Goal: Information Seeking & Learning: Check status

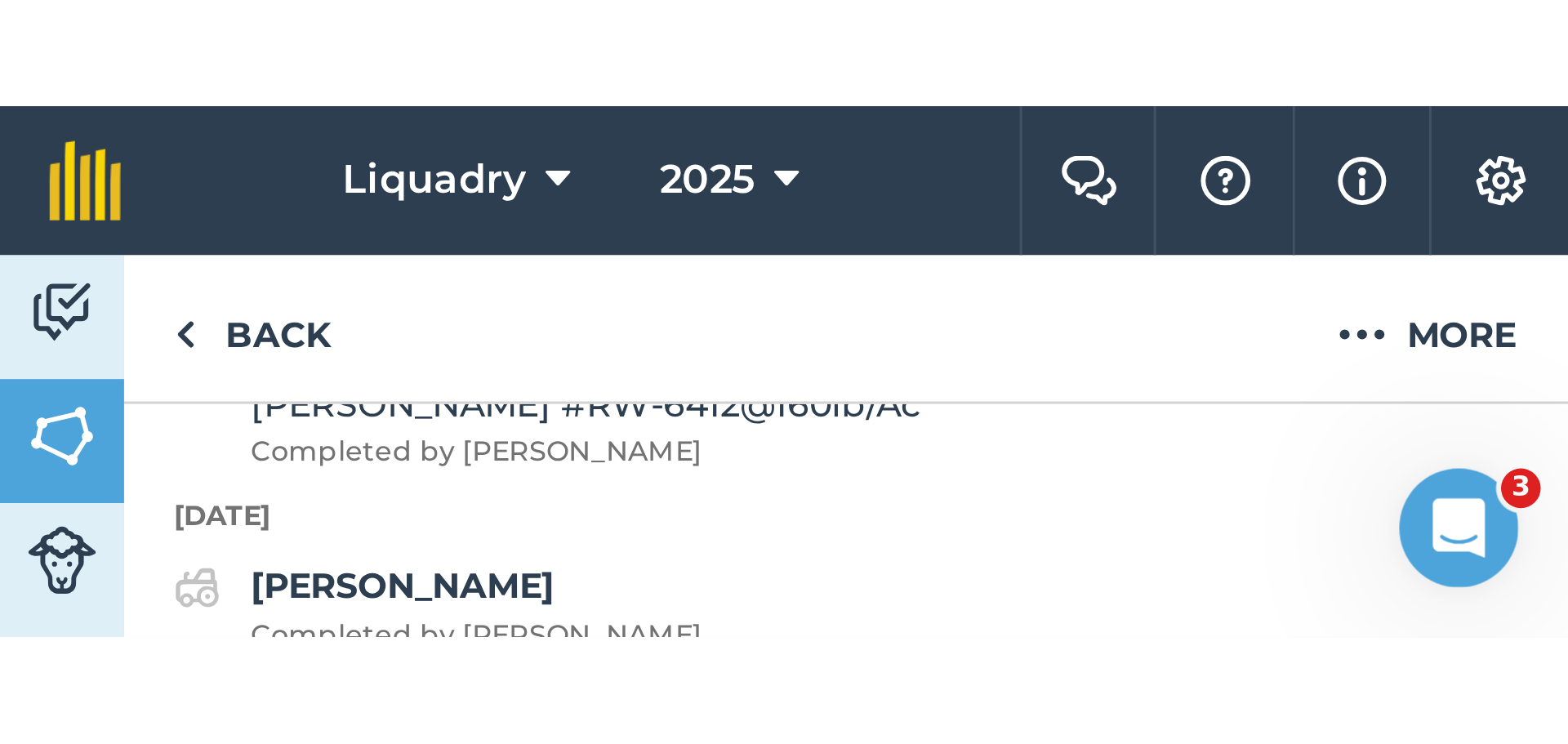
scroll to position [1689, 0]
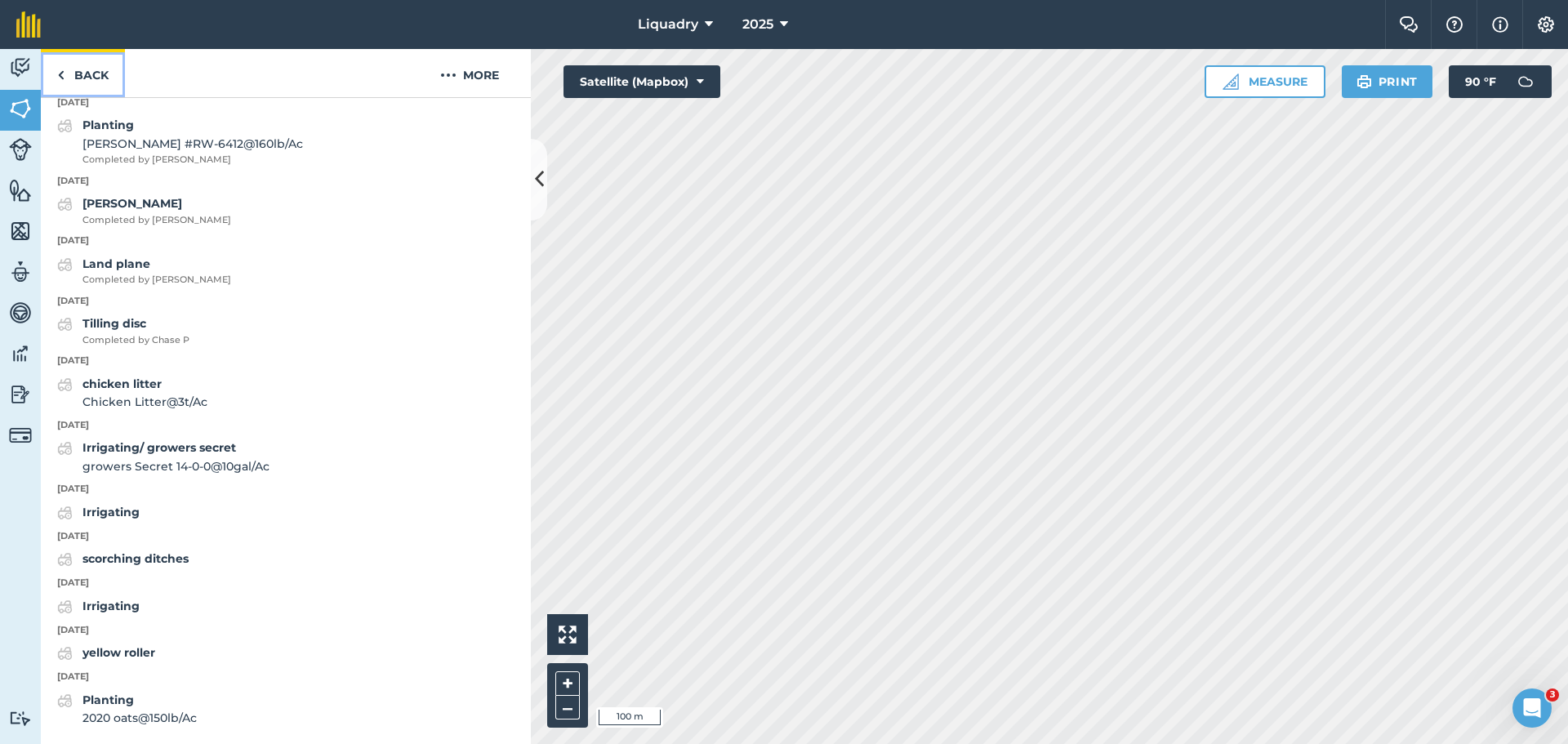
click at [71, 69] on link "Back" at bounding box center [82, 73] width 84 height 48
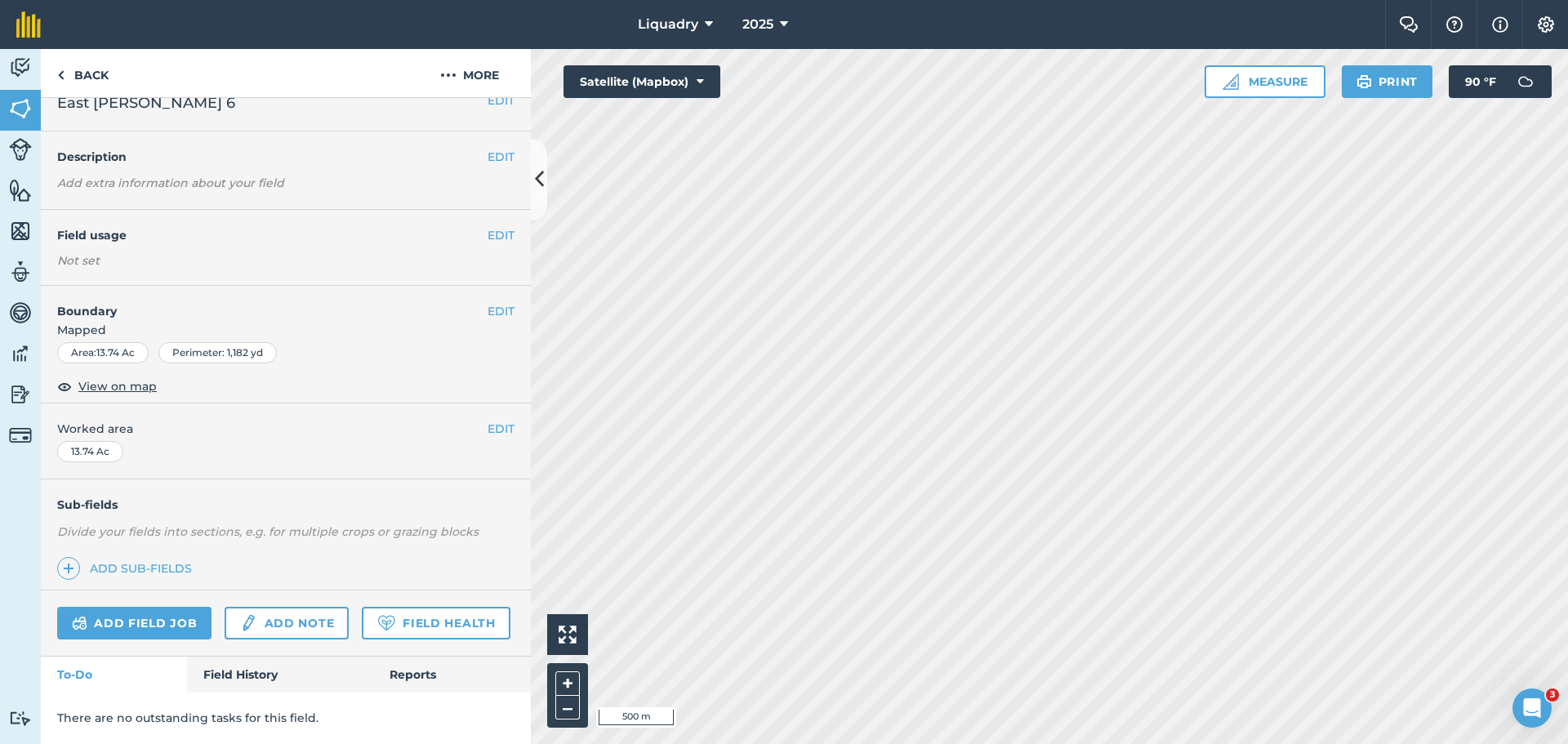
scroll to position [68, 0]
click at [94, 83] on link "Back" at bounding box center [82, 73] width 84 height 48
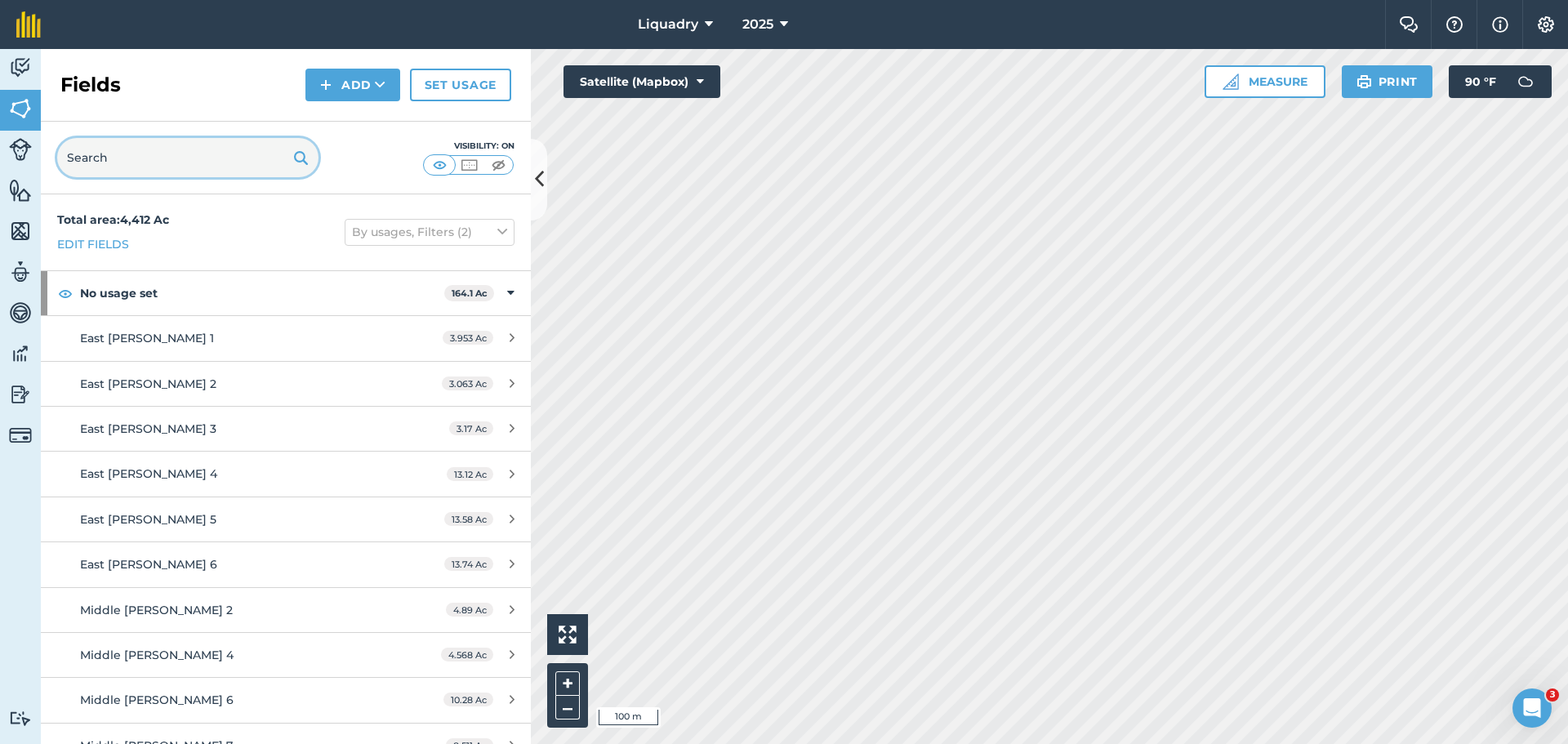
click at [168, 149] on input "text" at bounding box center [188, 157] width 262 height 39
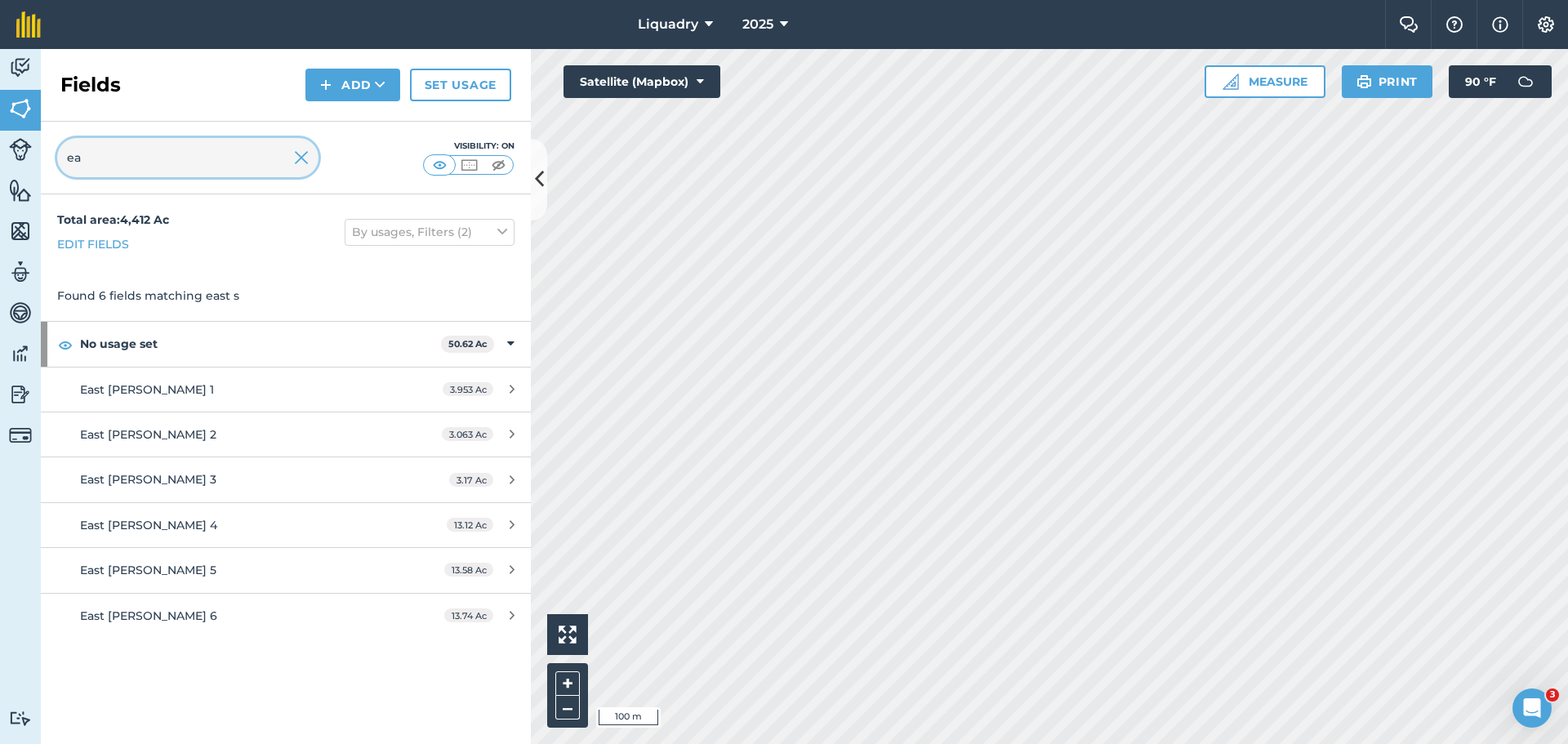
type input "e"
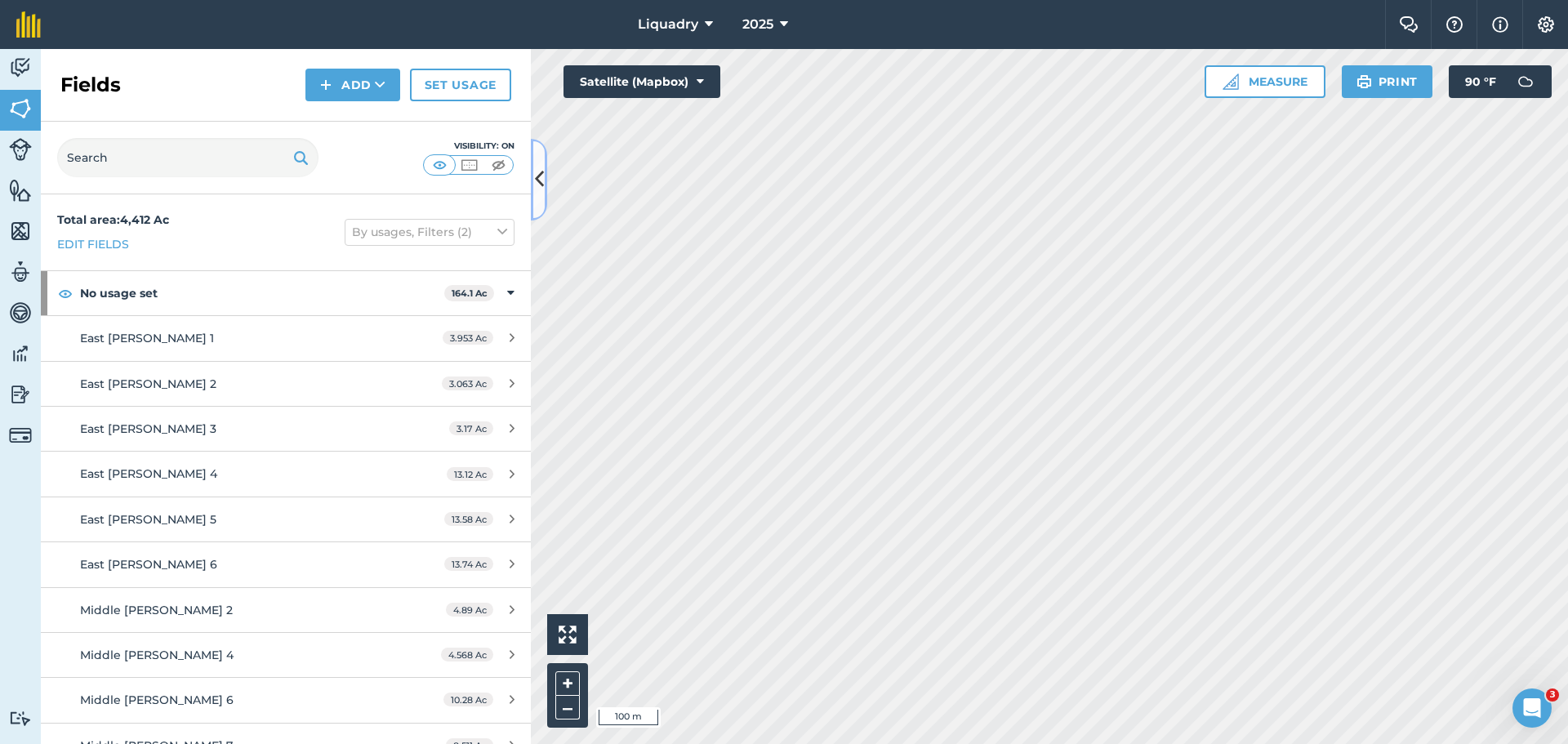
click at [538, 168] on icon at bounding box center [539, 179] width 9 height 28
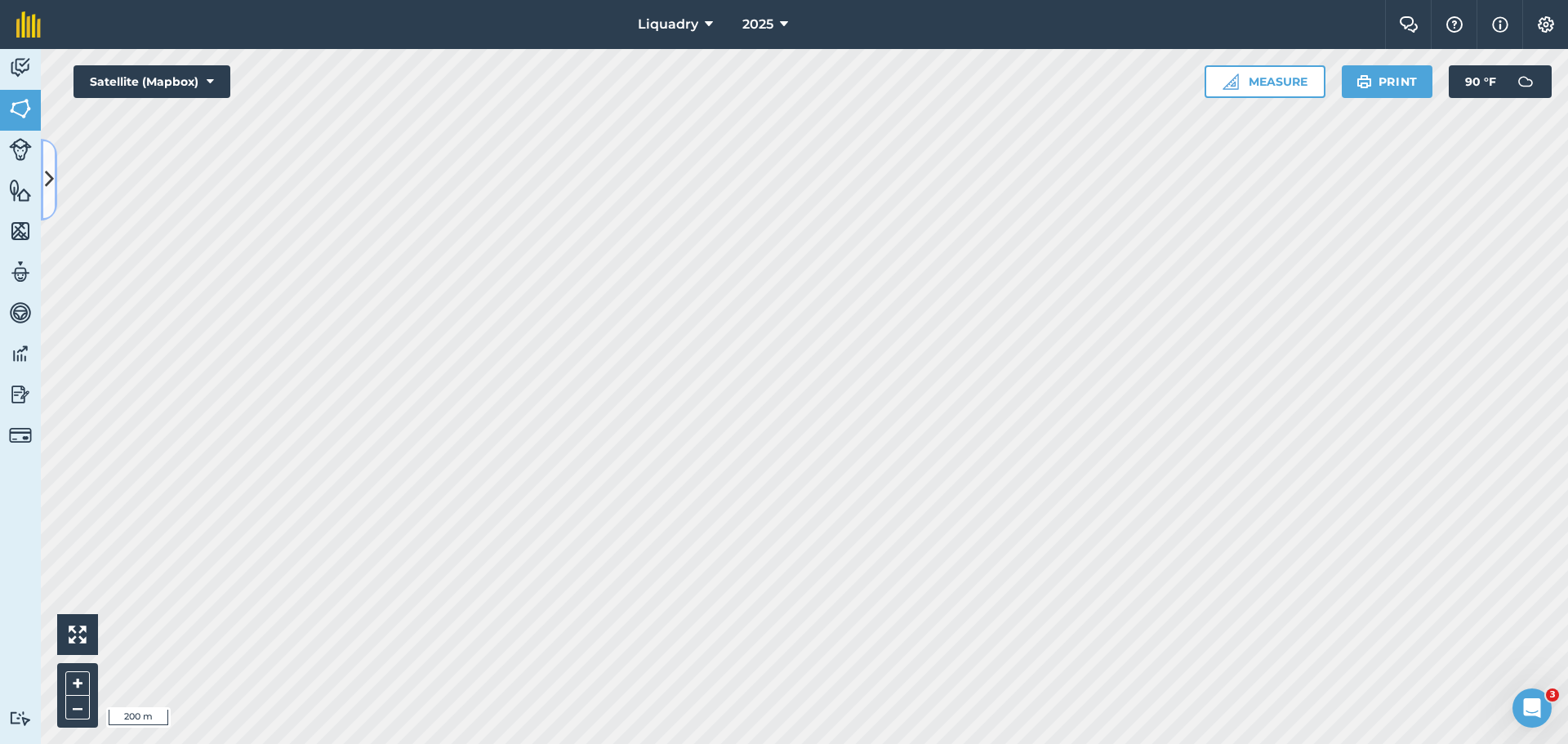
click at [53, 178] on icon at bounding box center [49, 179] width 9 height 28
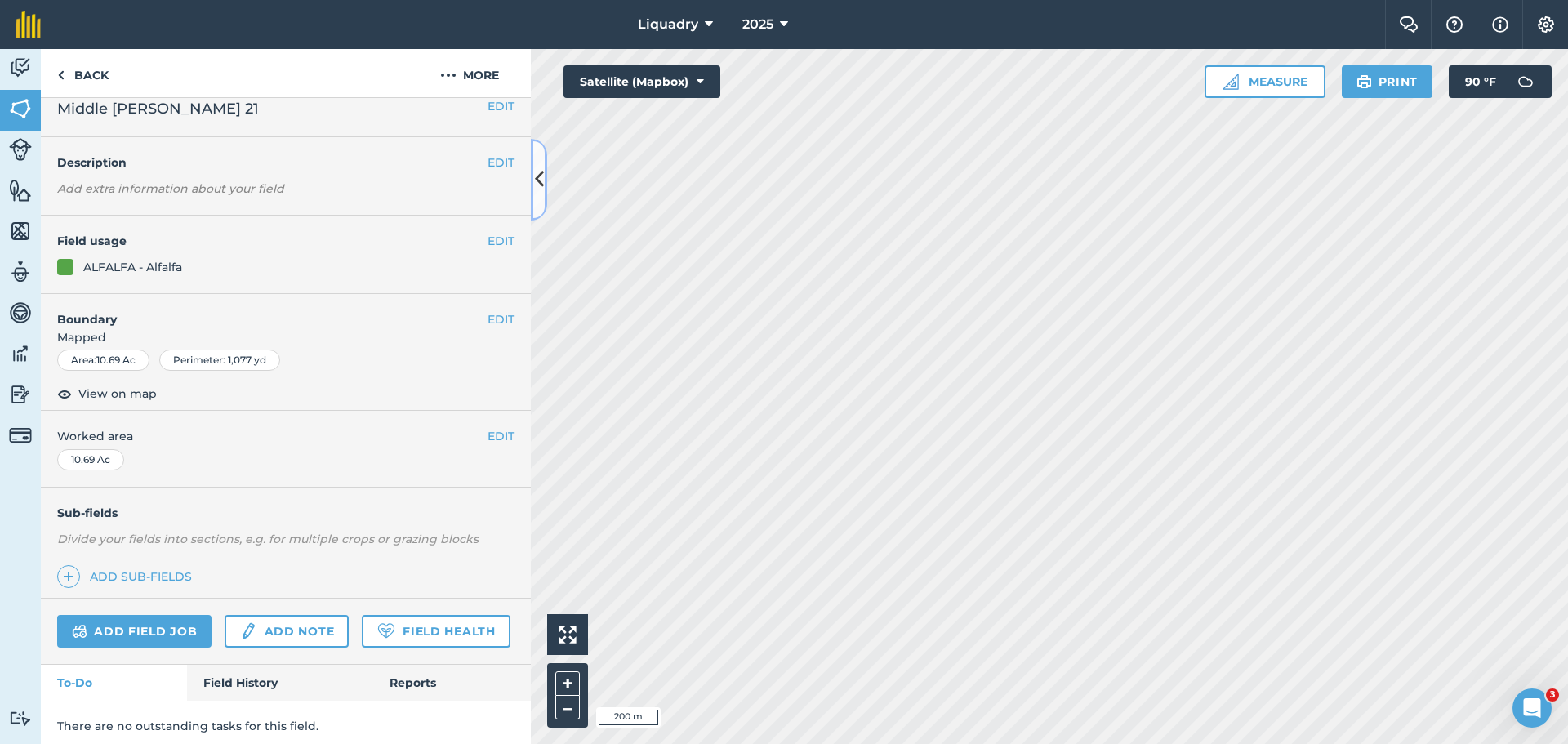
scroll to position [70, 0]
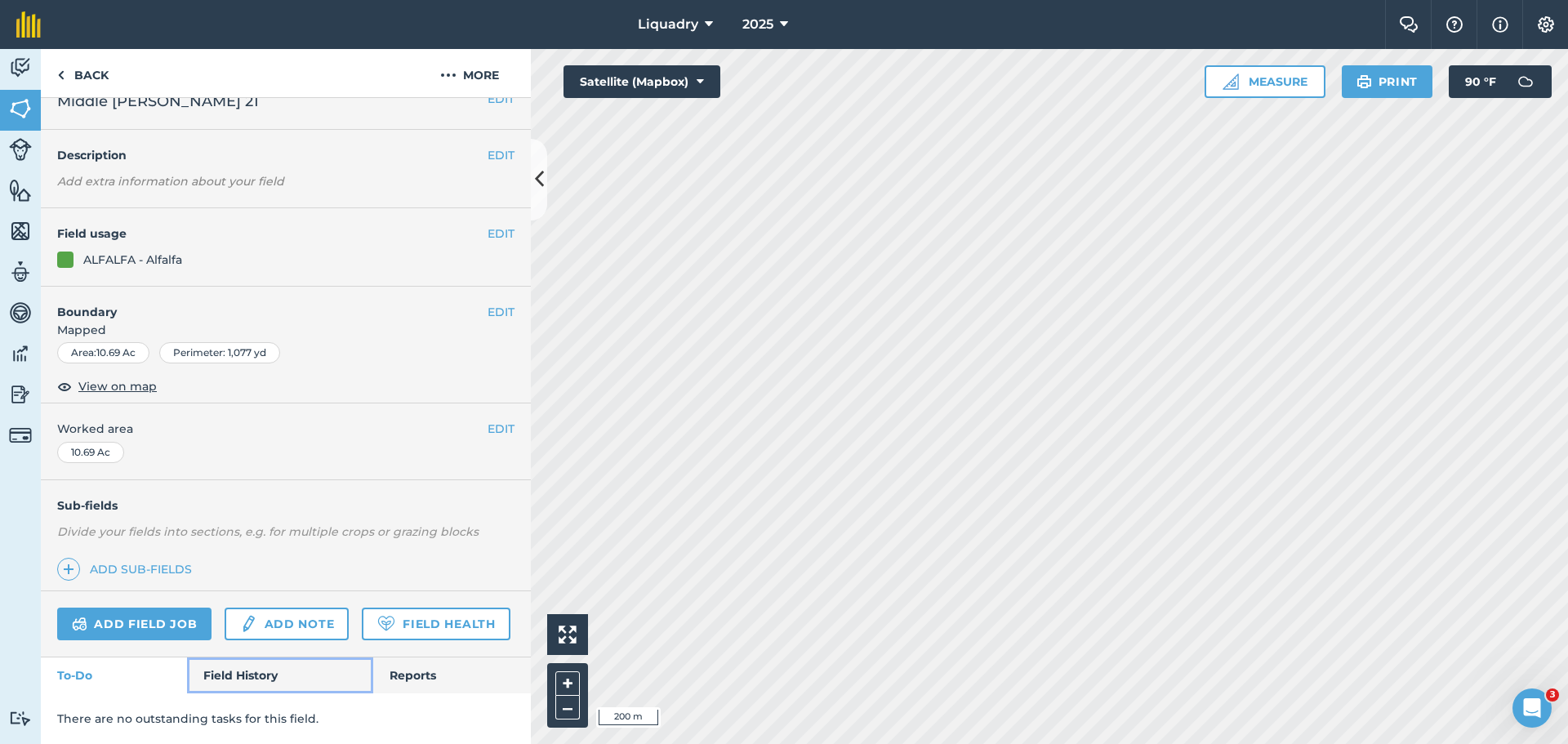
click at [253, 682] on link "Field History" at bounding box center [279, 675] width 186 height 36
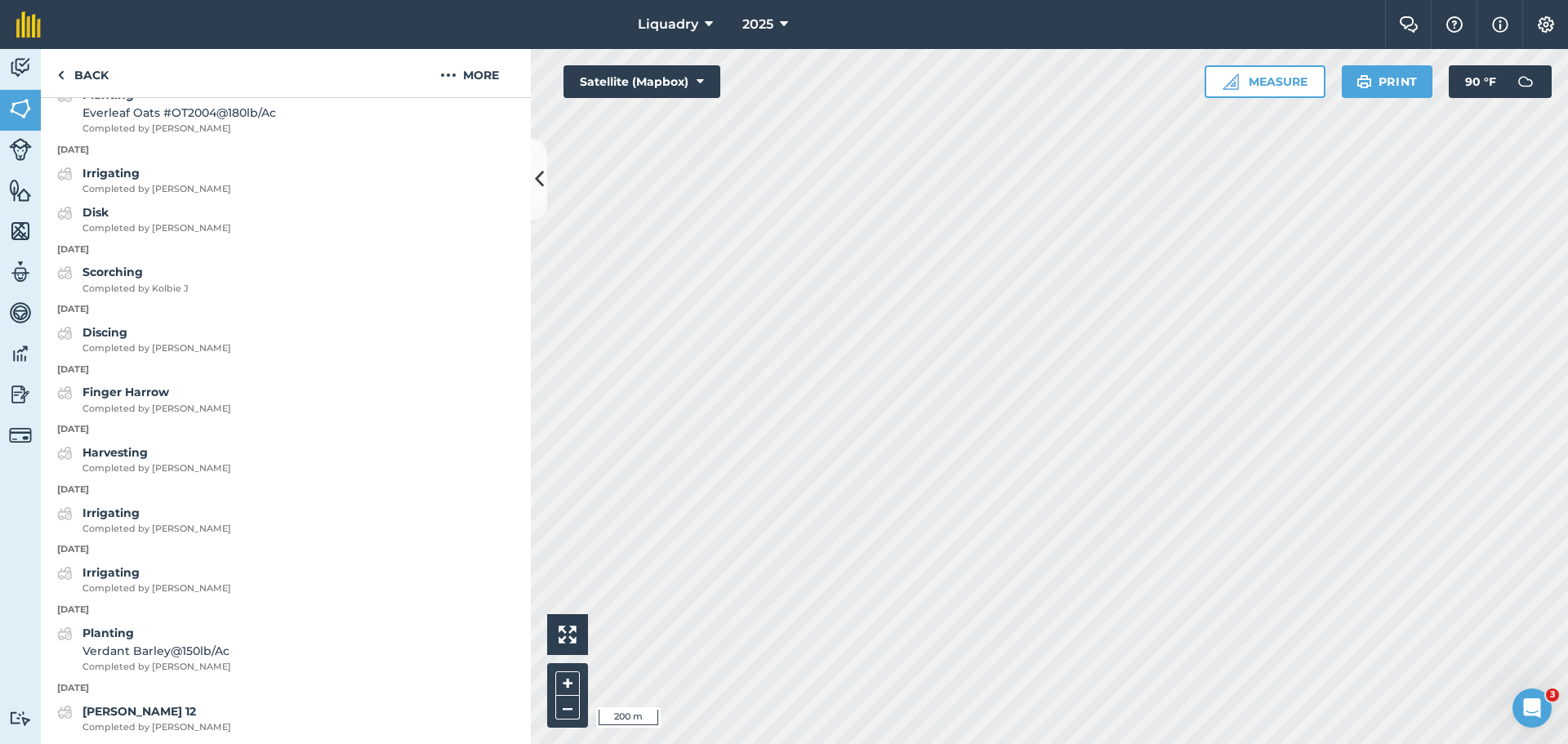
scroll to position [2732, 0]
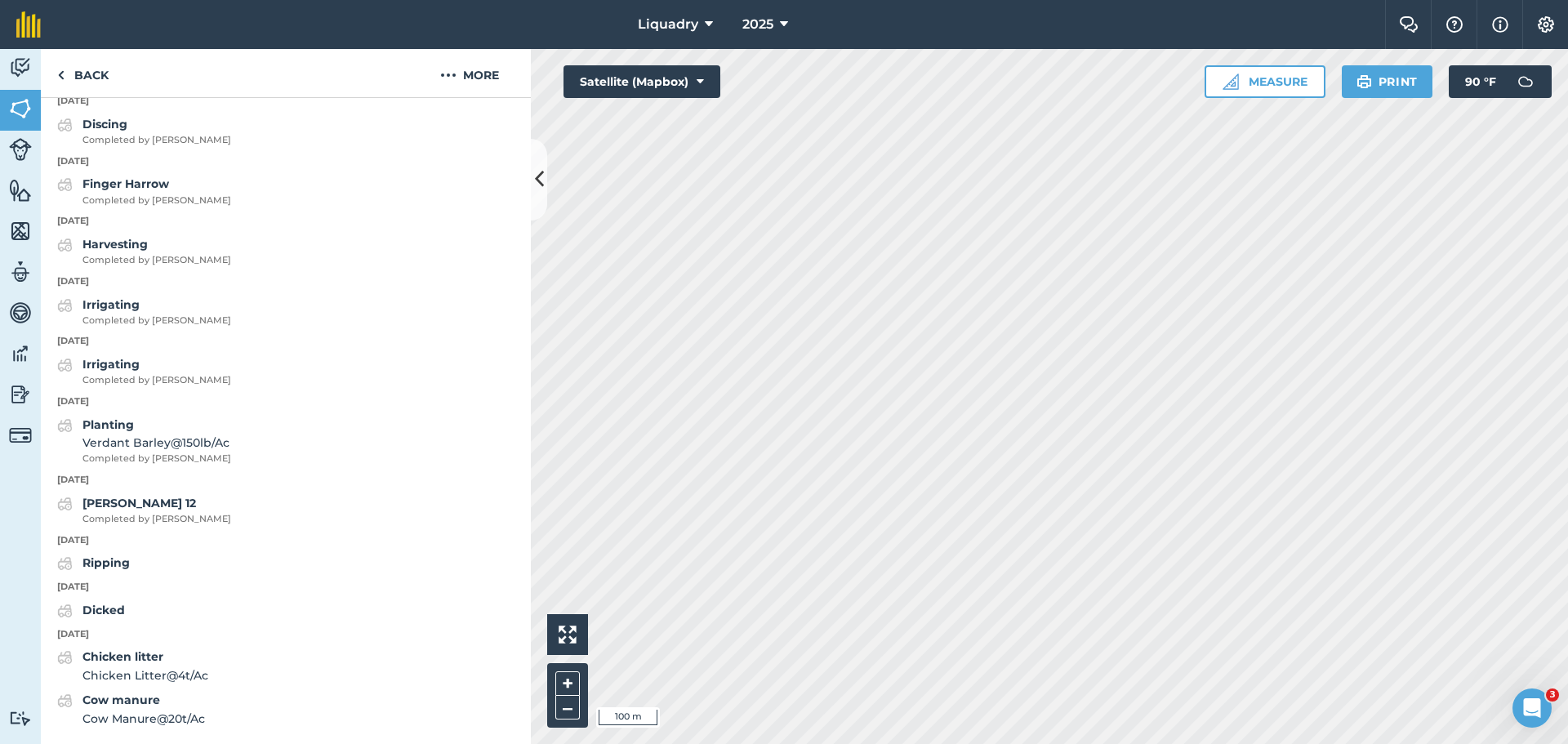
scroll to position [70, 0]
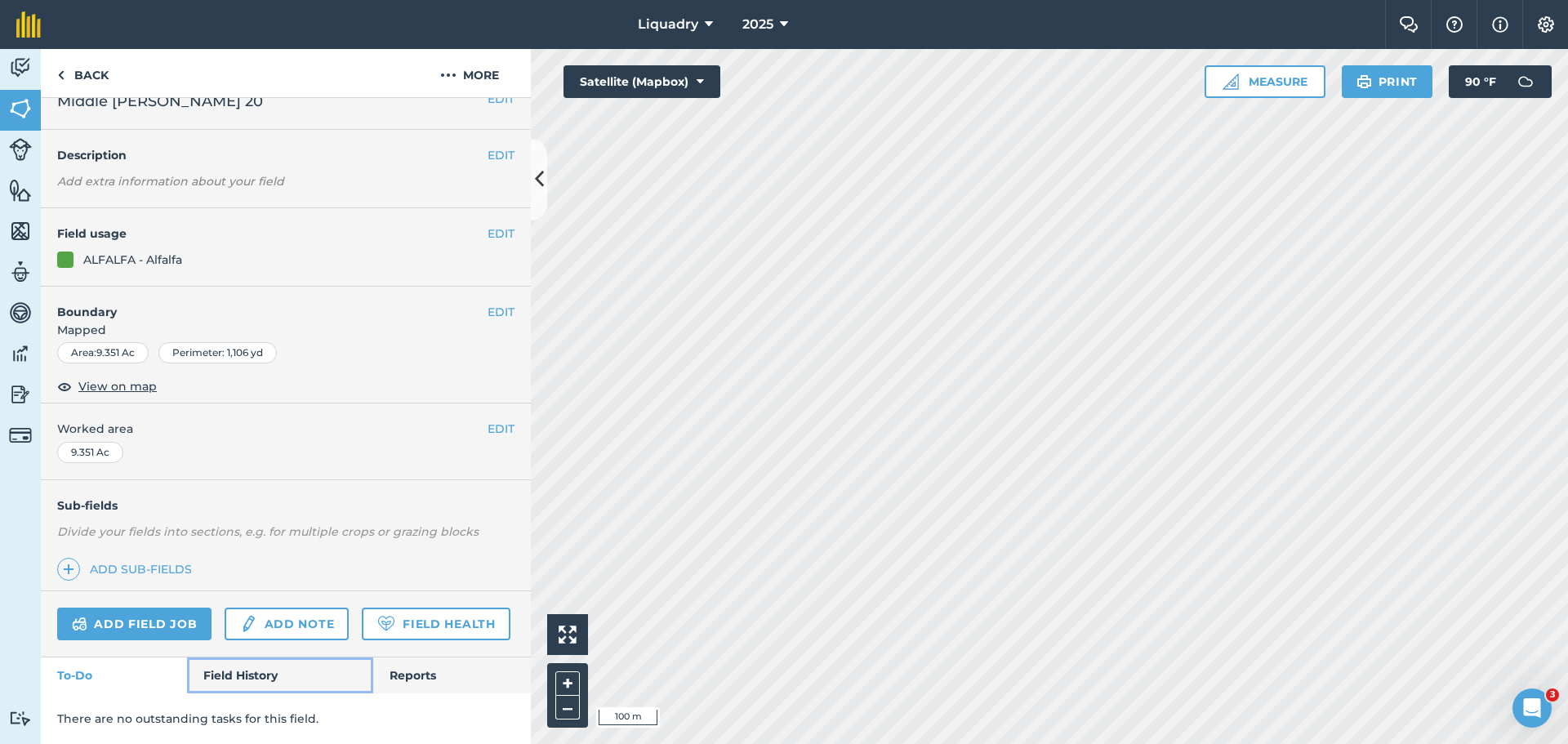
click at [235, 665] on link "Field History" at bounding box center [279, 675] width 186 height 36
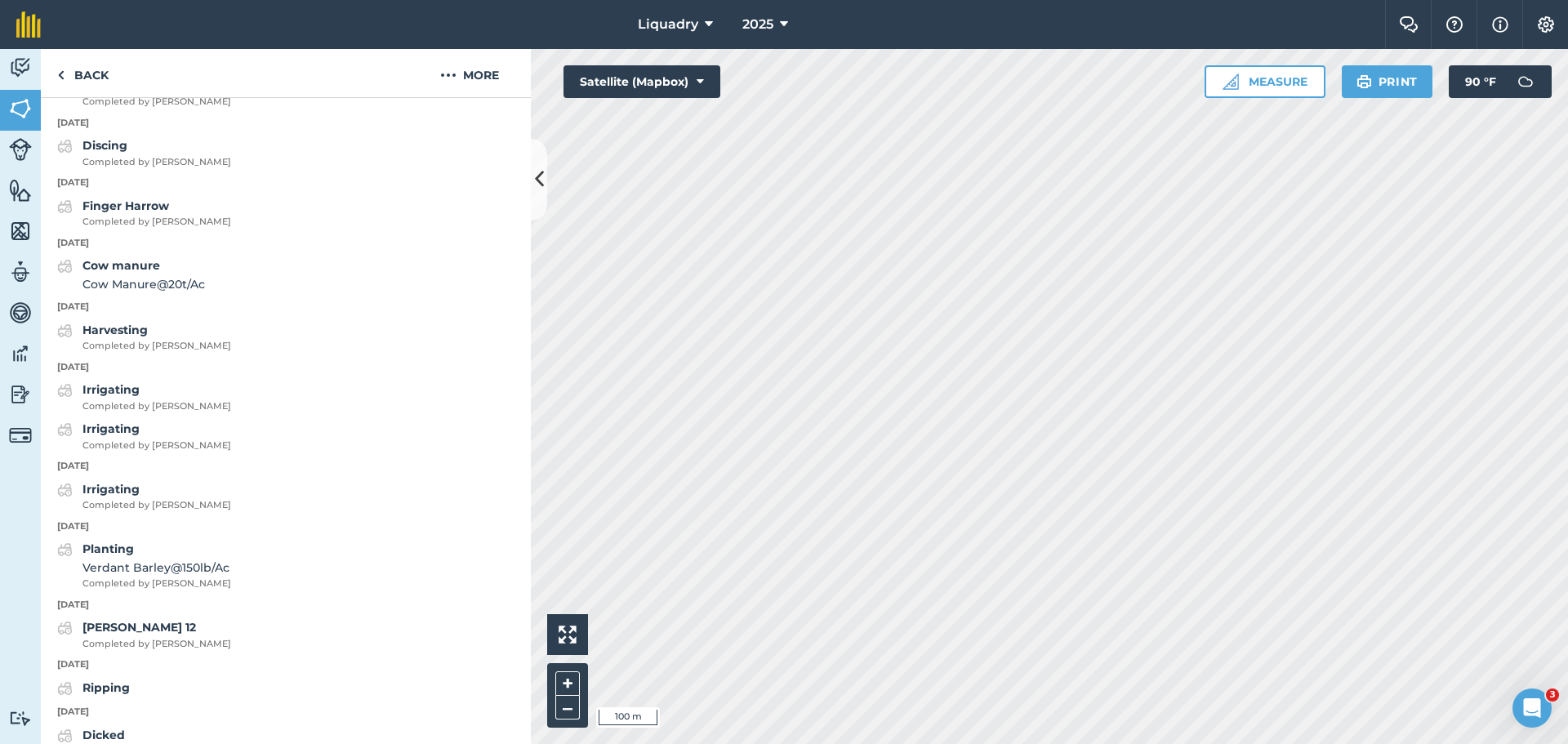
scroll to position [2732, 0]
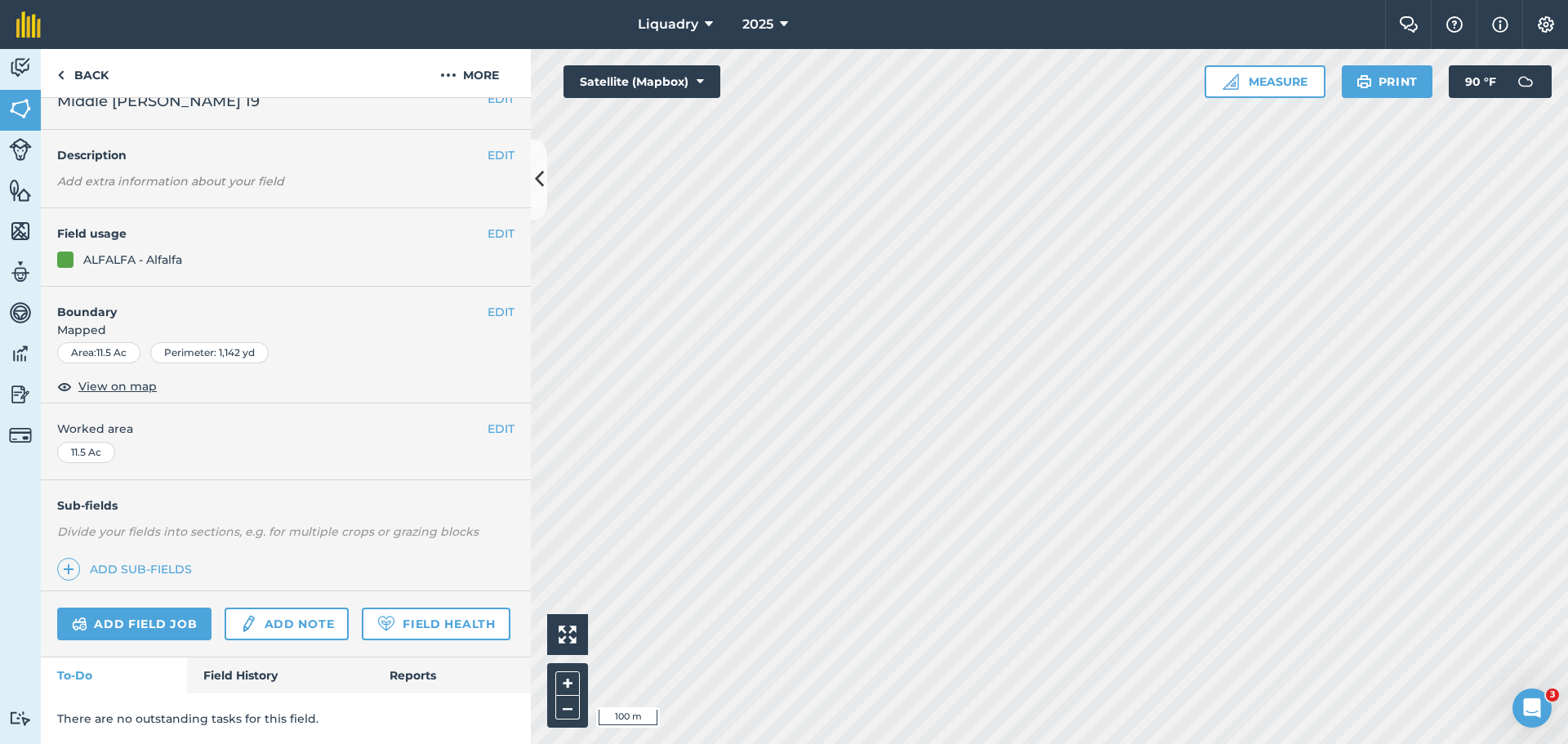
scroll to position [70, 0]
click at [207, 676] on link "Field History" at bounding box center [279, 675] width 186 height 36
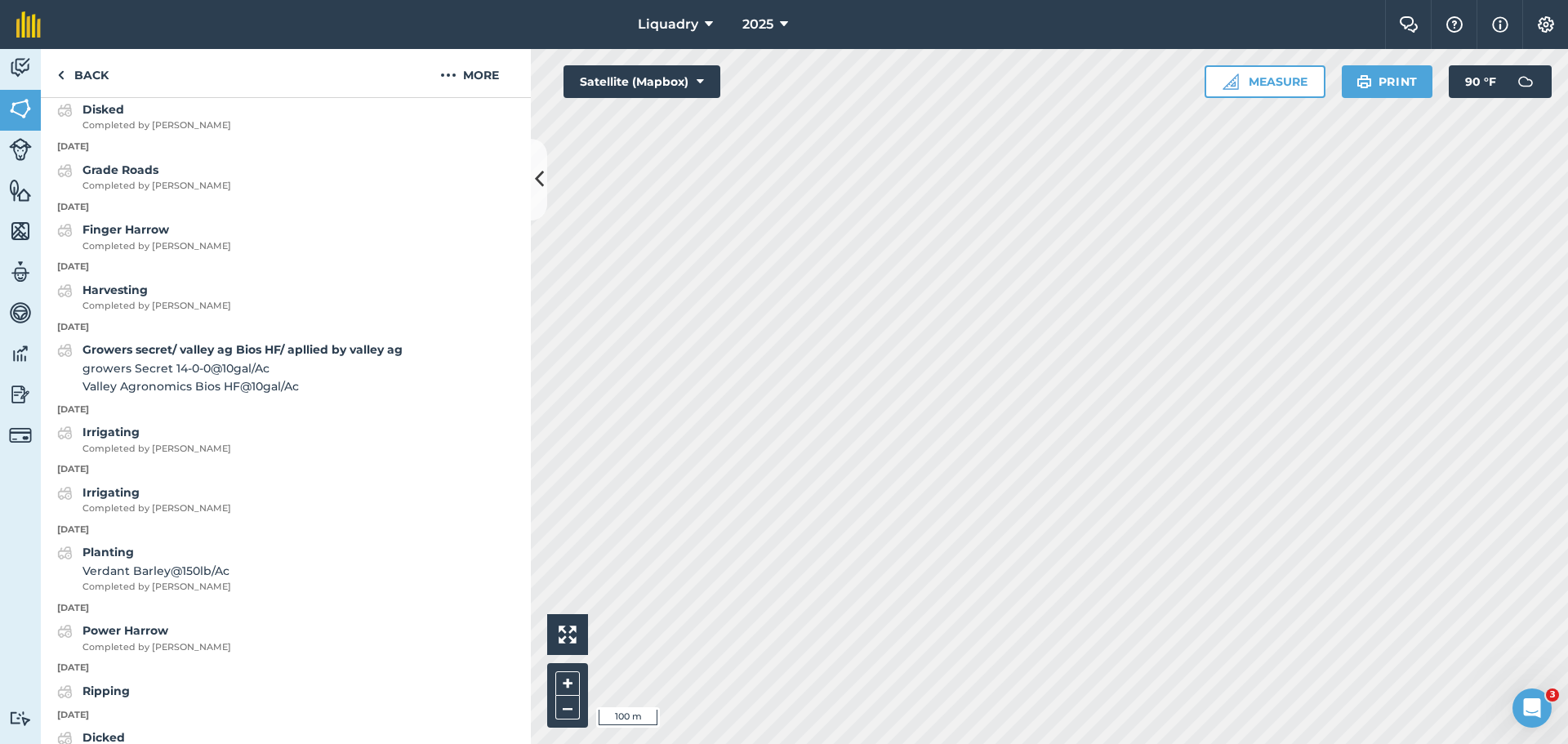
scroll to position [2715, 0]
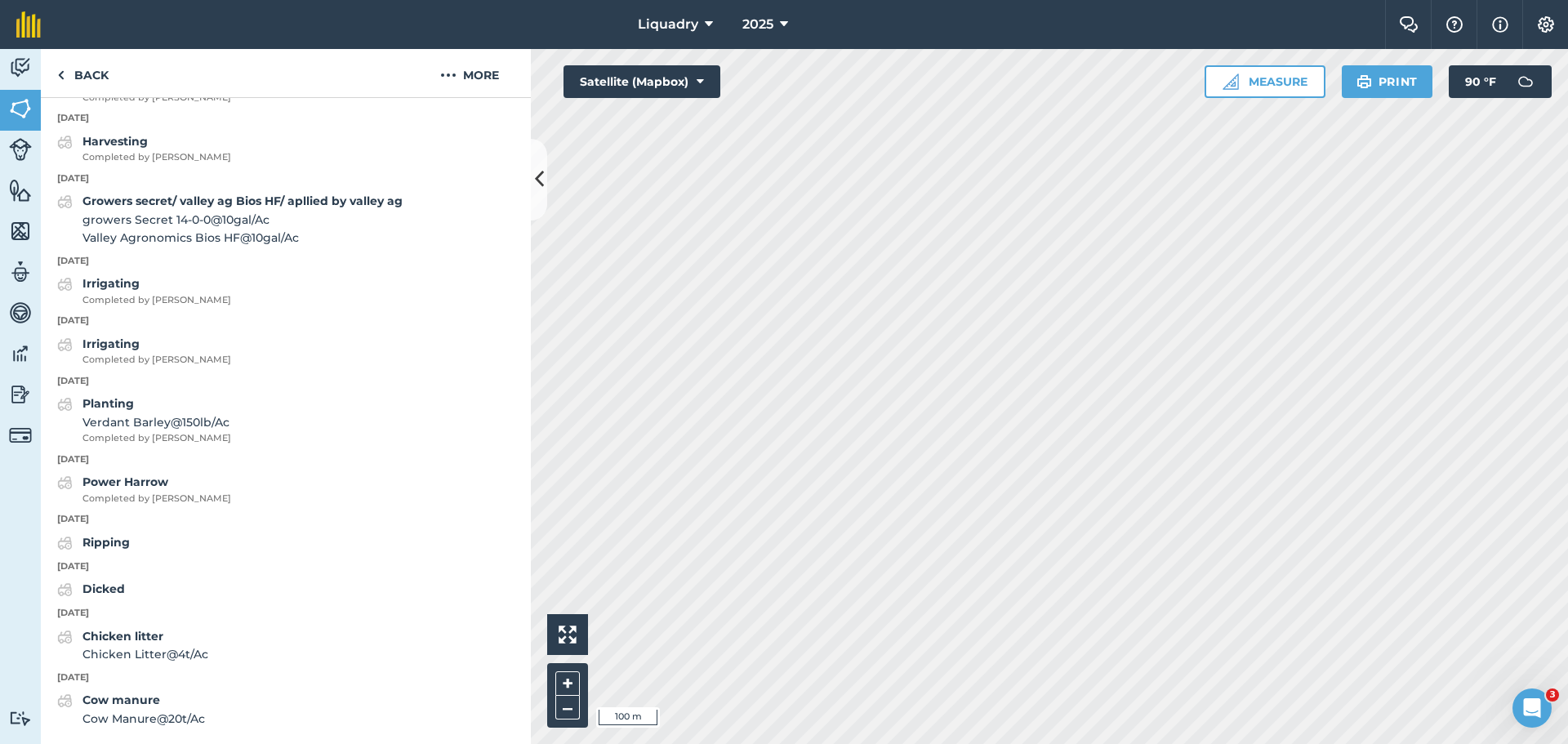
scroll to position [70, 0]
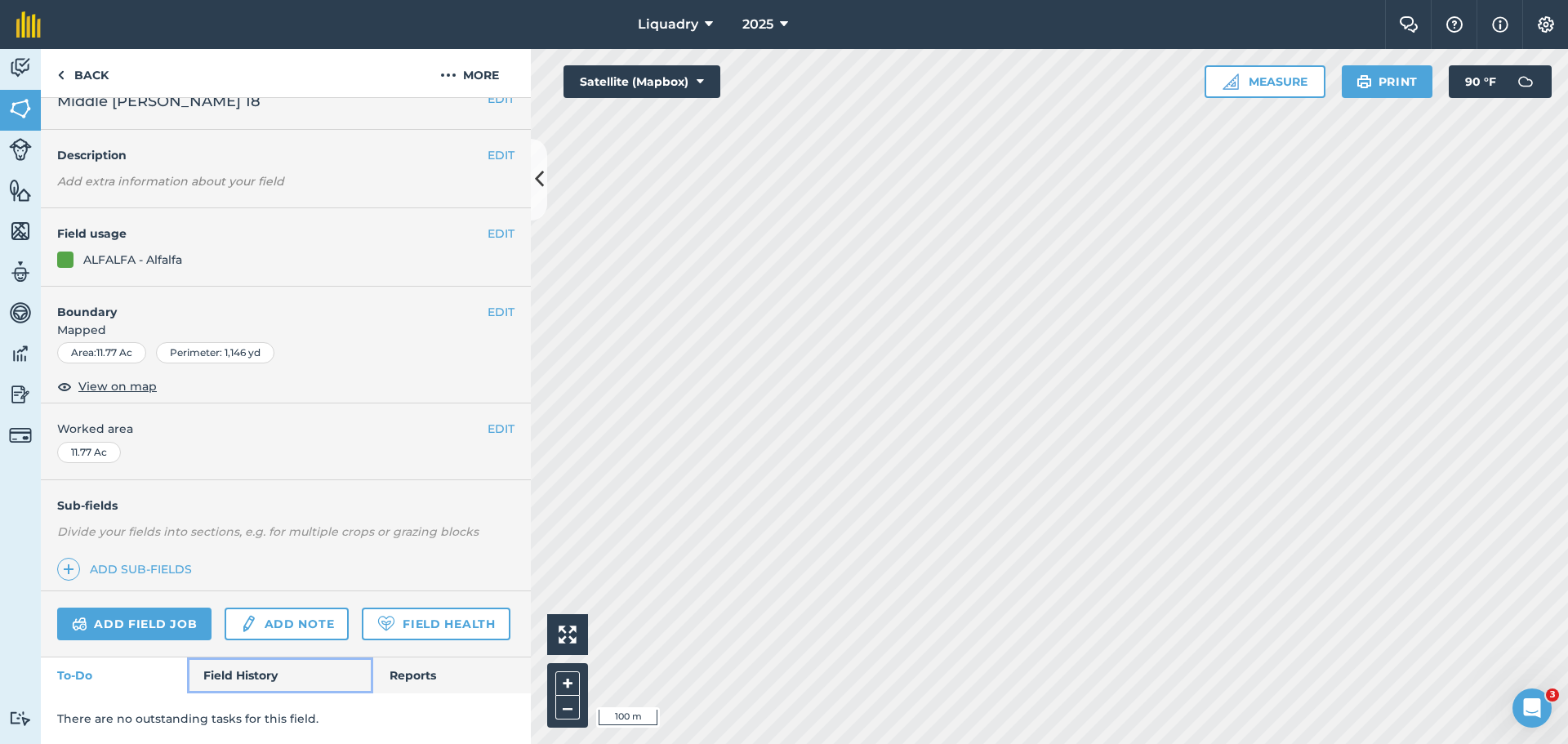
click at [212, 666] on link "Field History" at bounding box center [279, 675] width 186 height 36
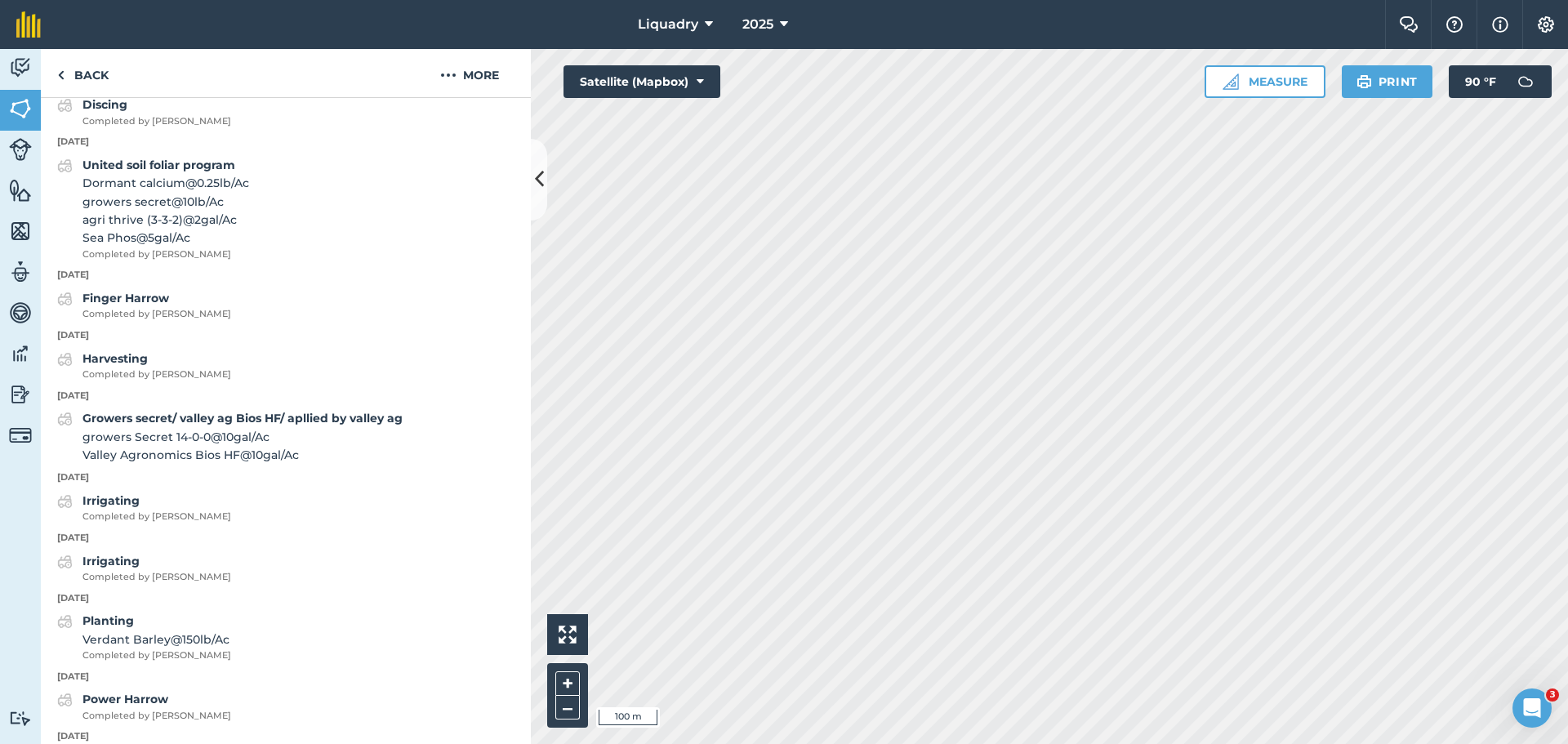
scroll to position [3008, 0]
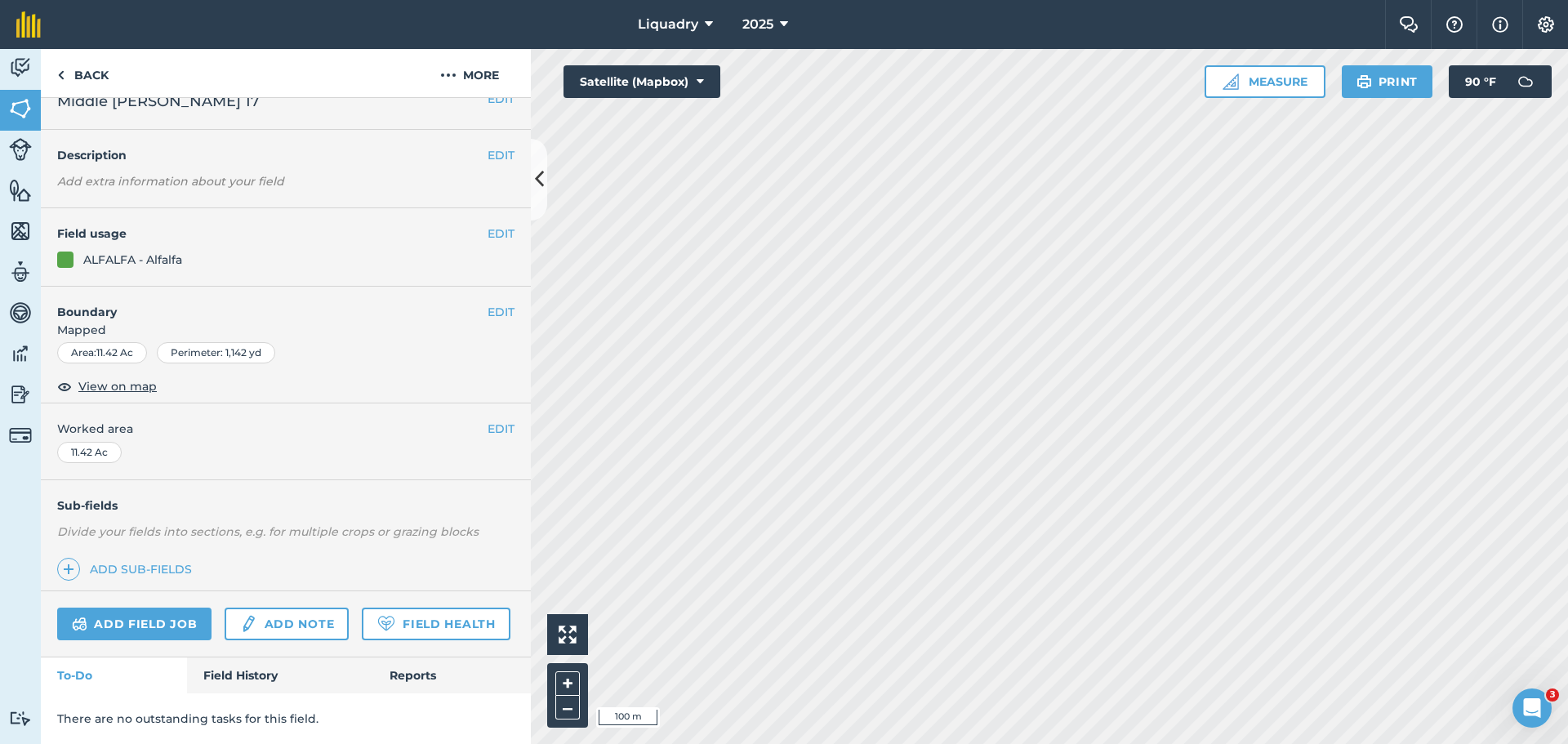
scroll to position [70, 0]
click at [227, 677] on link "Field History" at bounding box center [279, 675] width 186 height 36
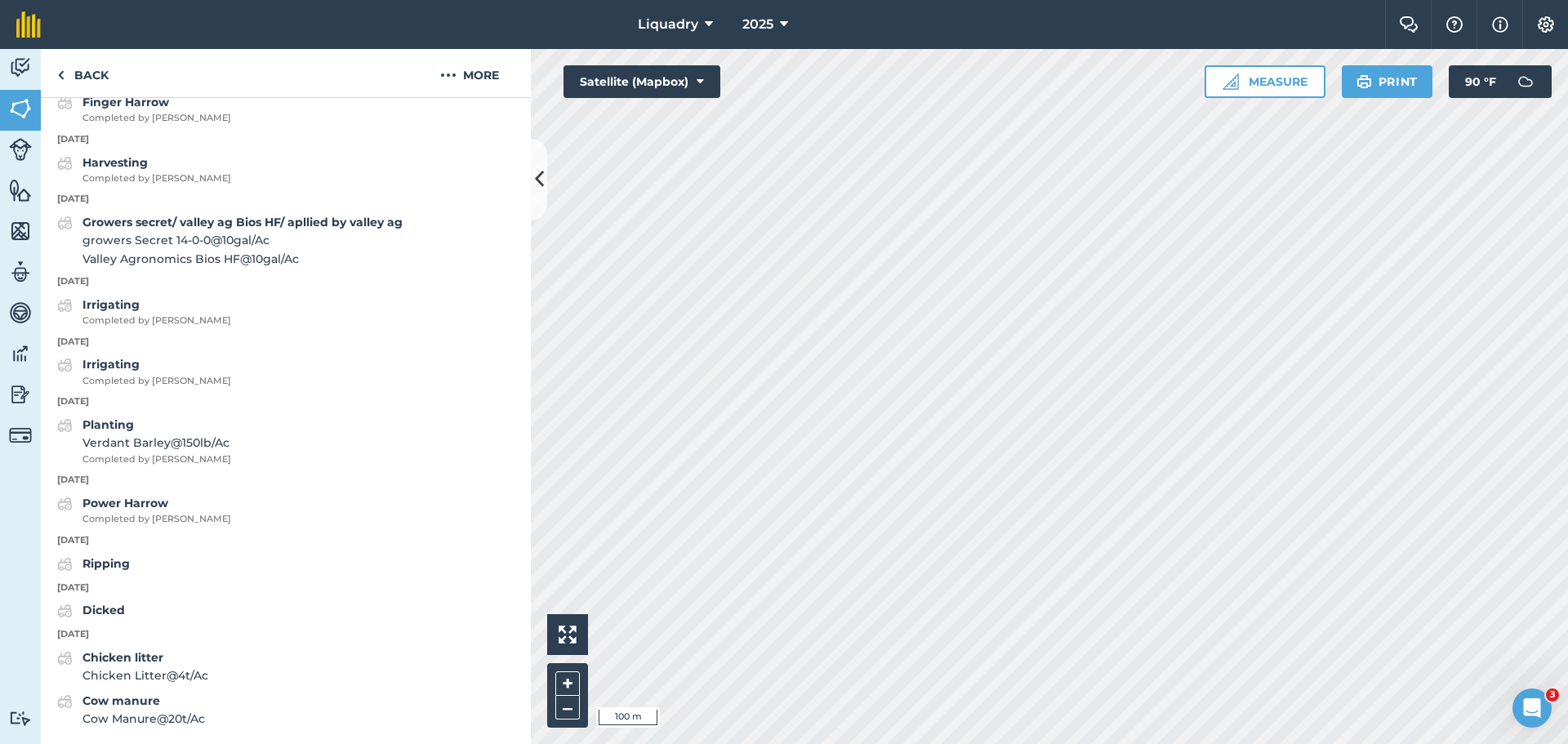
scroll to position [2874, 0]
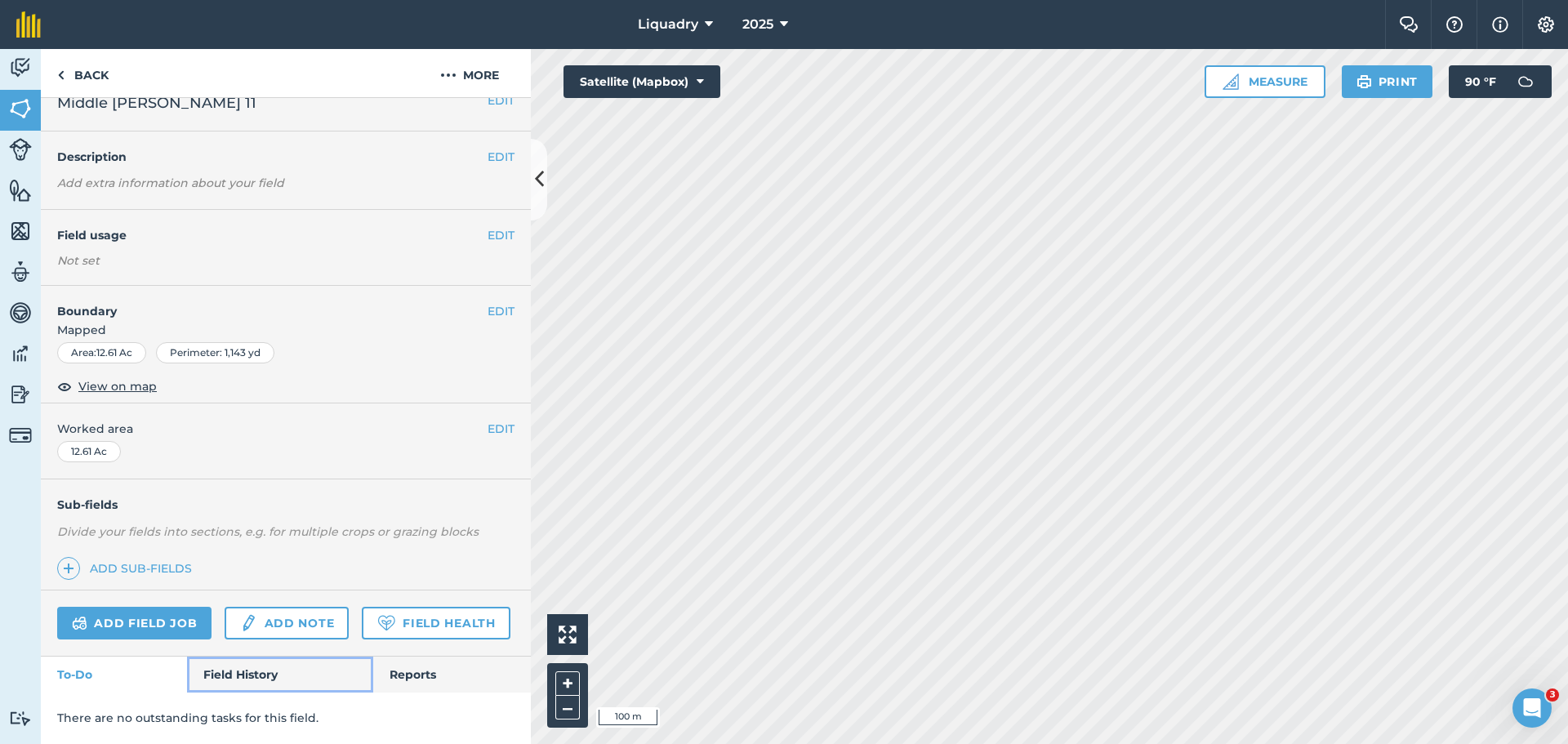
click at [217, 665] on link "Field History" at bounding box center [279, 674] width 186 height 36
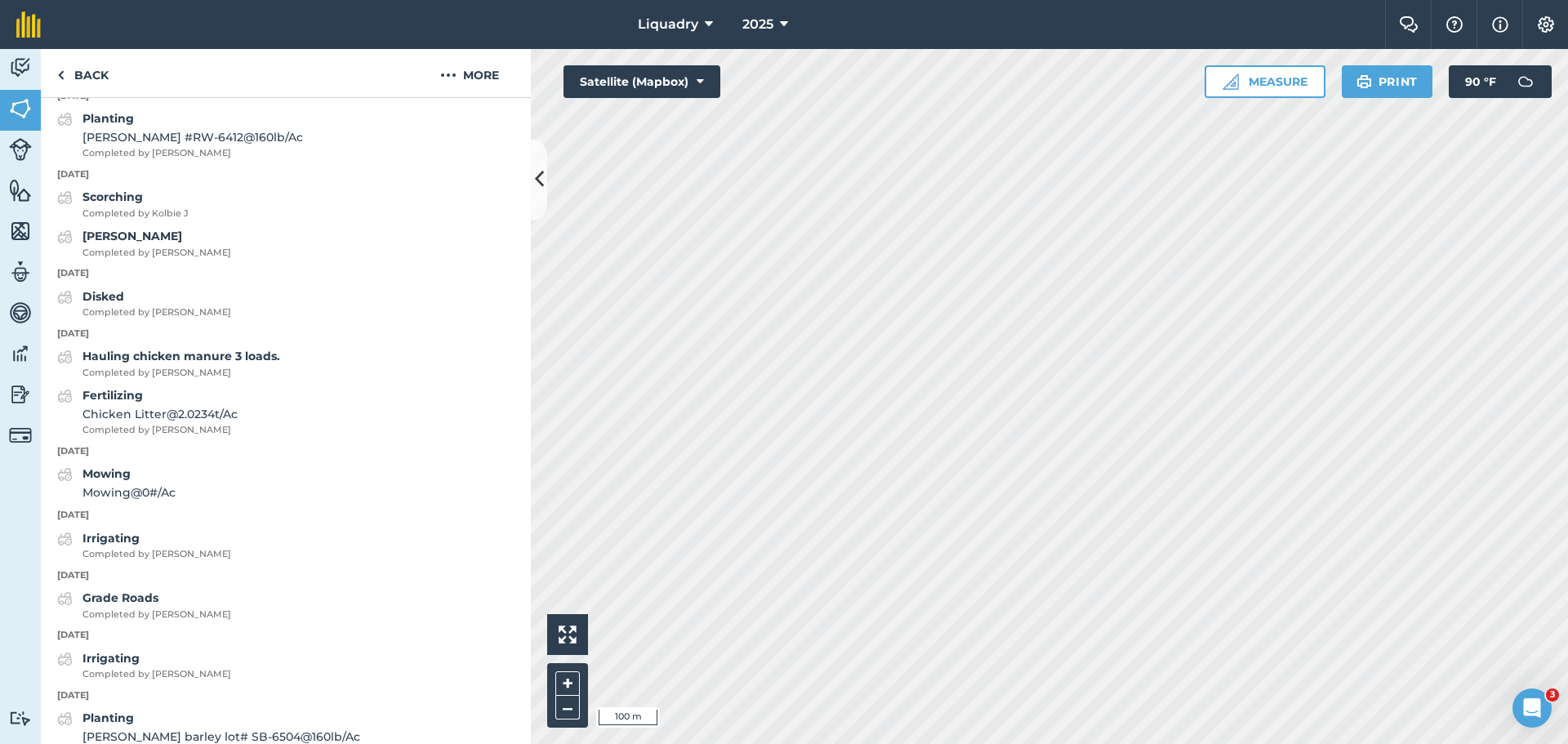
scroll to position [1759, 0]
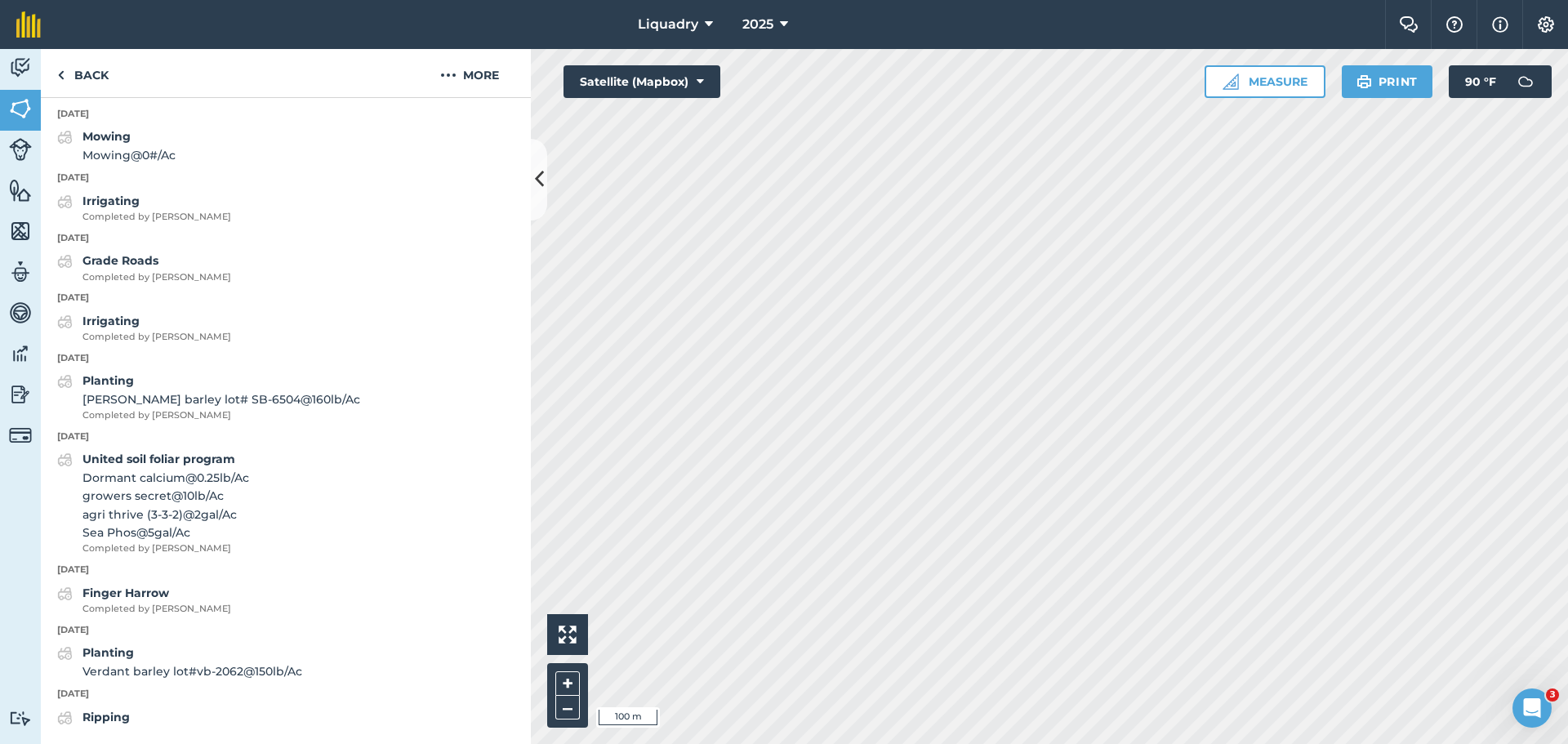
scroll to position [68, 0]
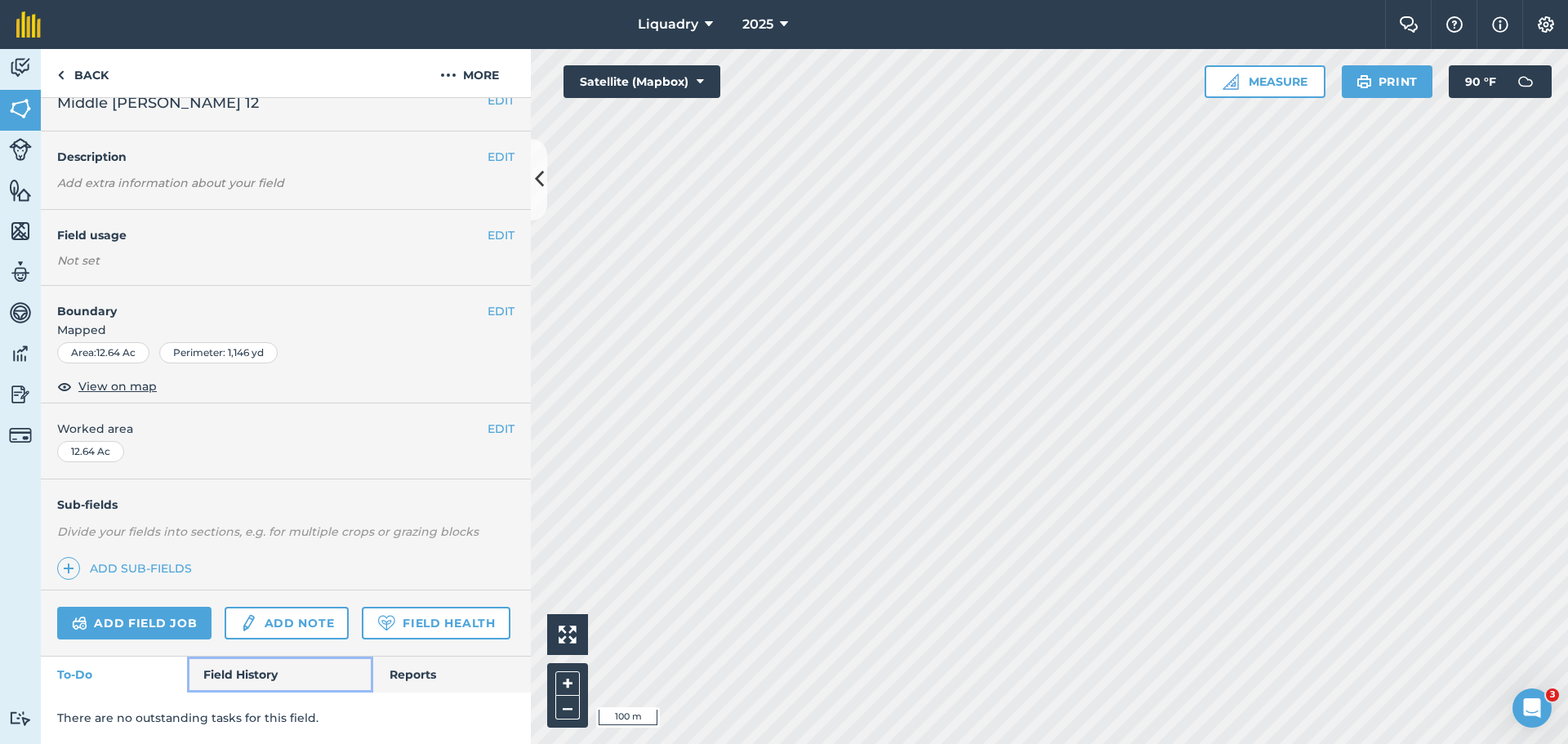
click at [241, 674] on link "Field History" at bounding box center [279, 674] width 186 height 36
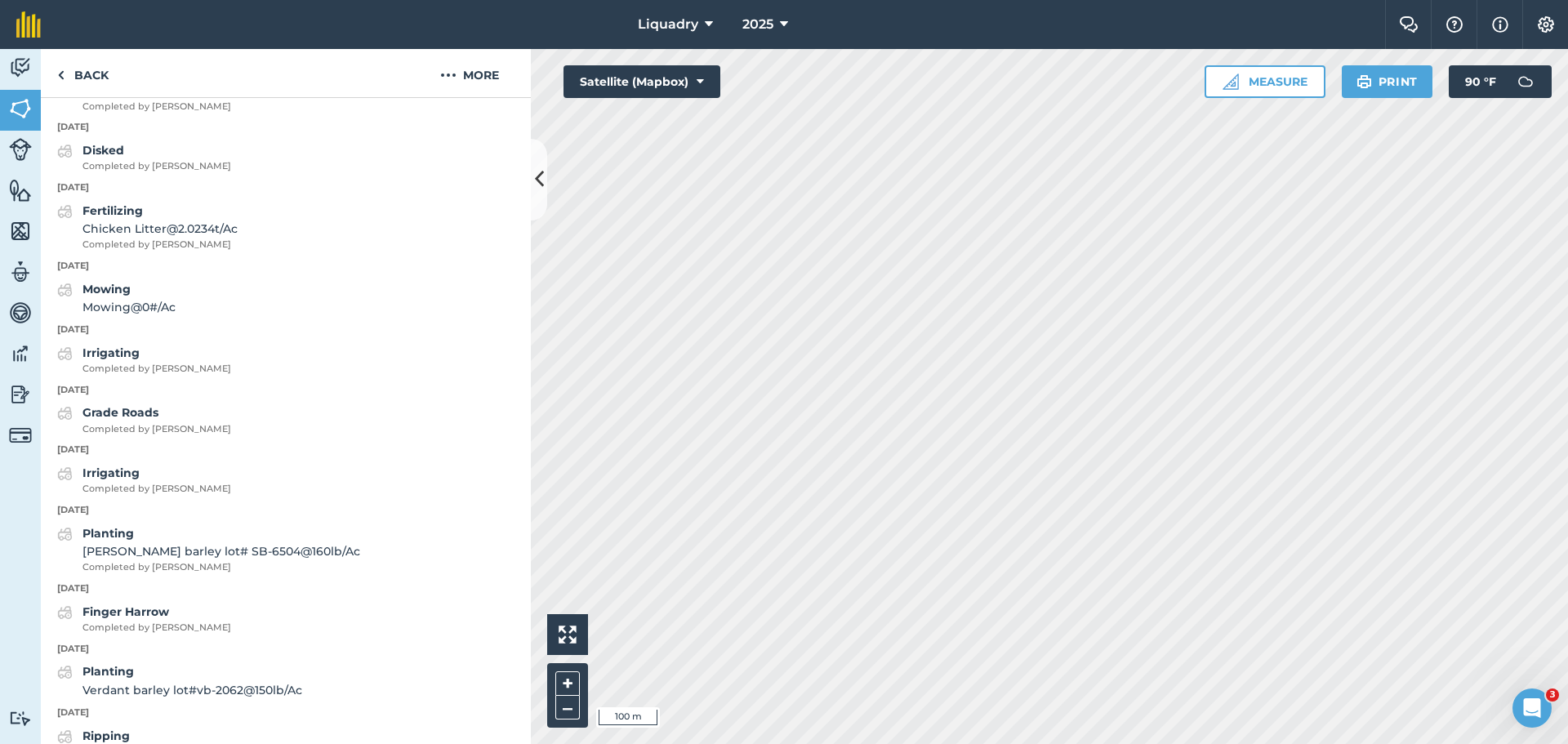
scroll to position [1667, 0]
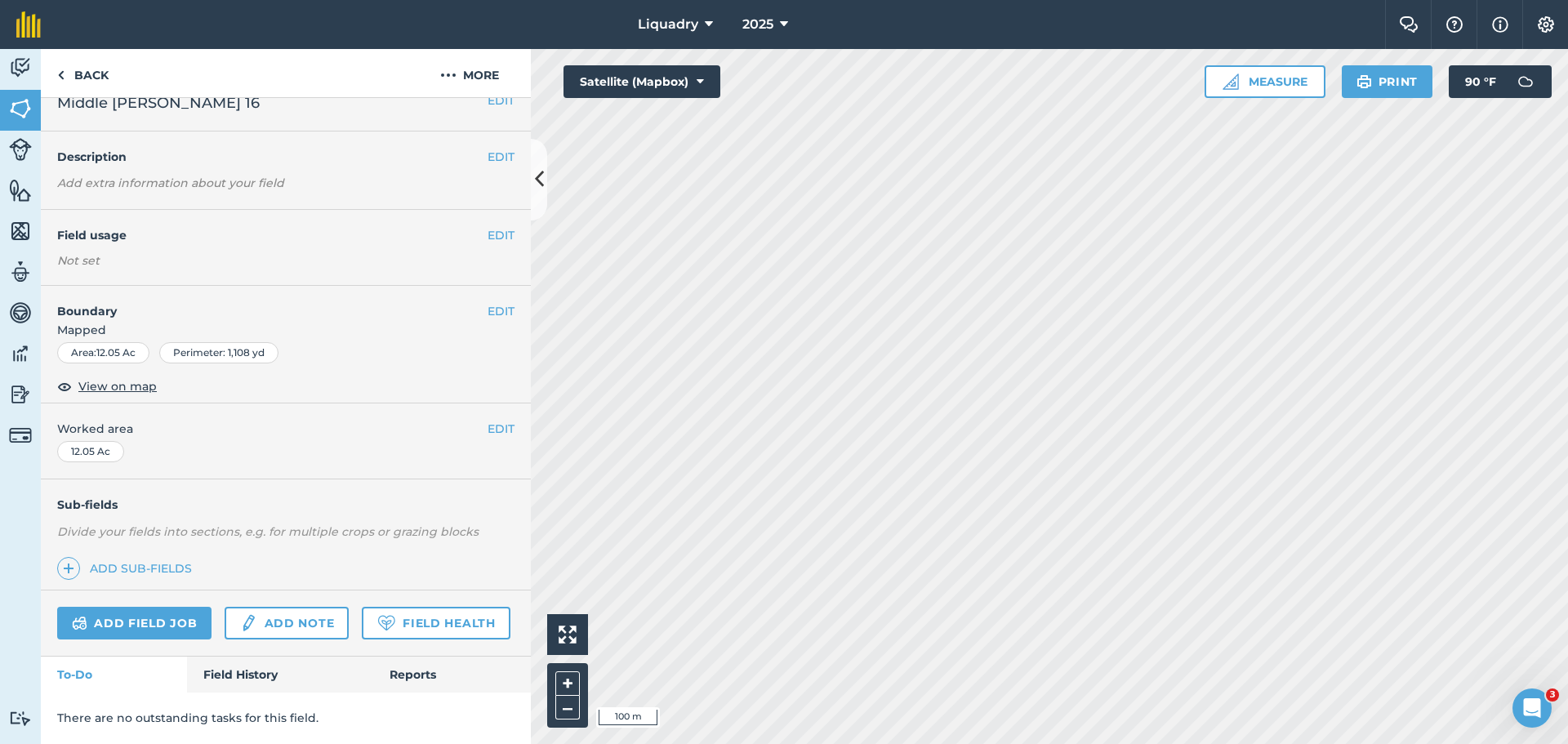
scroll to position [68, 0]
click at [223, 667] on link "Field History" at bounding box center [279, 674] width 186 height 36
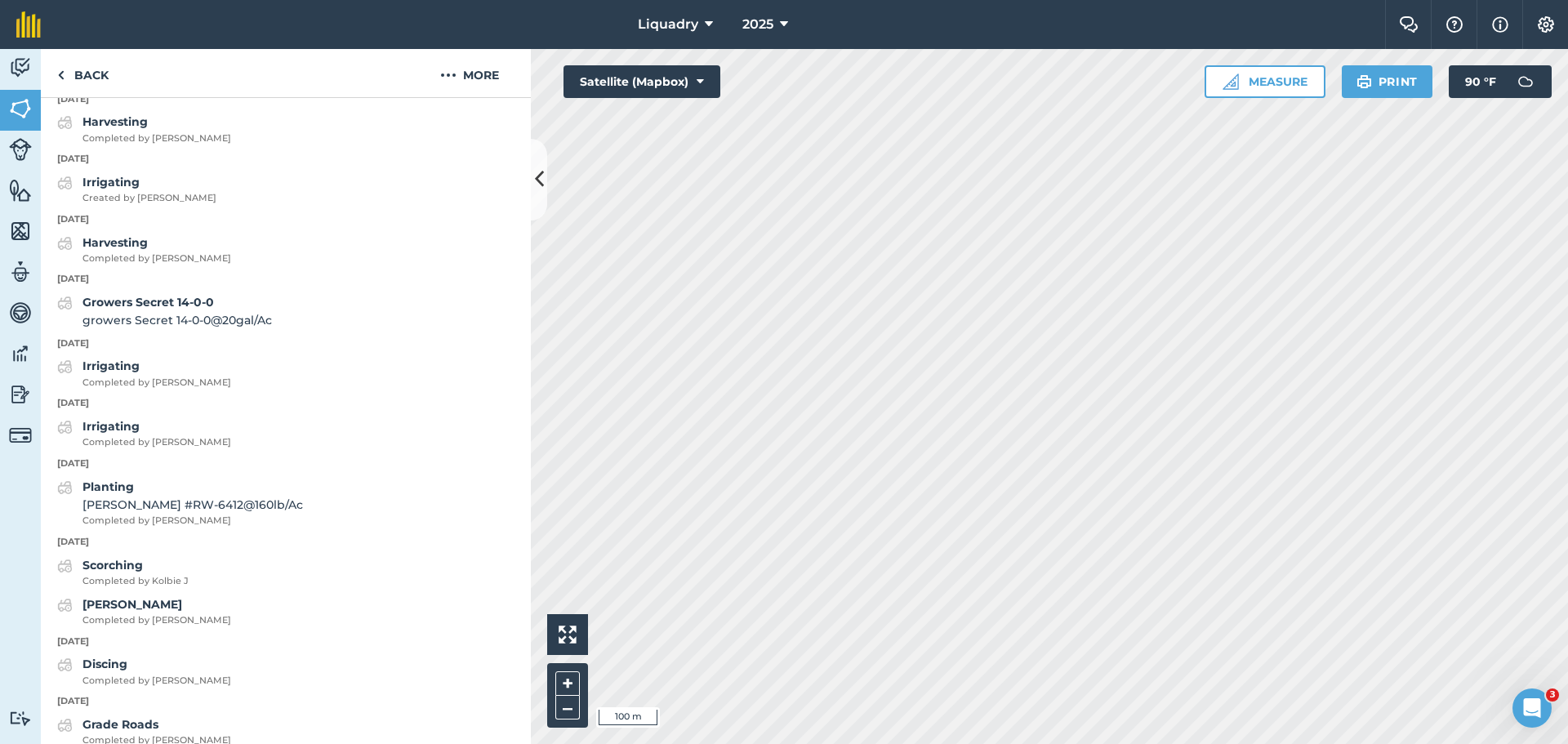
scroll to position [1382, 0]
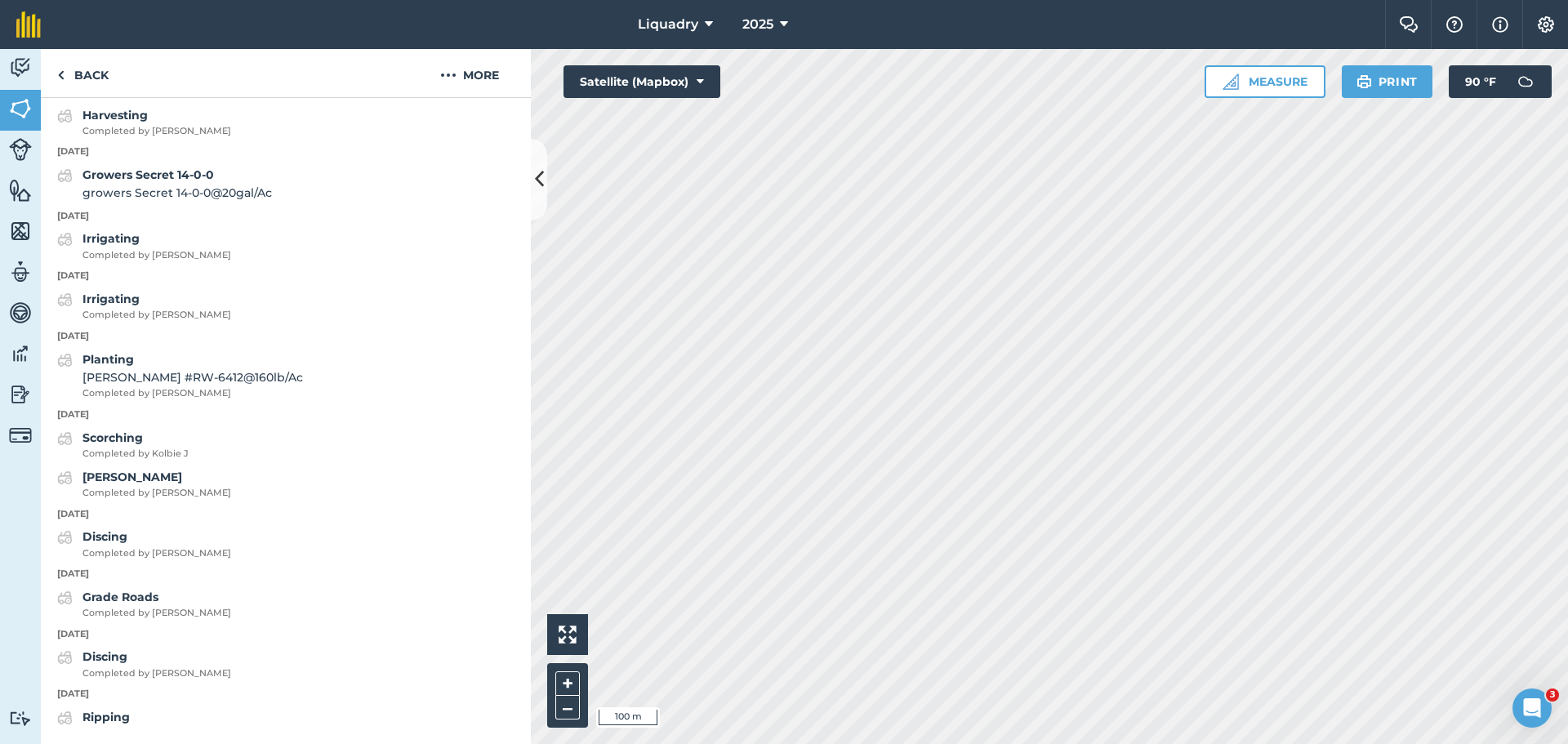
scroll to position [68, 0]
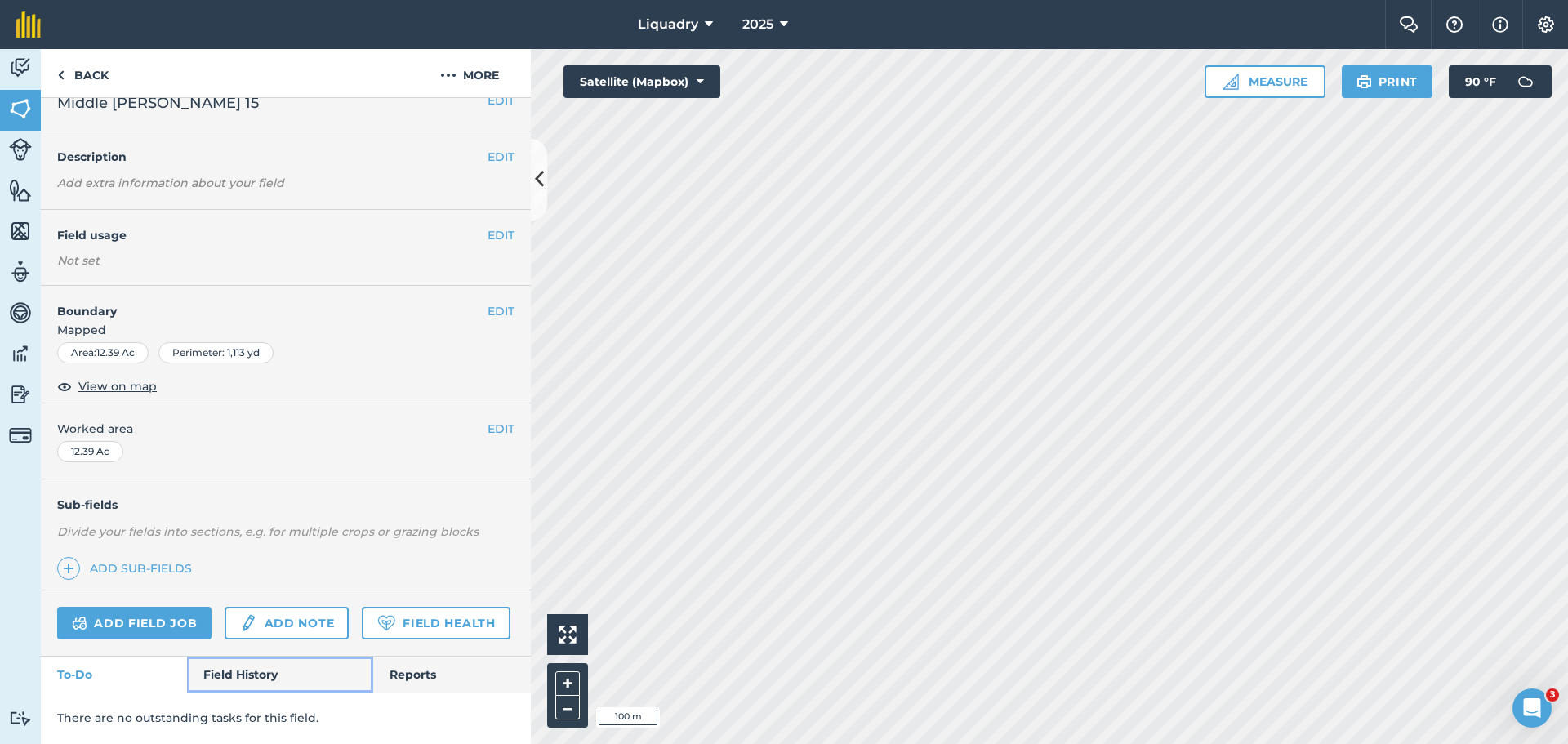
click at [223, 658] on link "Field History" at bounding box center [279, 674] width 186 height 36
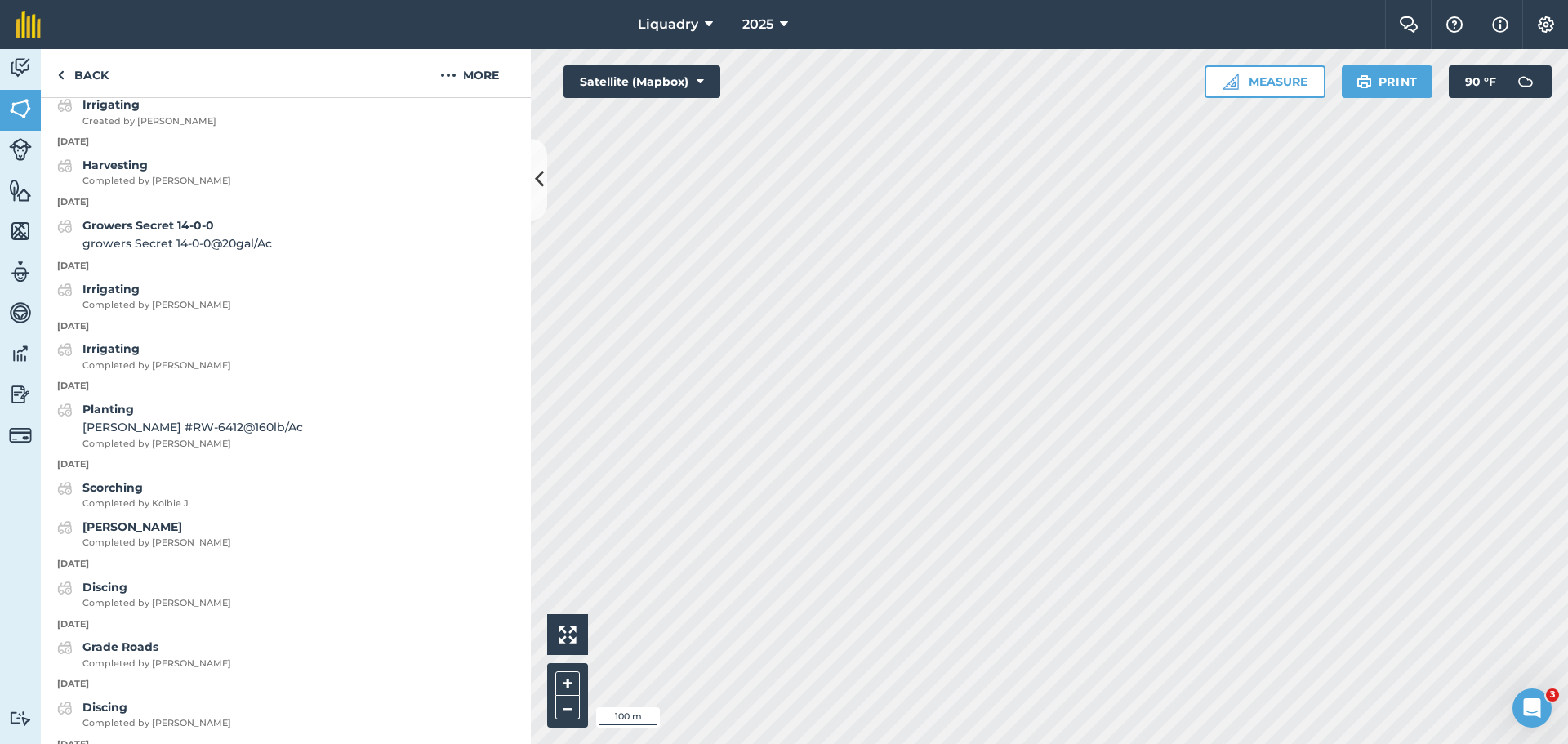
scroll to position [1321, 0]
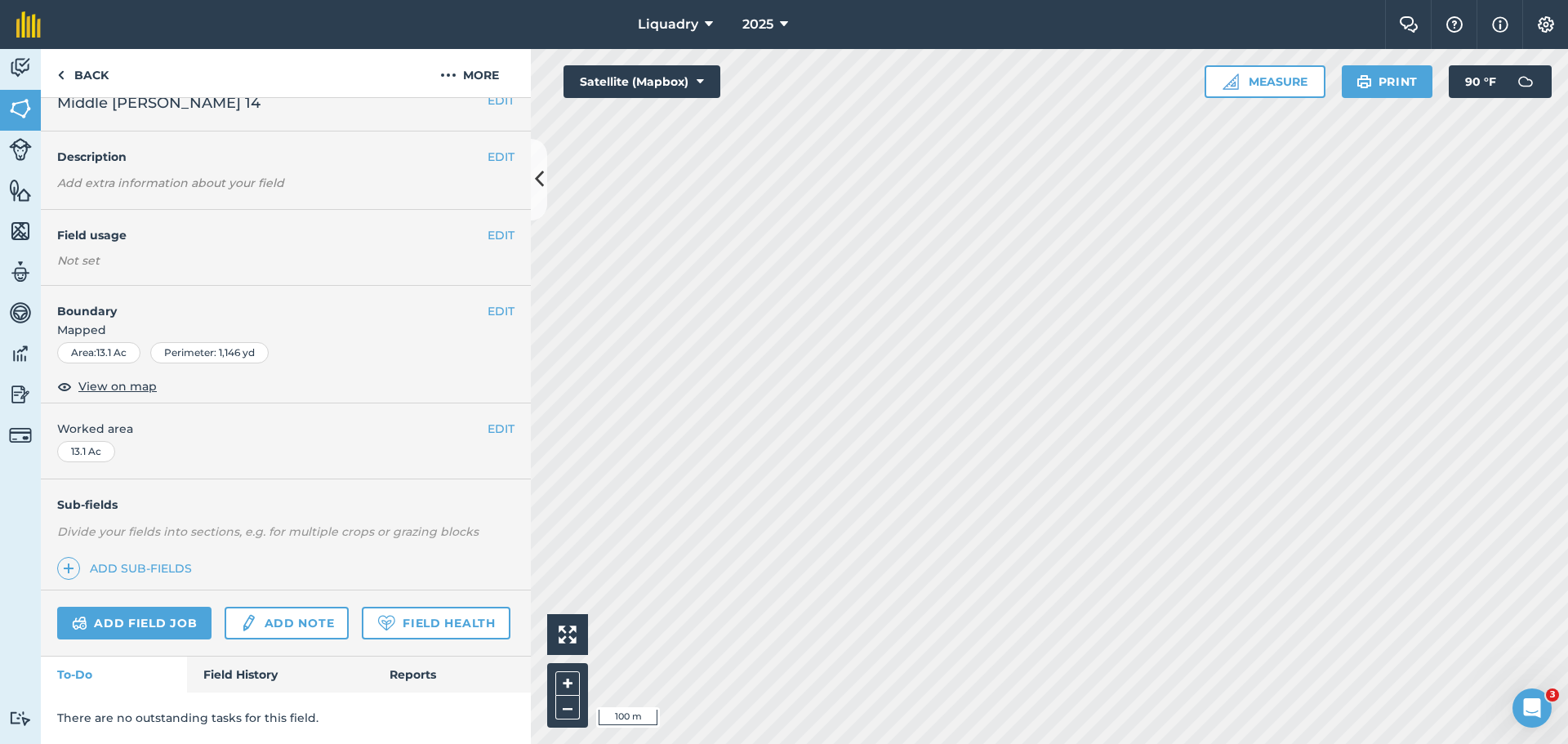
scroll to position [68, 0]
click at [253, 667] on link "Field History" at bounding box center [279, 674] width 186 height 36
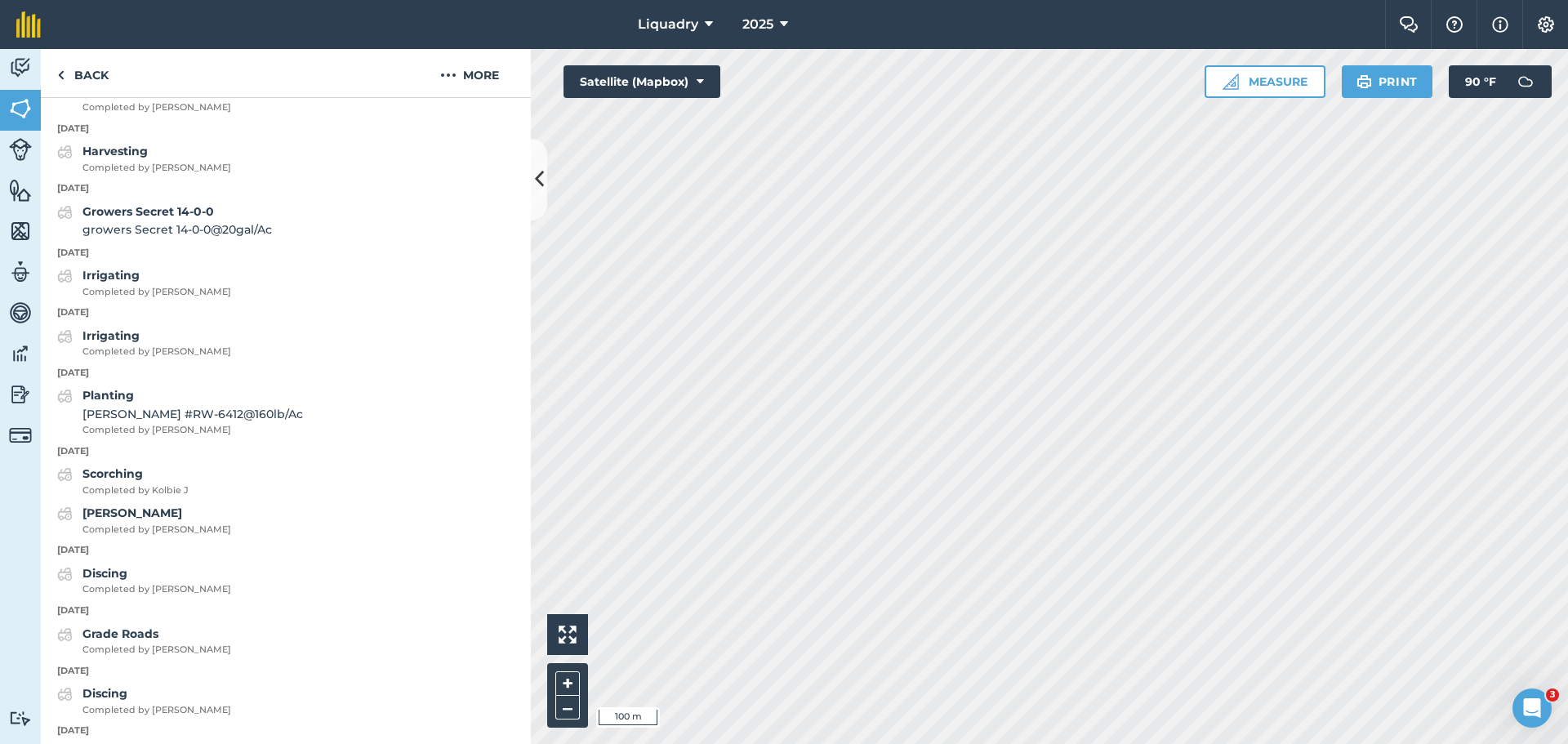
scroll to position [1262, 0]
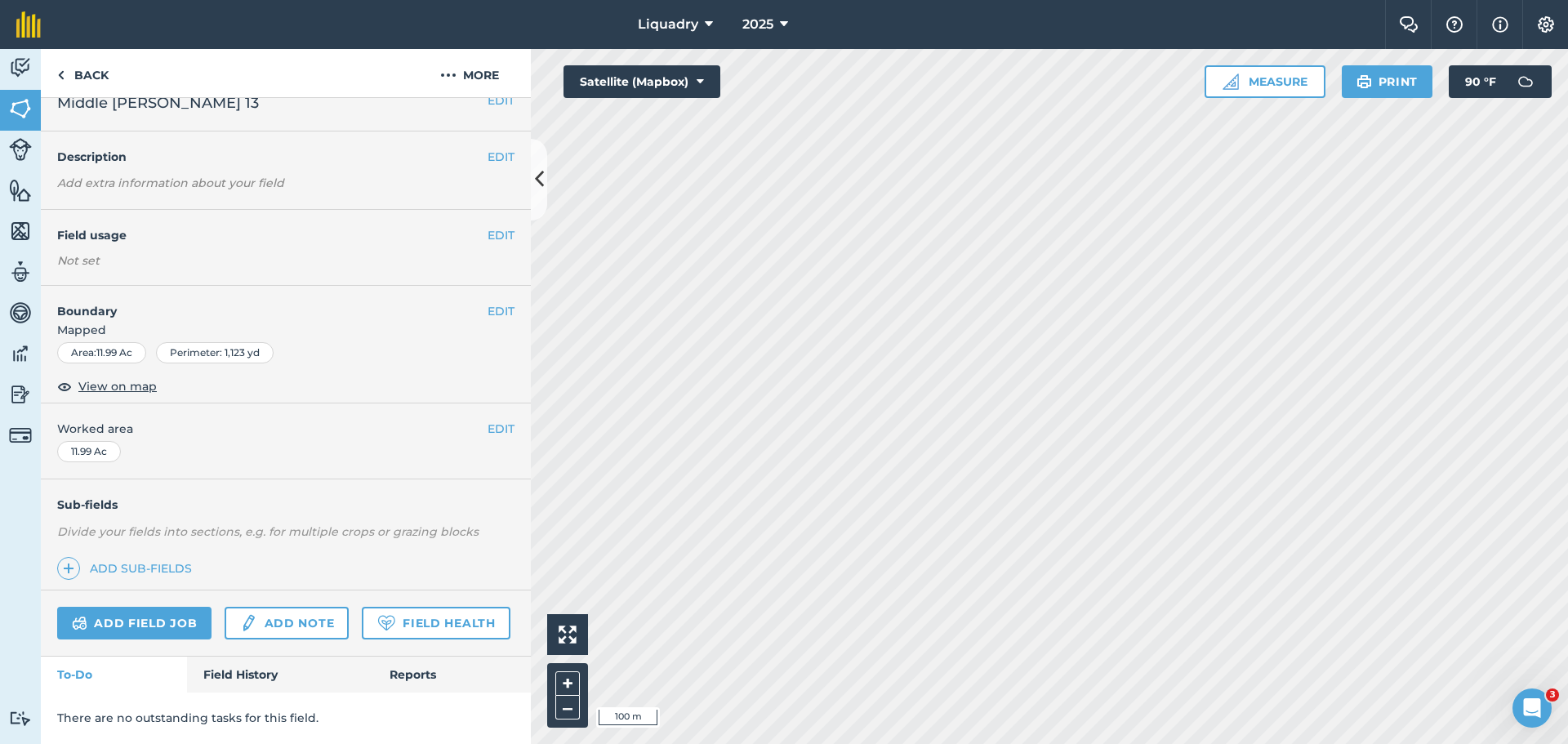
scroll to position [68, 0]
click at [236, 671] on link "Field History" at bounding box center [279, 674] width 186 height 36
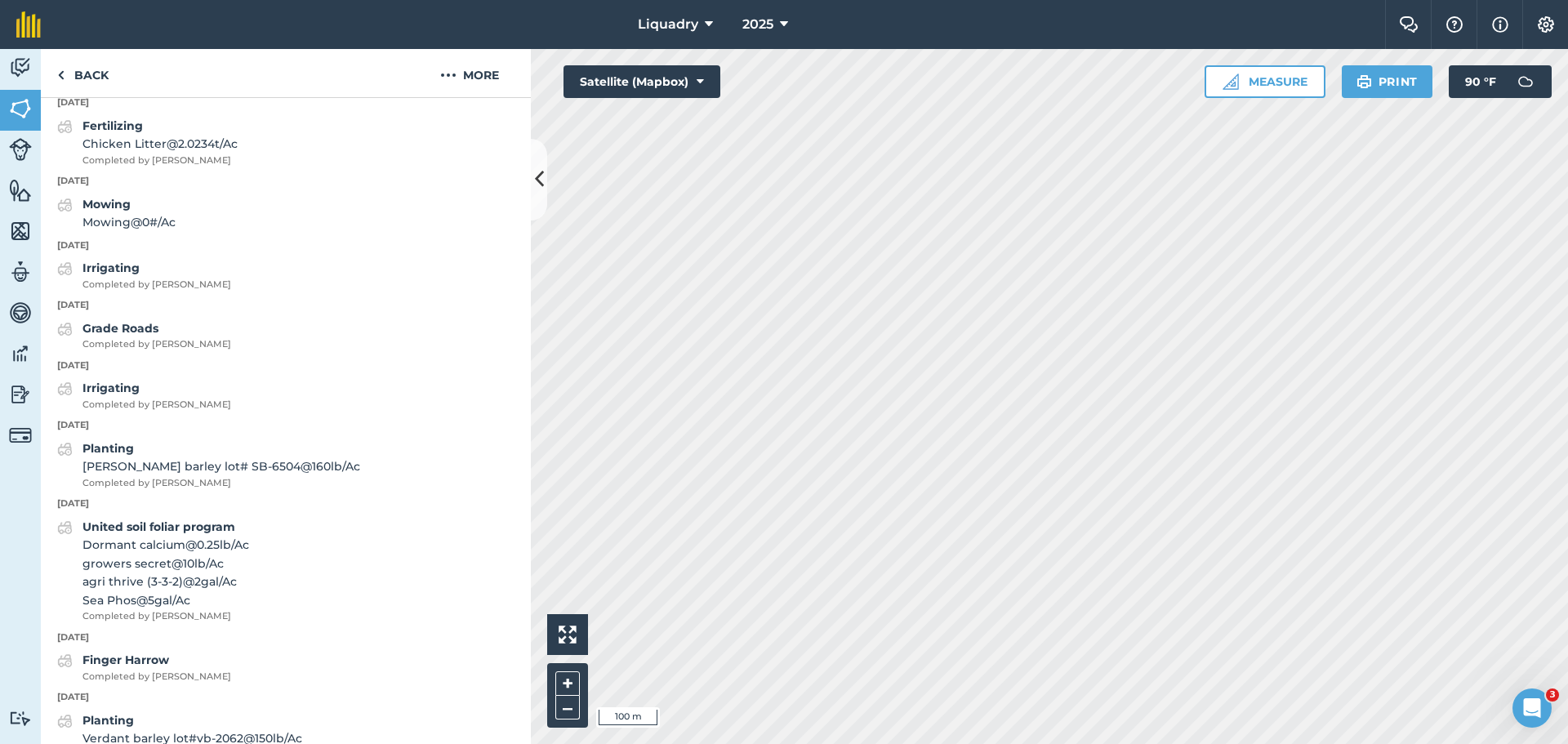
scroll to position [1753, 0]
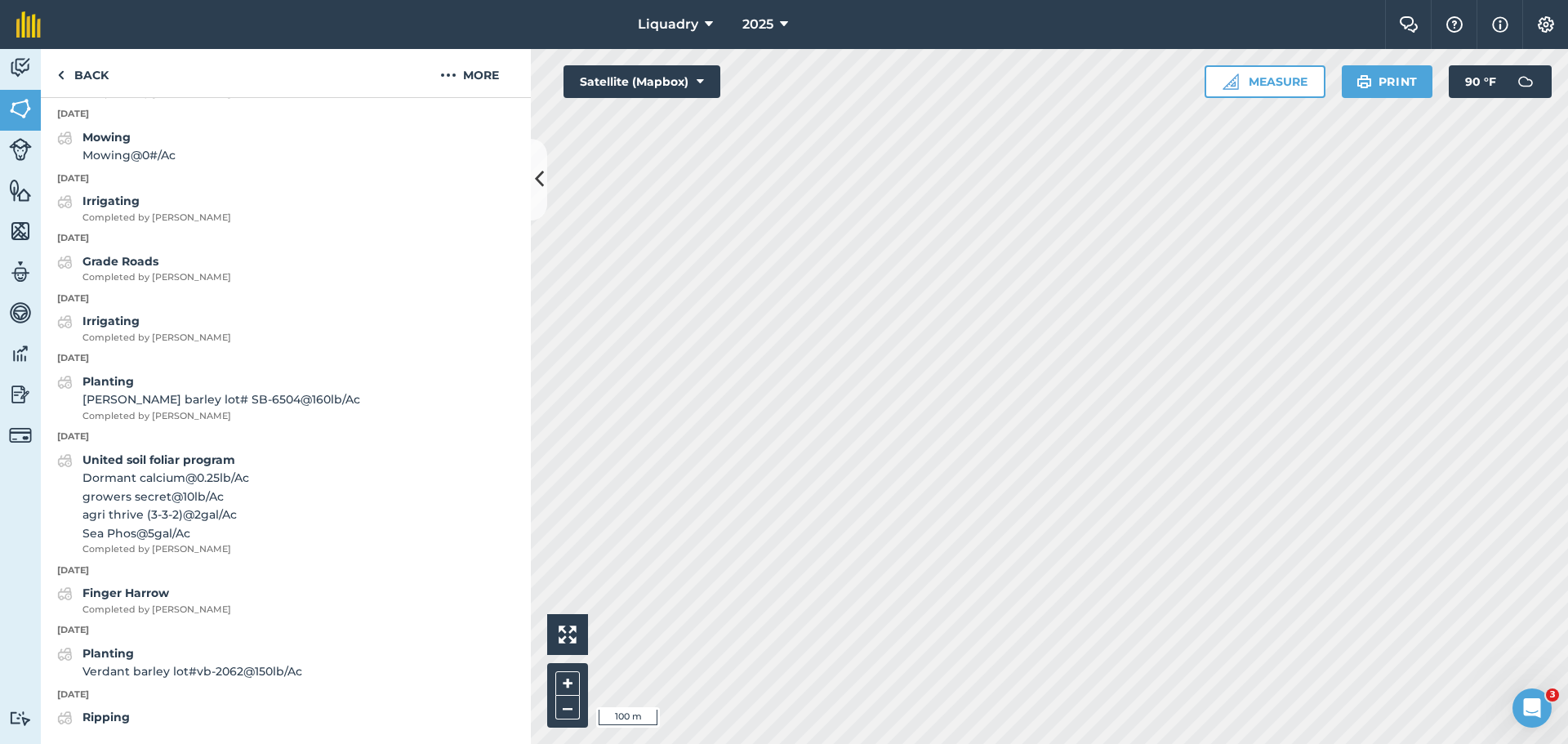
scroll to position [68, 0]
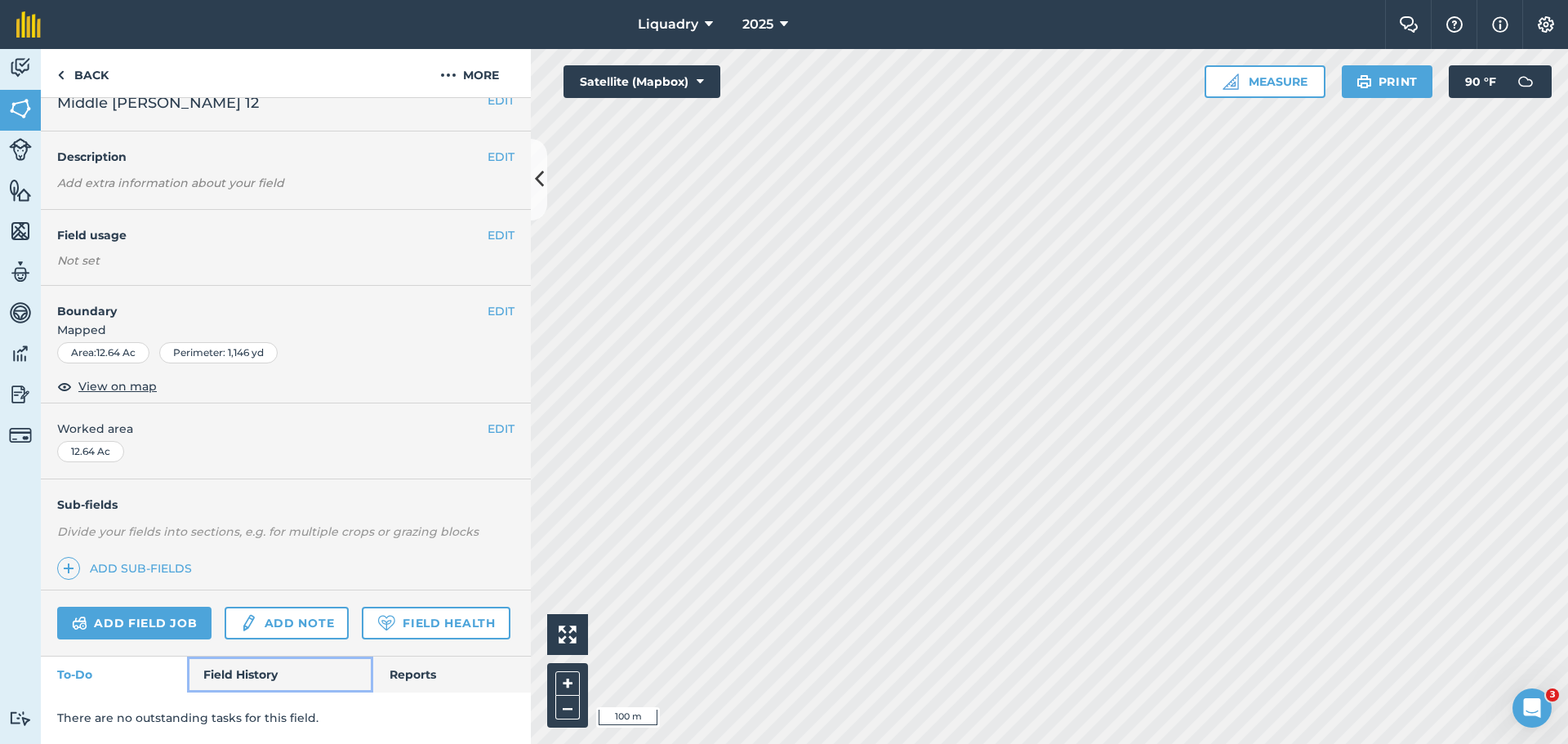
click at [196, 669] on link "Field History" at bounding box center [279, 674] width 186 height 36
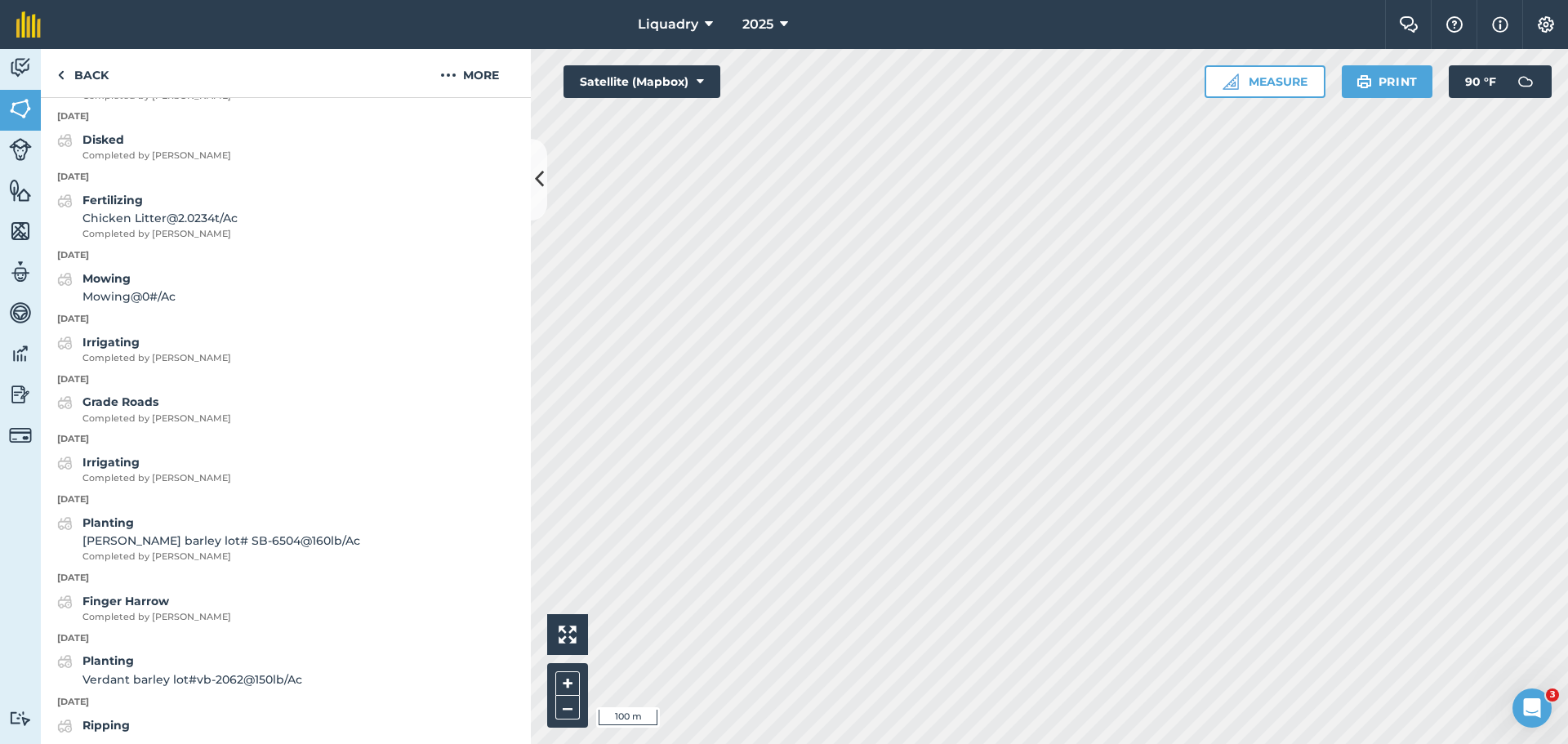
scroll to position [1667, 0]
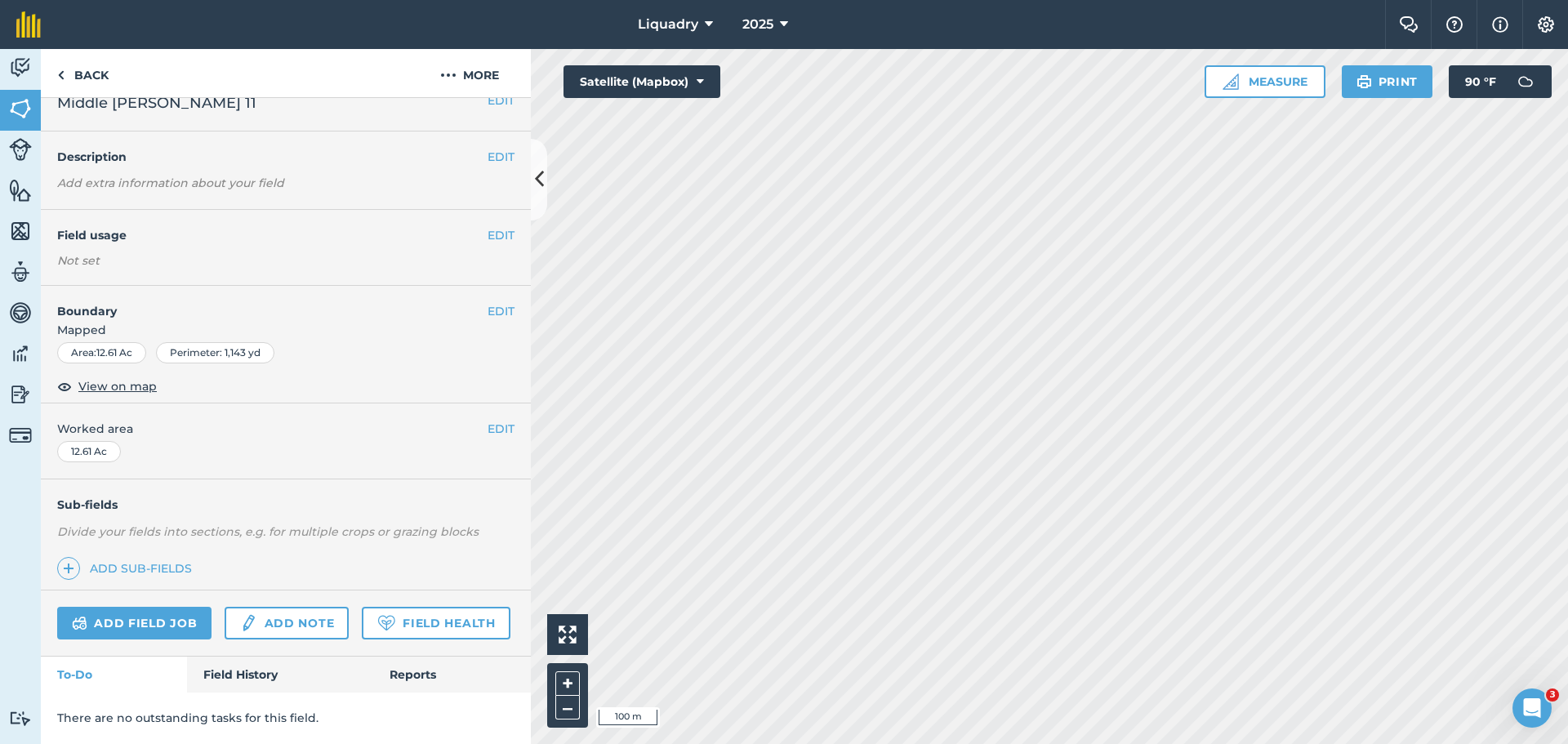
scroll to position [68, 0]
click at [217, 663] on link "Field History" at bounding box center [279, 674] width 186 height 36
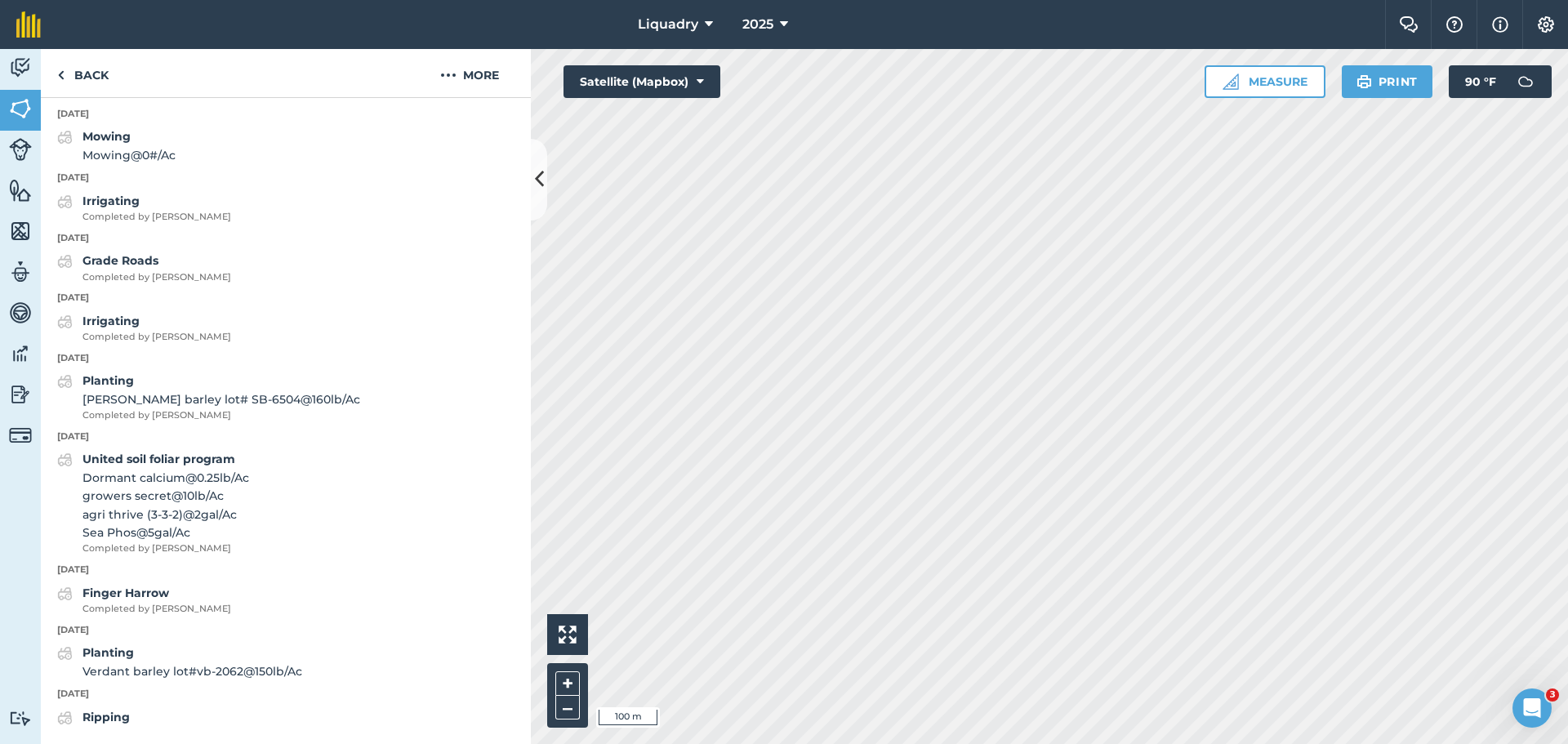
scroll to position [1759, 0]
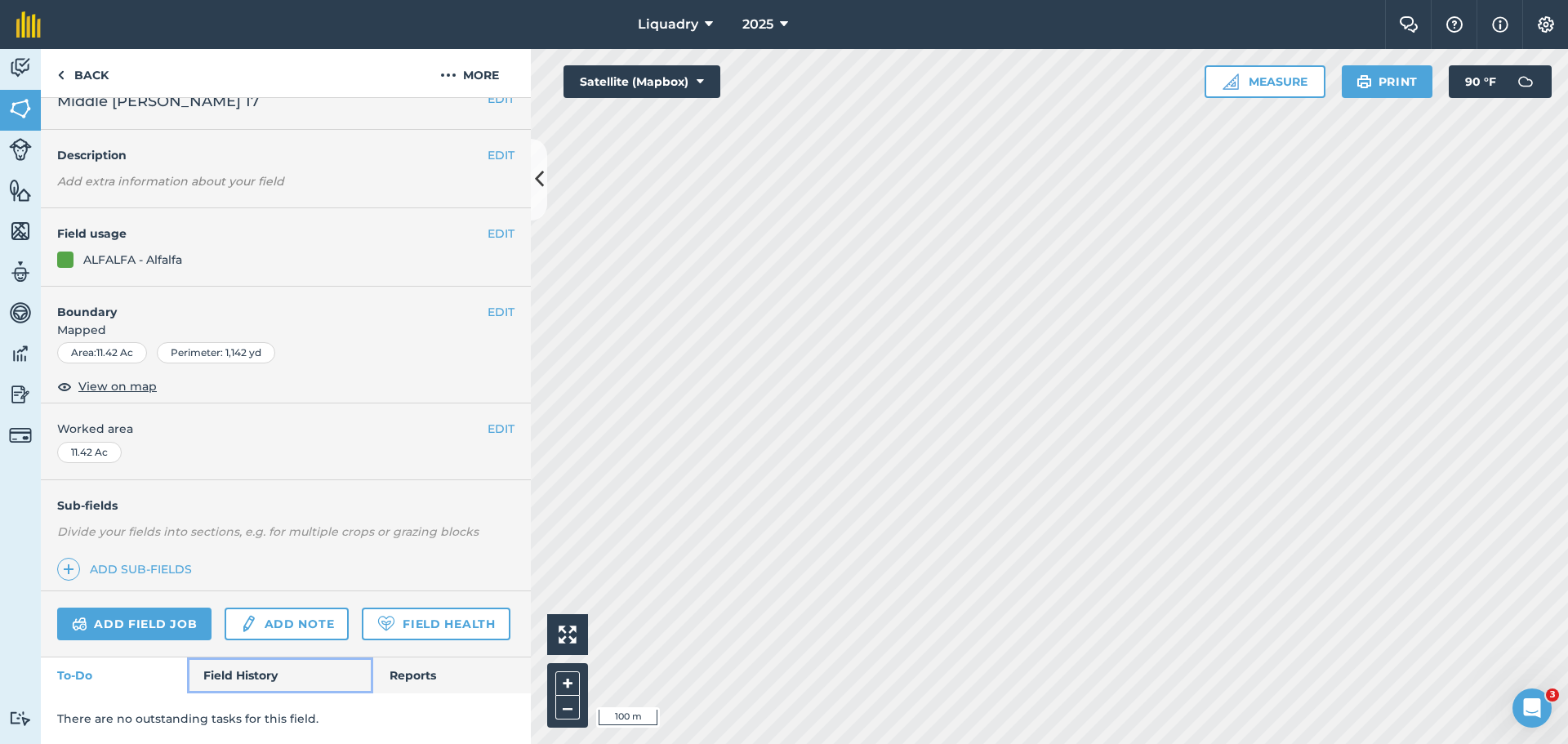
click at [204, 675] on link "Field History" at bounding box center [279, 675] width 186 height 36
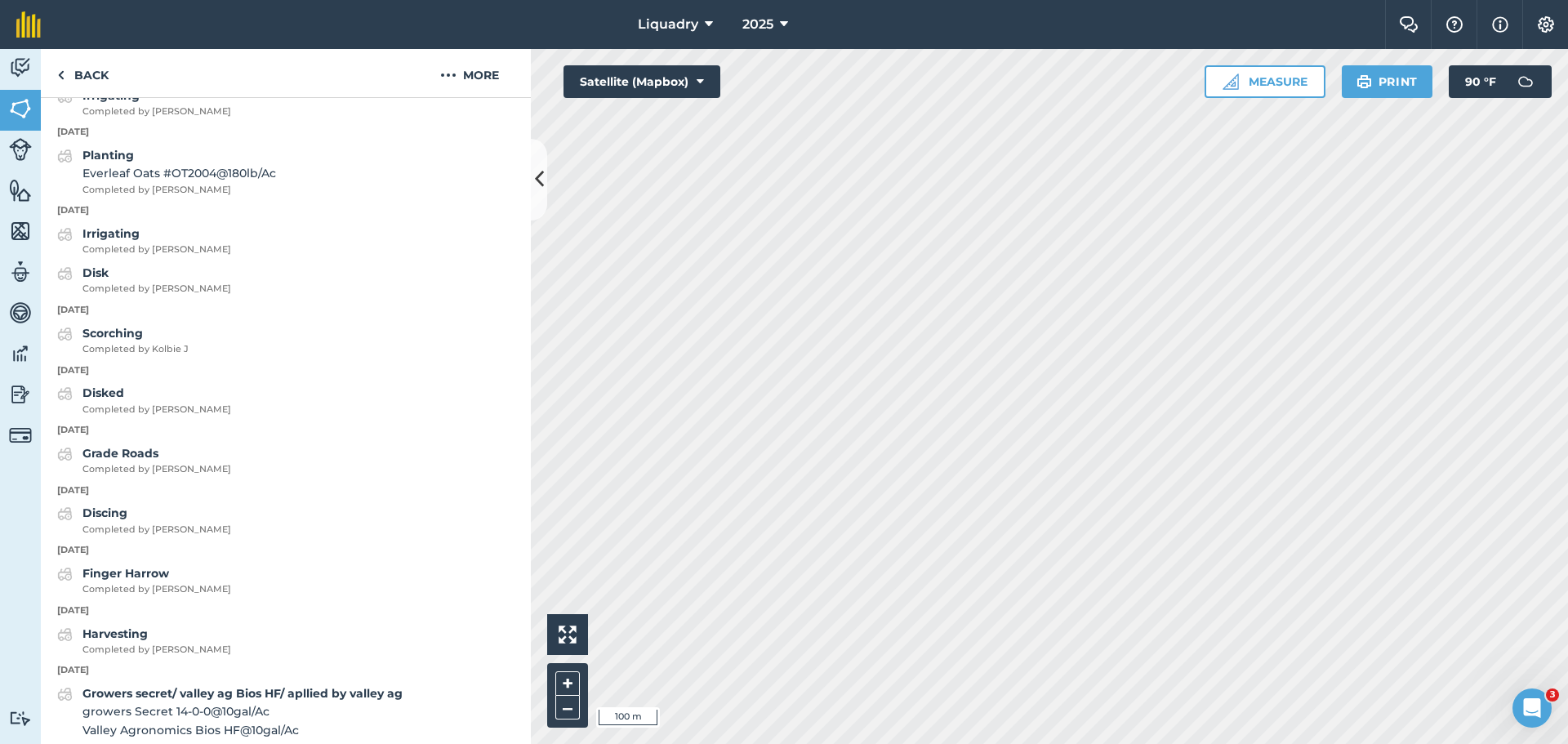
scroll to position [2874, 0]
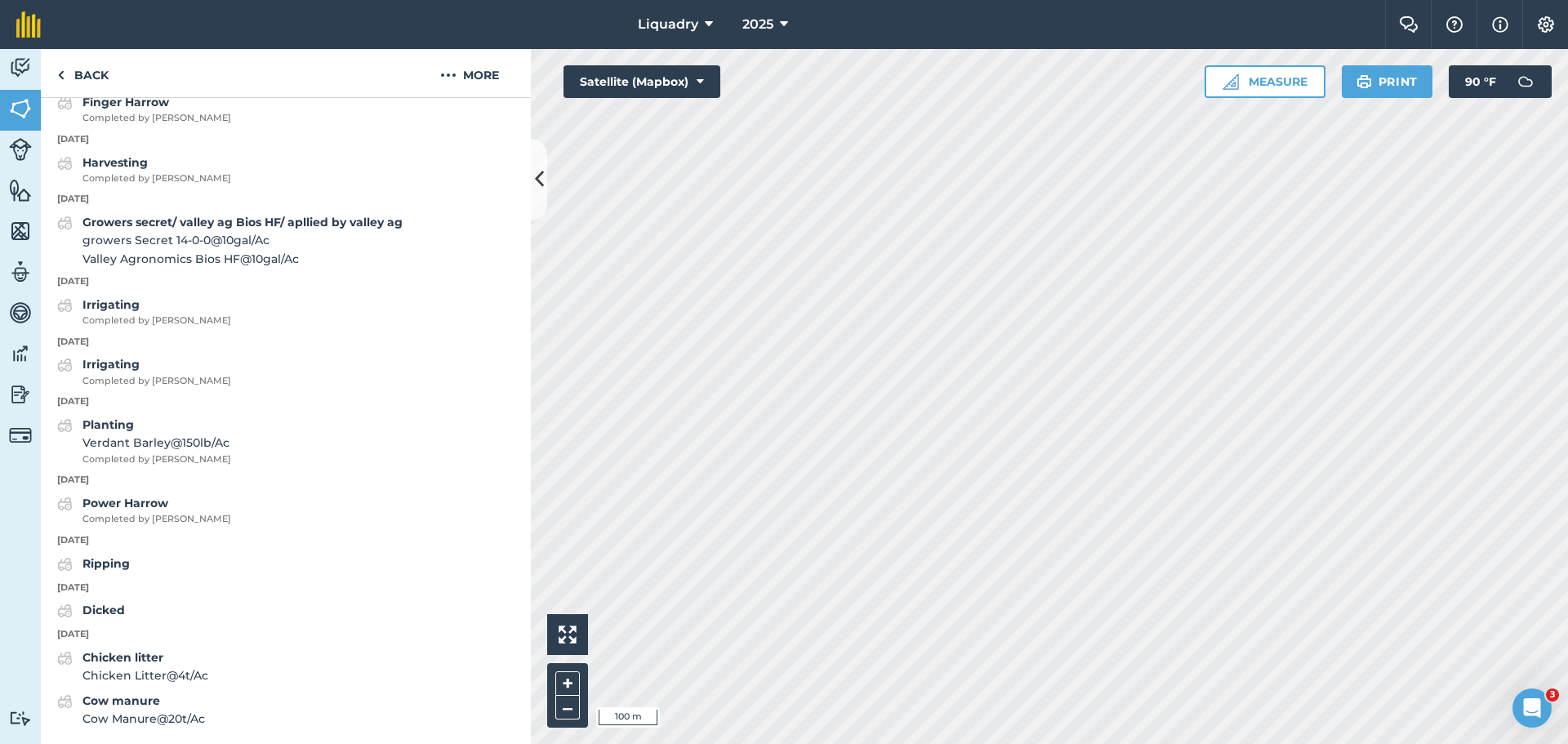
scroll to position [68, 0]
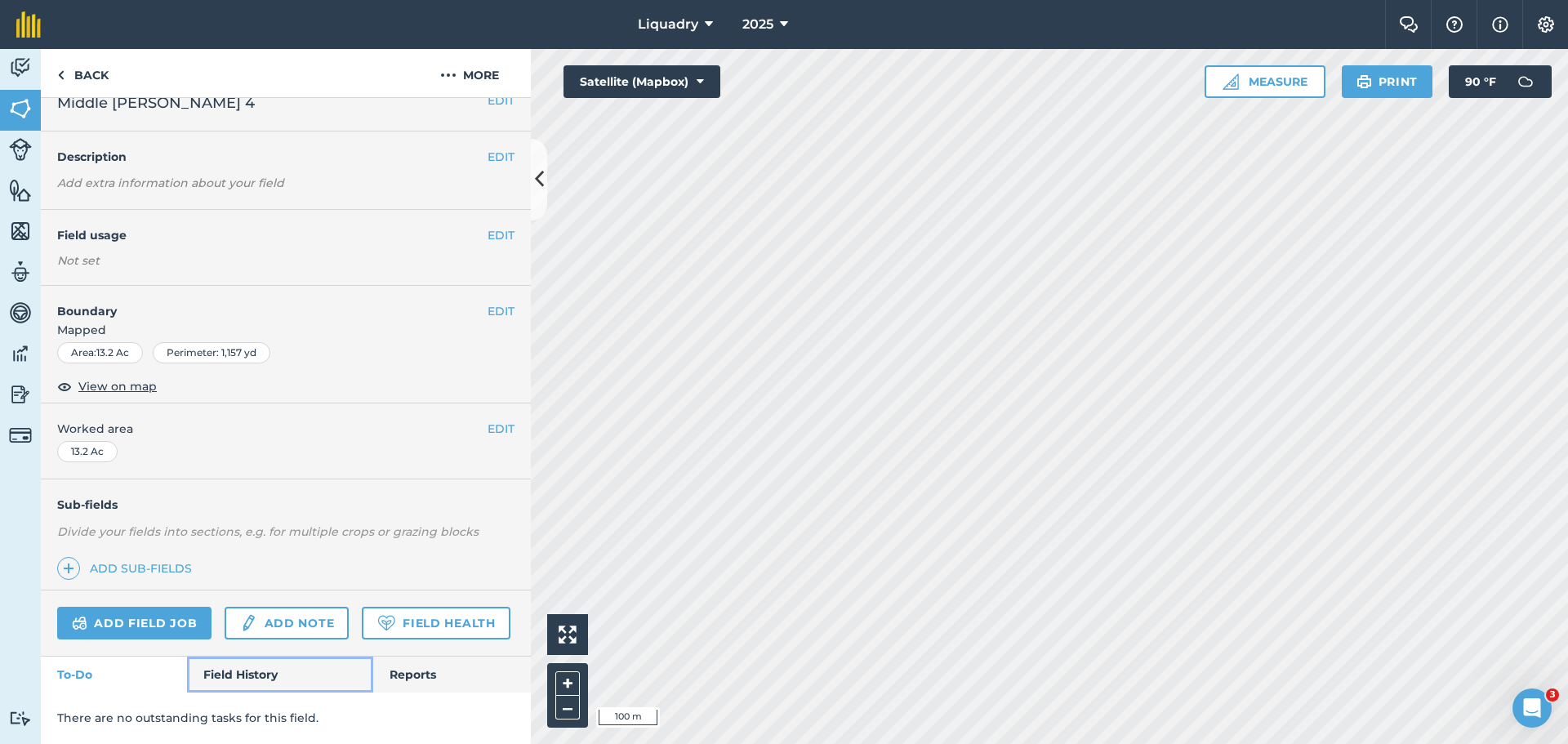
click at [258, 665] on link "Field History" at bounding box center [279, 674] width 186 height 36
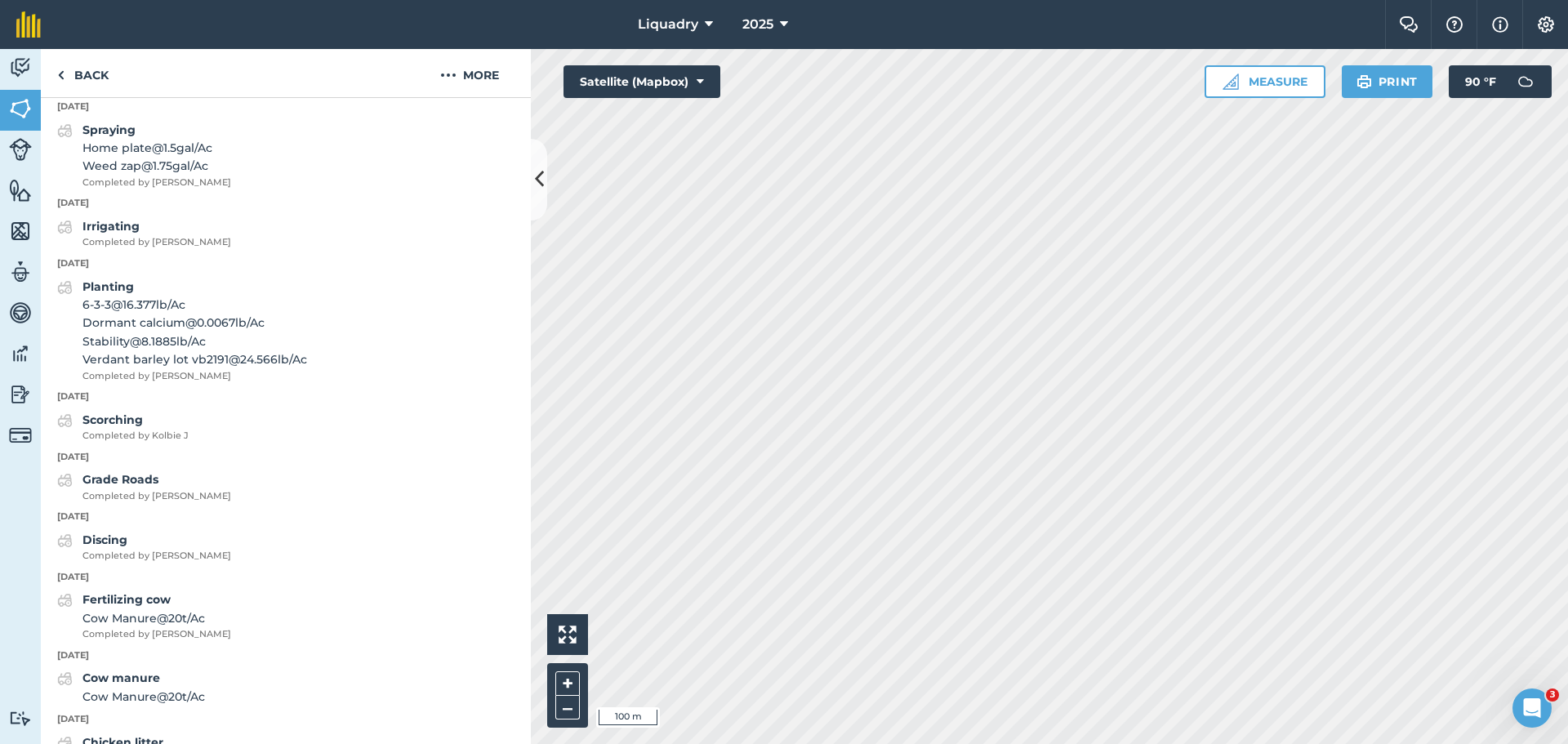
scroll to position [1595, 0]
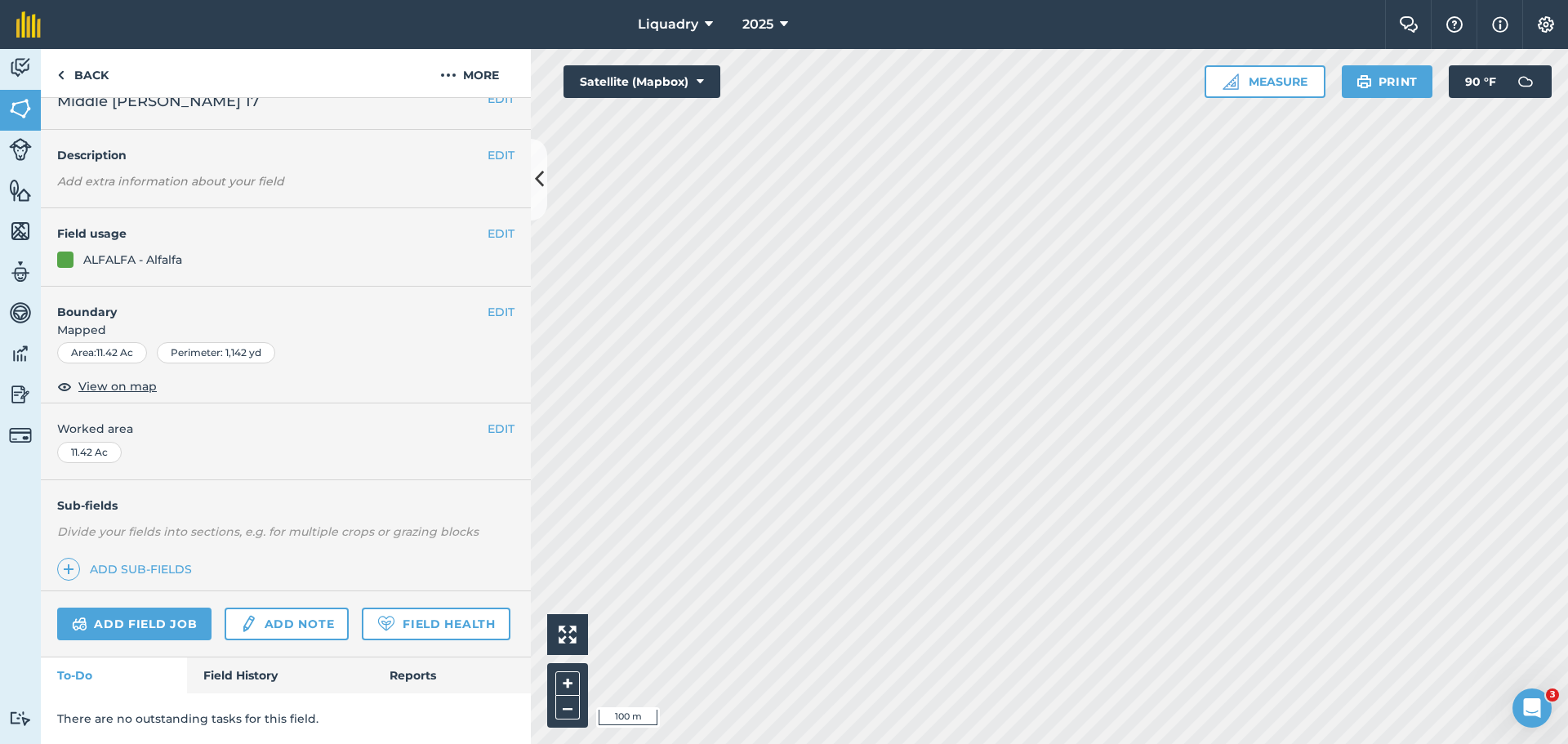
scroll to position [70, 0]
click at [242, 672] on link "Field History" at bounding box center [279, 675] width 186 height 36
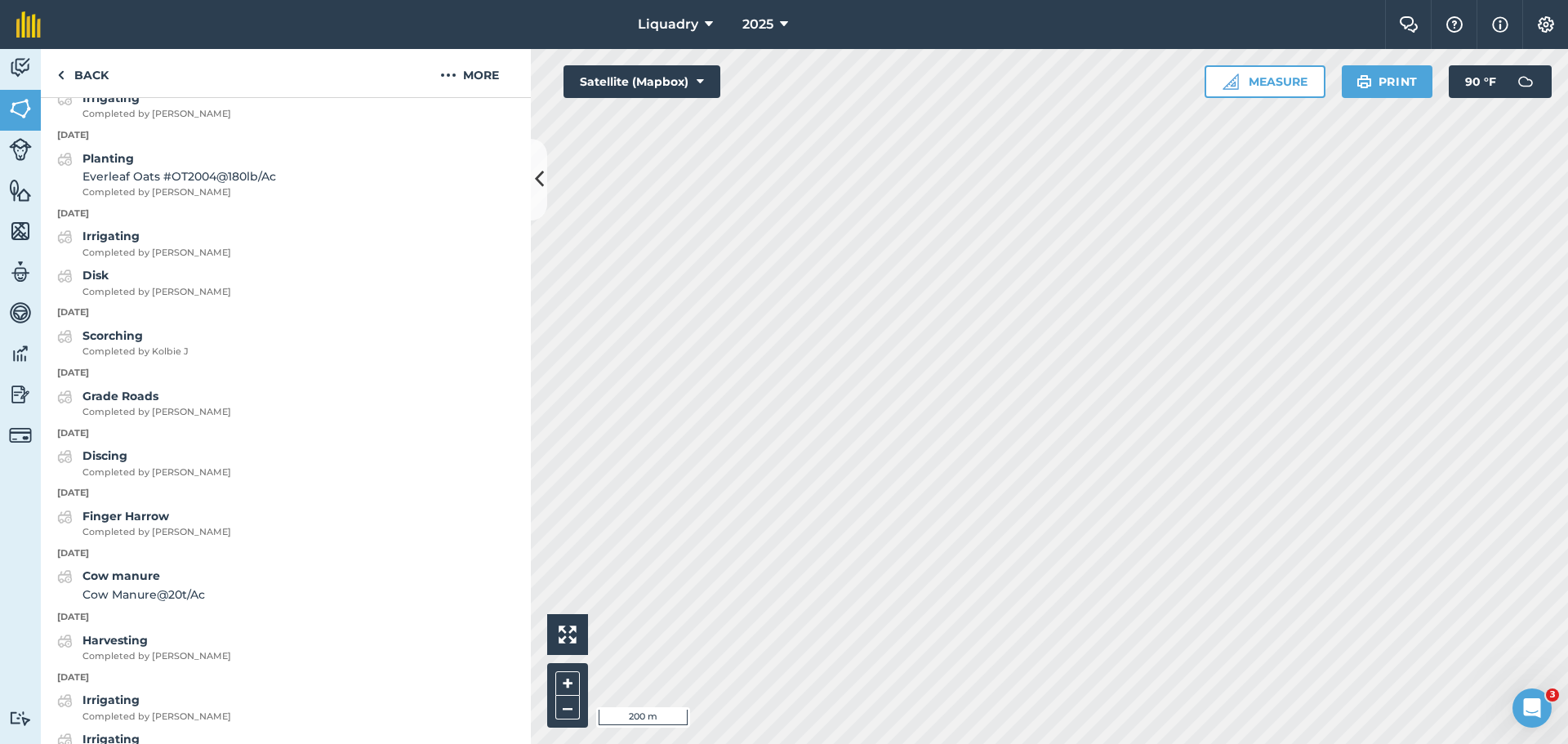
scroll to position [2242, 0]
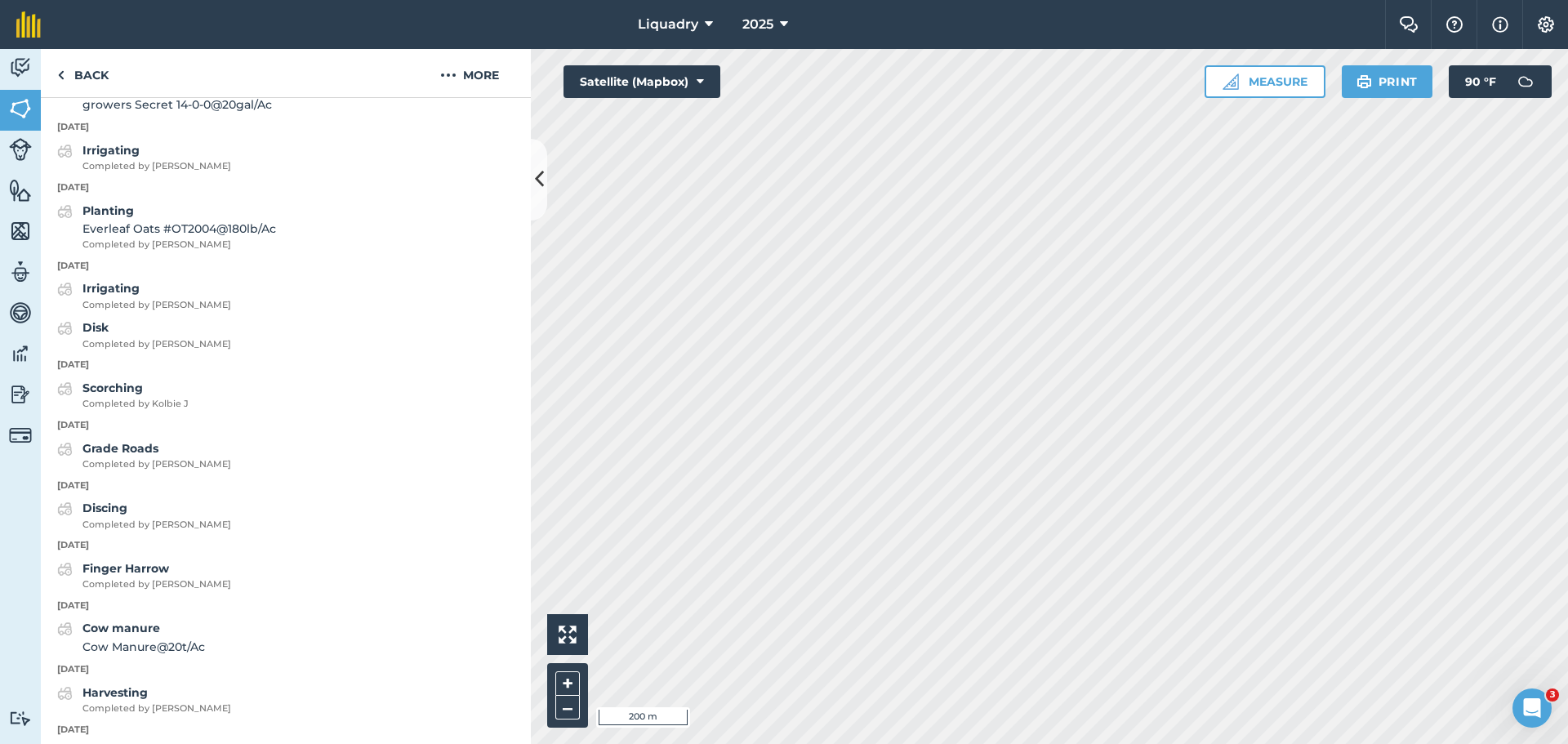
scroll to position [68, 0]
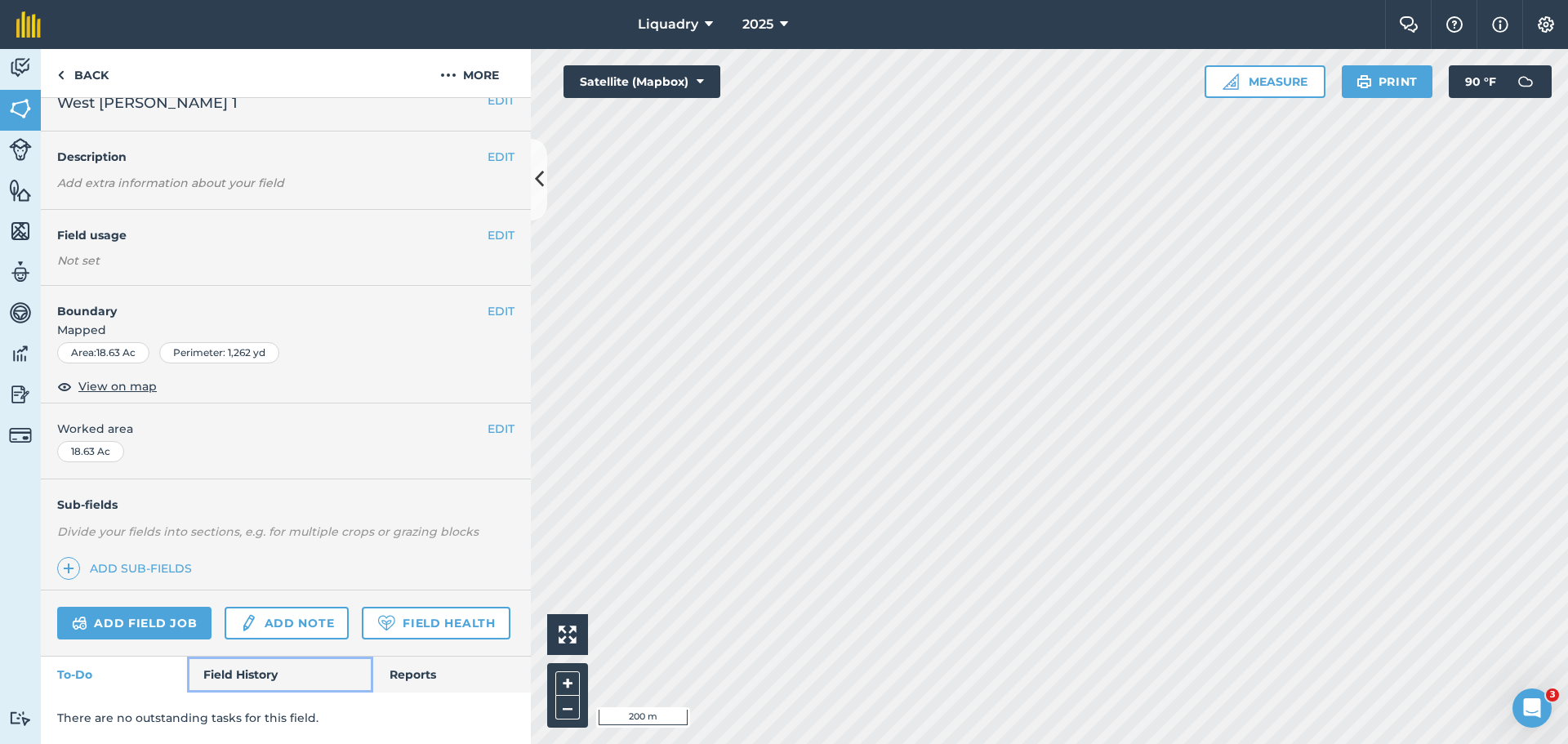
click at [231, 677] on link "Field History" at bounding box center [279, 674] width 186 height 36
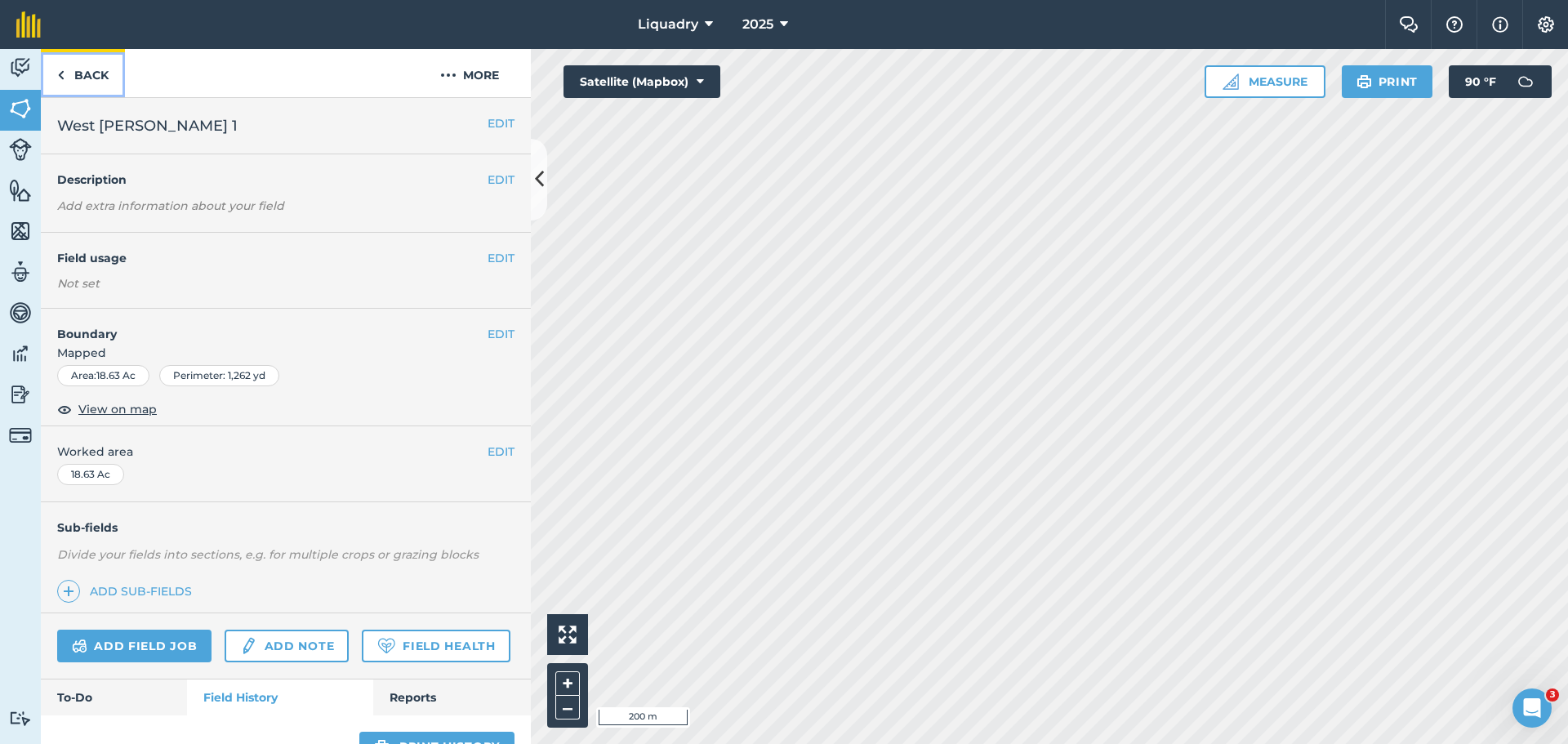
click at [87, 76] on link "Back" at bounding box center [82, 73] width 84 height 48
click at [31, 103] on img at bounding box center [20, 108] width 22 height 24
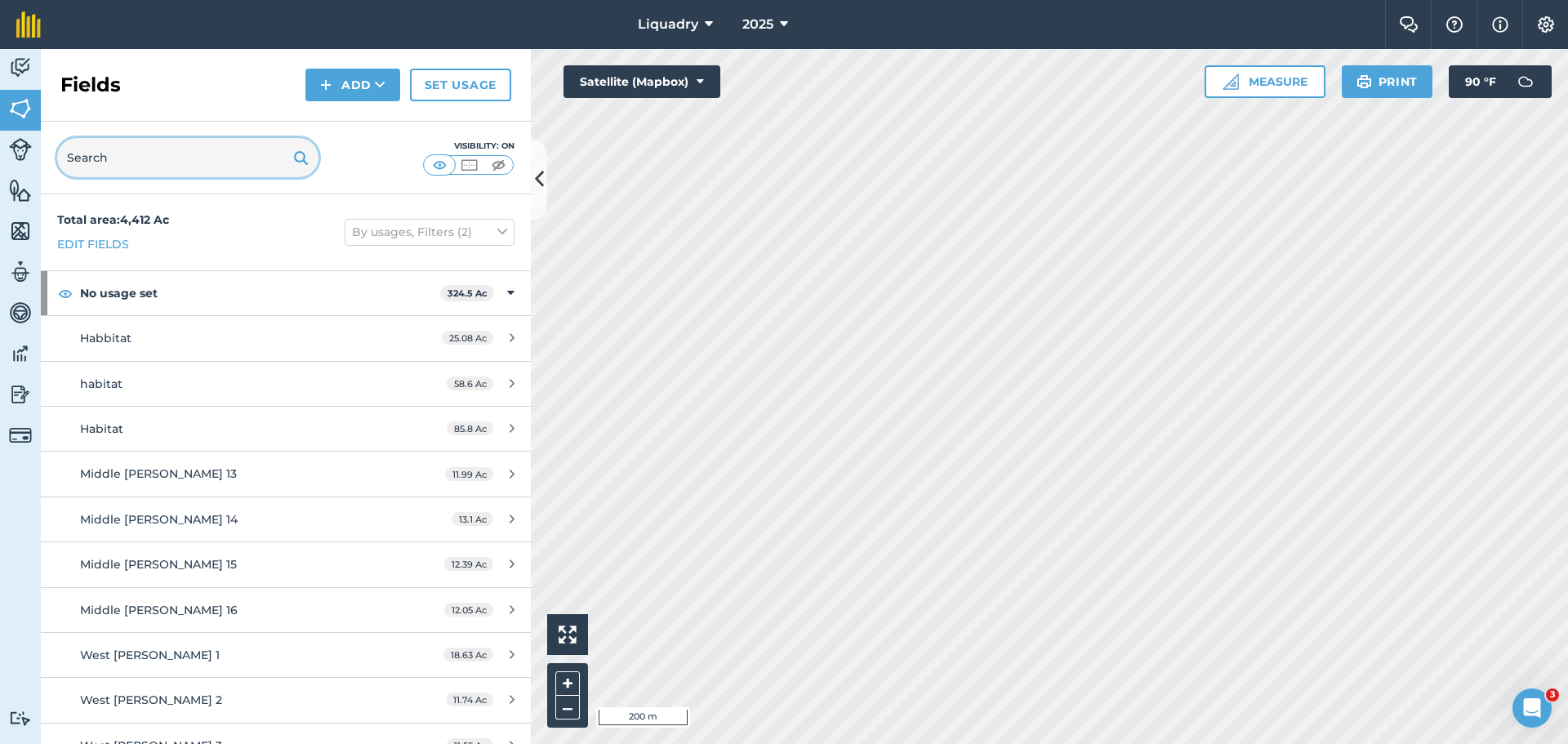
click at [222, 168] on input "text" at bounding box center [188, 157] width 262 height 39
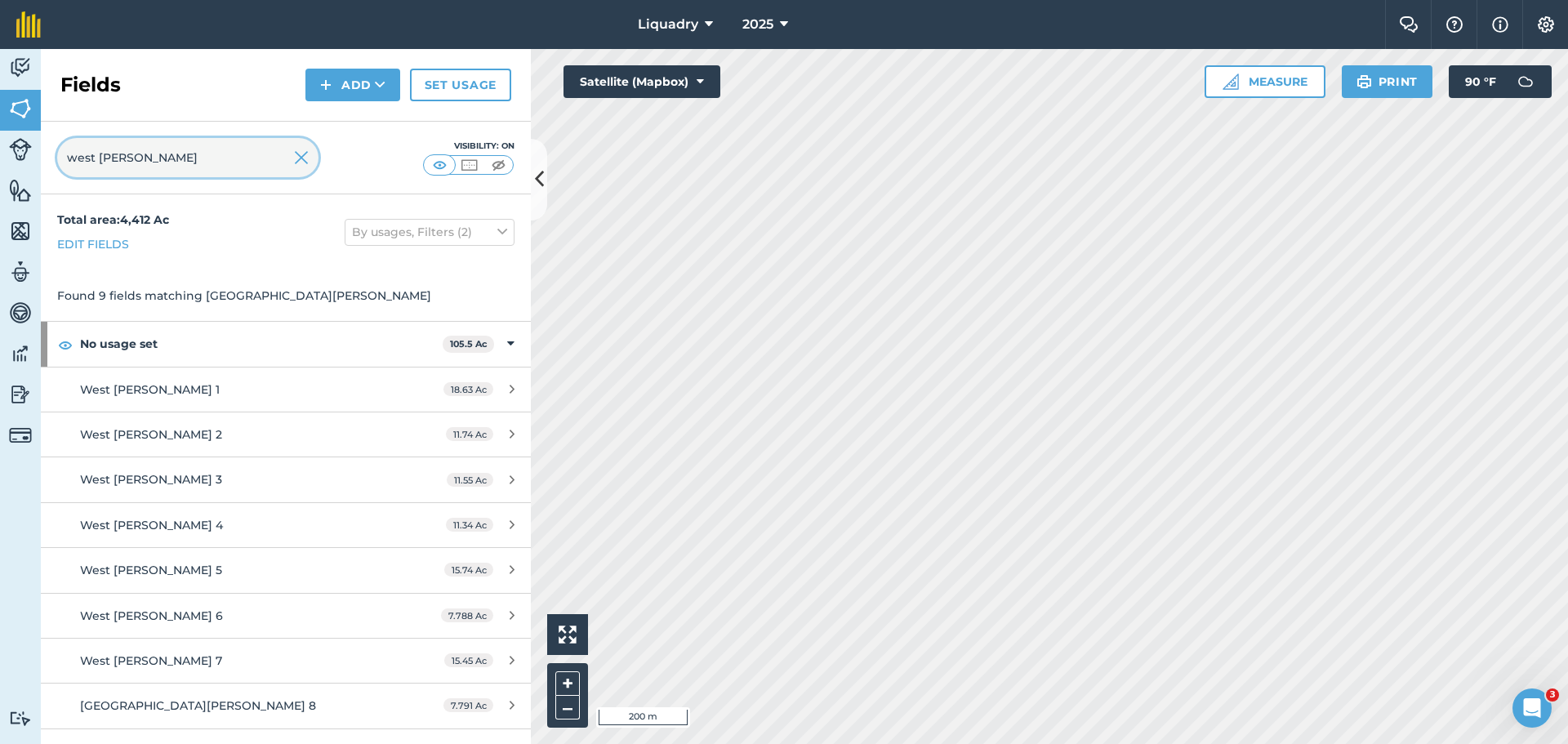
type input "west [PERSON_NAME]"
click at [303, 154] on img at bounding box center [302, 157] width 15 height 20
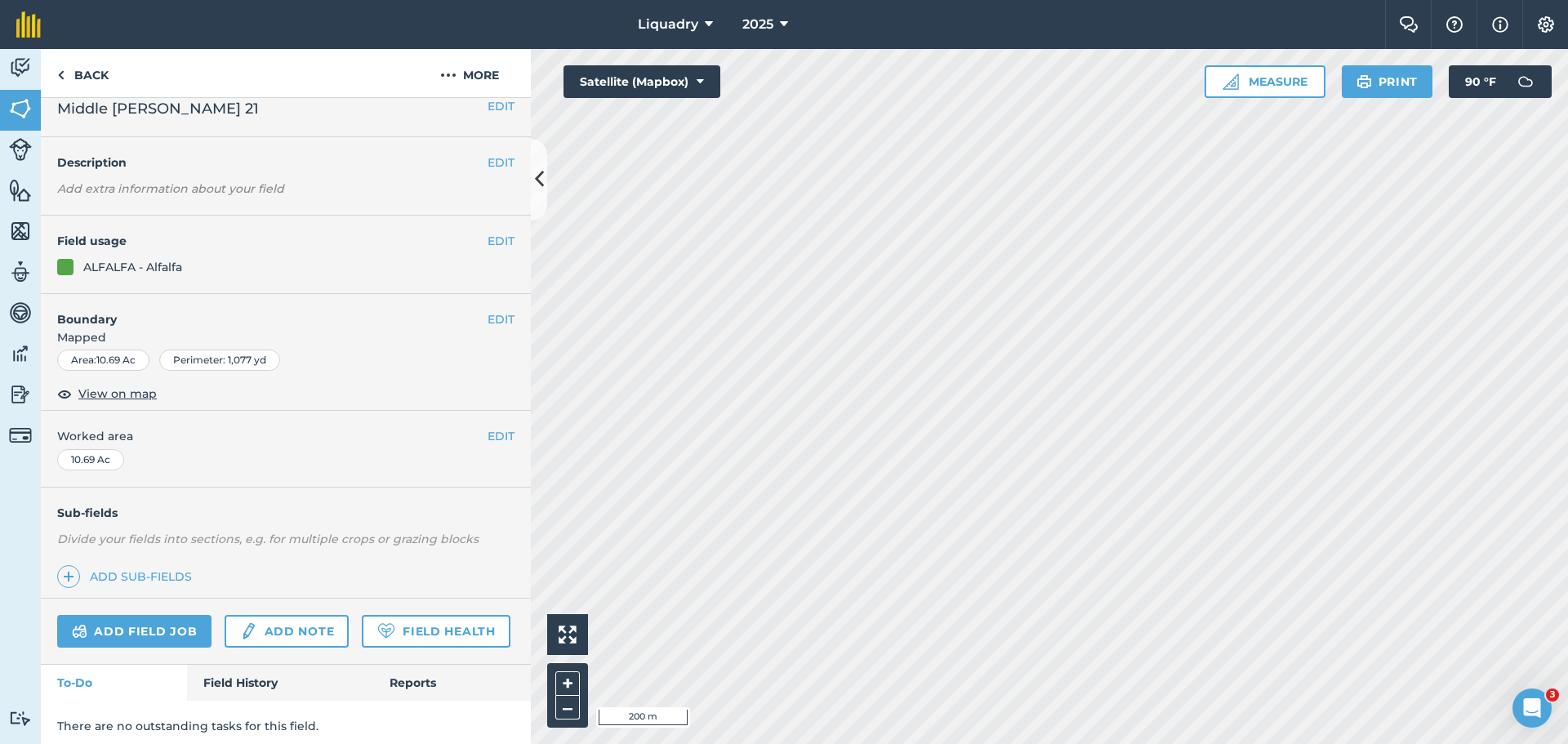
scroll to position [70, 0]
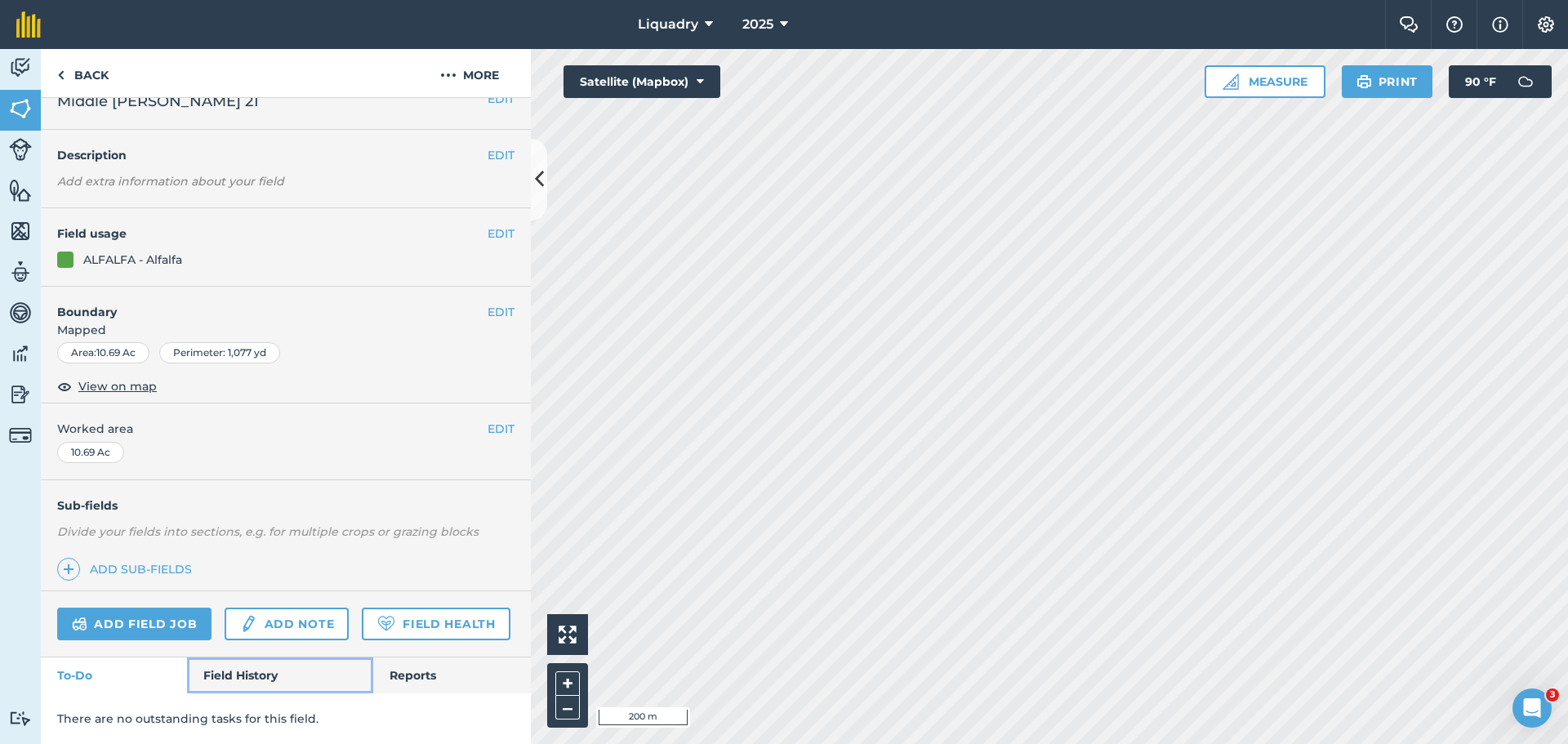
click at [268, 668] on link "Field History" at bounding box center [279, 675] width 186 height 36
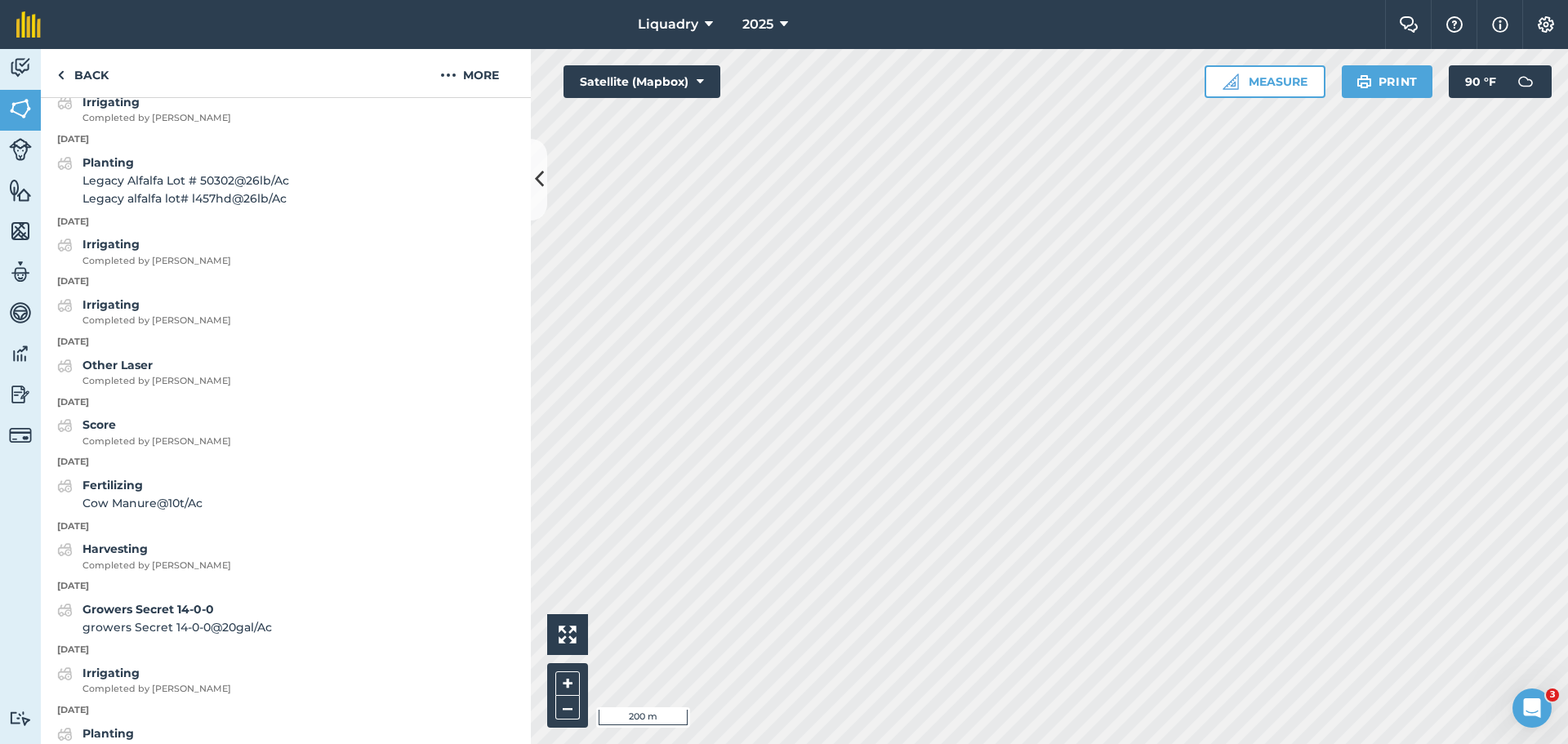
scroll to position [2112, 0]
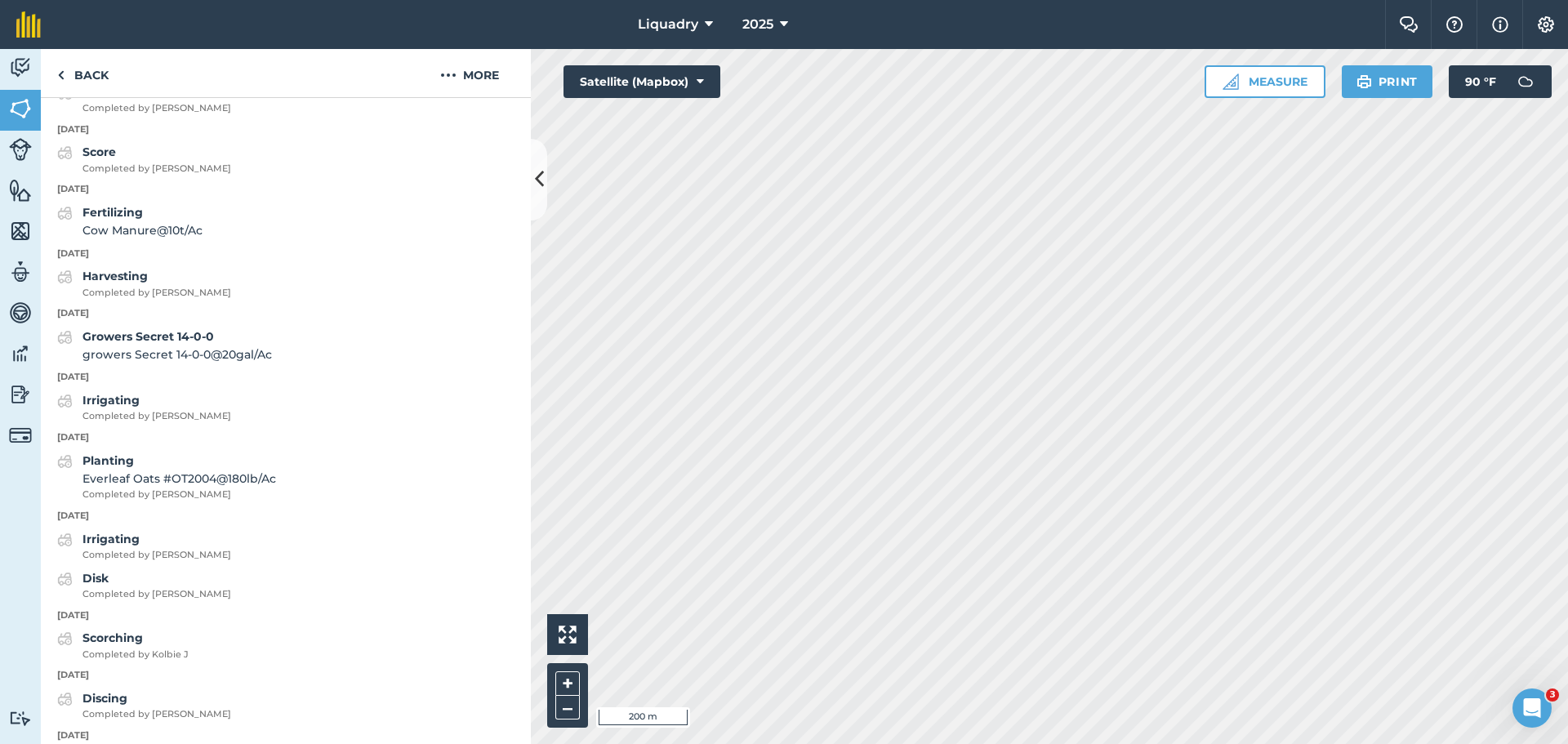
scroll to position [68, 0]
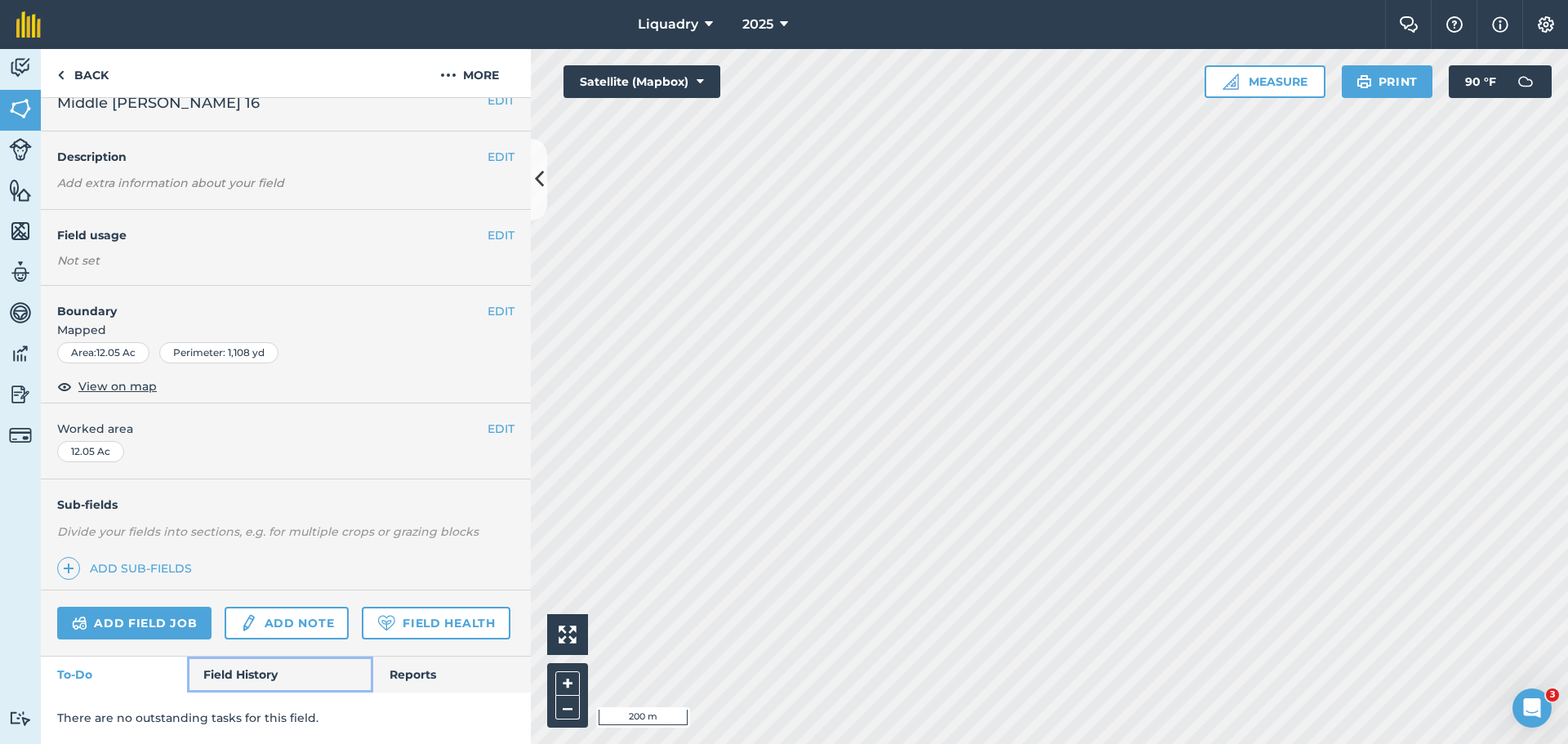
click at [253, 663] on link "Field History" at bounding box center [279, 674] width 186 height 36
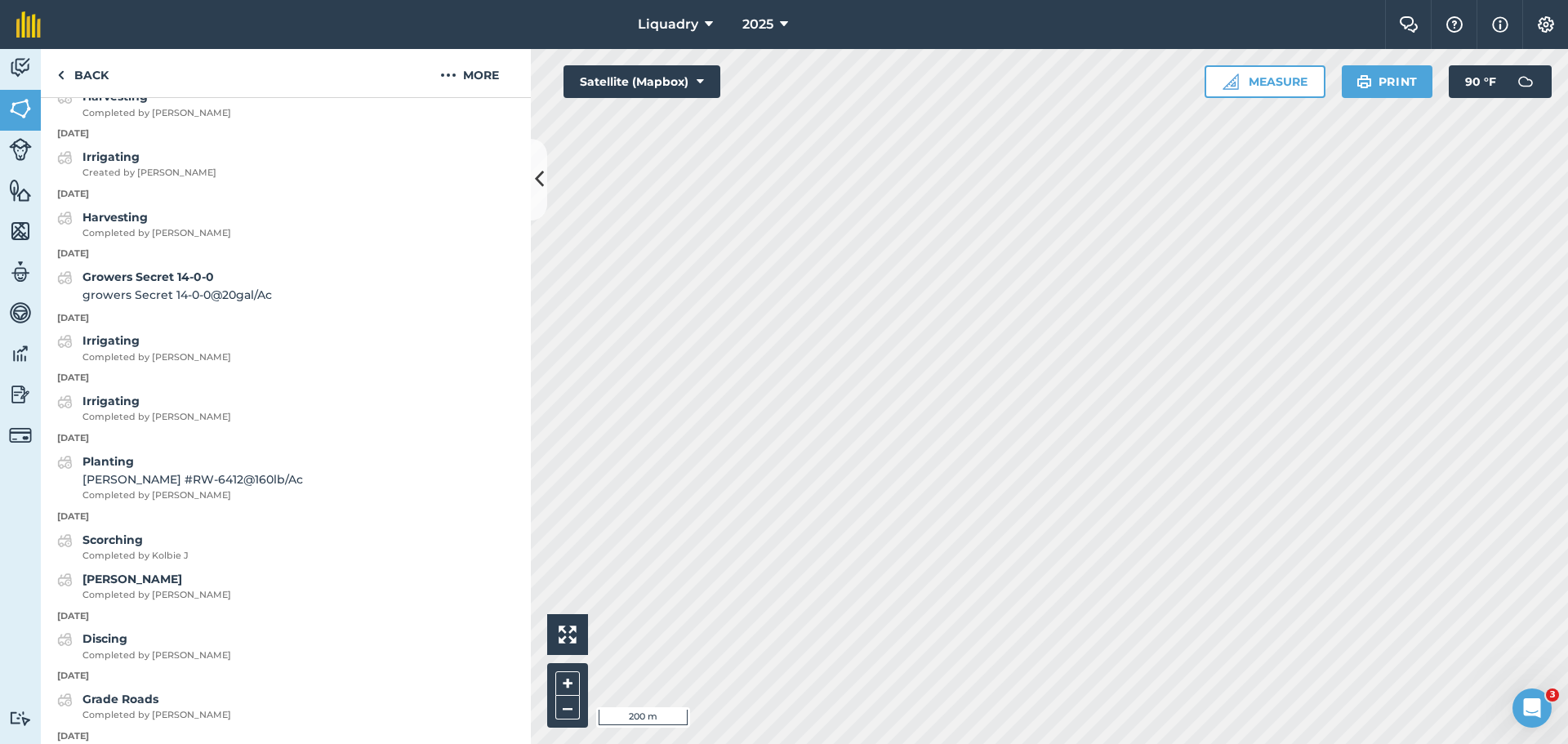
scroll to position [1376, 0]
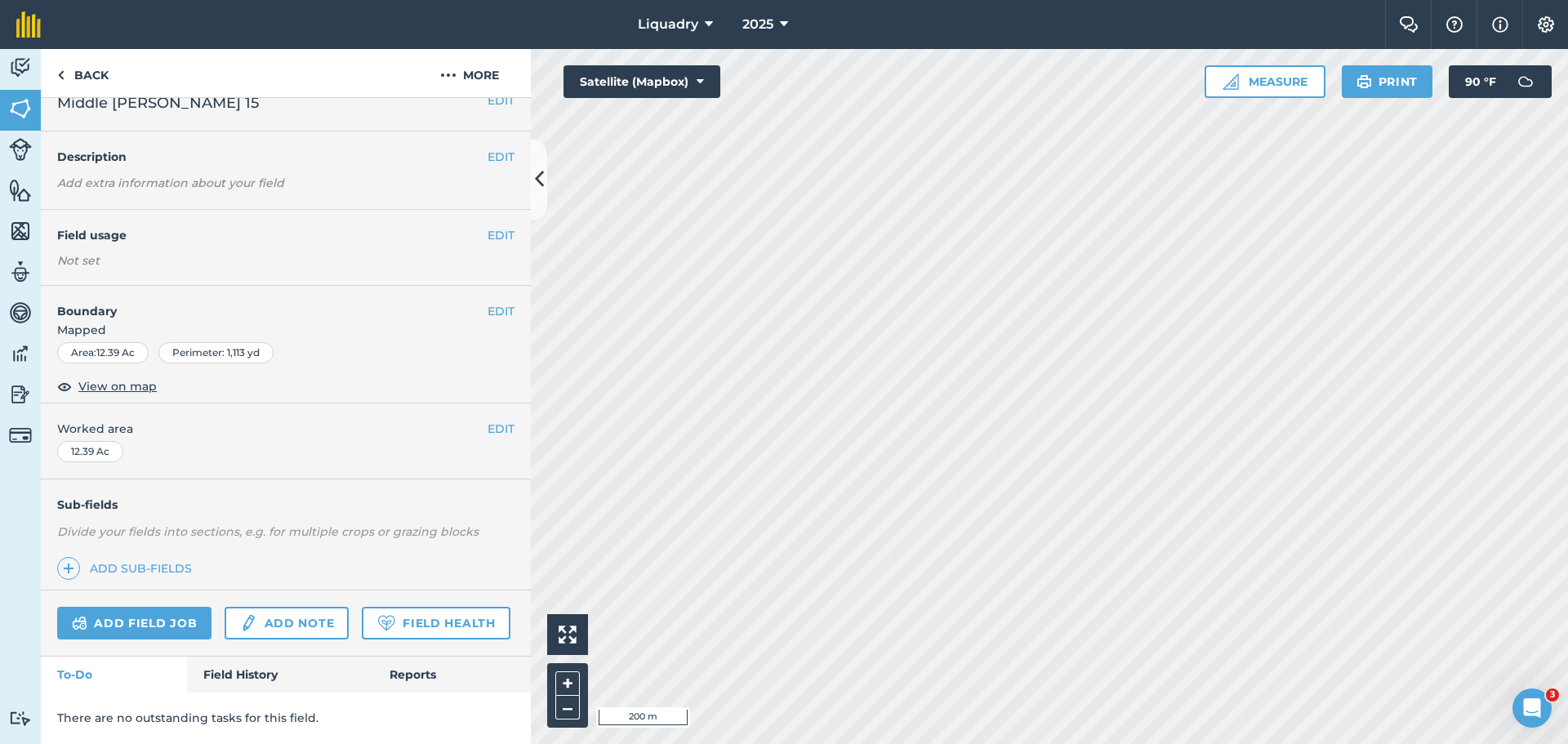
scroll to position [68, 0]
click at [262, 676] on link "Field History" at bounding box center [279, 674] width 186 height 36
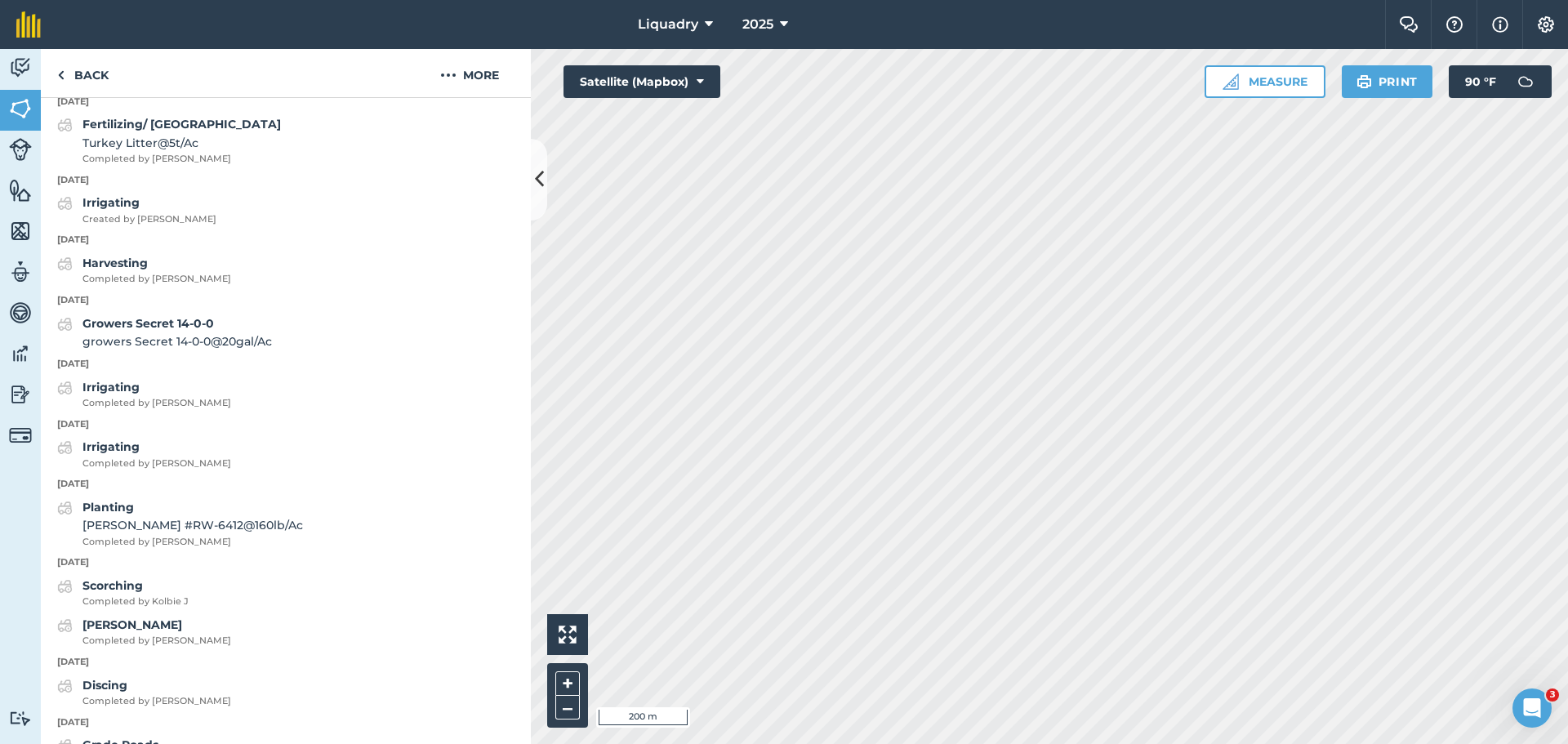
scroll to position [1131, 0]
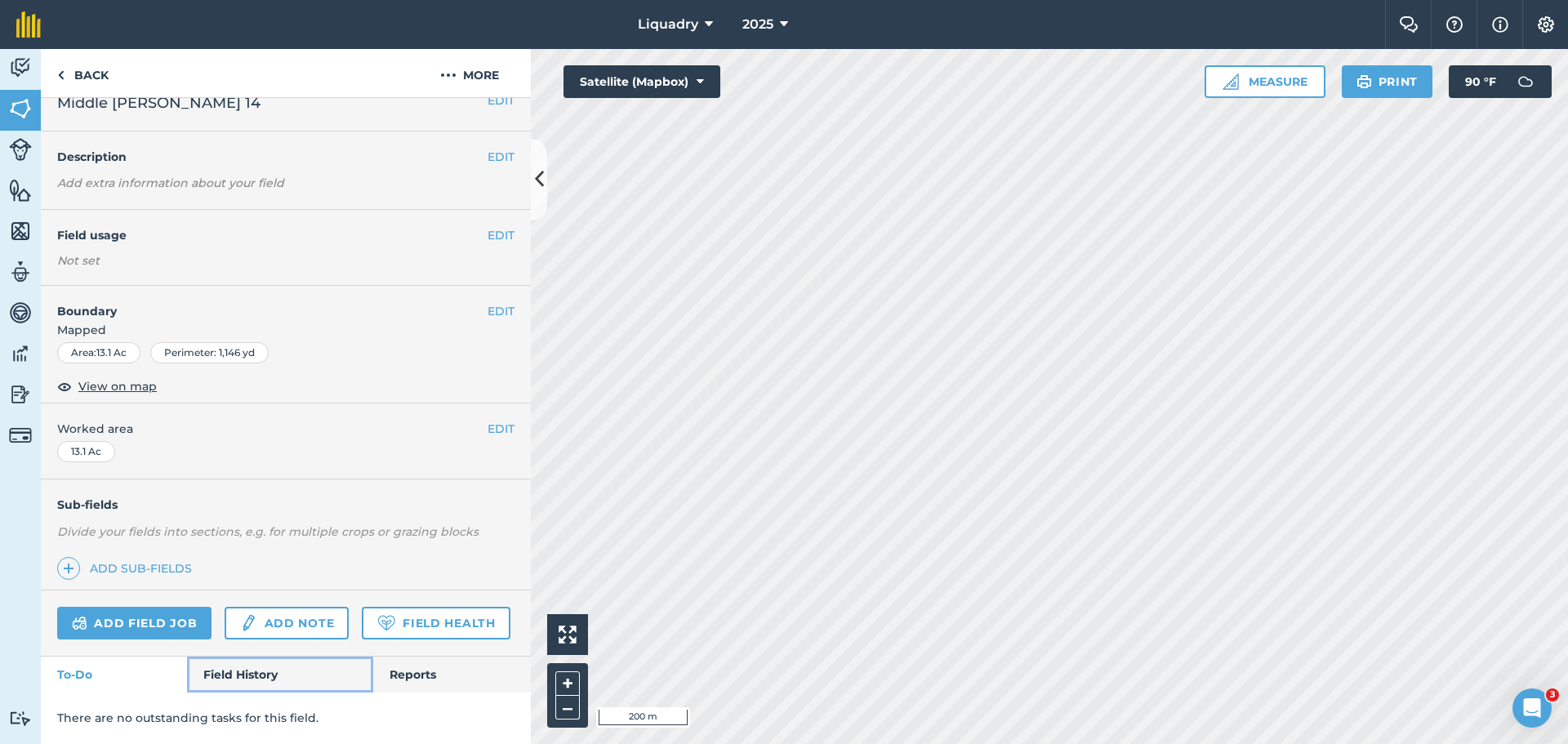
click at [228, 677] on link "Field History" at bounding box center [279, 674] width 186 height 36
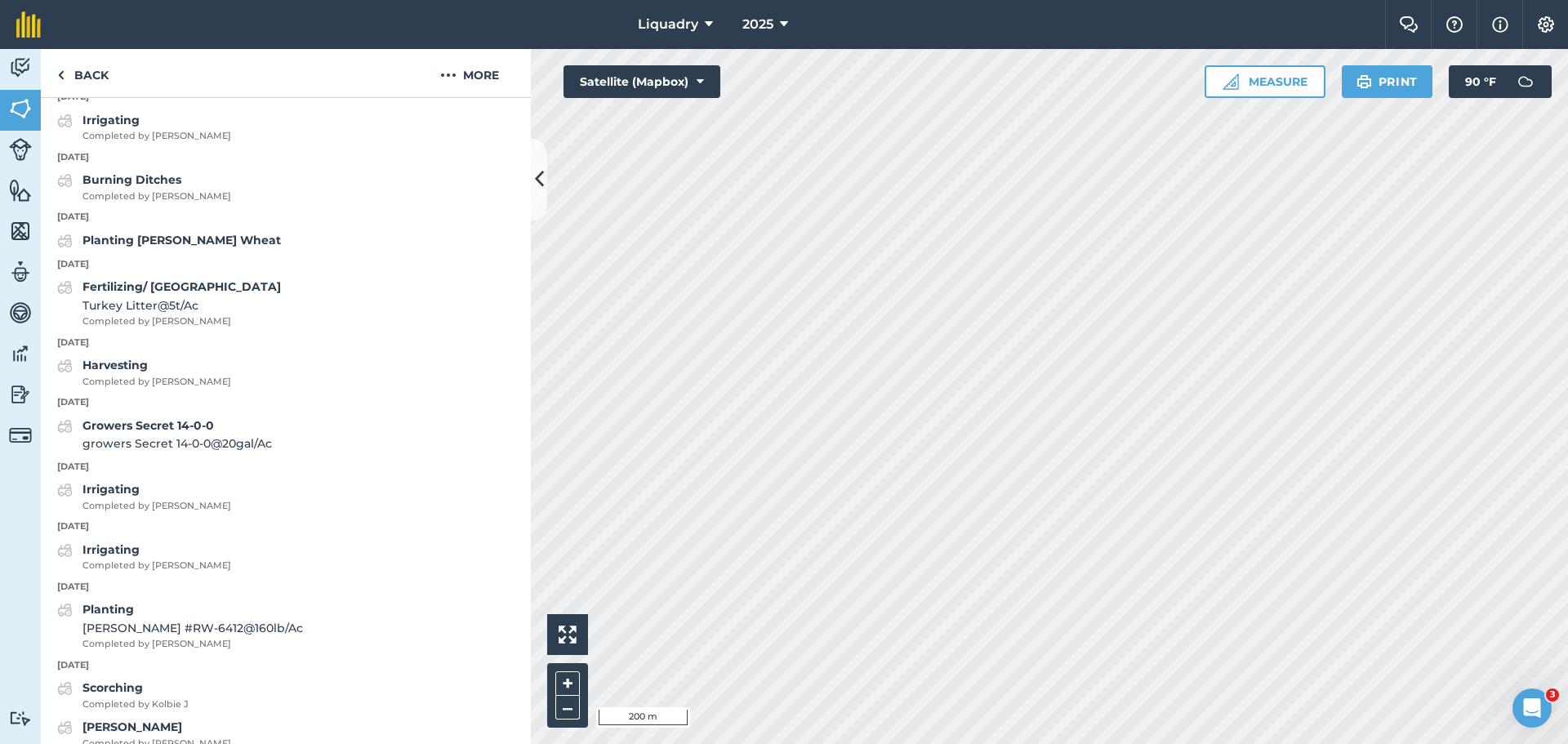
scroll to position [1131, 0]
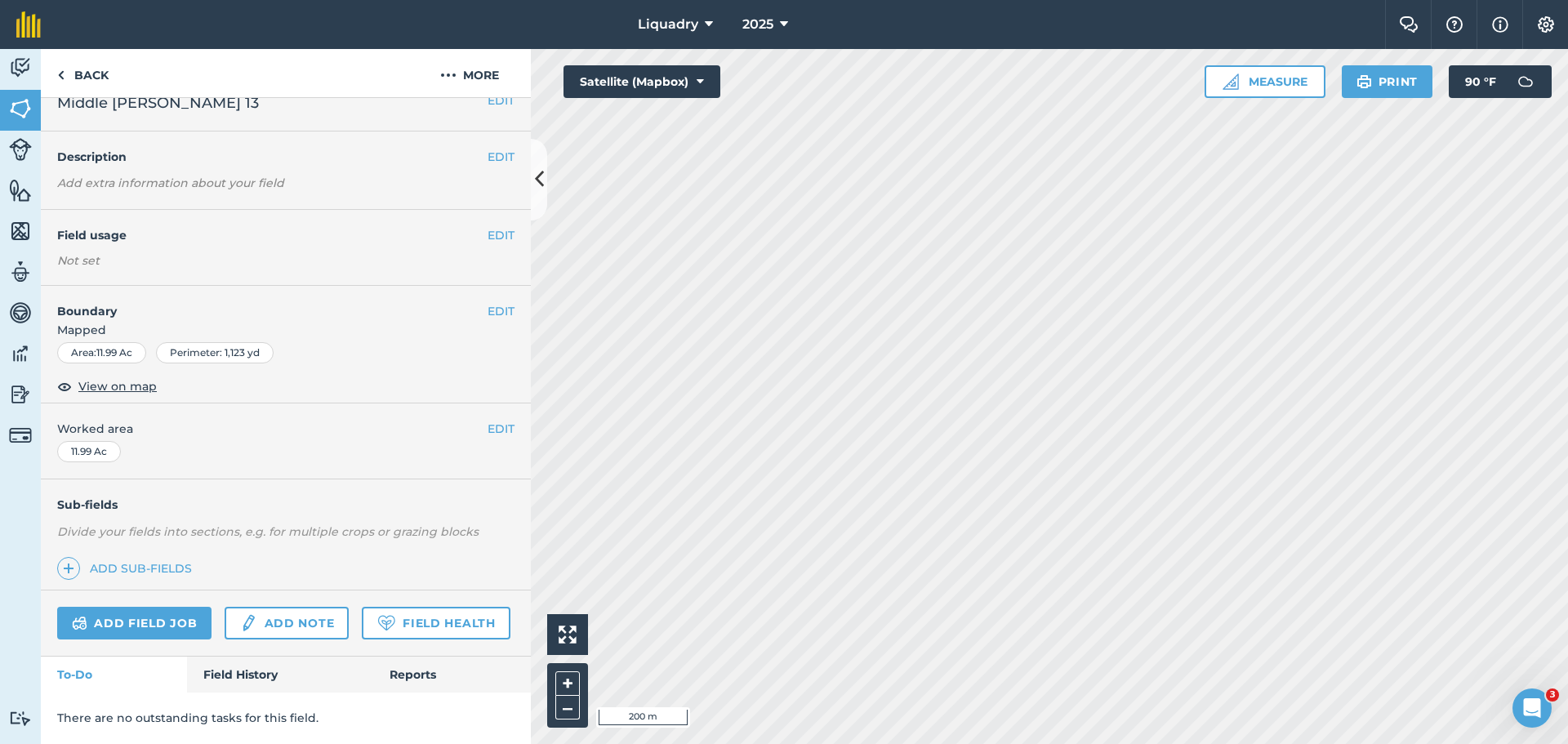
scroll to position [68, 0]
click at [217, 670] on link "Field History" at bounding box center [279, 674] width 186 height 36
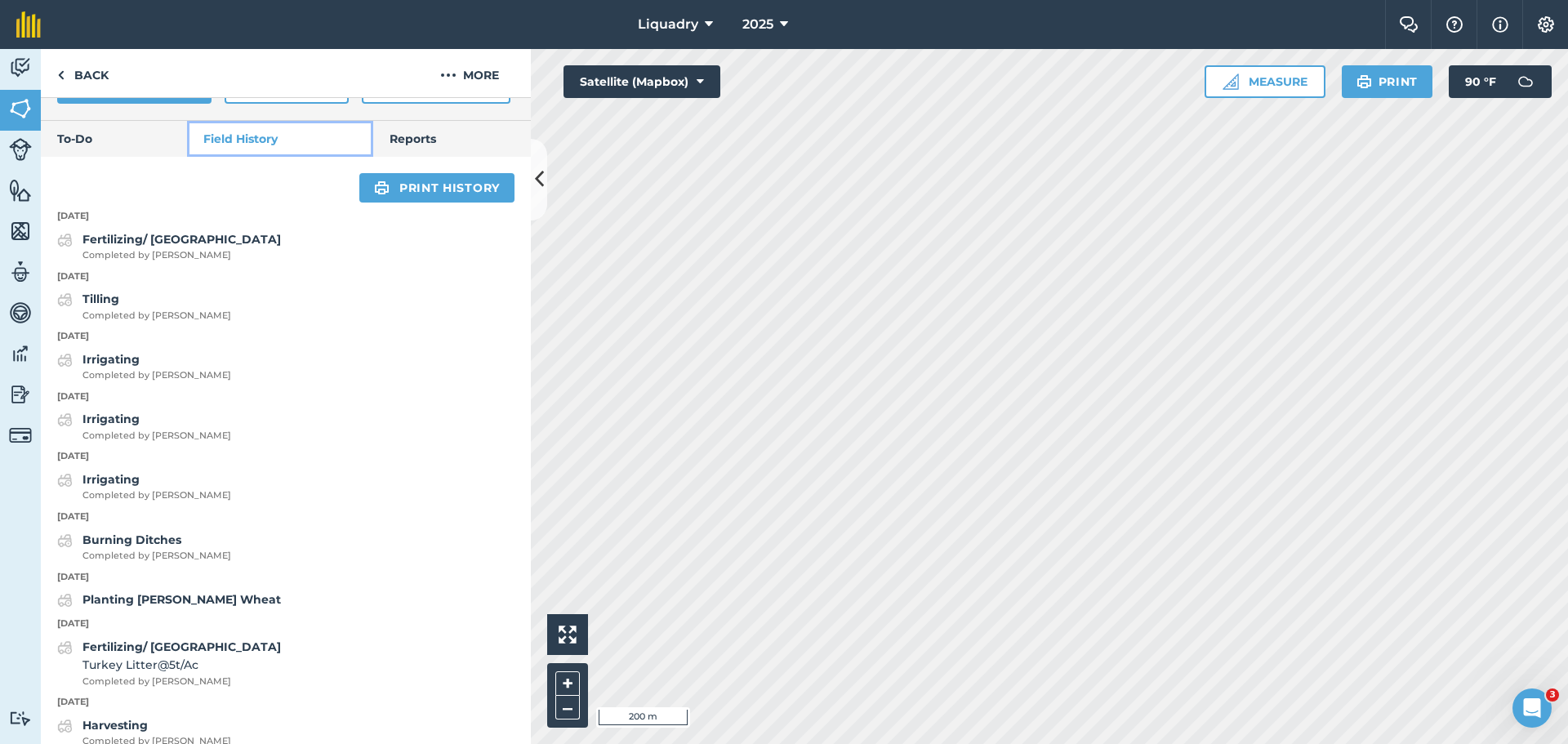
scroll to position [1049, 0]
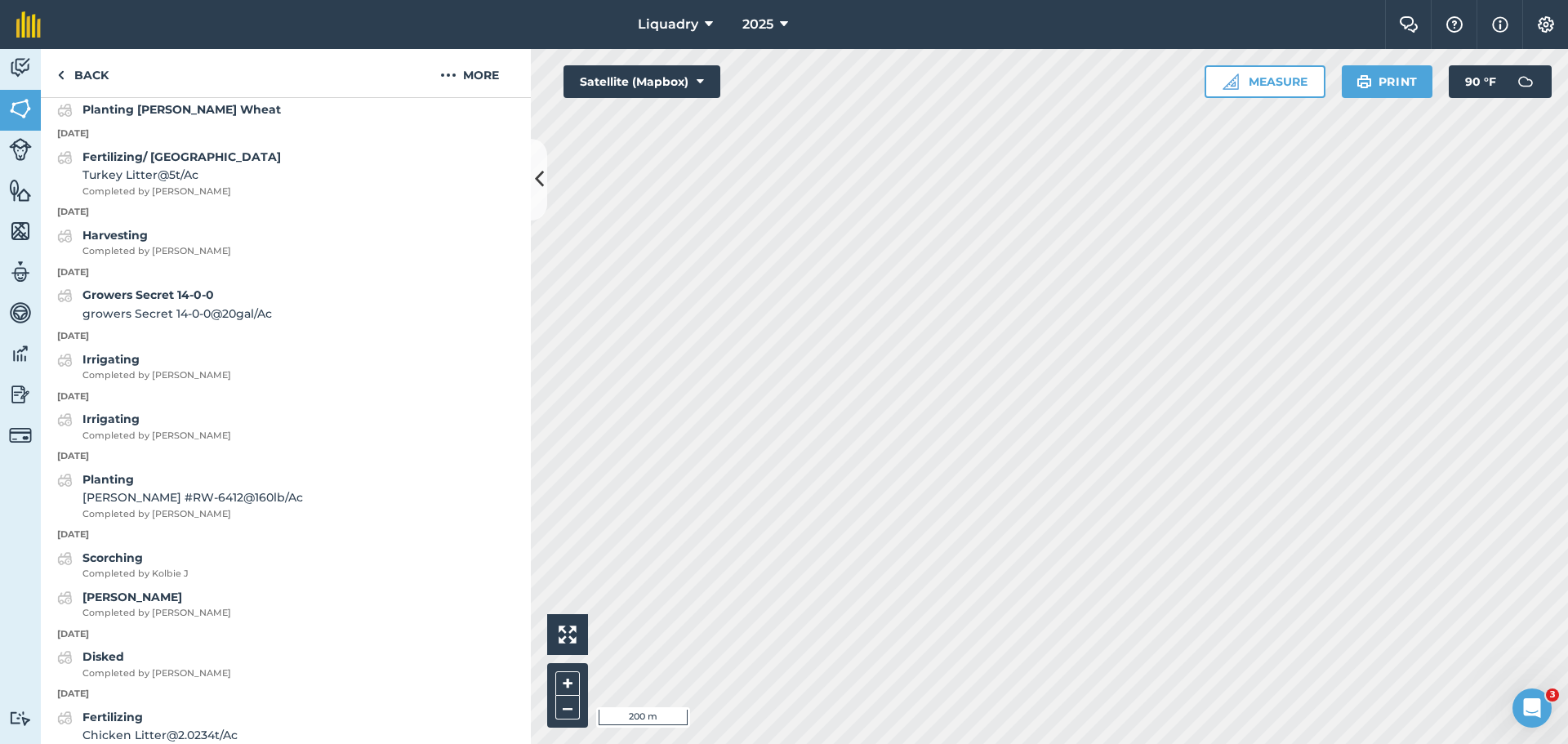
scroll to position [68, 0]
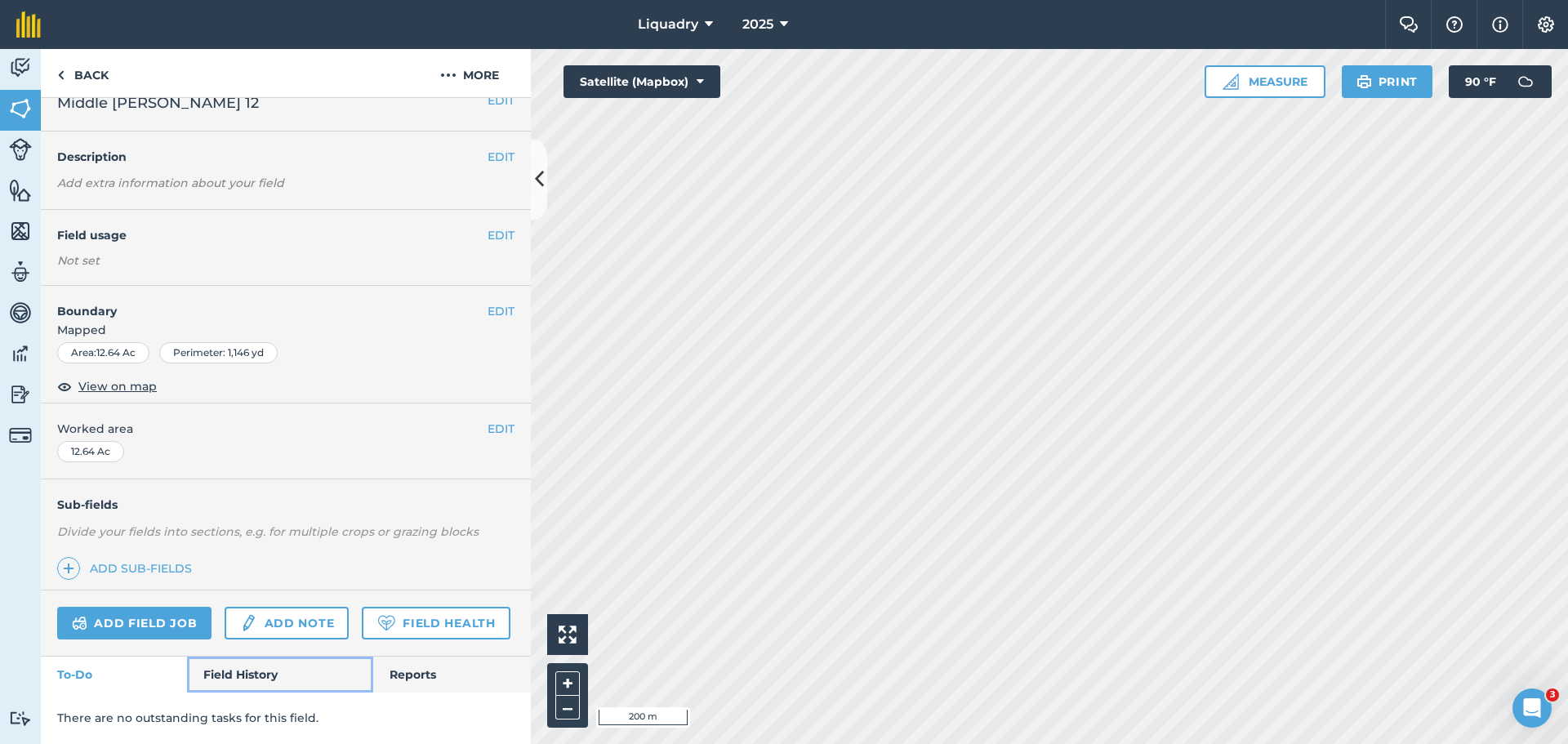
click at [242, 674] on link "Field History" at bounding box center [279, 674] width 186 height 36
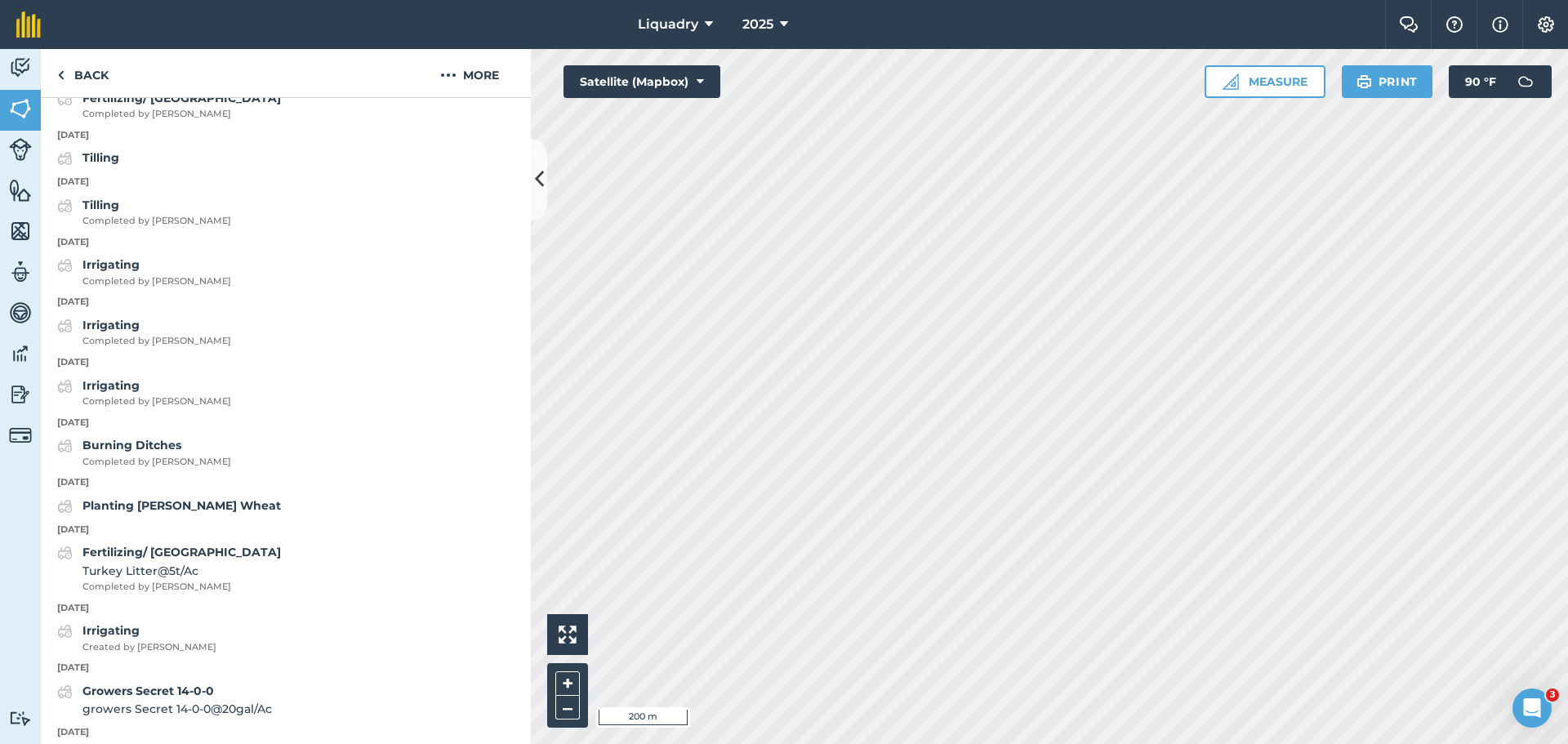
scroll to position [967, 0]
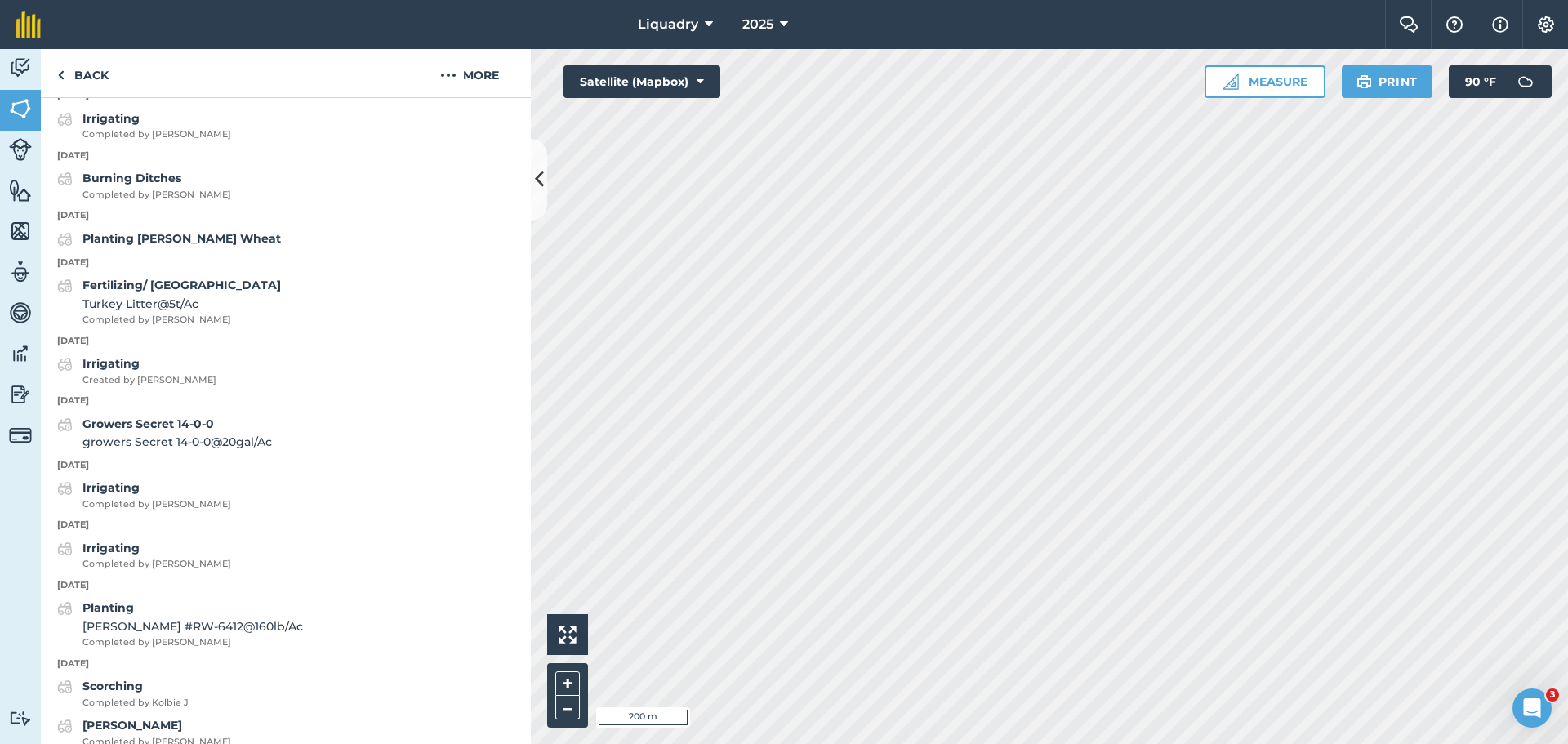
scroll to position [68, 0]
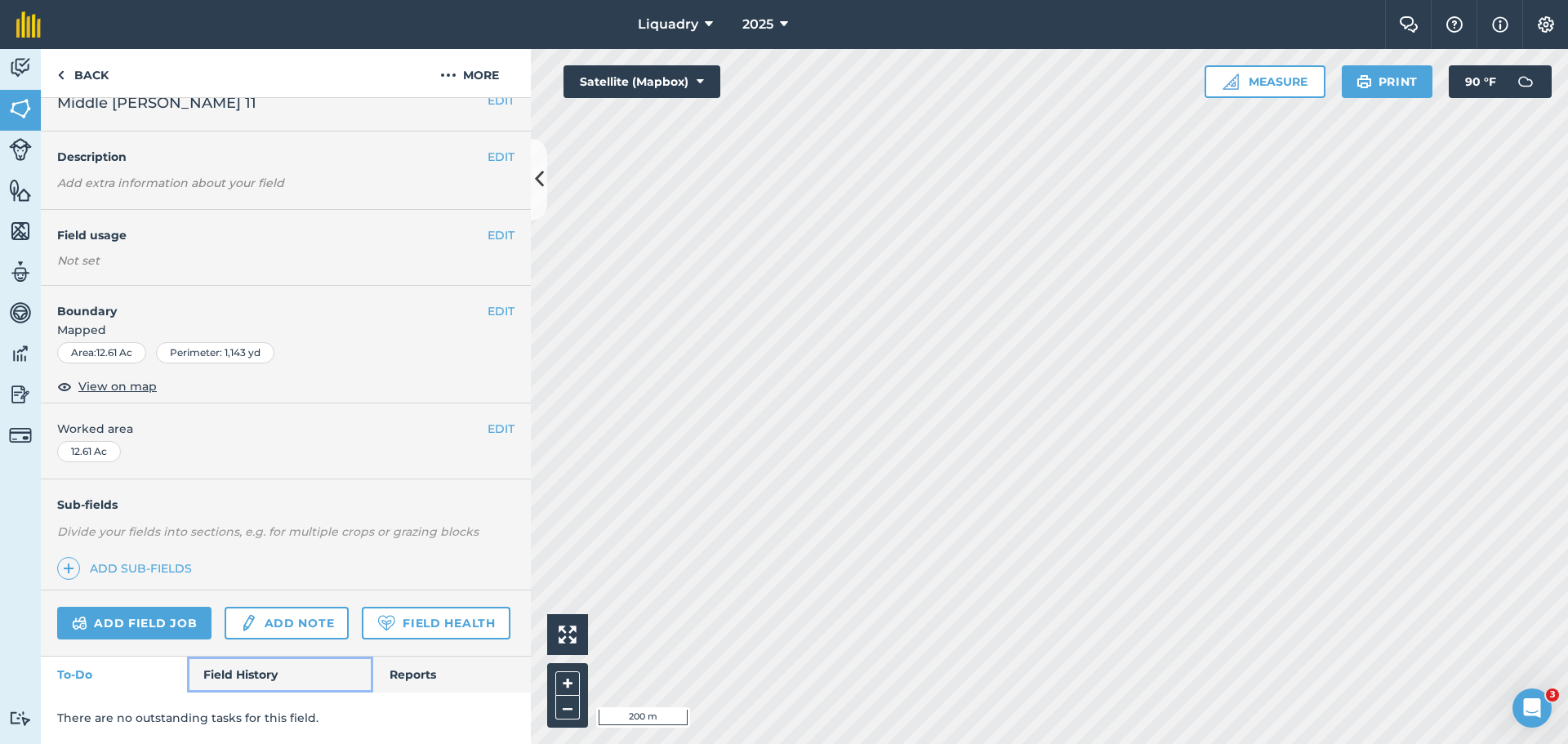
click at [249, 668] on link "Field History" at bounding box center [279, 674] width 186 height 36
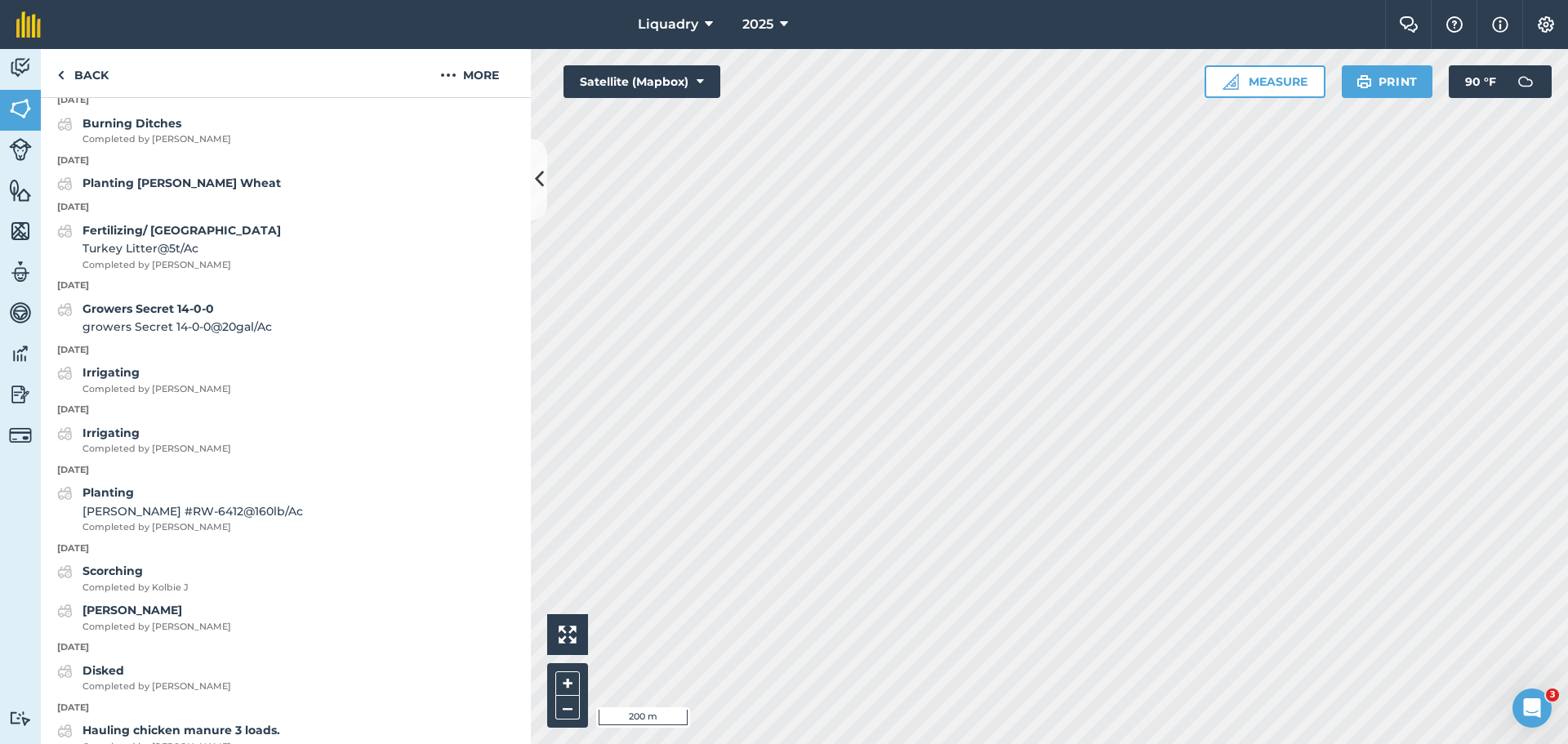
scroll to position [1049, 0]
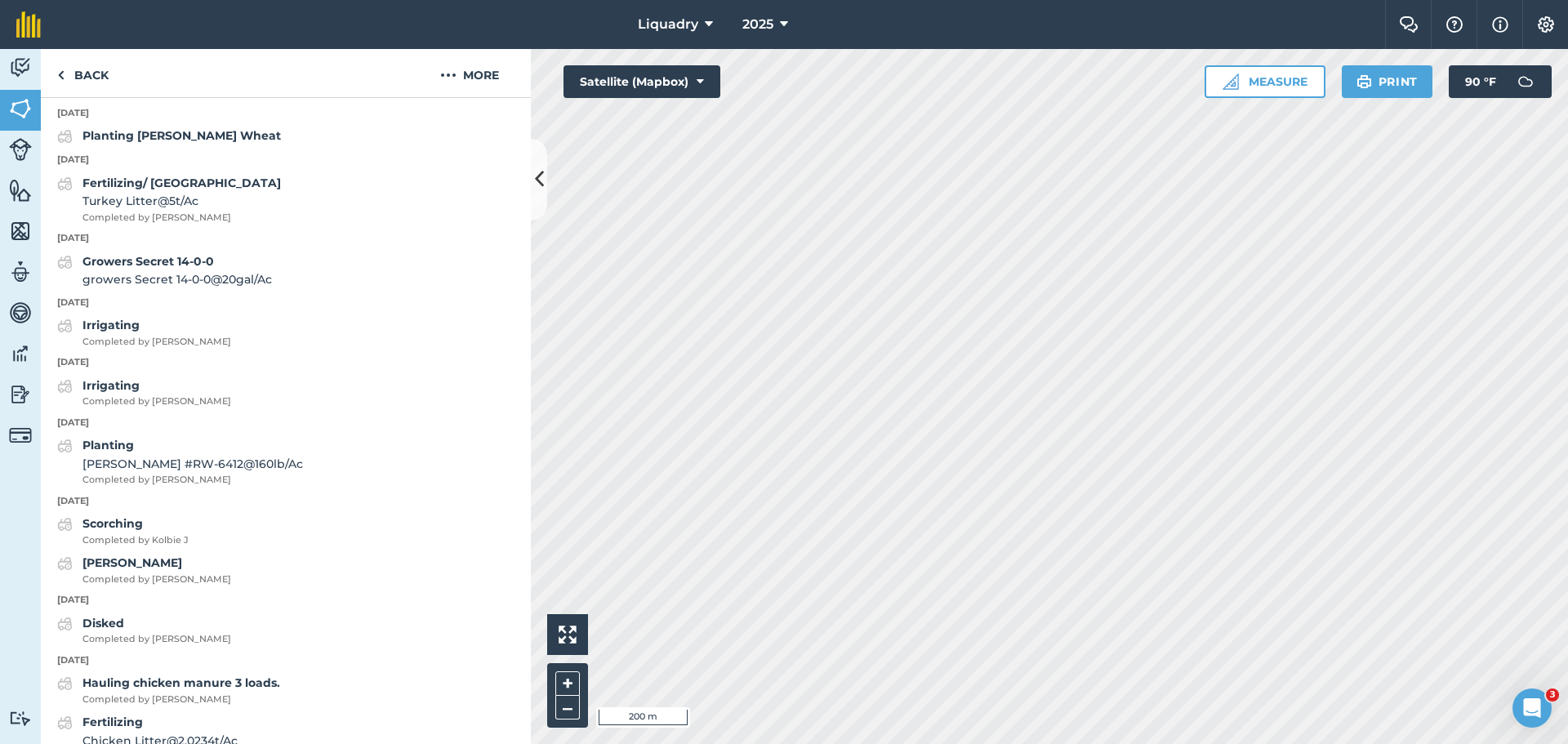
scroll to position [68, 0]
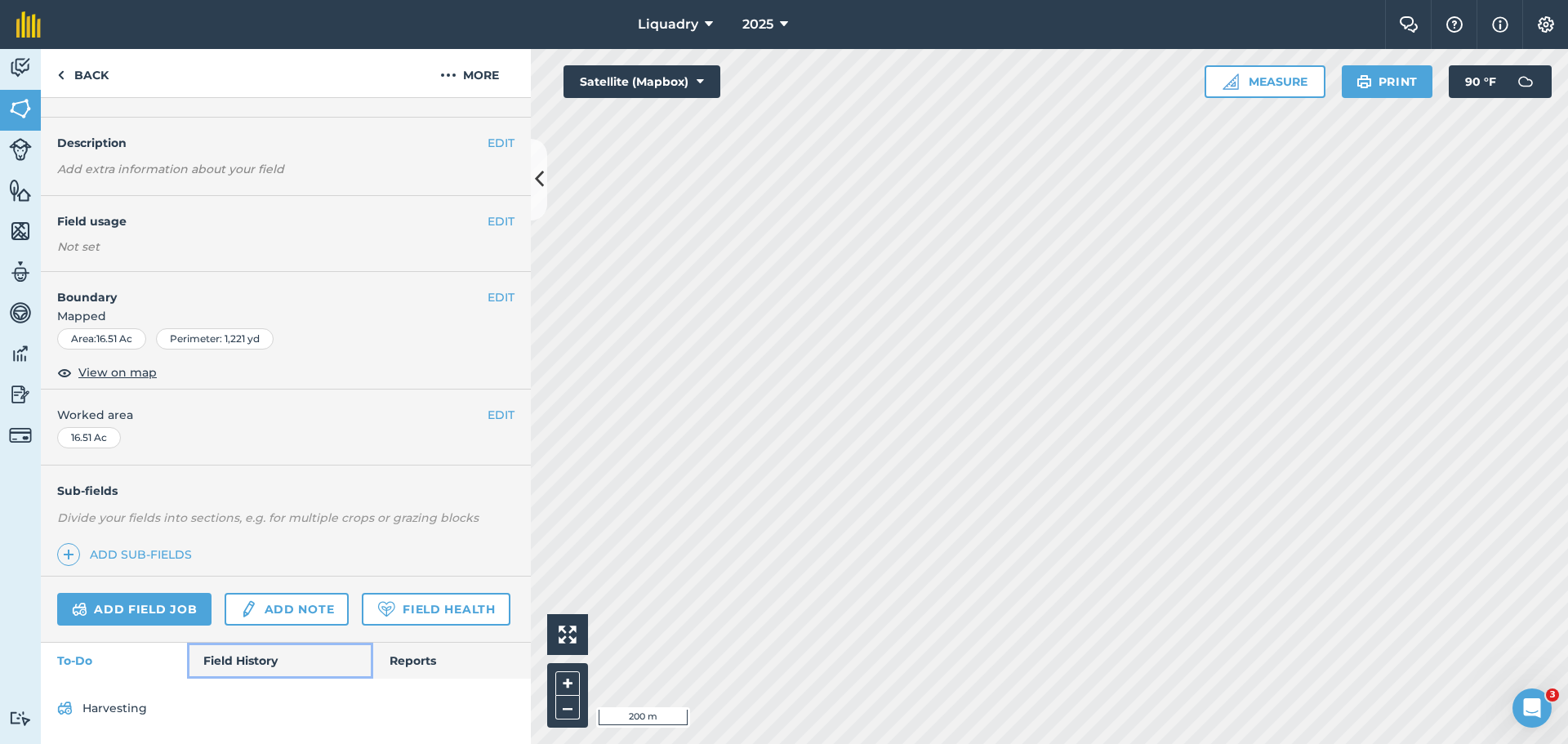
click at [250, 667] on link "Field History" at bounding box center [279, 661] width 186 height 36
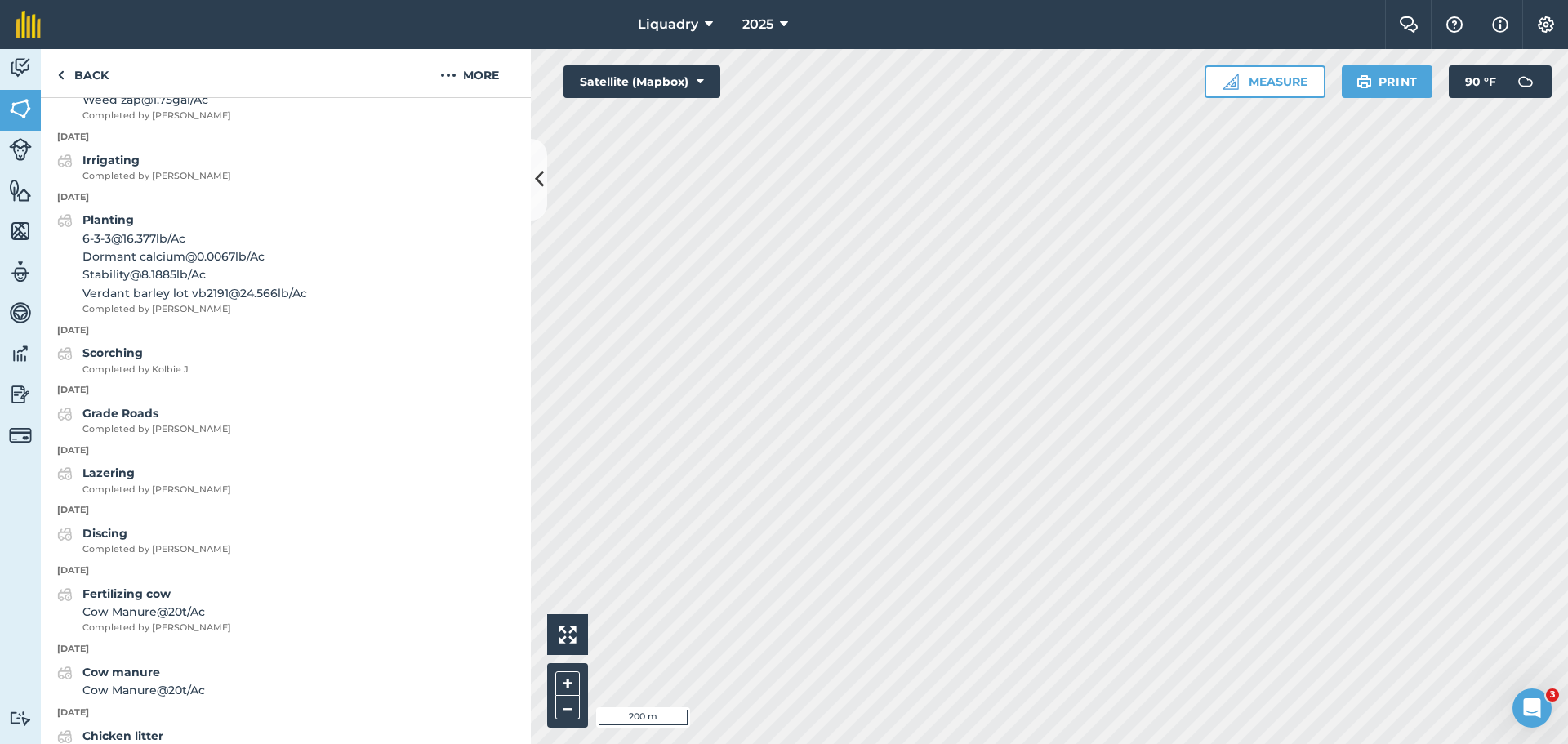
scroll to position [1552, 0]
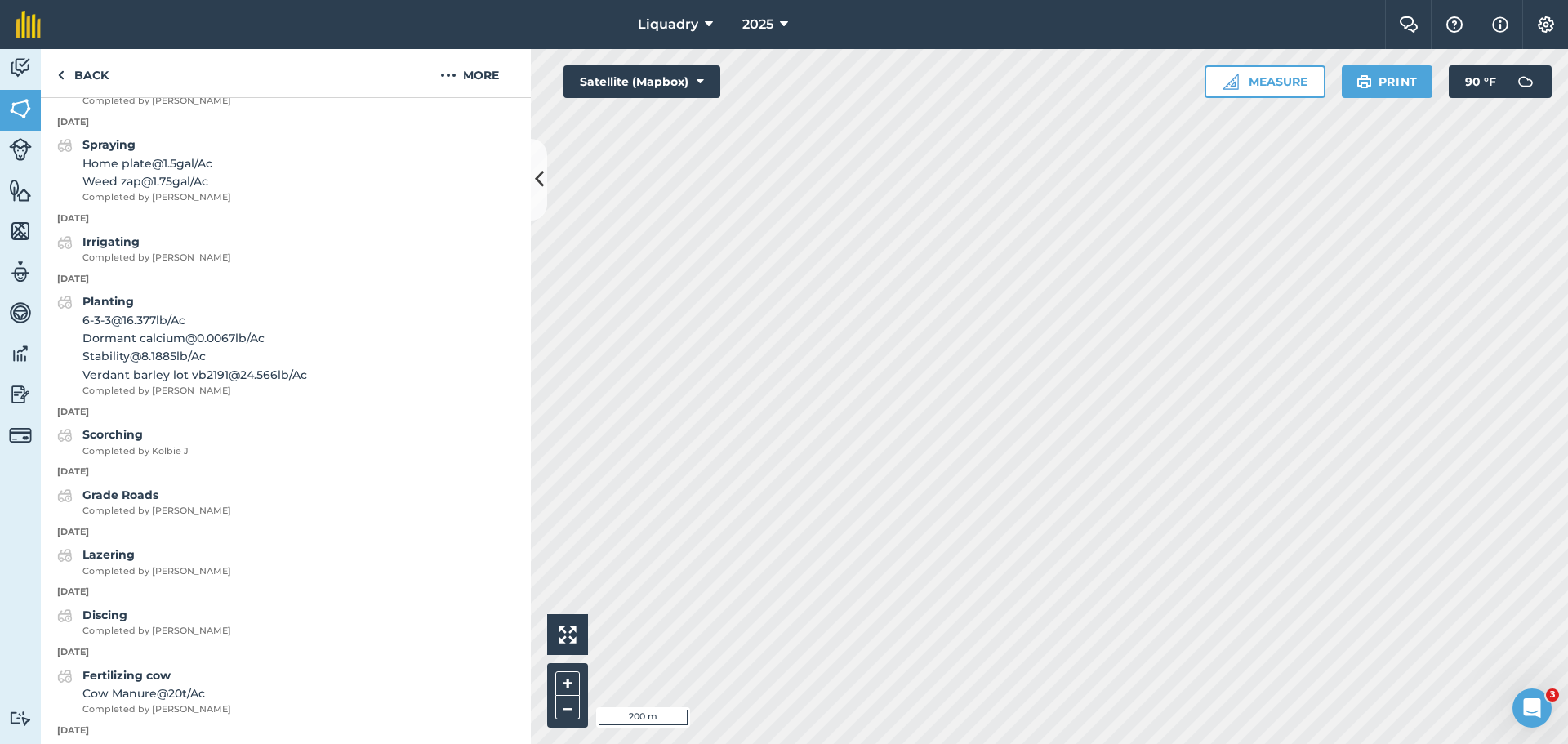
scroll to position [68, 0]
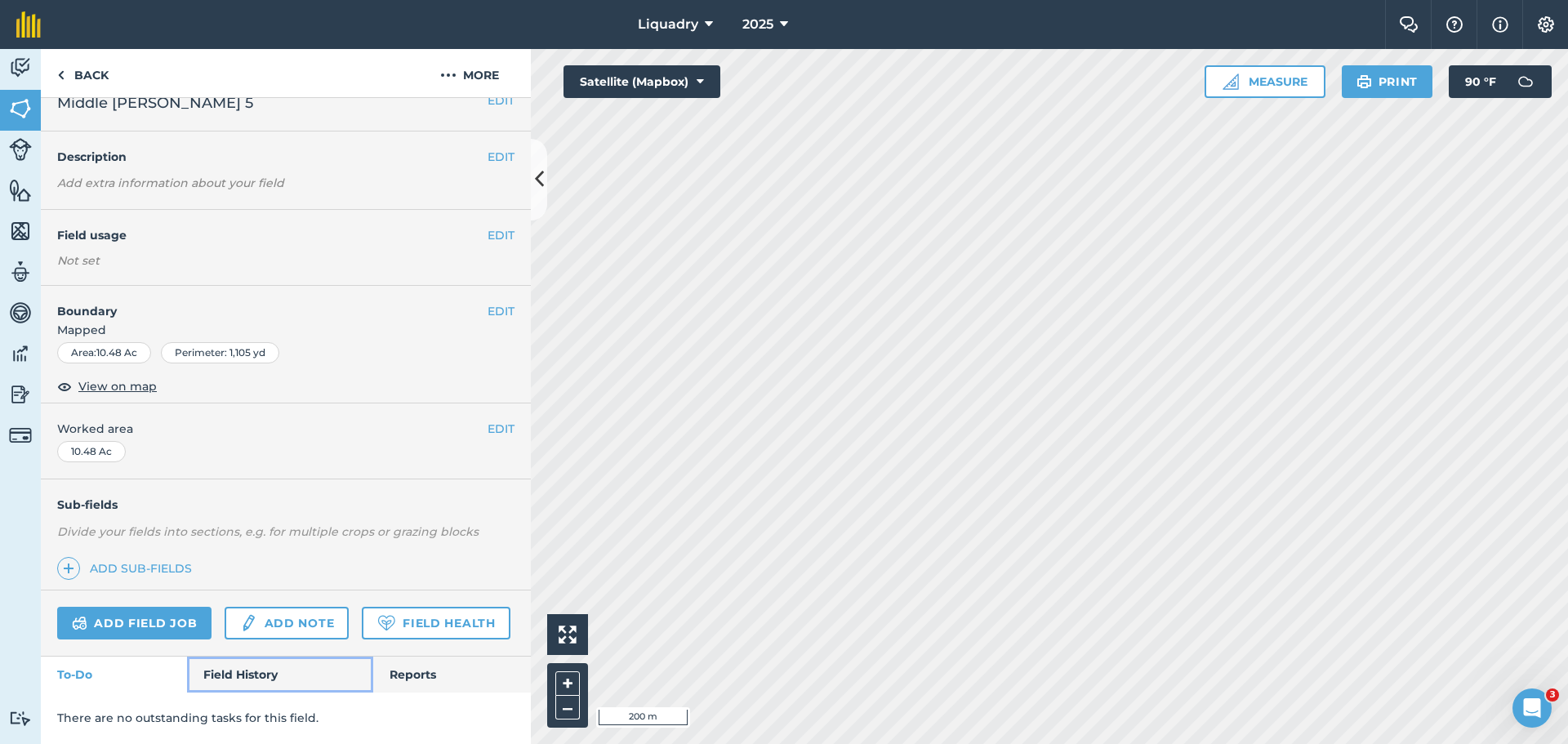
click at [245, 667] on link "Field History" at bounding box center [279, 674] width 186 height 36
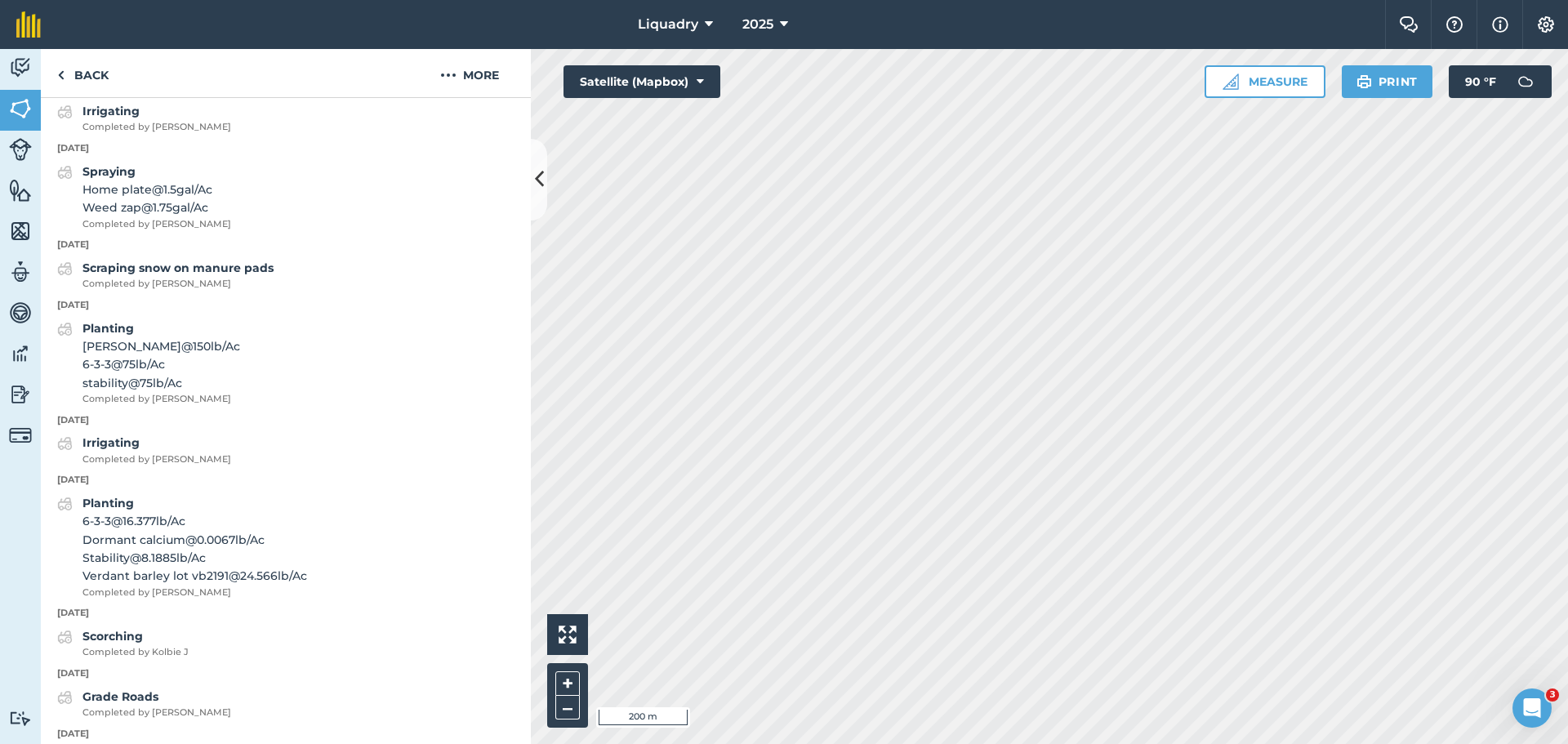
scroll to position [1702, 0]
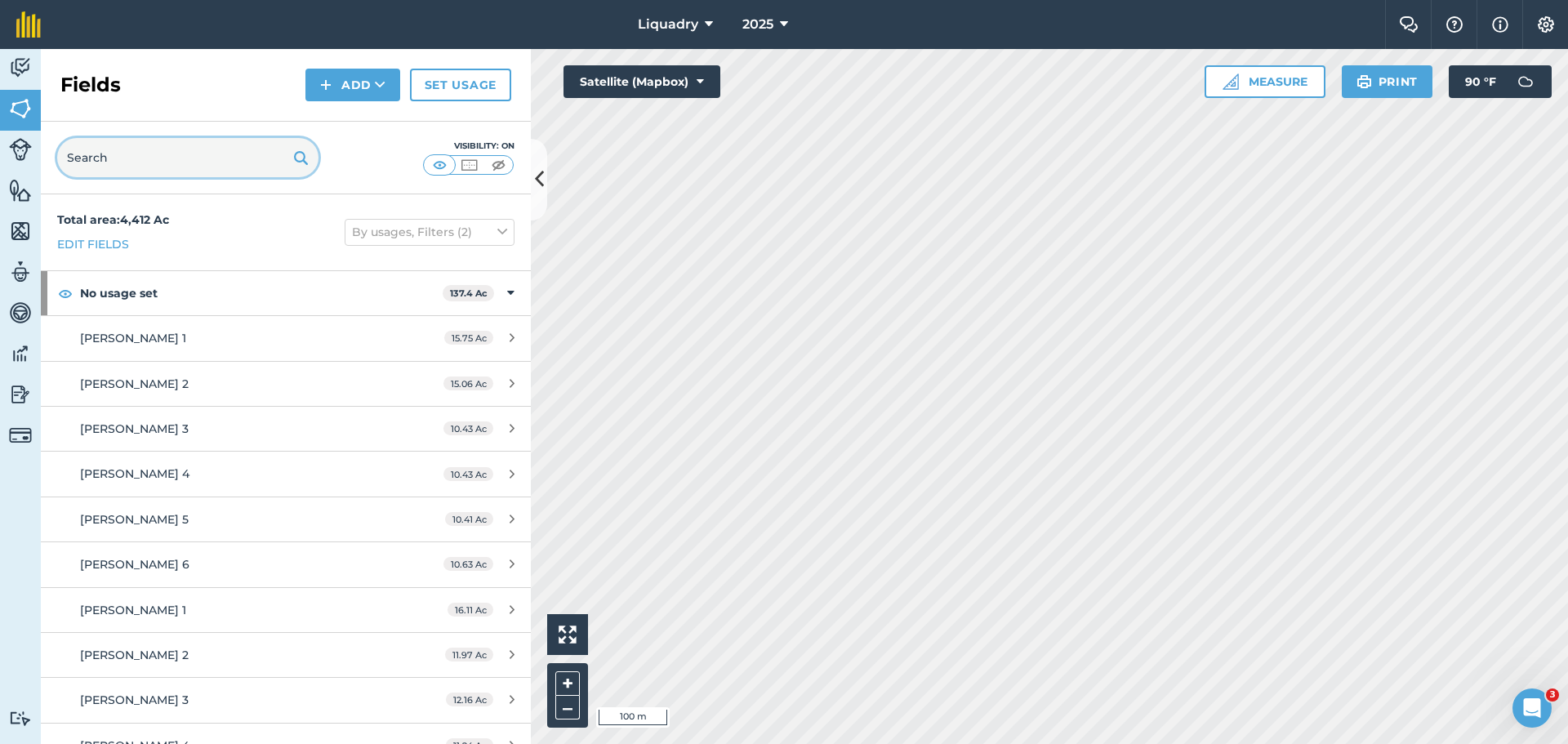
click at [149, 167] on input "text" at bounding box center [188, 157] width 262 height 39
click at [247, 170] on input "text" at bounding box center [188, 157] width 262 height 39
click at [255, 232] on div "Total area : 4,412 Ac Edit fields By usages, Filters (2)" at bounding box center [286, 232] width 490 height 76
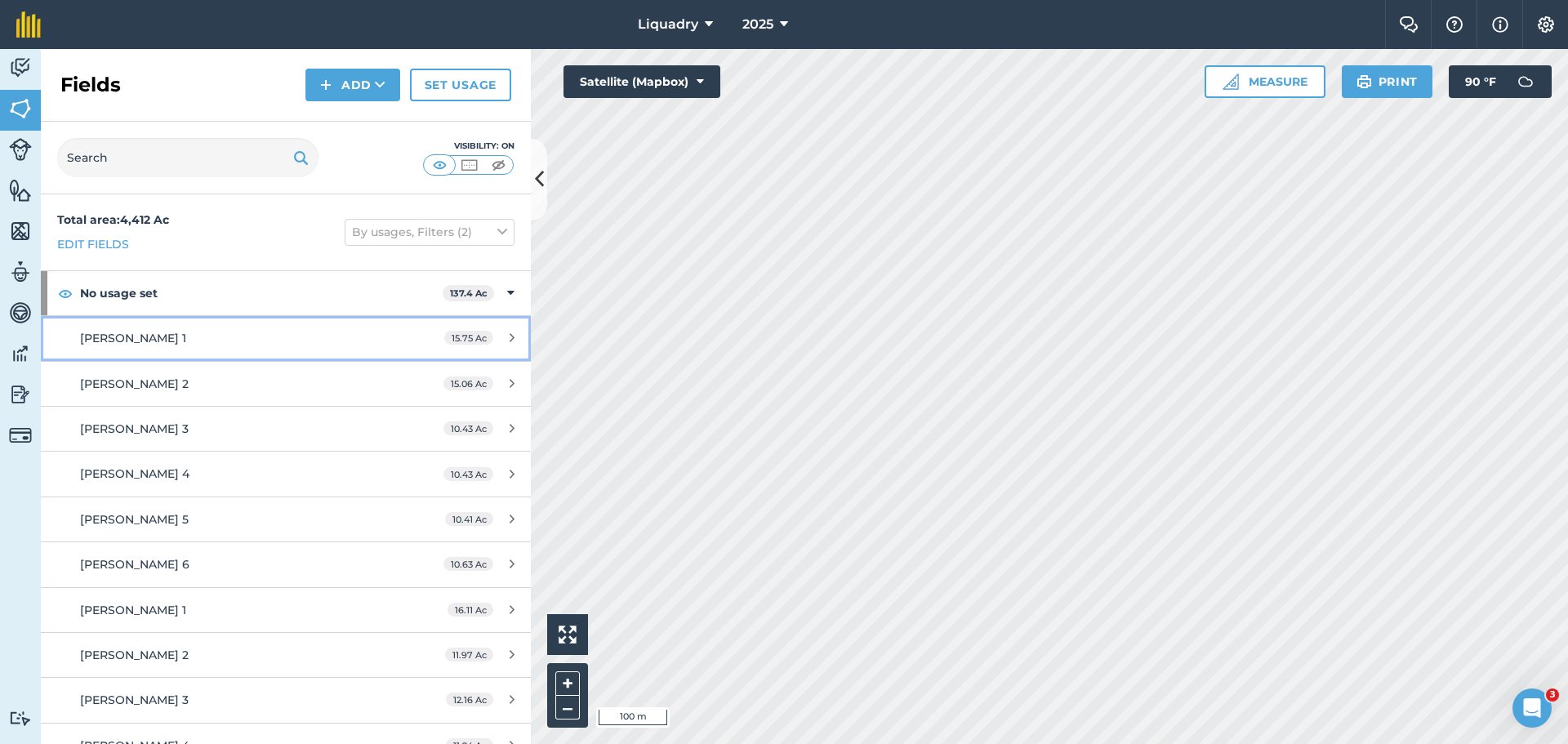
click at [233, 337] on div "[PERSON_NAME] 1" at bounding box center [233, 338] width 307 height 18
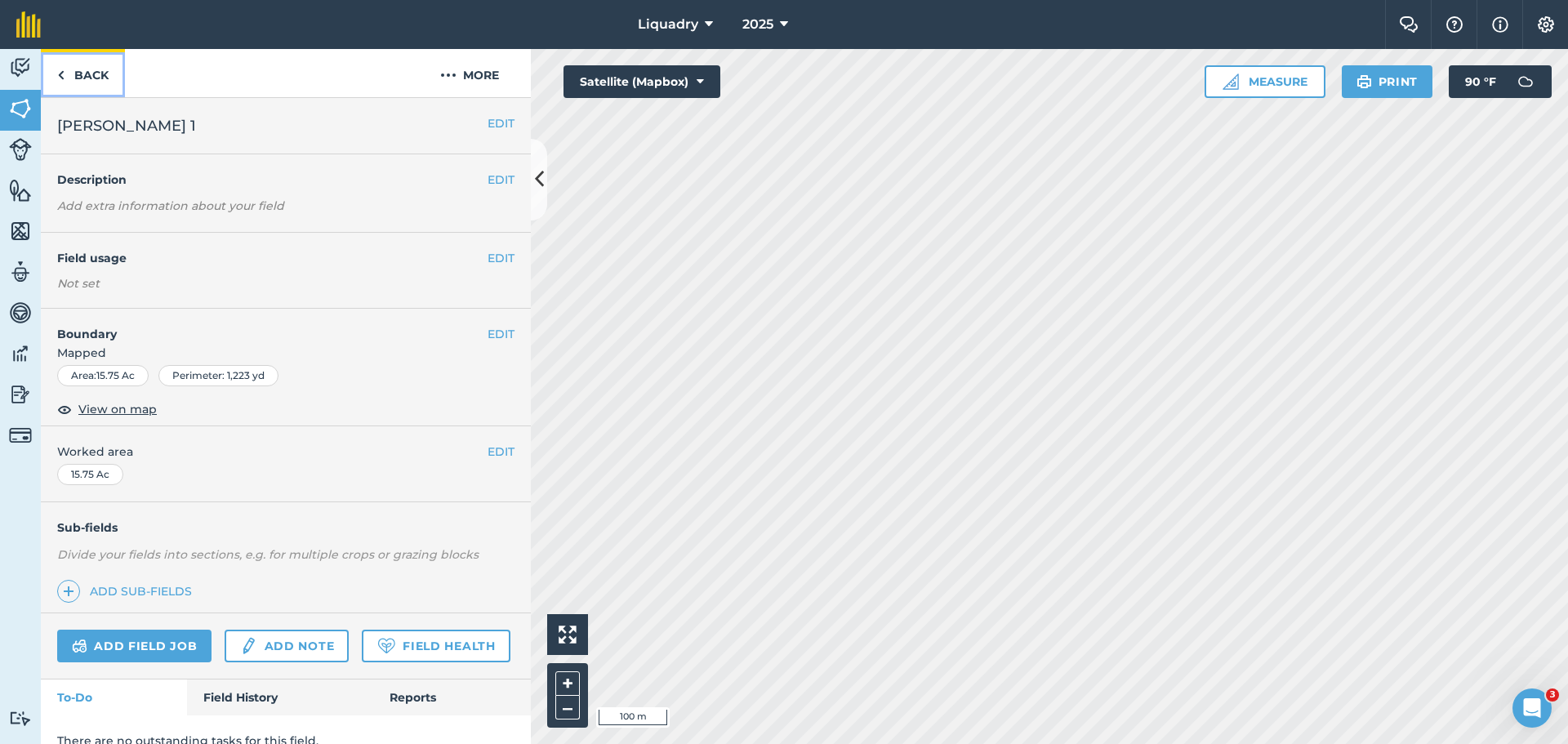
click at [97, 76] on link "Back" at bounding box center [82, 73] width 84 height 48
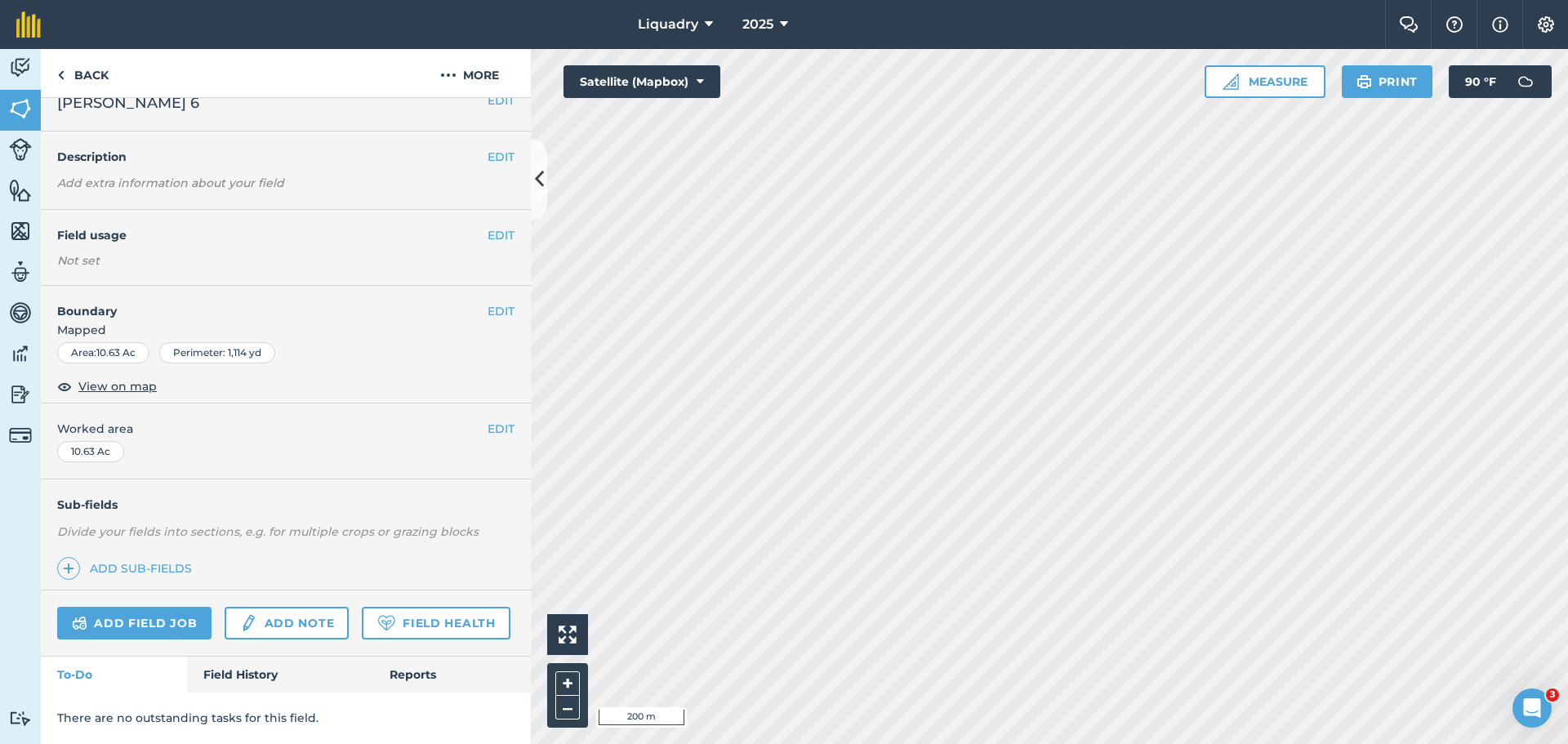
scroll to position [68, 0]
click at [260, 674] on link "Field History" at bounding box center [279, 674] width 186 height 36
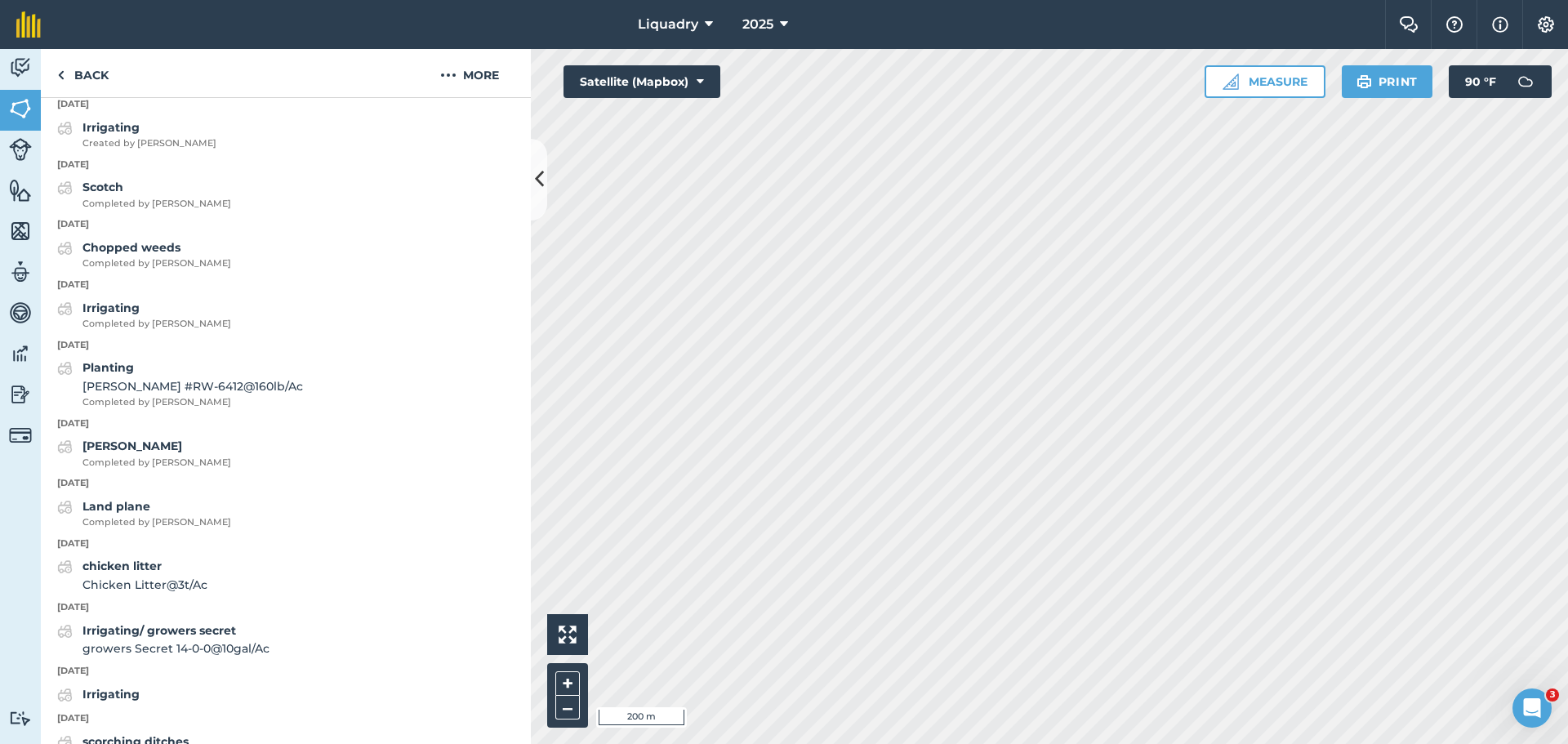
scroll to position [1376, 0]
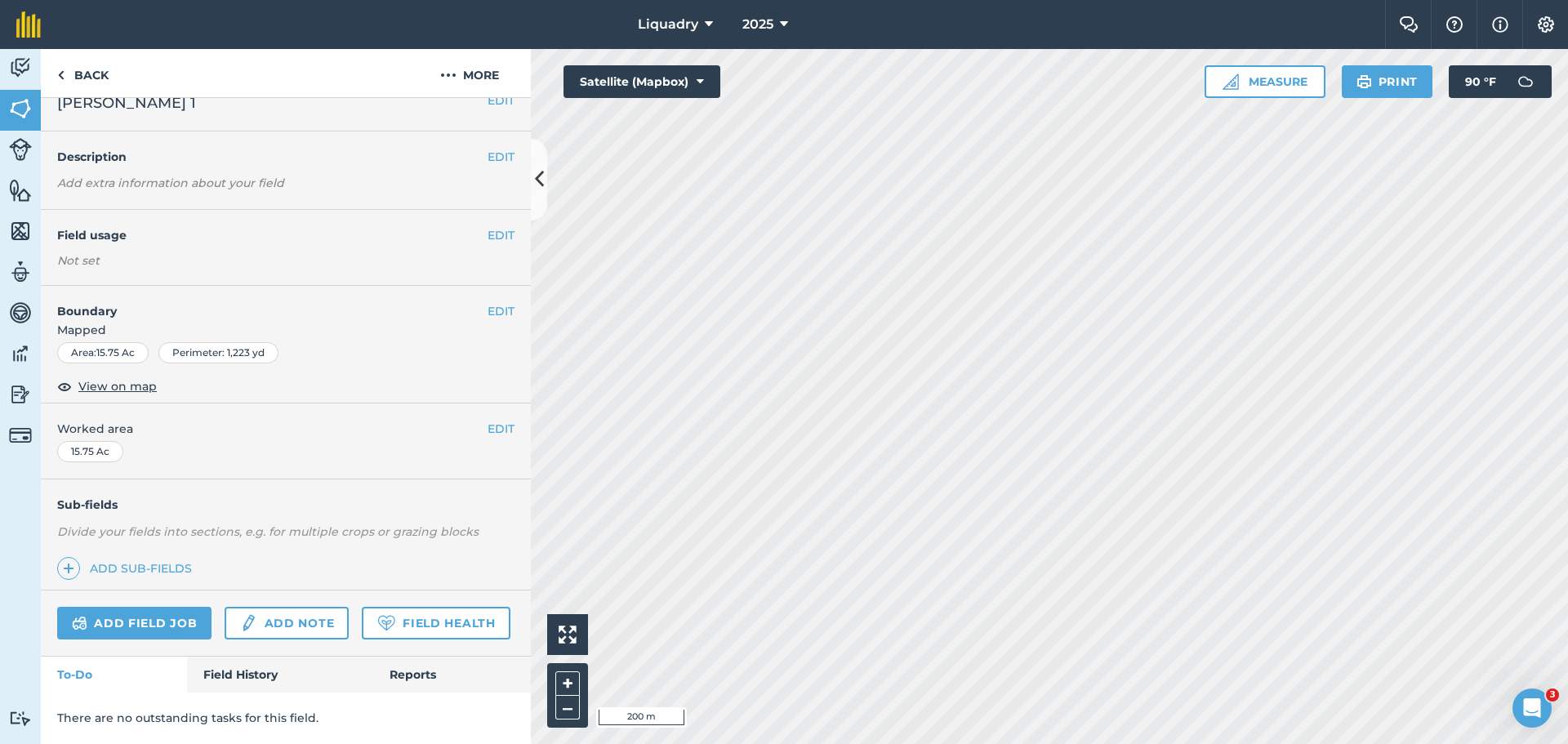
scroll to position [68, 0]
click at [226, 667] on link "Field History" at bounding box center [279, 674] width 186 height 36
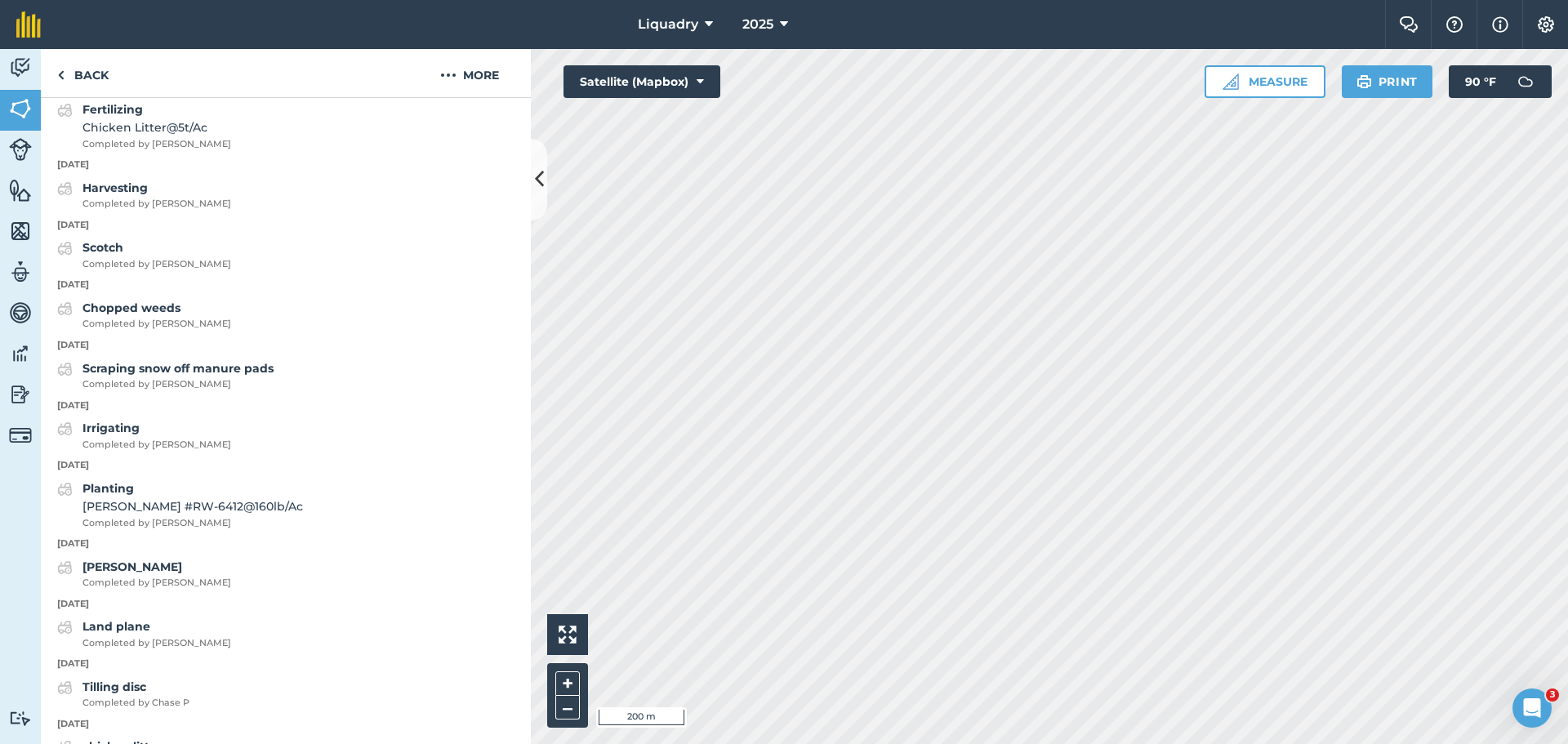
scroll to position [1376, 0]
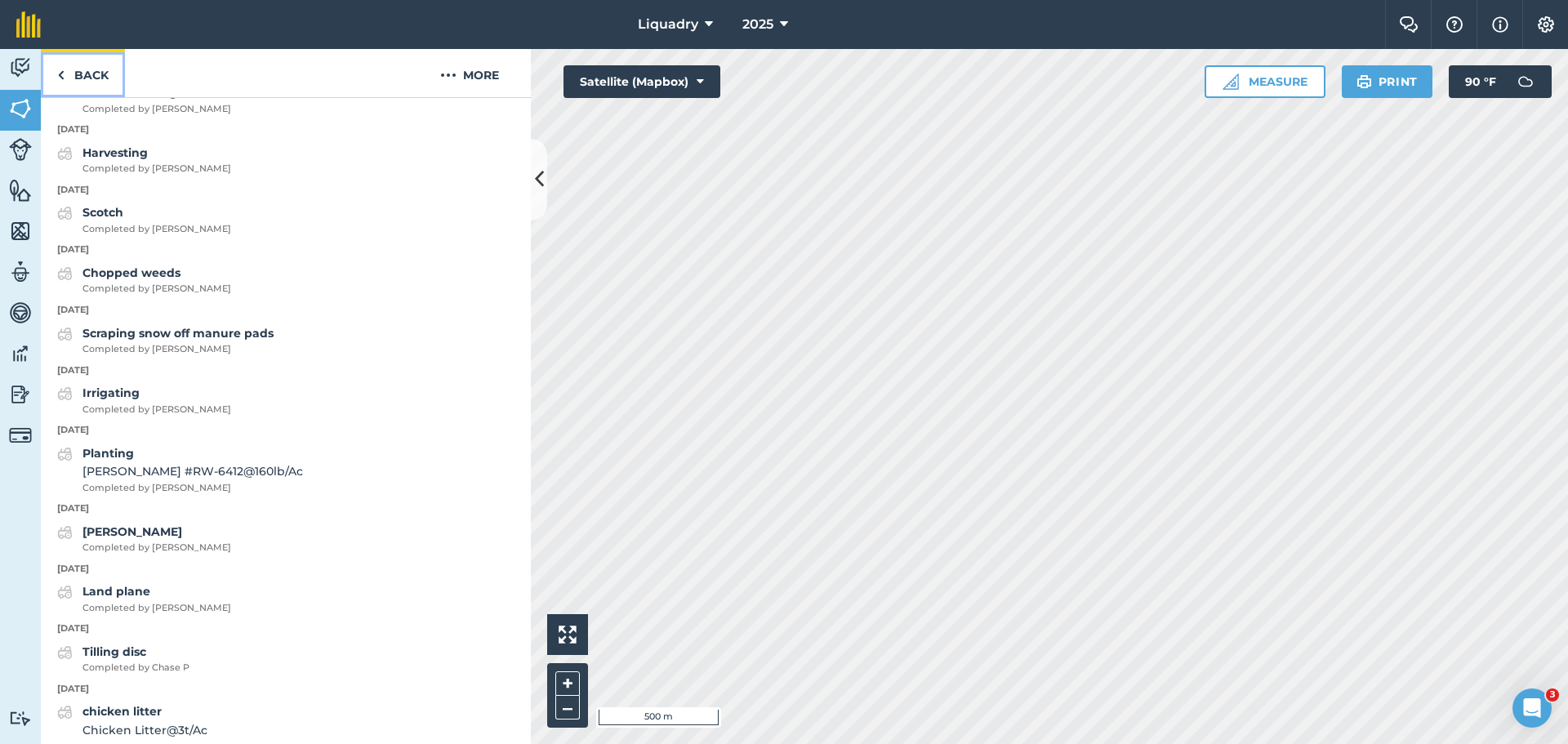
click at [81, 59] on link "Back" at bounding box center [82, 73] width 84 height 48
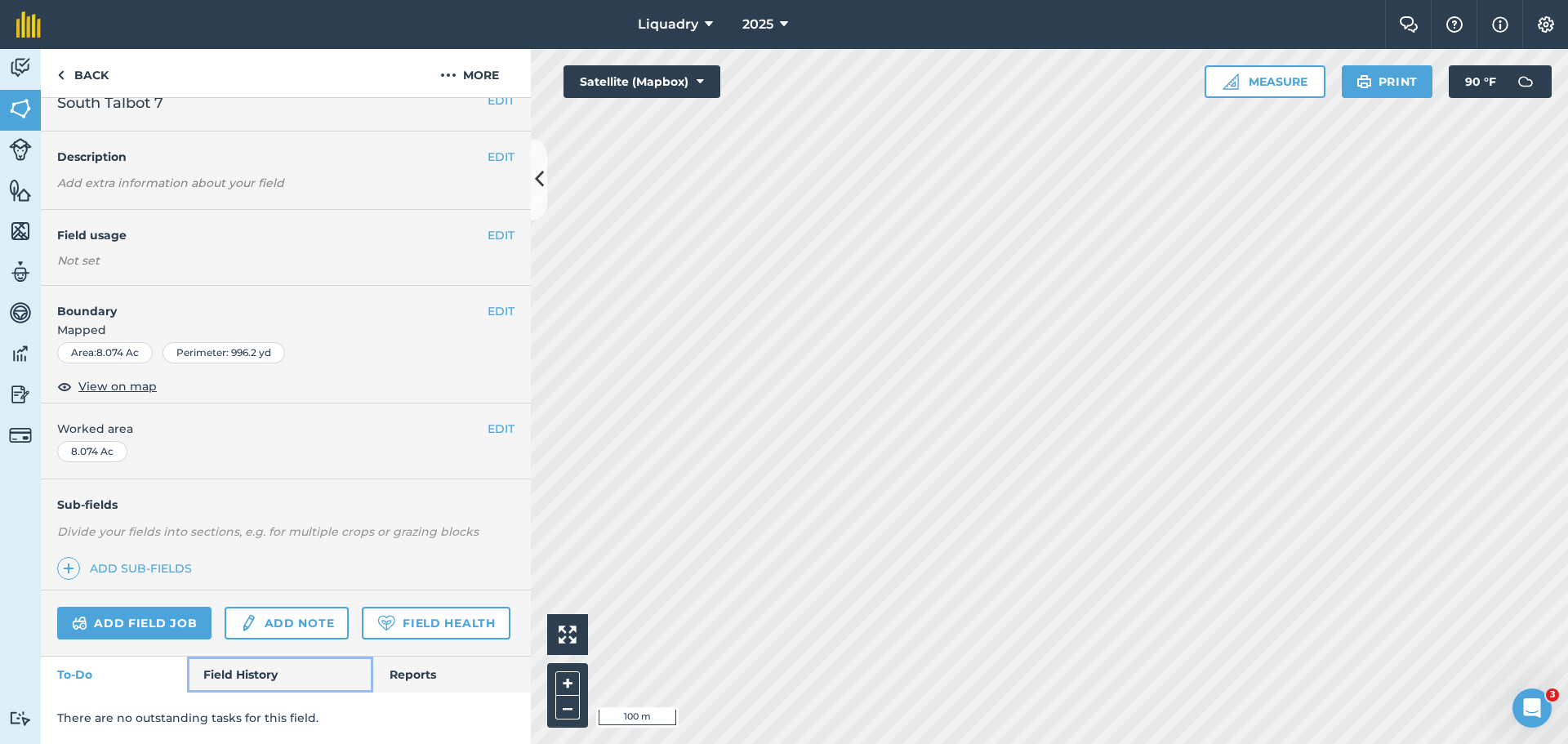
click at [250, 672] on link "Field History" at bounding box center [279, 674] width 186 height 36
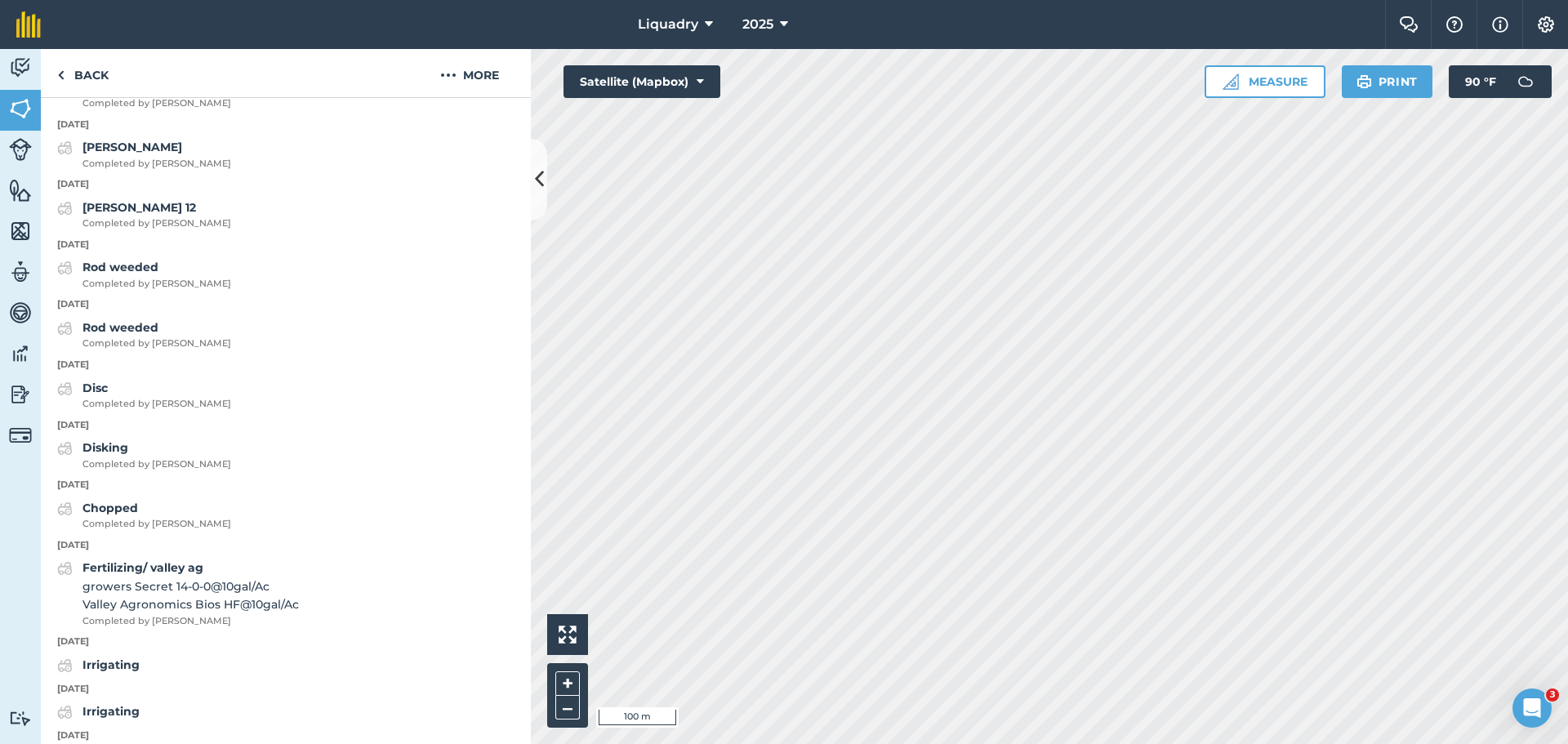
scroll to position [1505, 0]
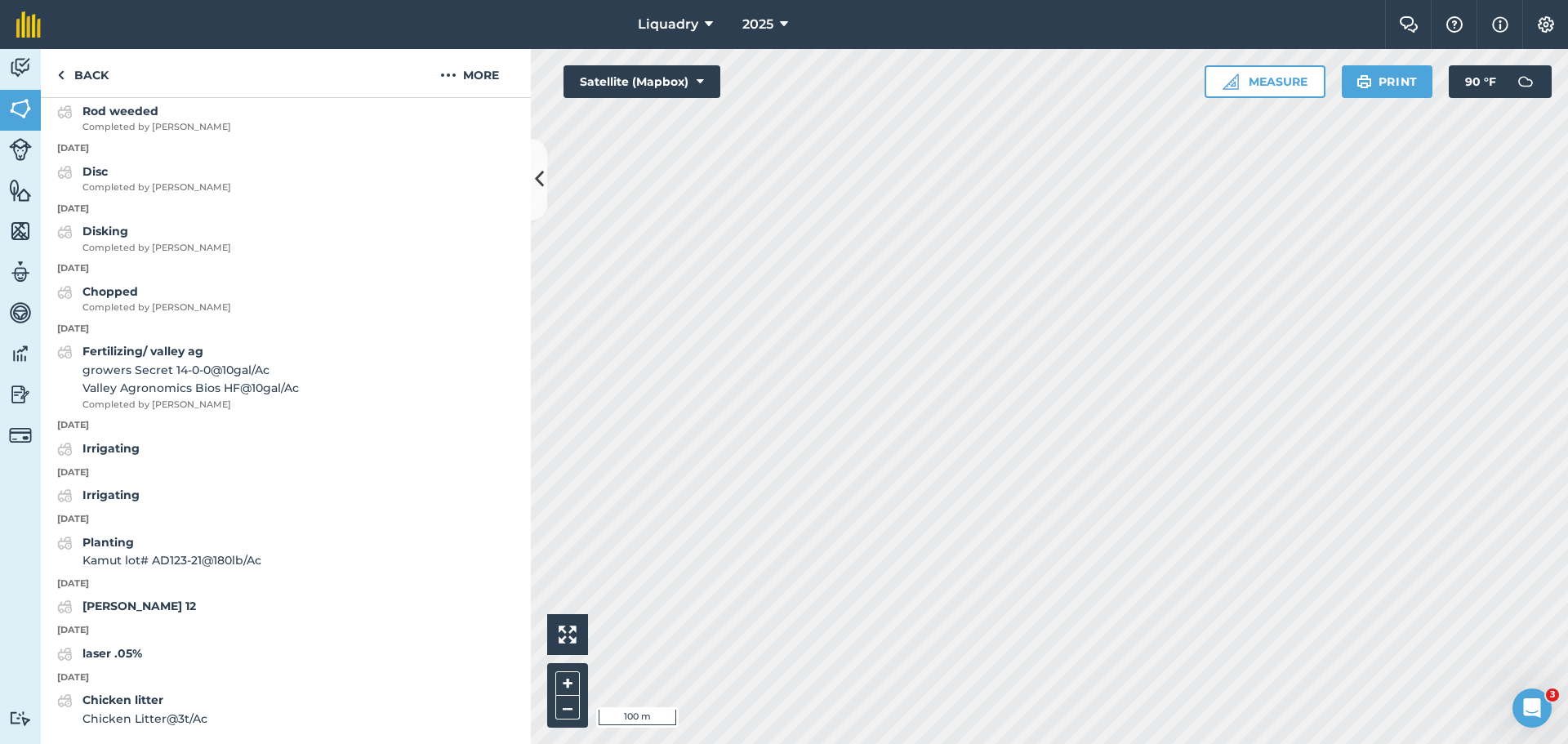
scroll to position [68, 0]
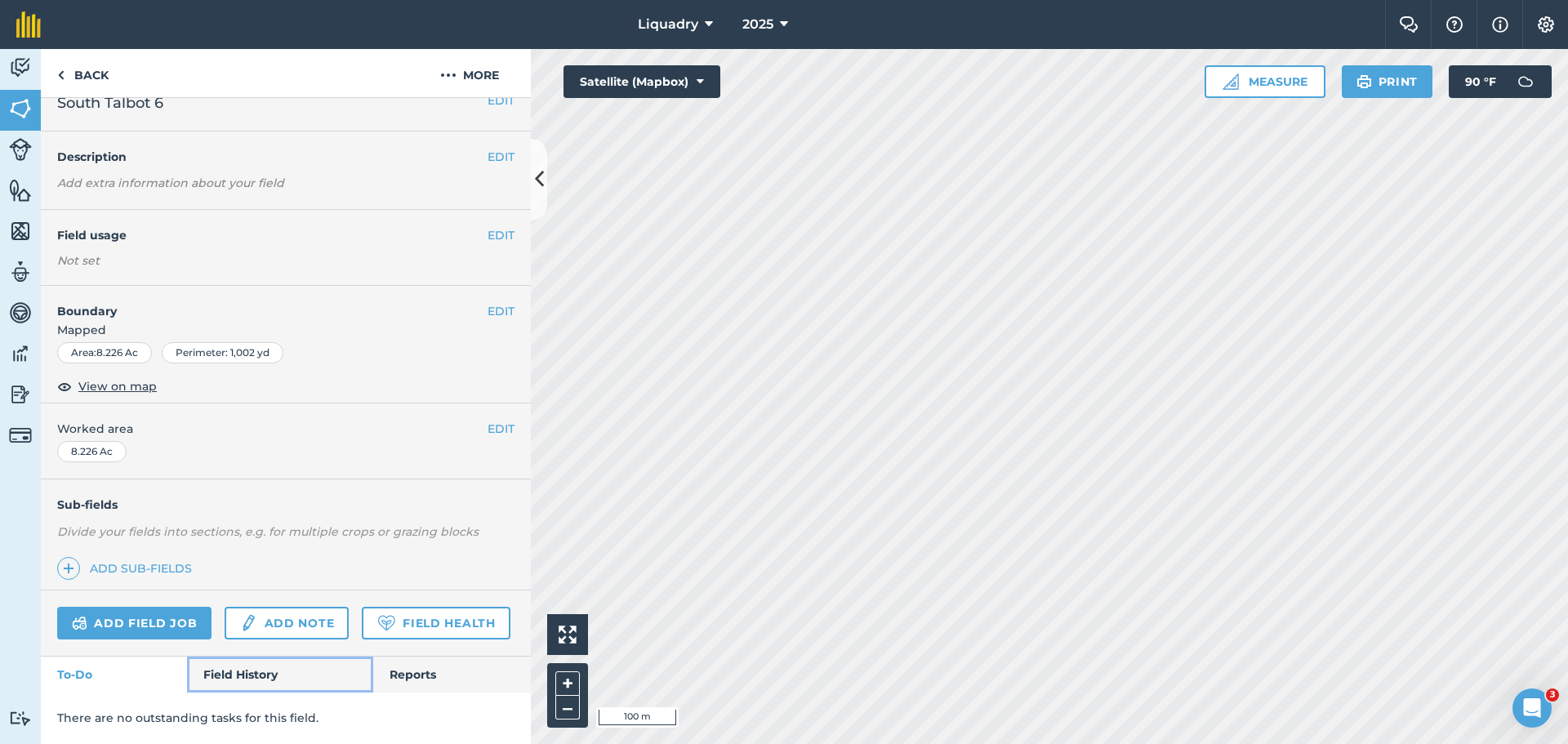
click at [262, 669] on link "Field History" at bounding box center [279, 674] width 186 height 36
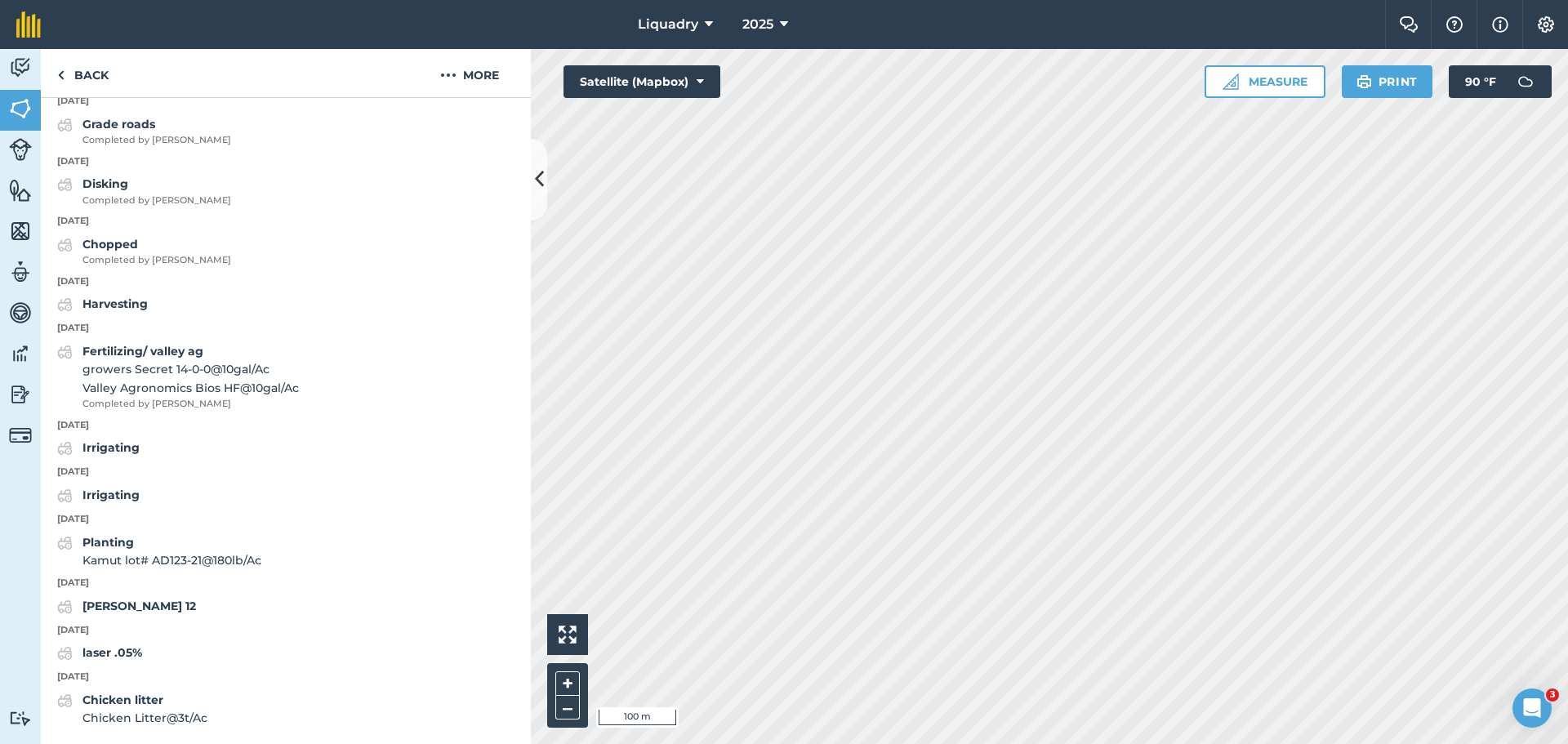
scroll to position [1552, 0]
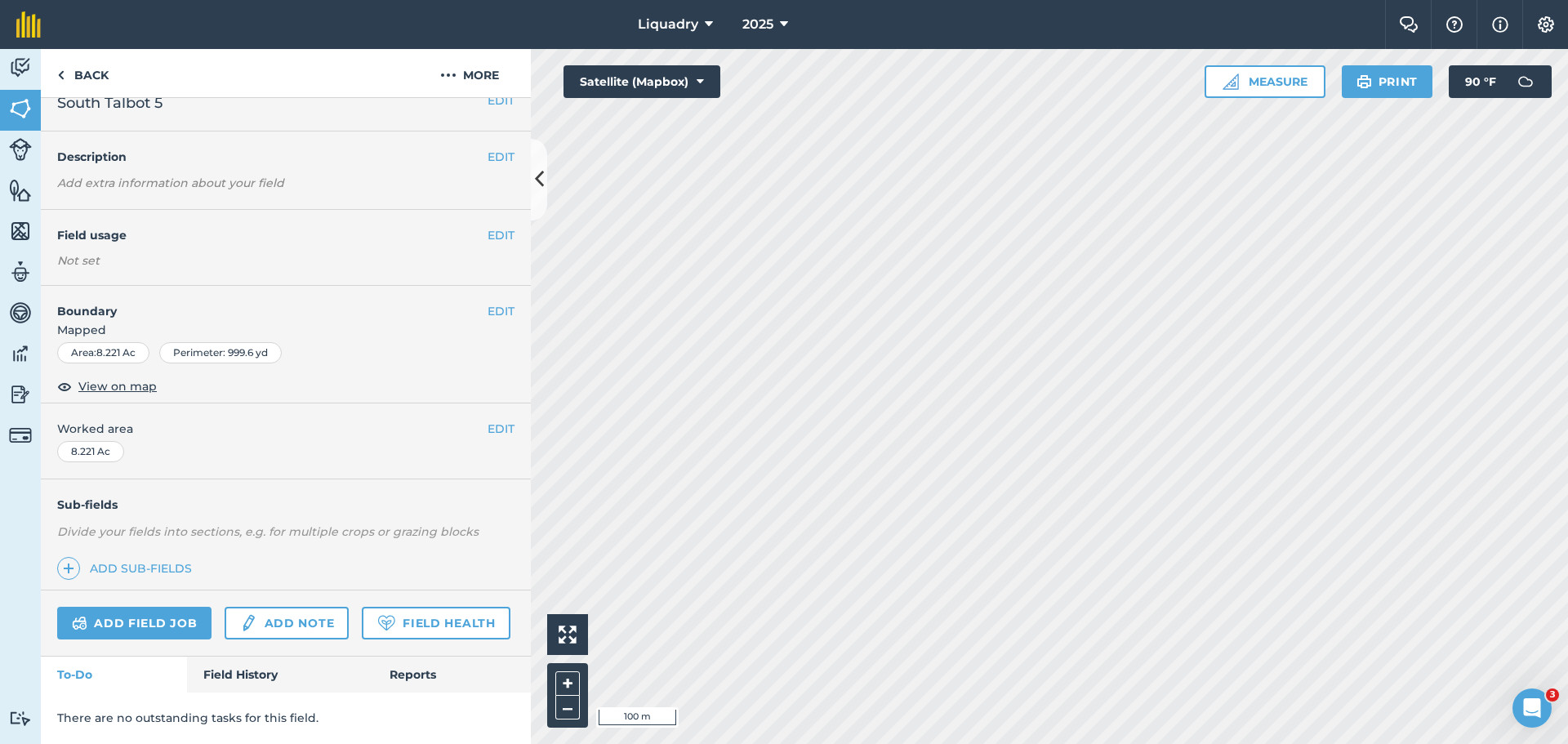
scroll to position [68, 0]
click at [222, 683] on link "Field History" at bounding box center [279, 674] width 186 height 36
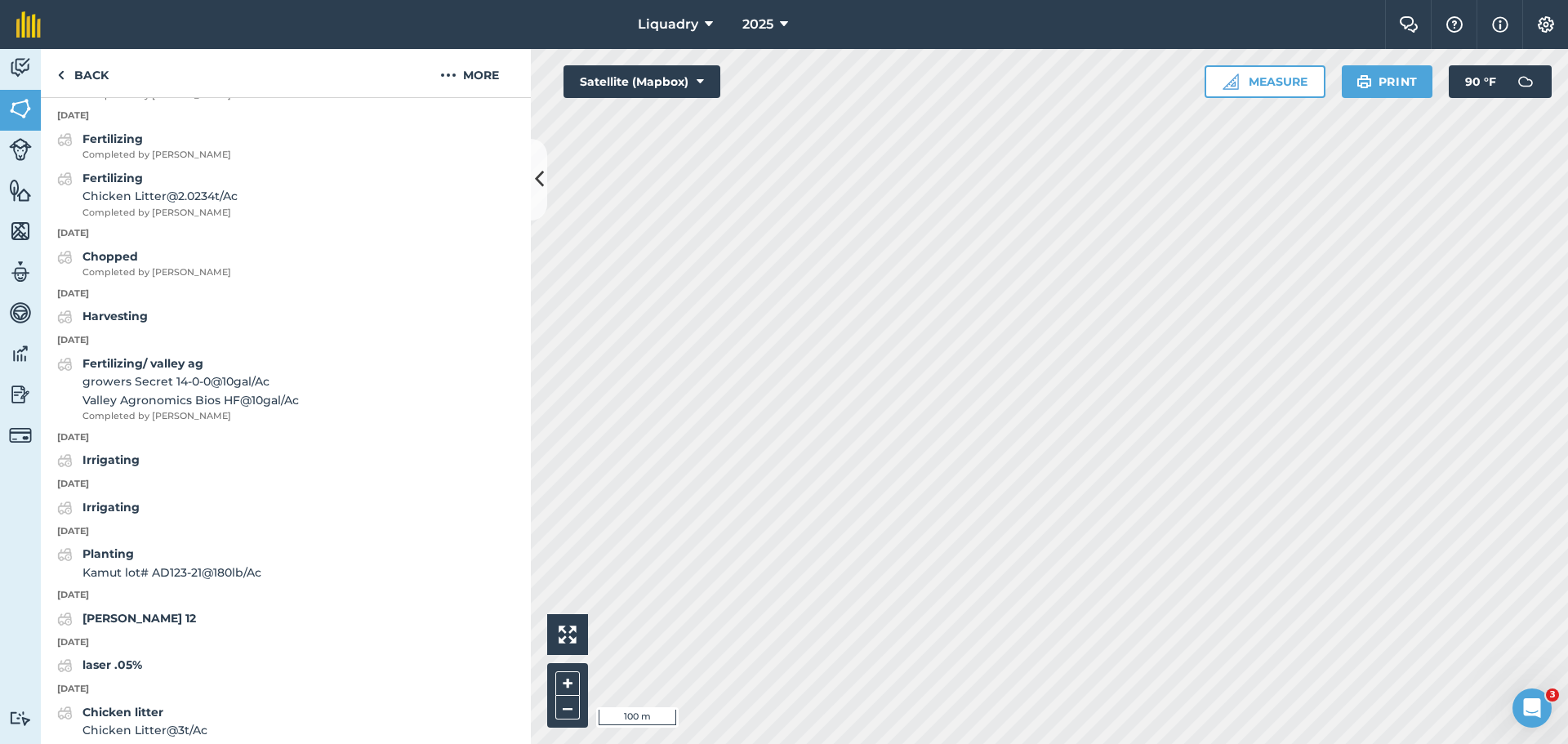
scroll to position [1670, 0]
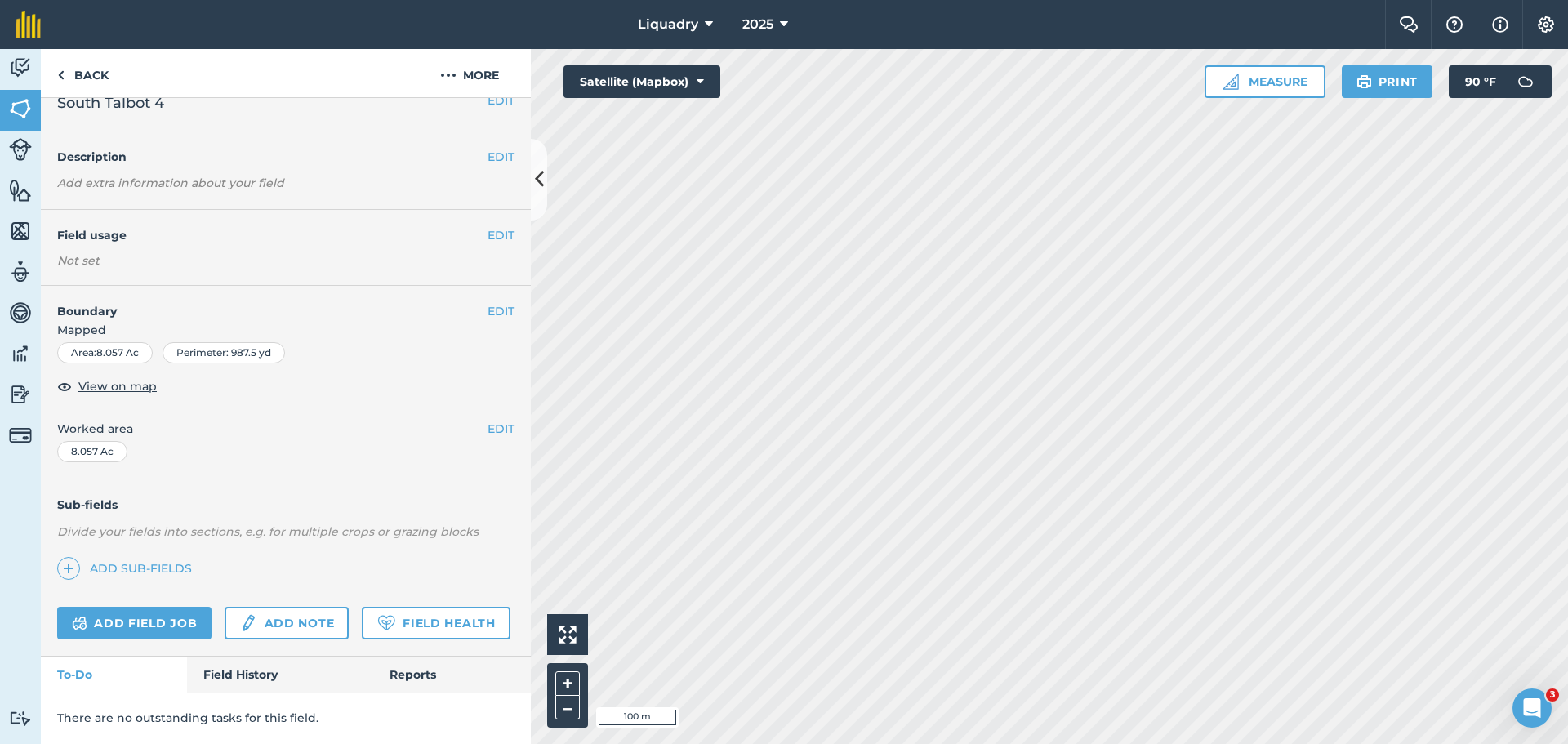
scroll to position [68, 0]
click at [237, 678] on link "Field History" at bounding box center [279, 674] width 186 height 36
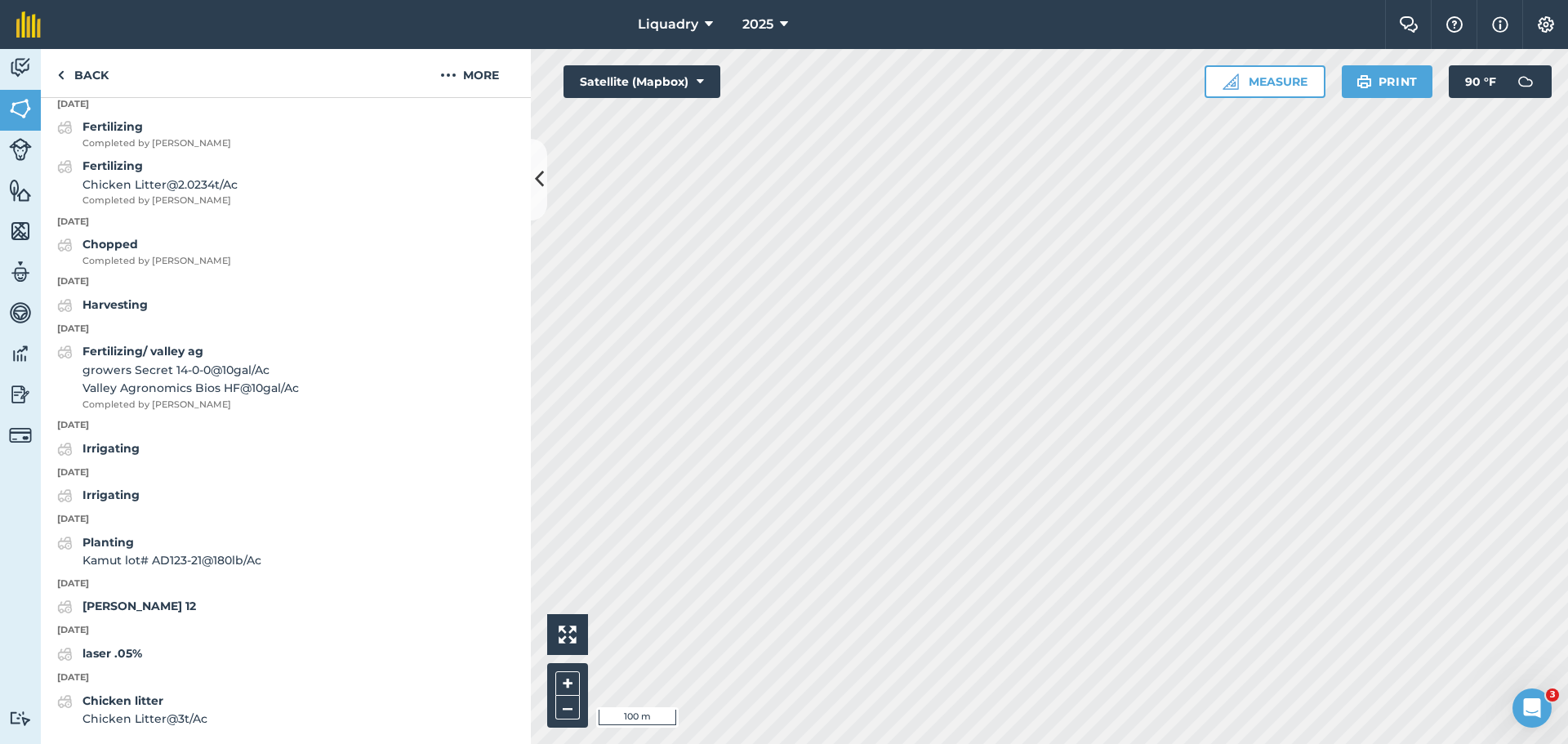
scroll to position [1729, 0]
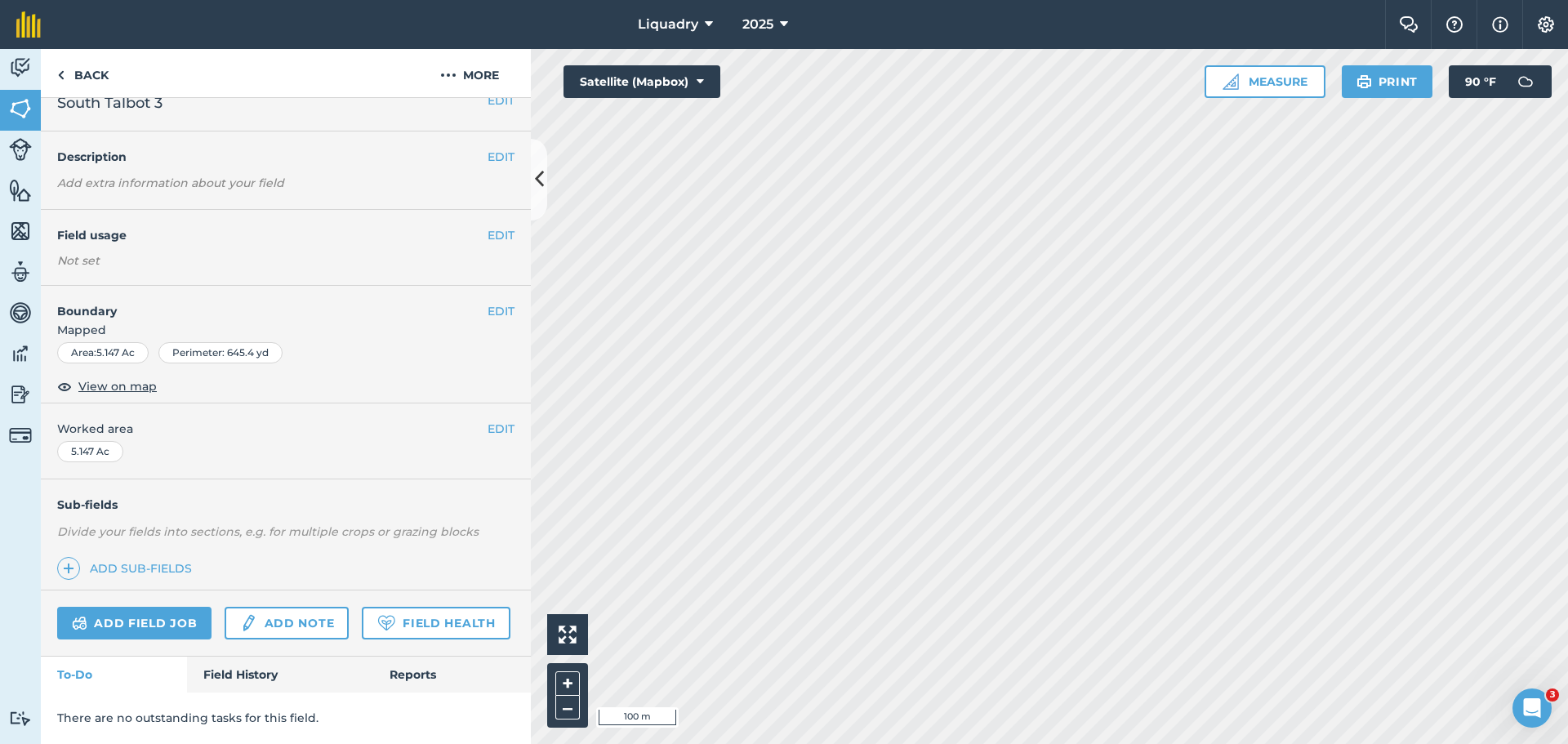
scroll to position [68, 0]
click at [267, 672] on link "Field History" at bounding box center [279, 674] width 186 height 36
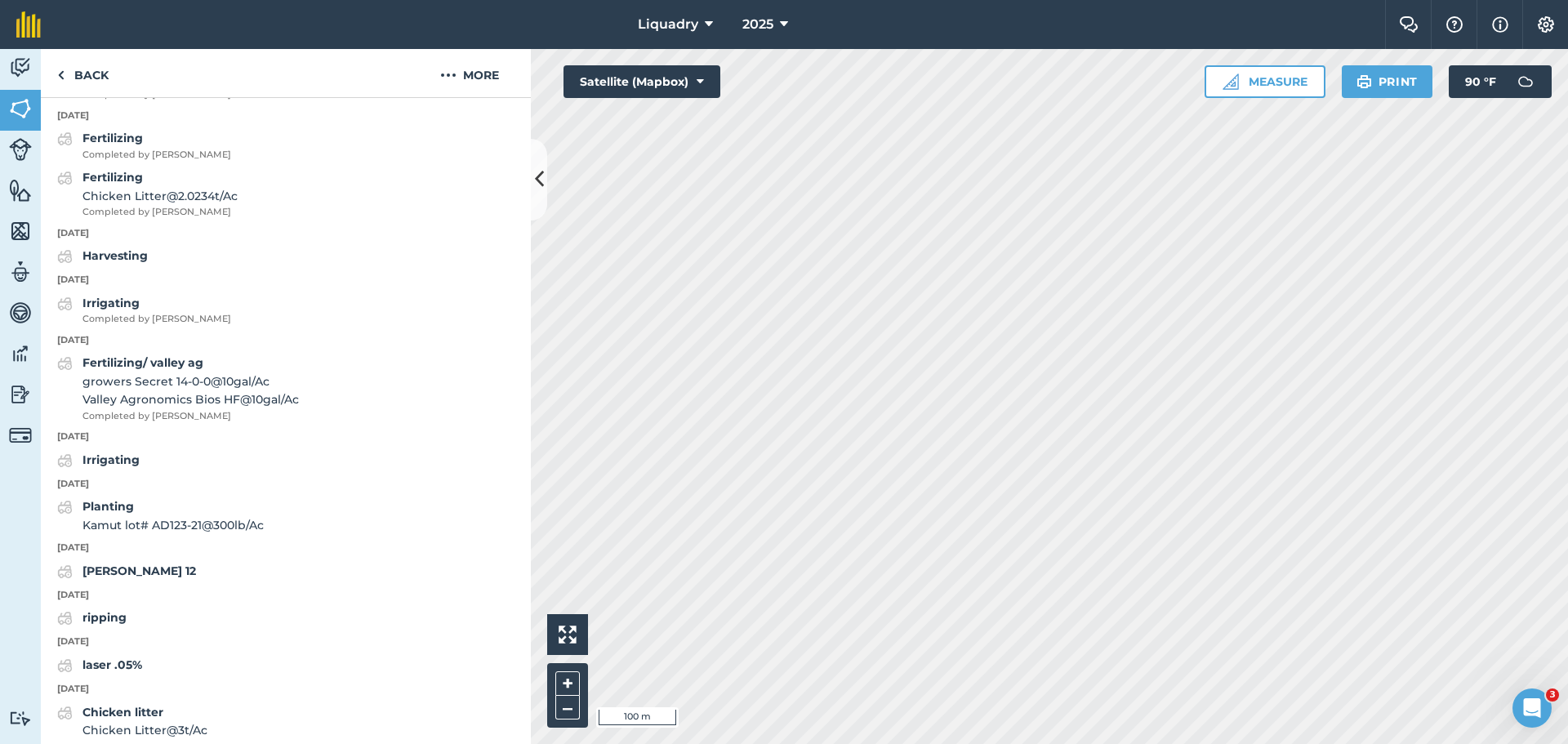
scroll to position [1729, 0]
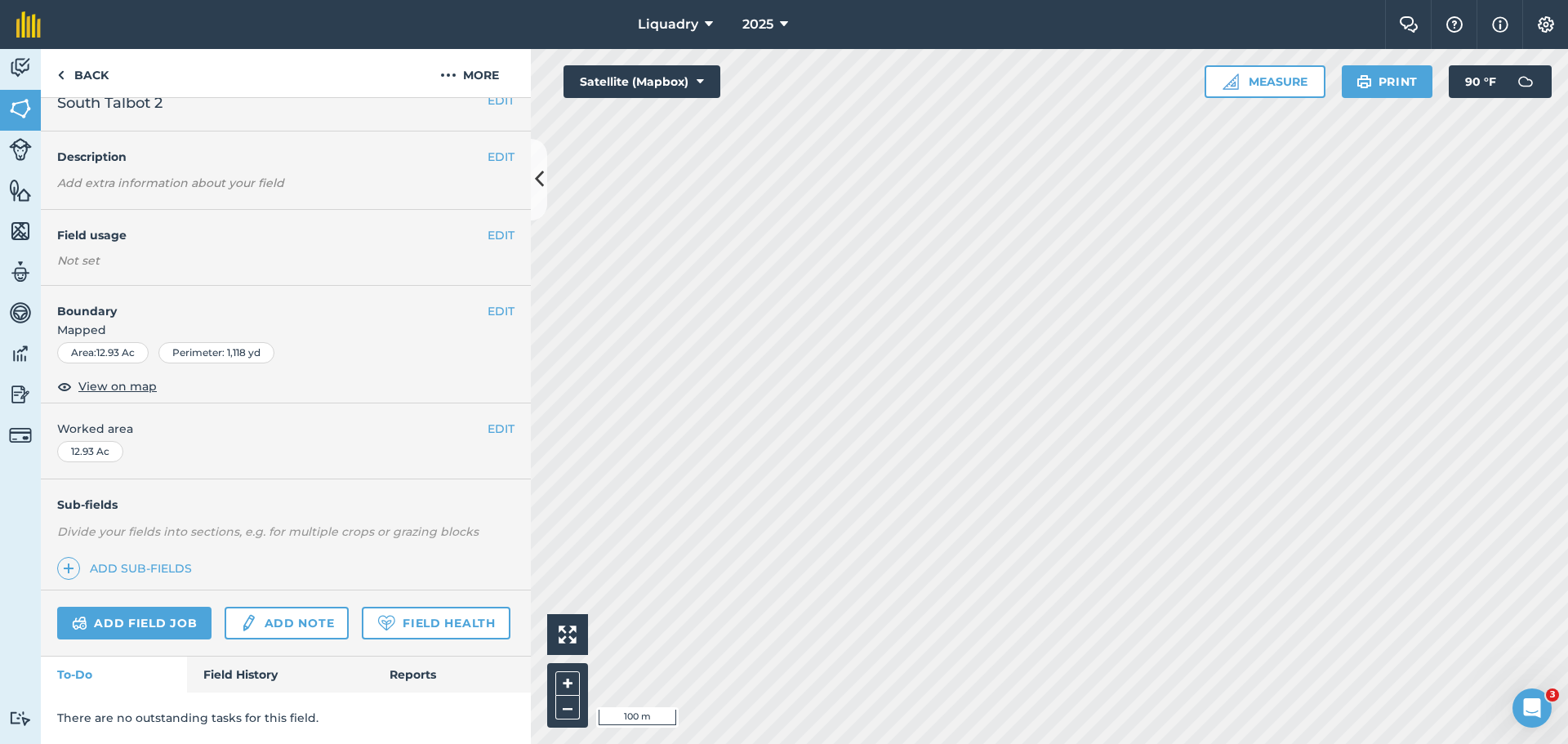
scroll to position [68, 0]
click at [240, 674] on link "Field History" at bounding box center [279, 674] width 186 height 36
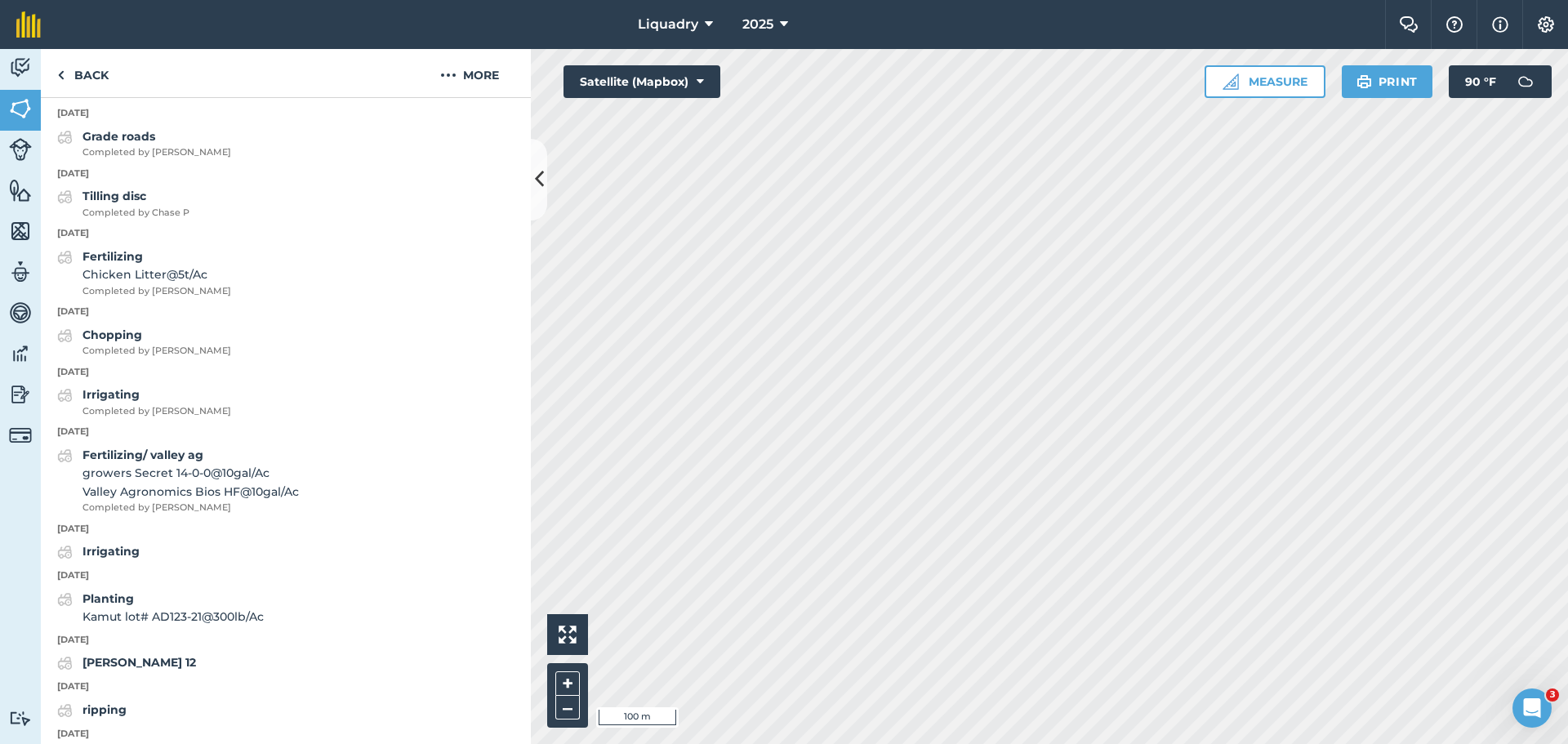
scroll to position [1847, 0]
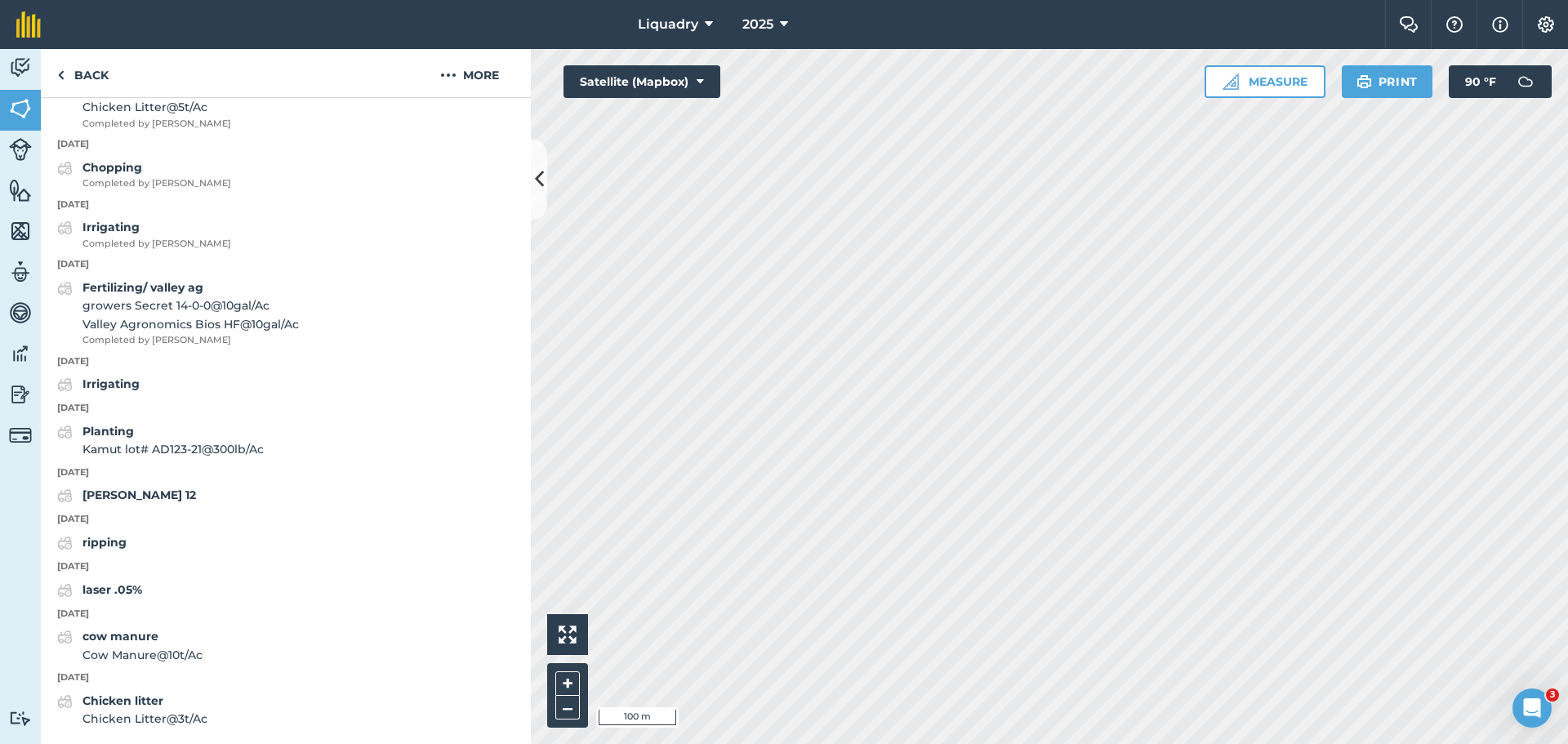
scroll to position [68, 0]
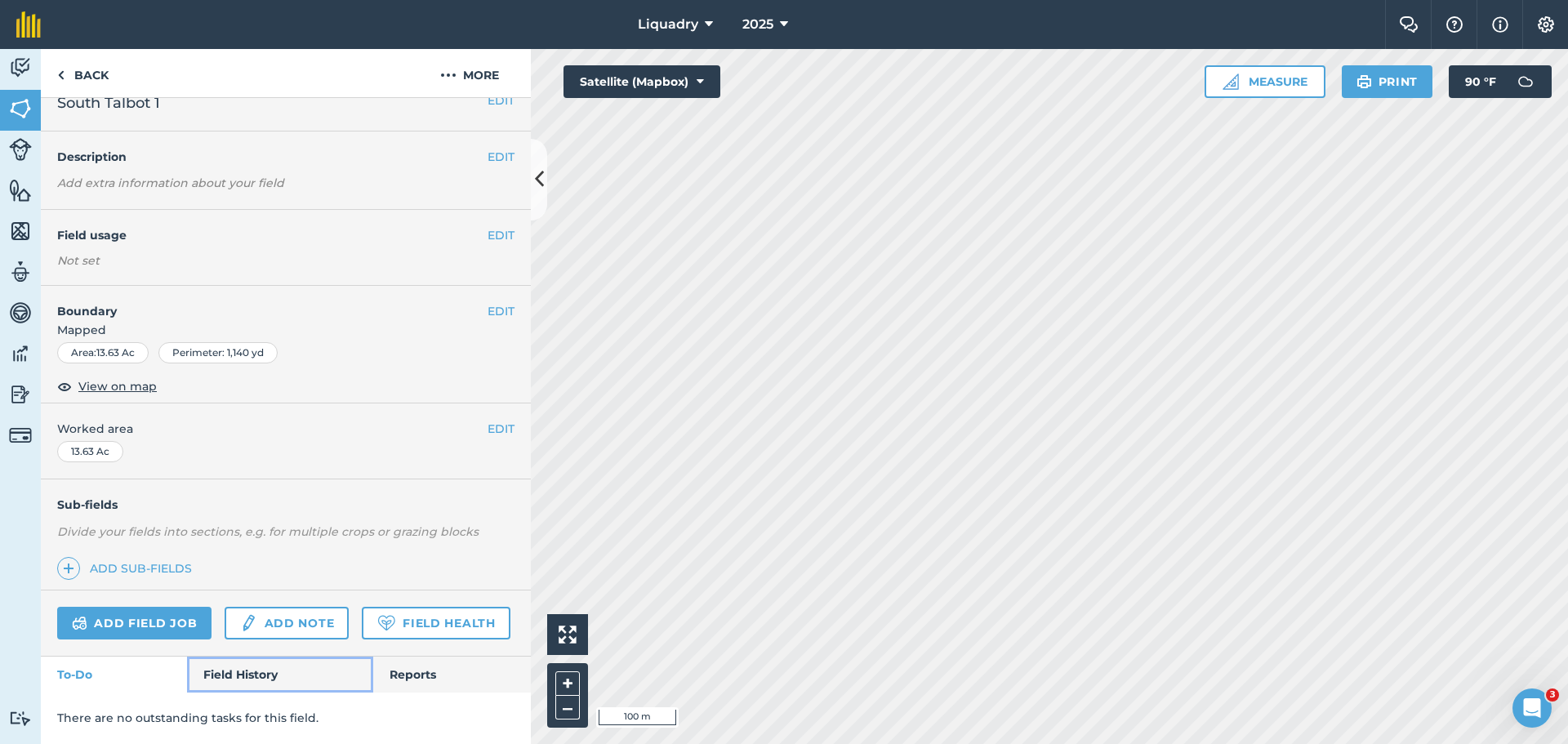
click at [241, 675] on link "Field History" at bounding box center [279, 674] width 186 height 36
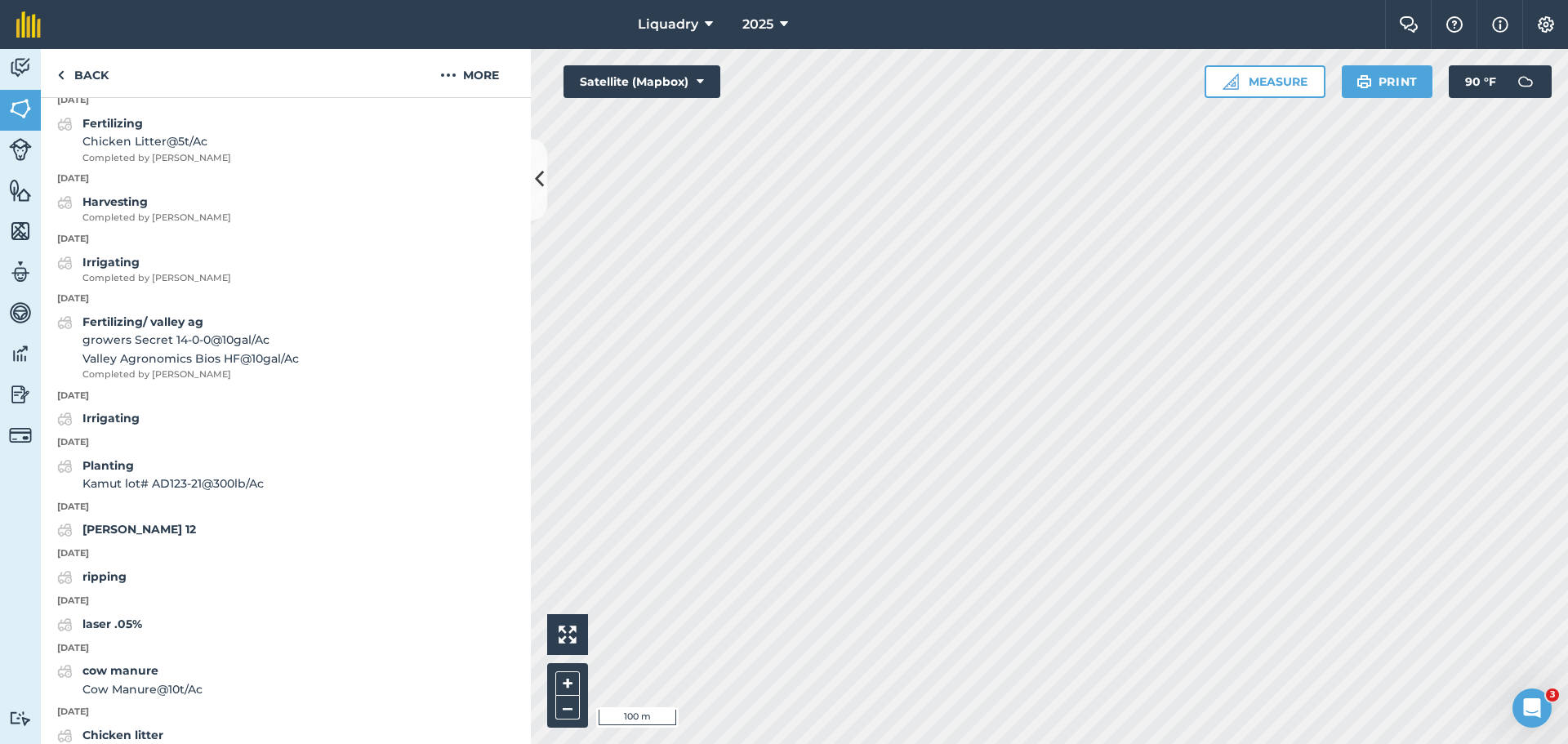
scroll to position [1807, 0]
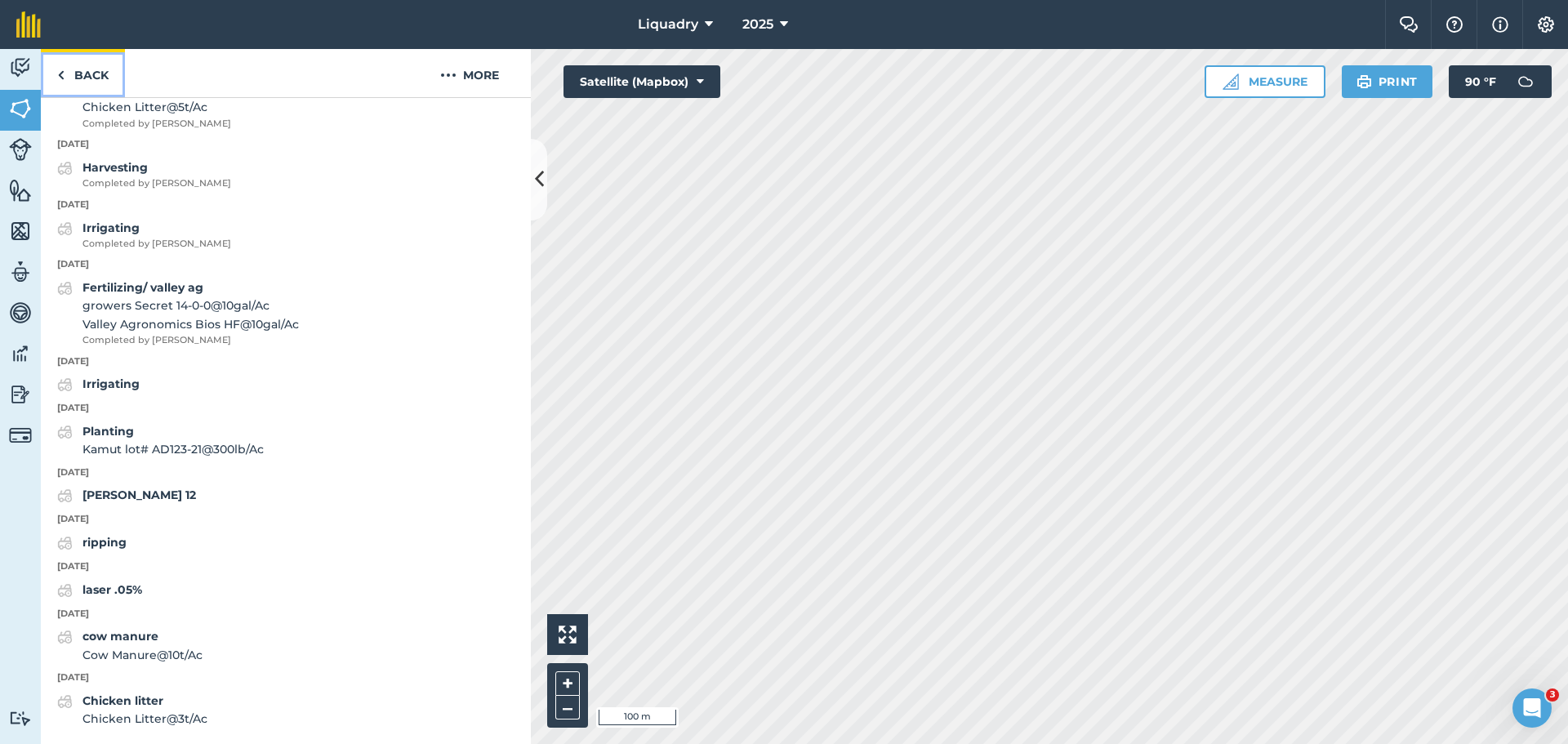
click at [72, 76] on link "Back" at bounding box center [82, 73] width 84 height 48
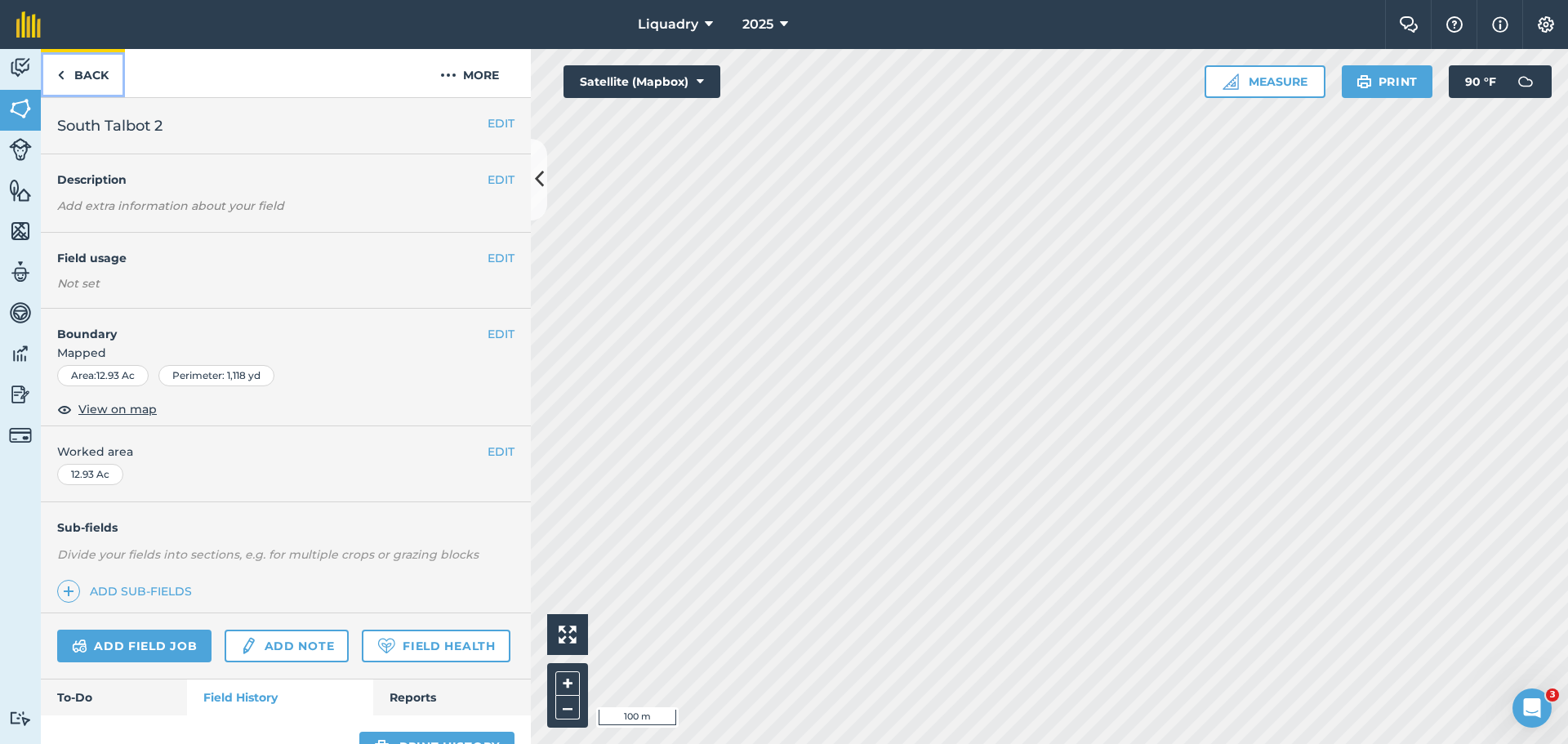
click at [74, 72] on link "Back" at bounding box center [82, 73] width 84 height 48
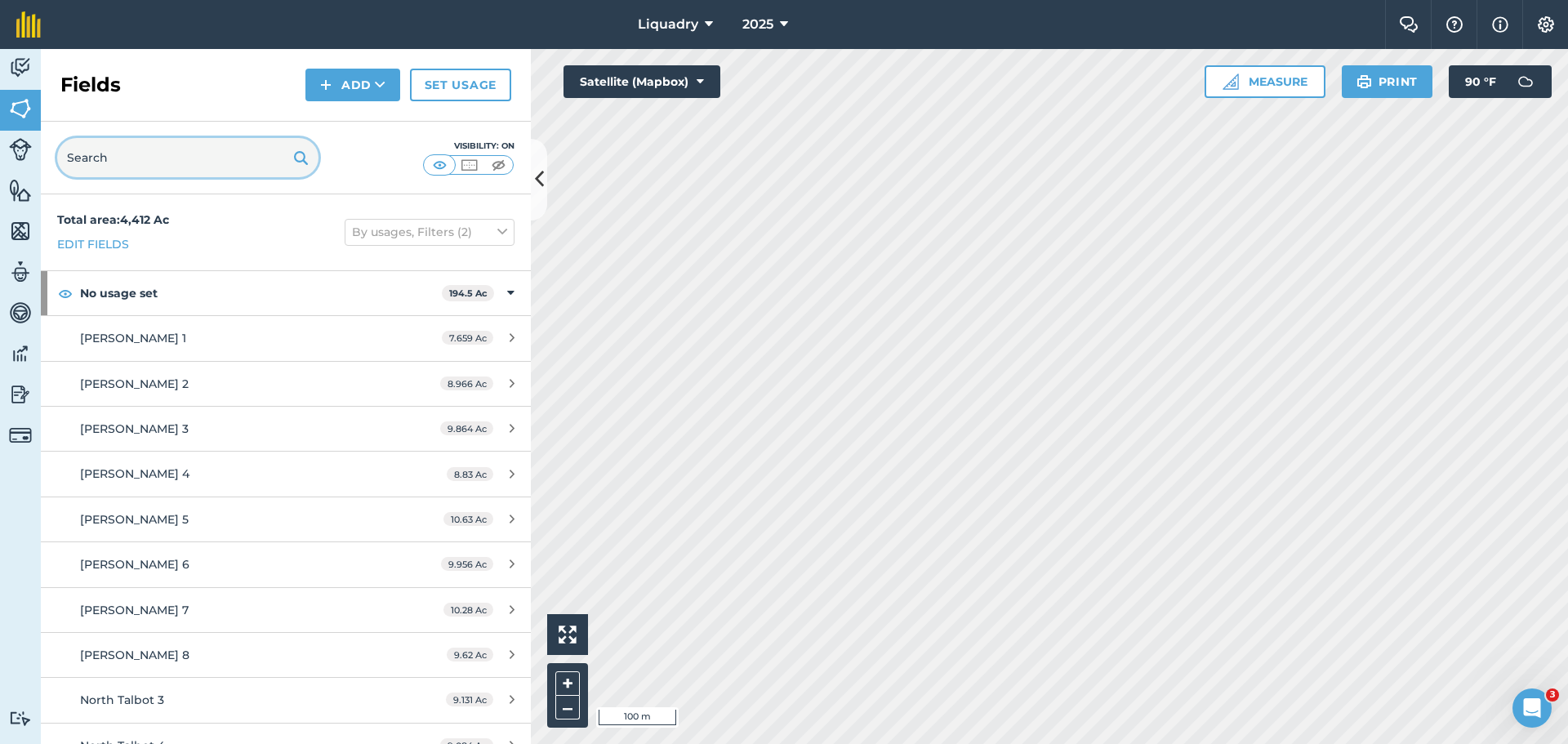
click at [103, 155] on input "text" at bounding box center [188, 157] width 262 height 39
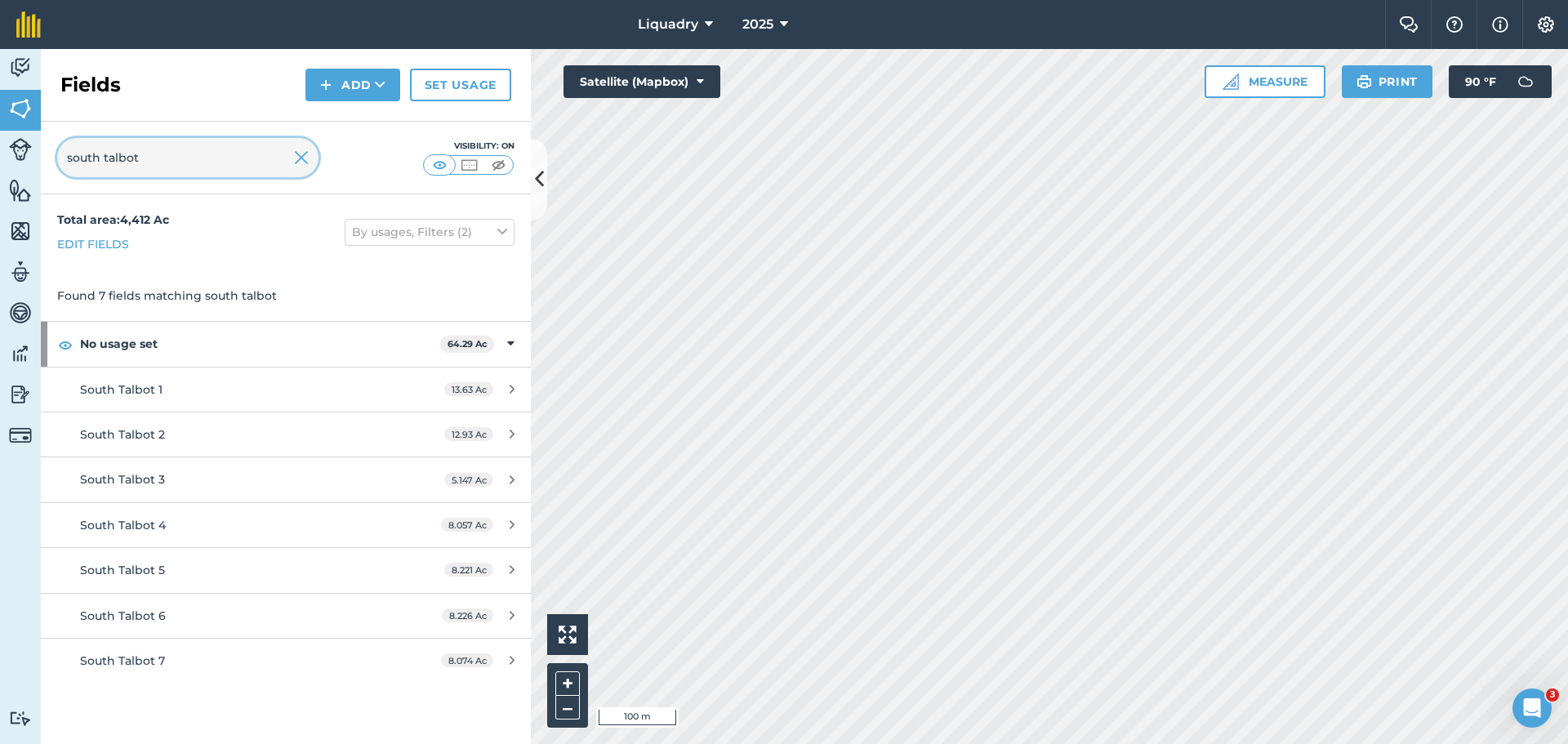
type input "south talbot"
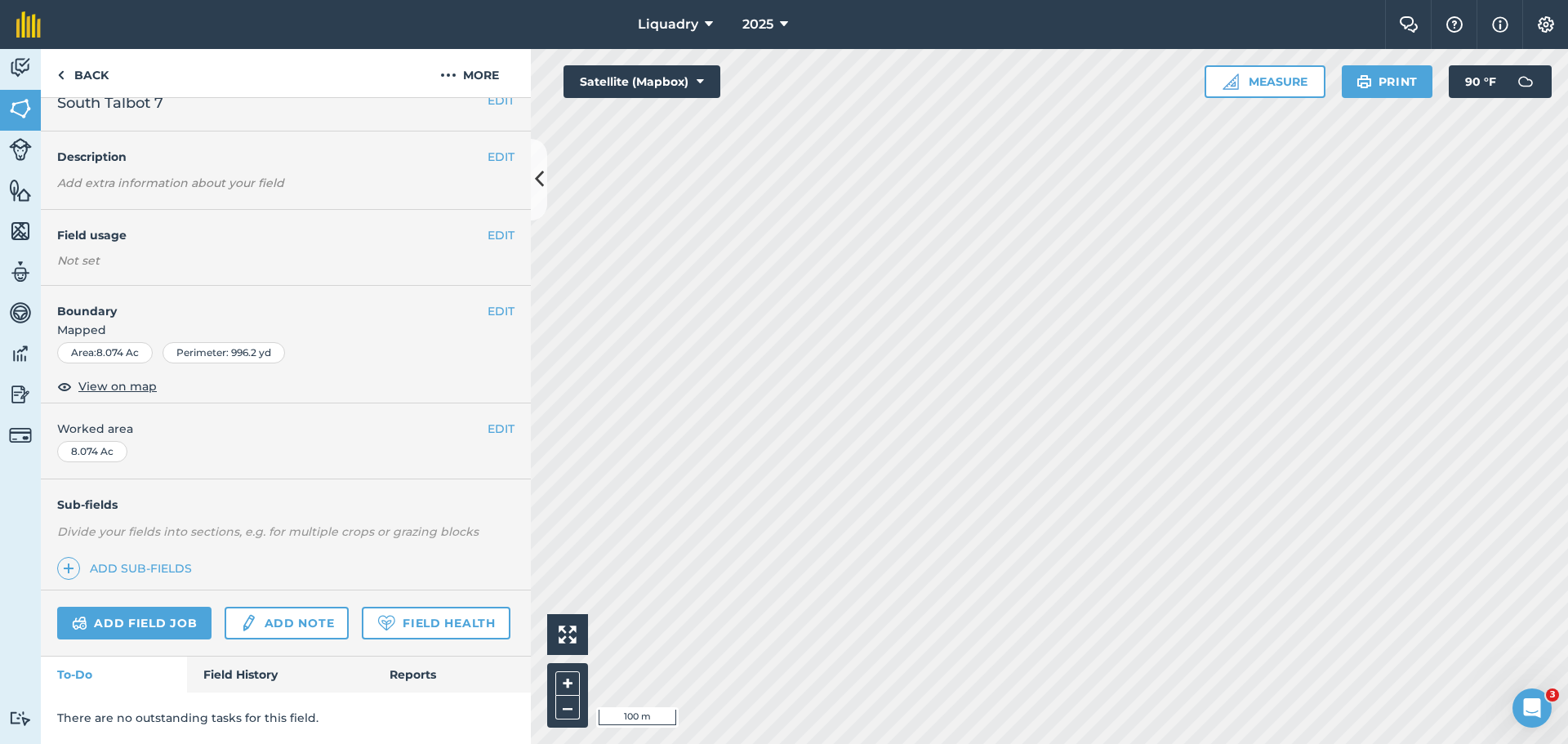
scroll to position [68, 0]
click at [246, 663] on link "Field History" at bounding box center [279, 674] width 186 height 36
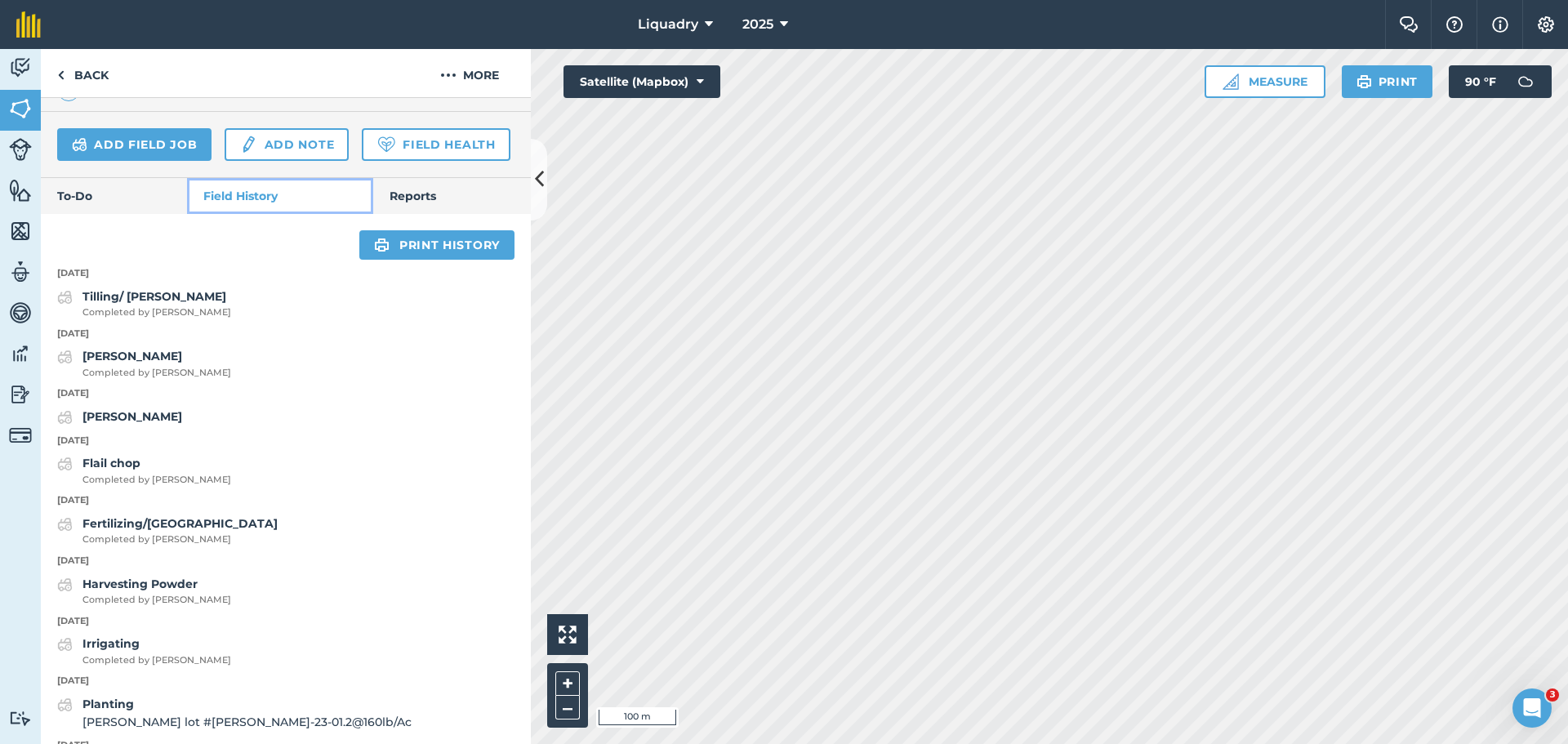
scroll to position [804, 0]
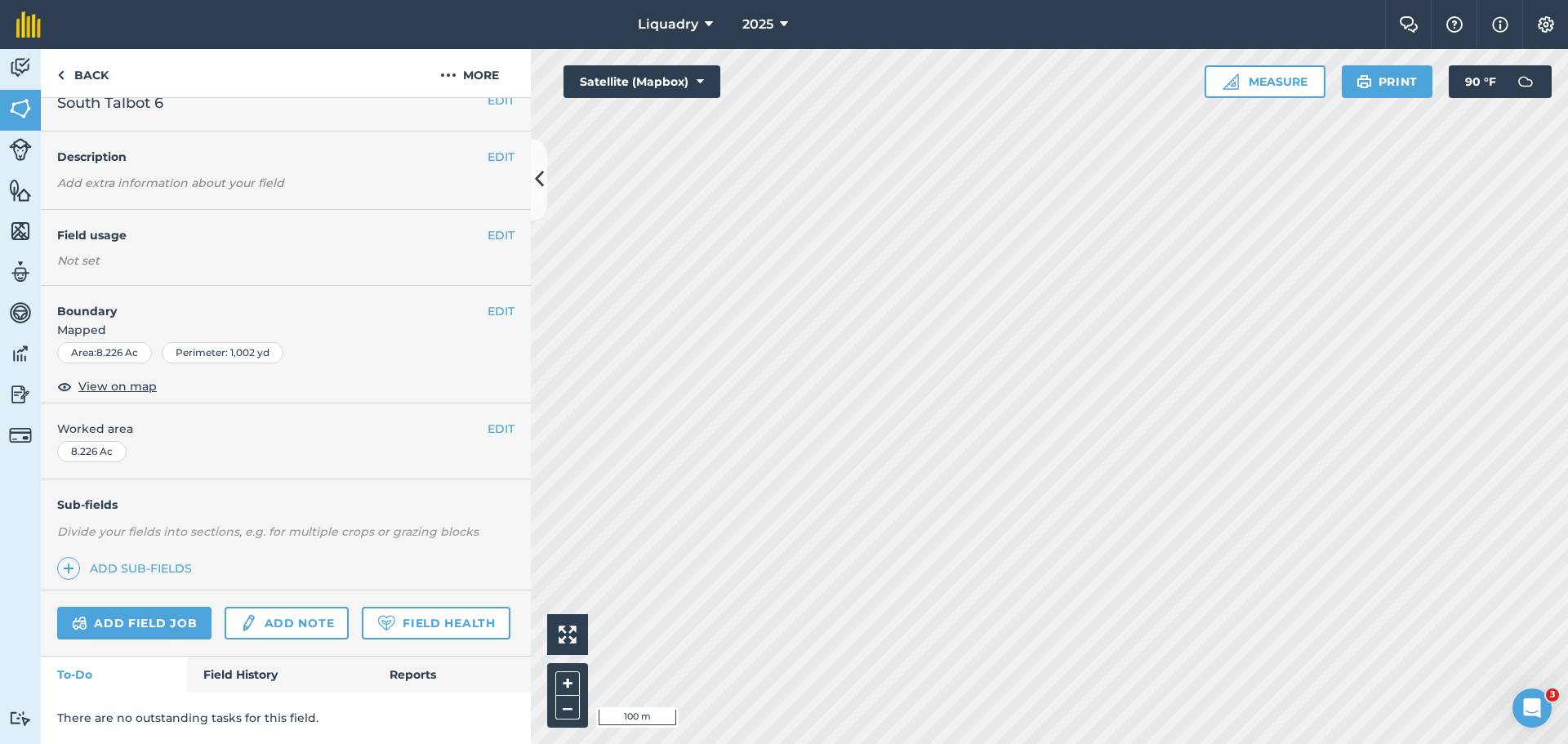
scroll to position [68, 0]
click at [231, 674] on link "Field History" at bounding box center [279, 674] width 186 height 36
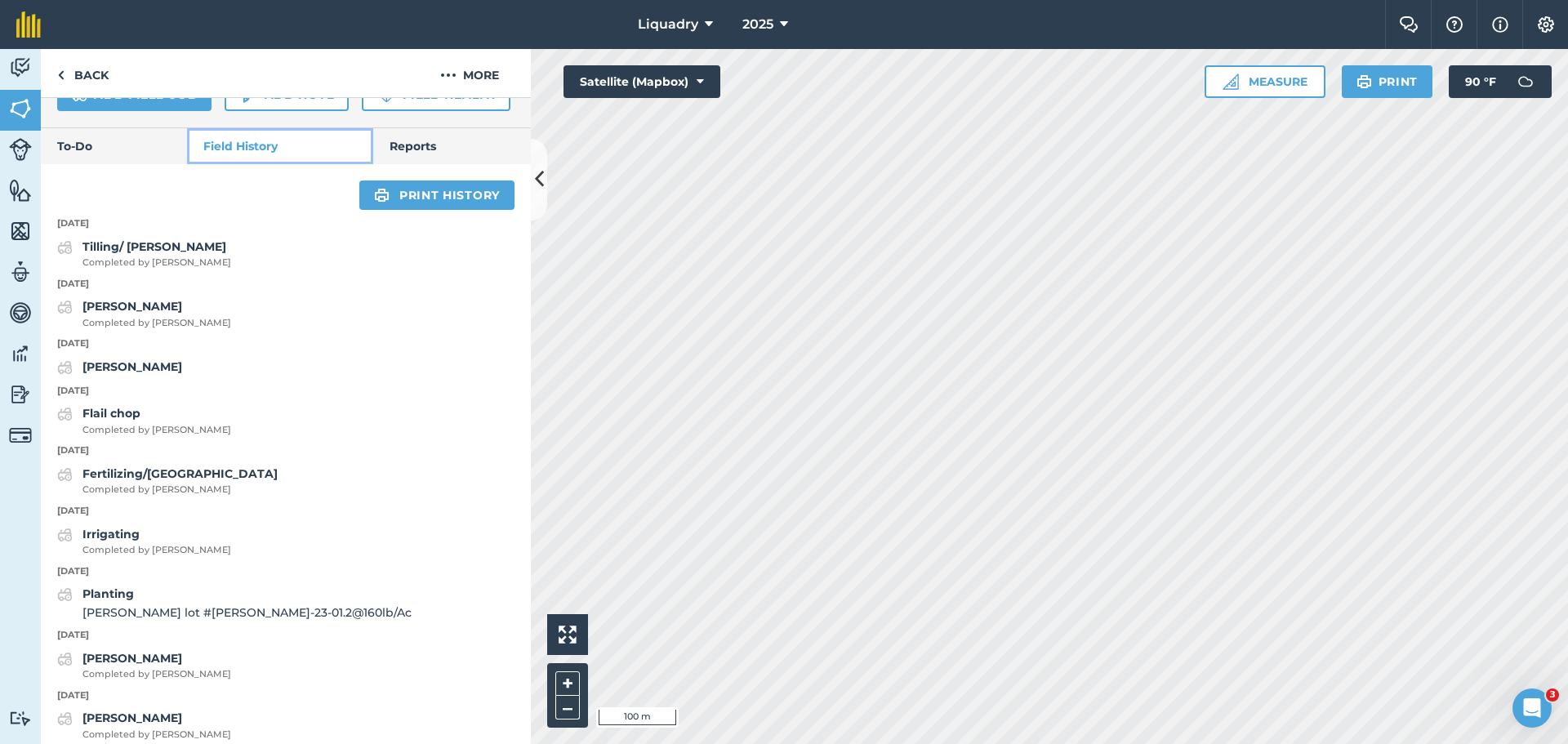
scroll to position [559, 0]
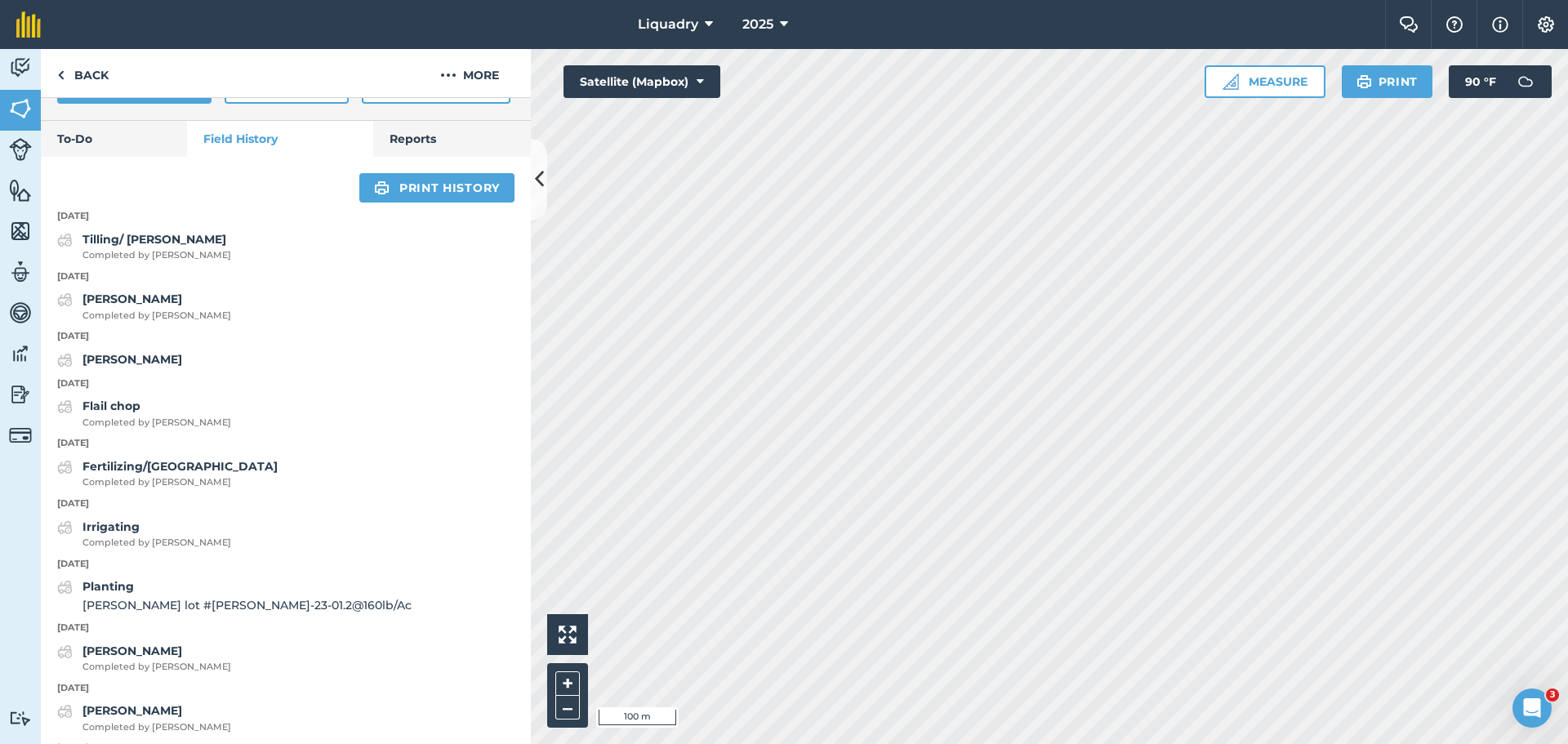
scroll to position [68, 0]
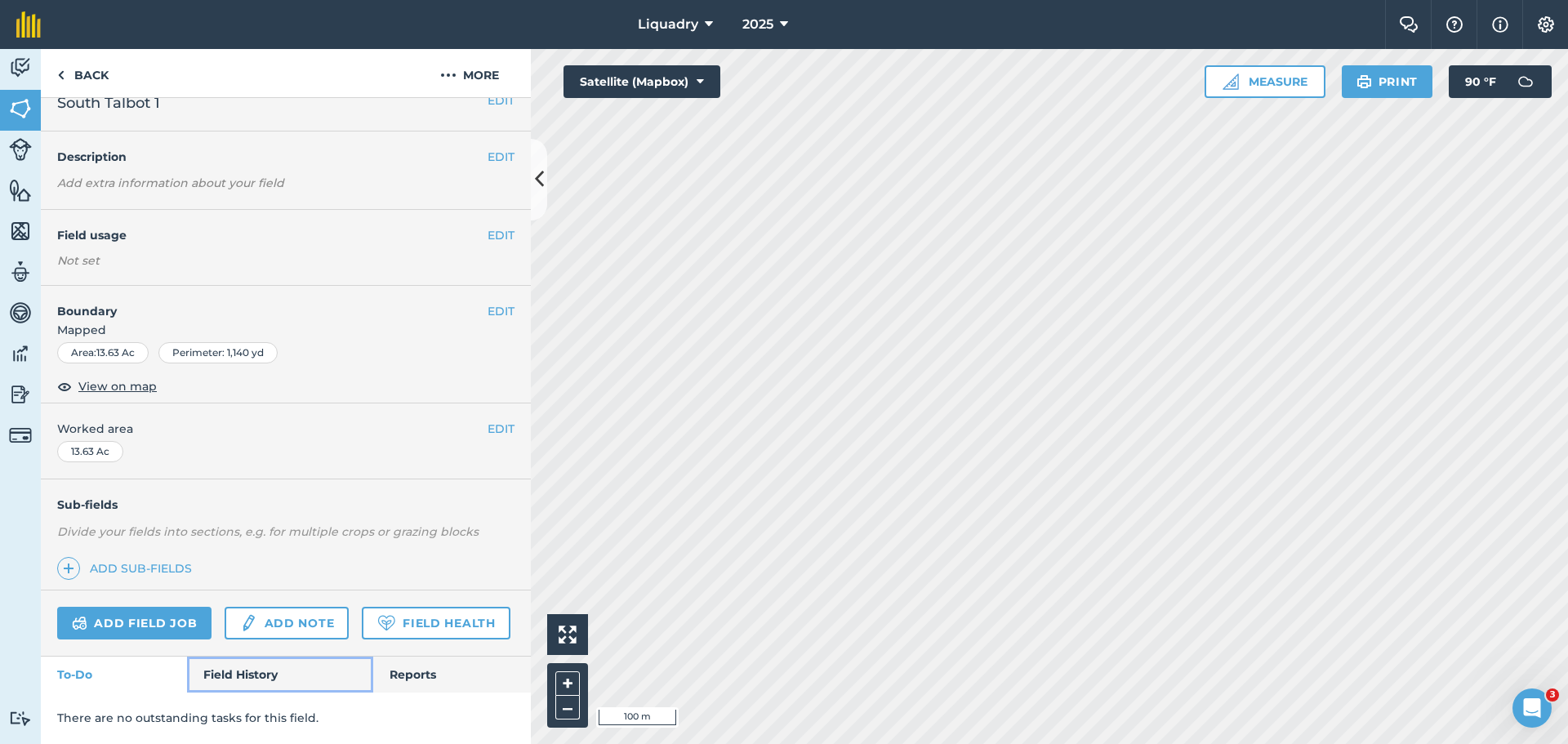
click at [250, 667] on link "Field History" at bounding box center [279, 674] width 186 height 36
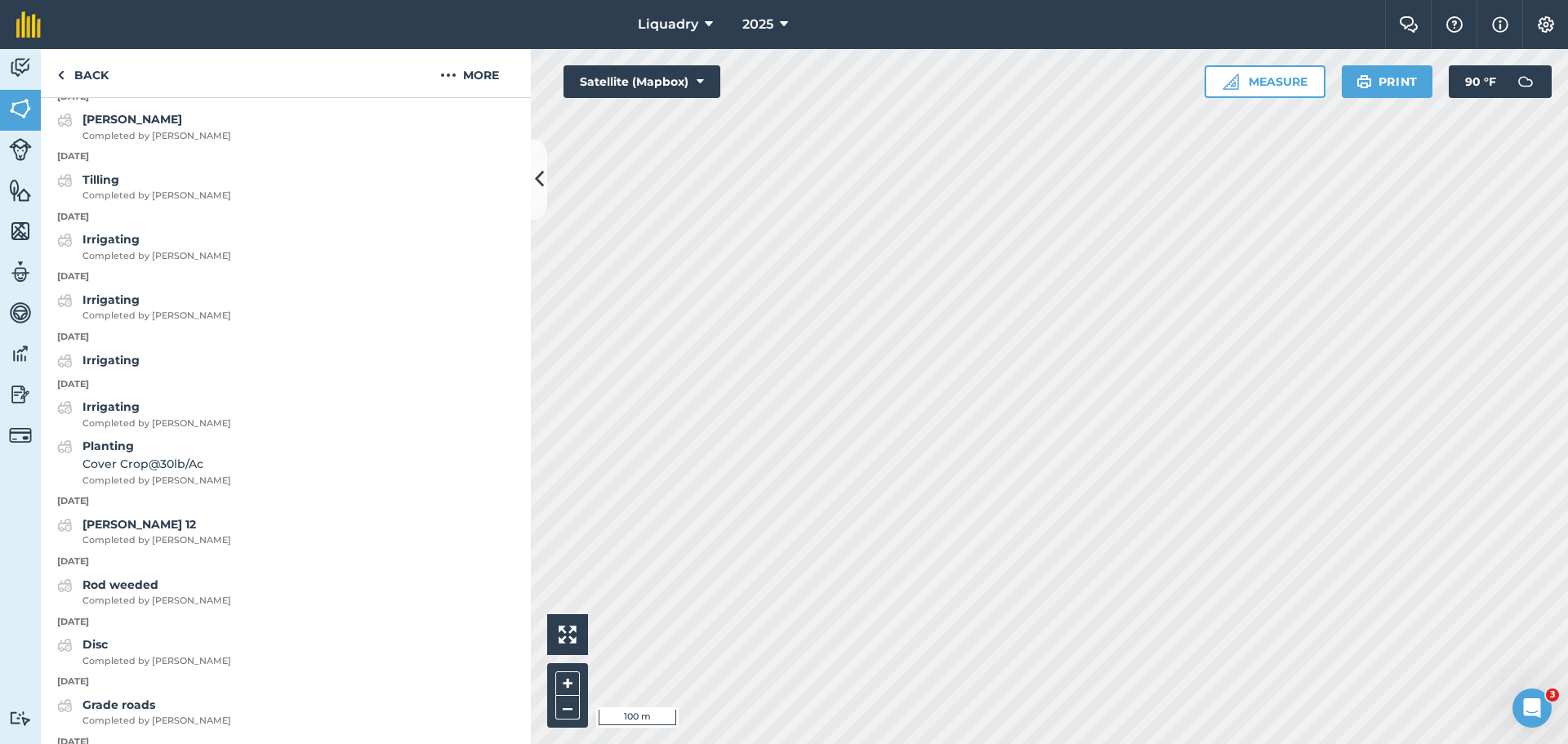
scroll to position [1049, 0]
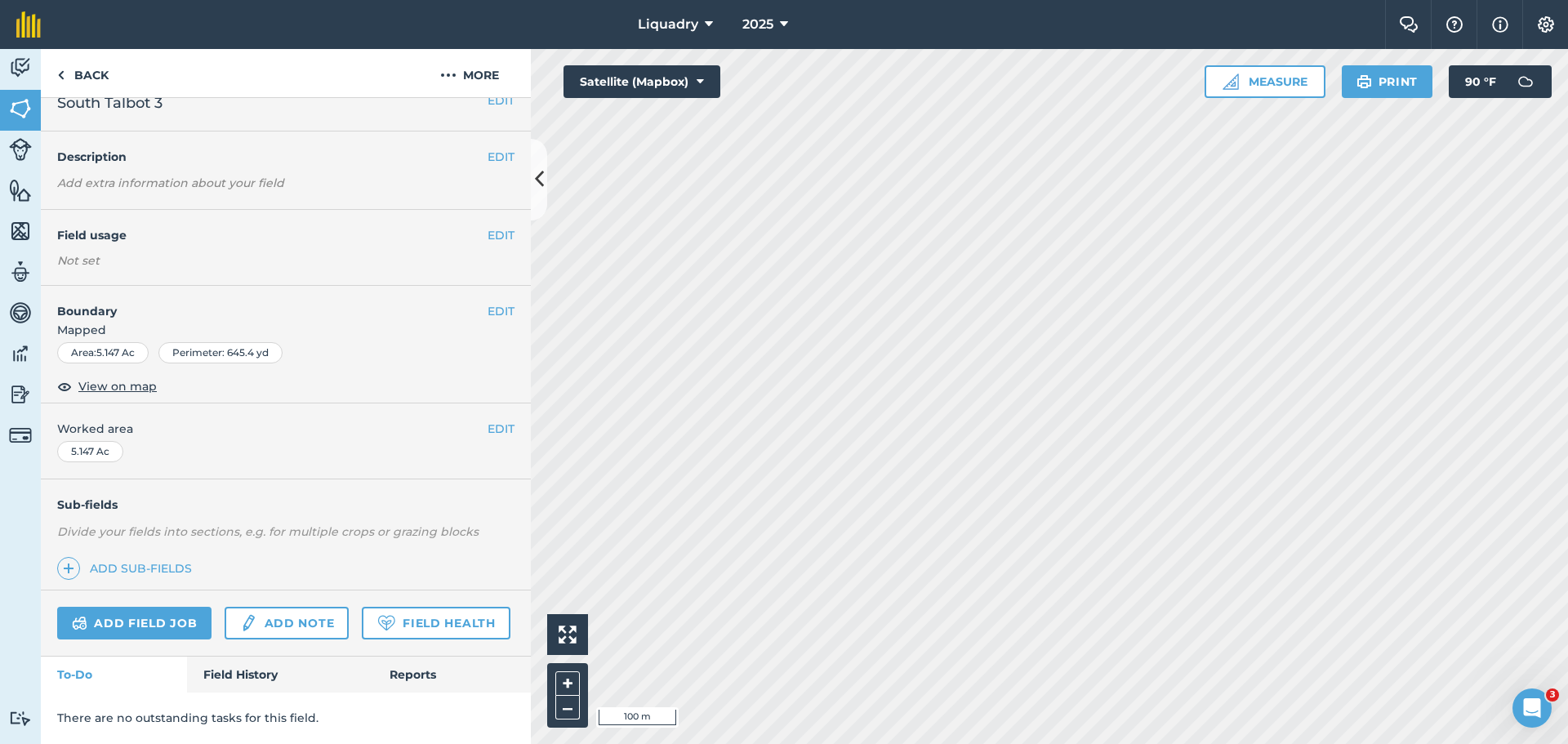
scroll to position [68, 0]
click at [203, 676] on link "Field History" at bounding box center [279, 674] width 186 height 36
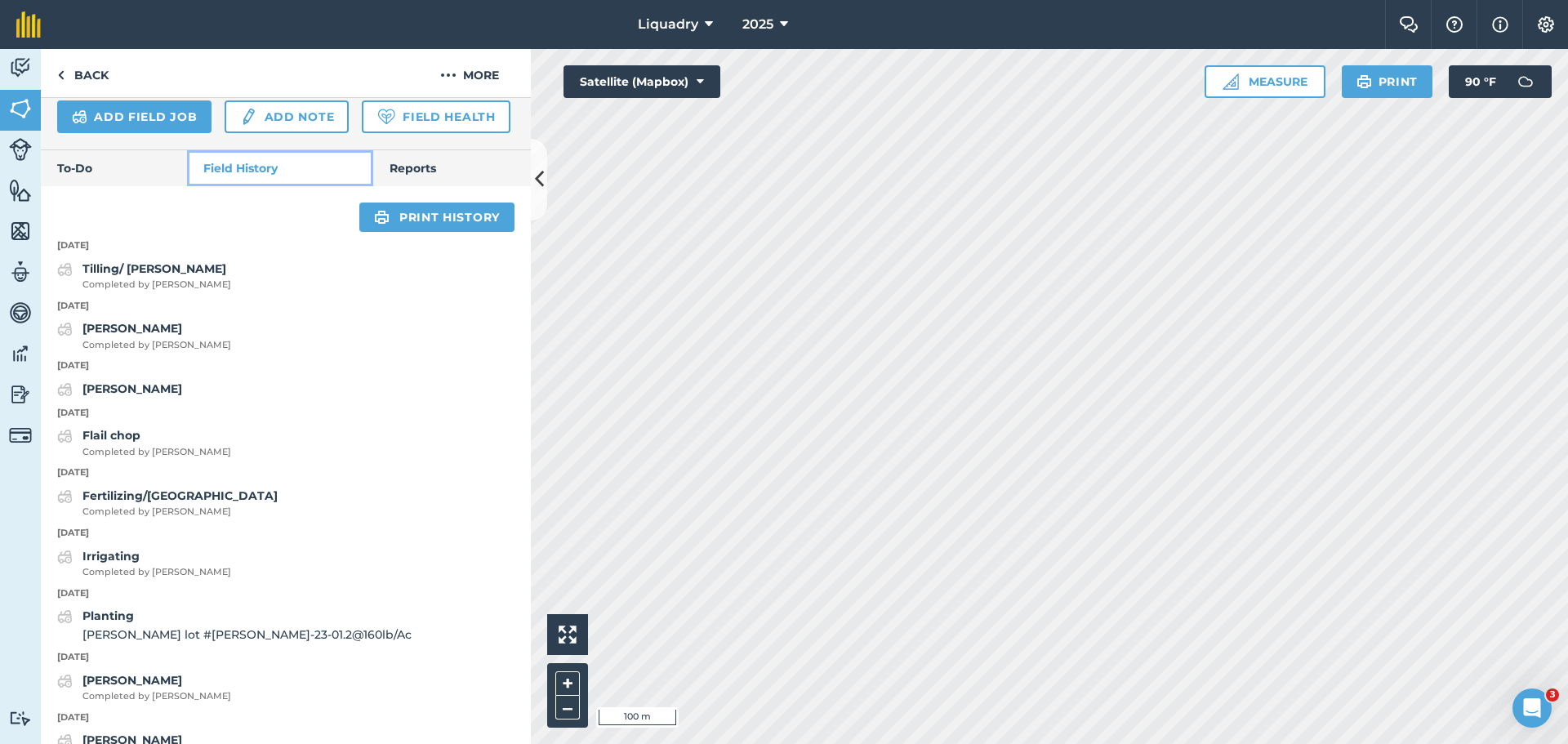
scroll to position [559, 0]
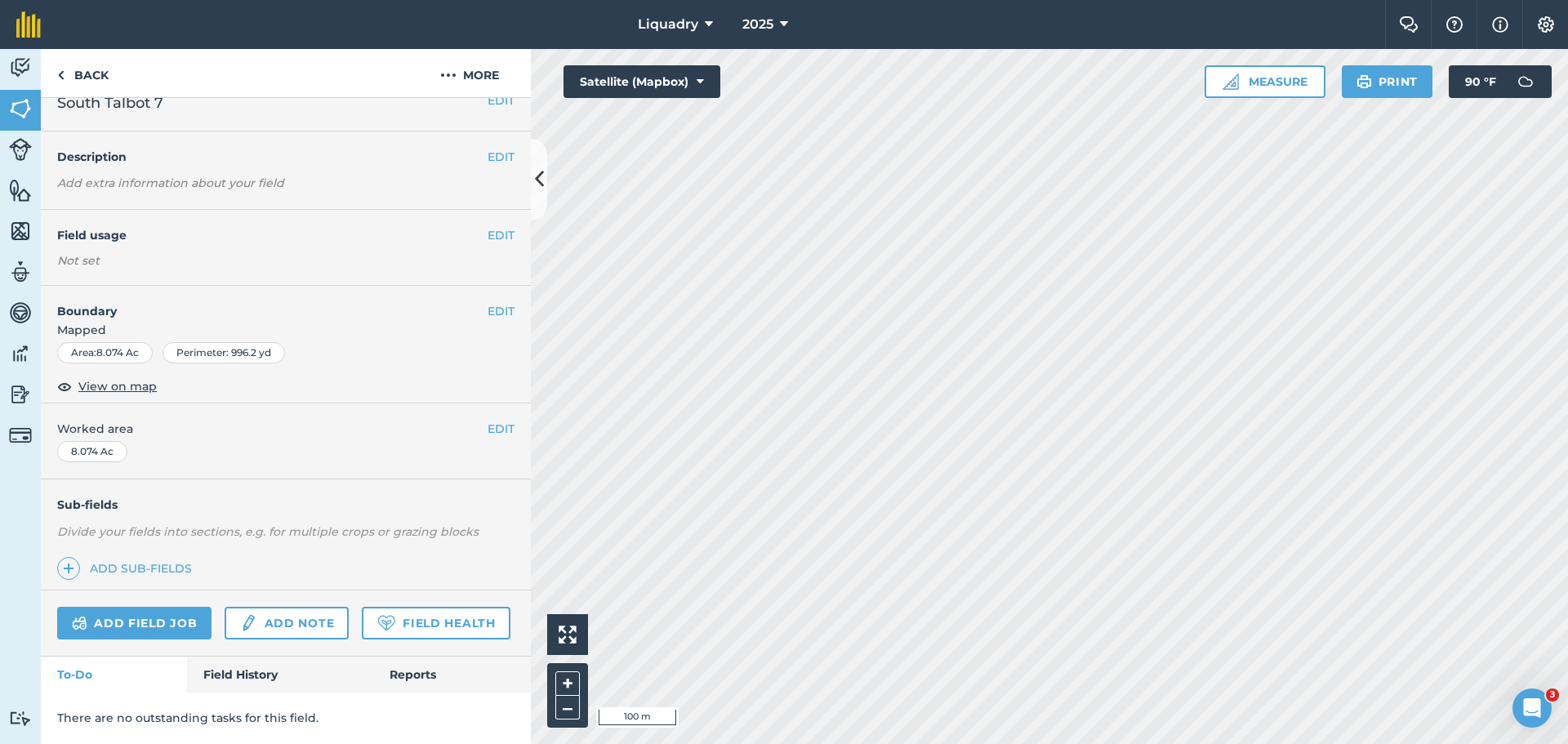
scroll to position [68, 0]
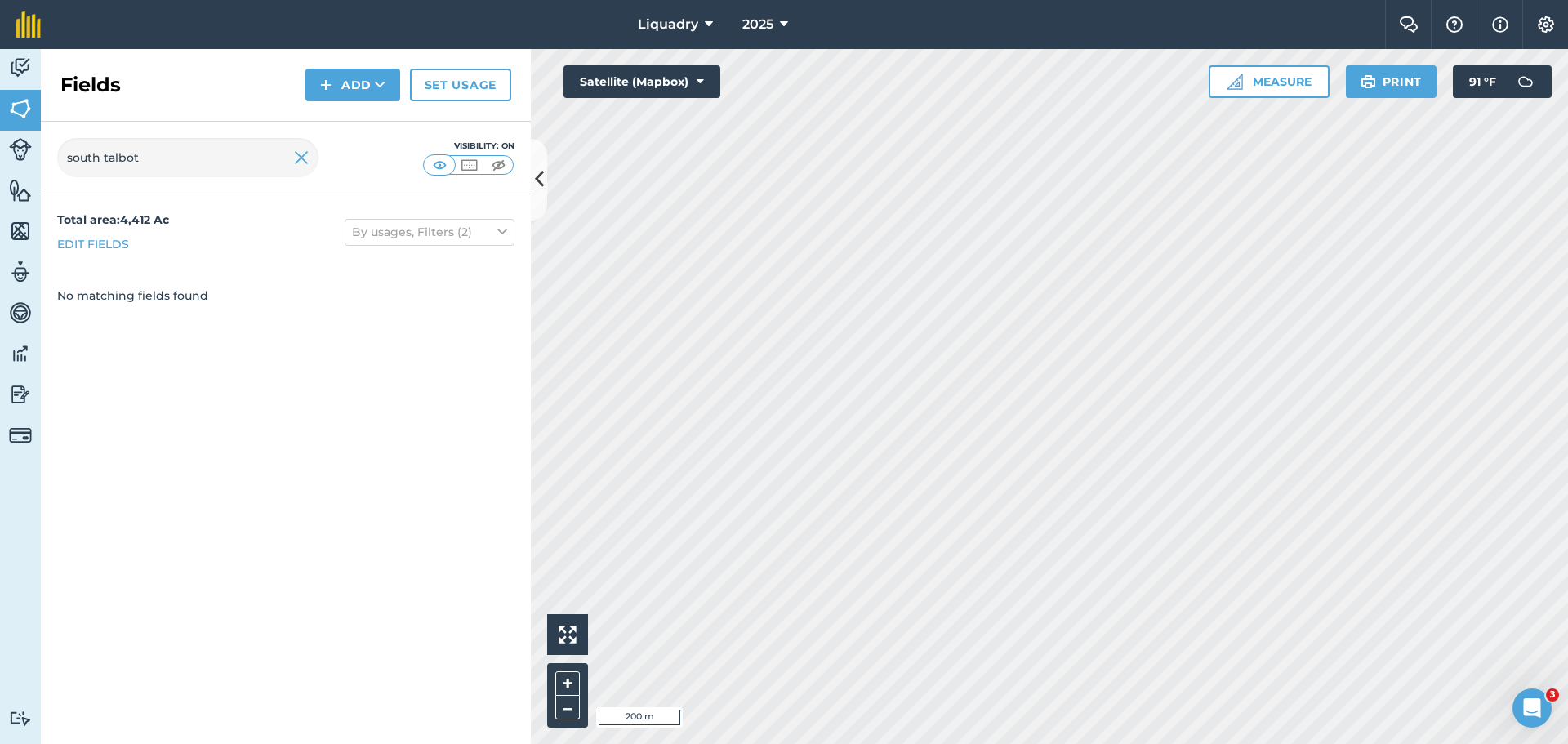
click at [1268, 743] on html "Liquadry 2025 Farm Chat Help Info Settings Liquadry - 2025 Printed on [DATE] Fi…" at bounding box center [784, 372] width 1568 height 744
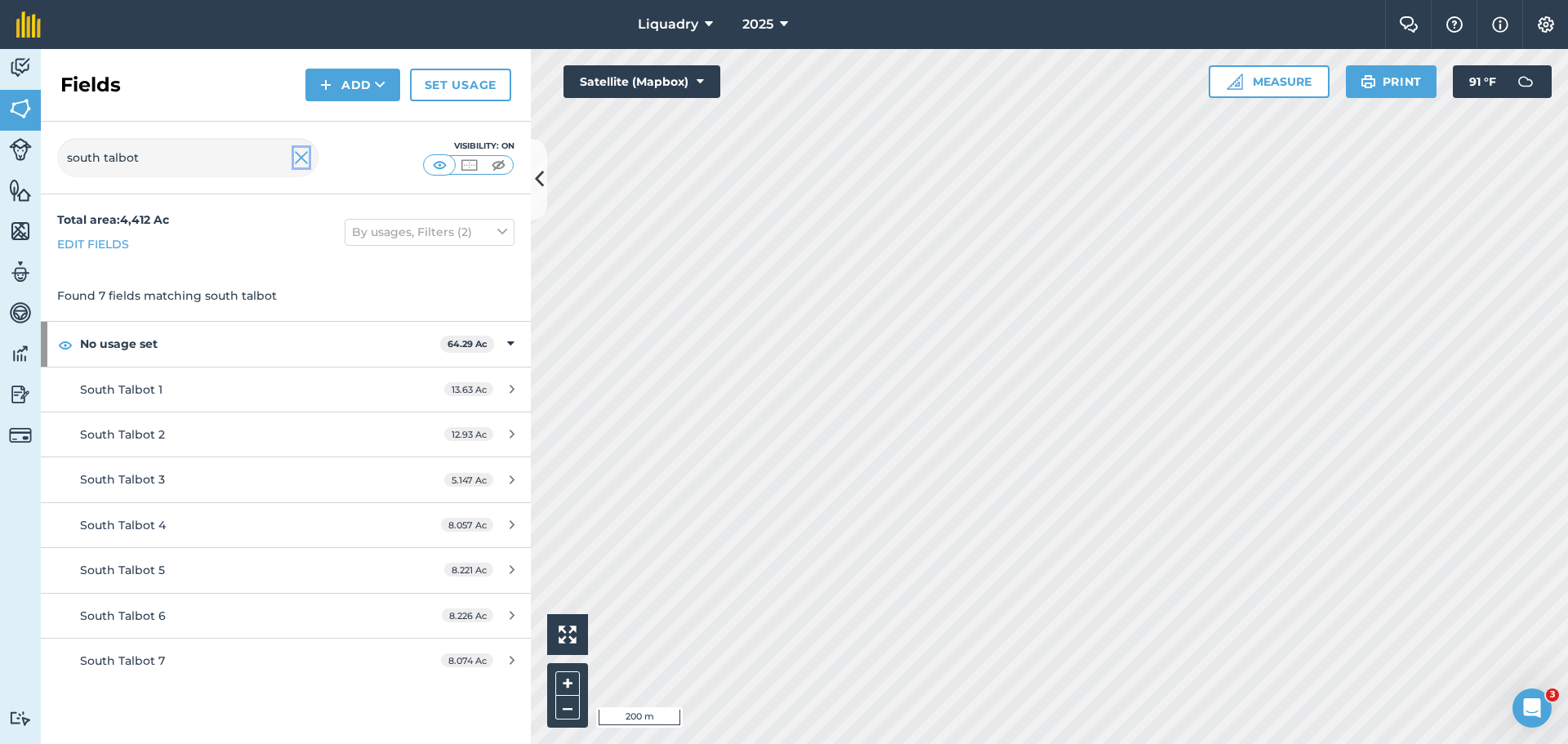
click at [302, 156] on img at bounding box center [302, 157] width 15 height 20
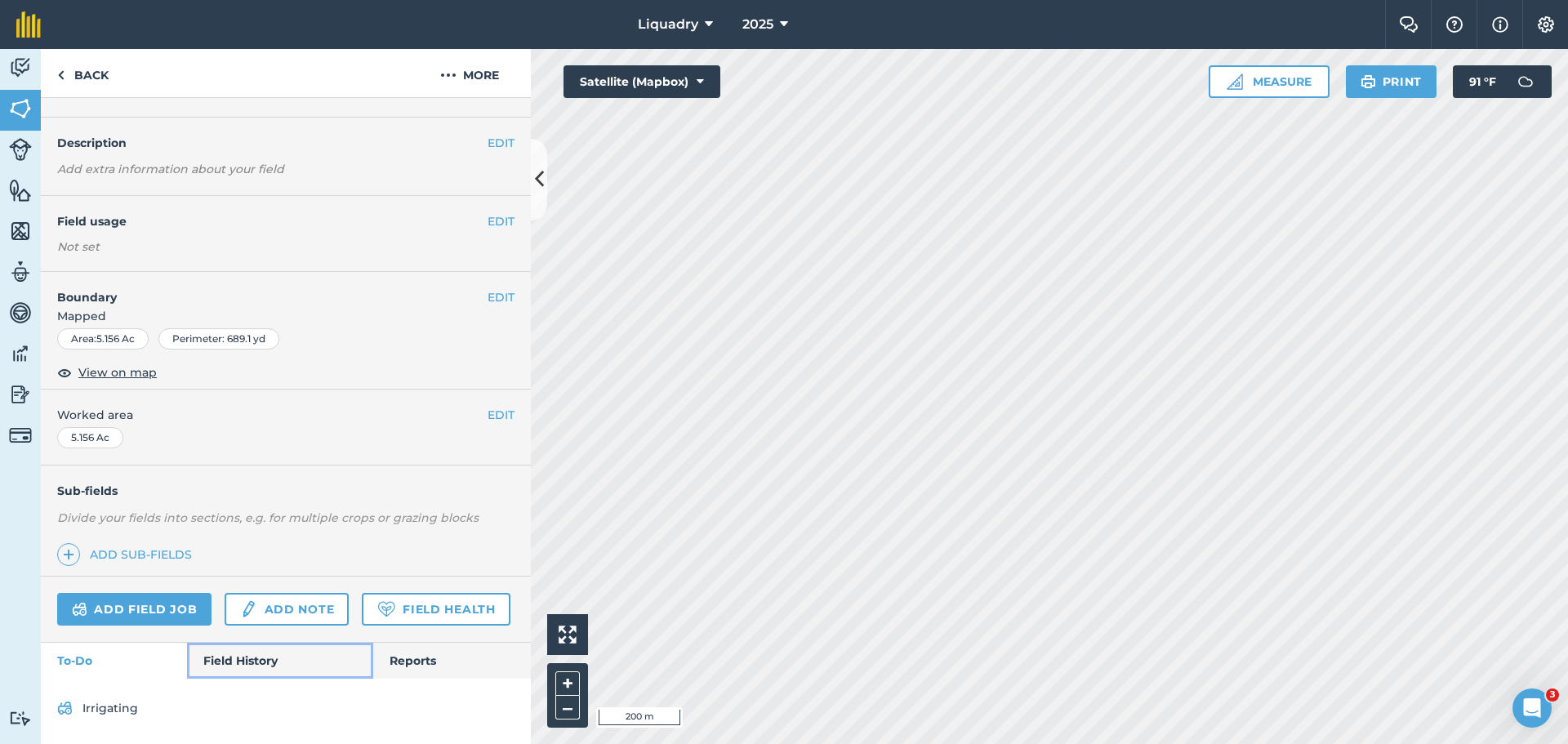
click at [266, 647] on link "Field History" at bounding box center [279, 661] width 186 height 36
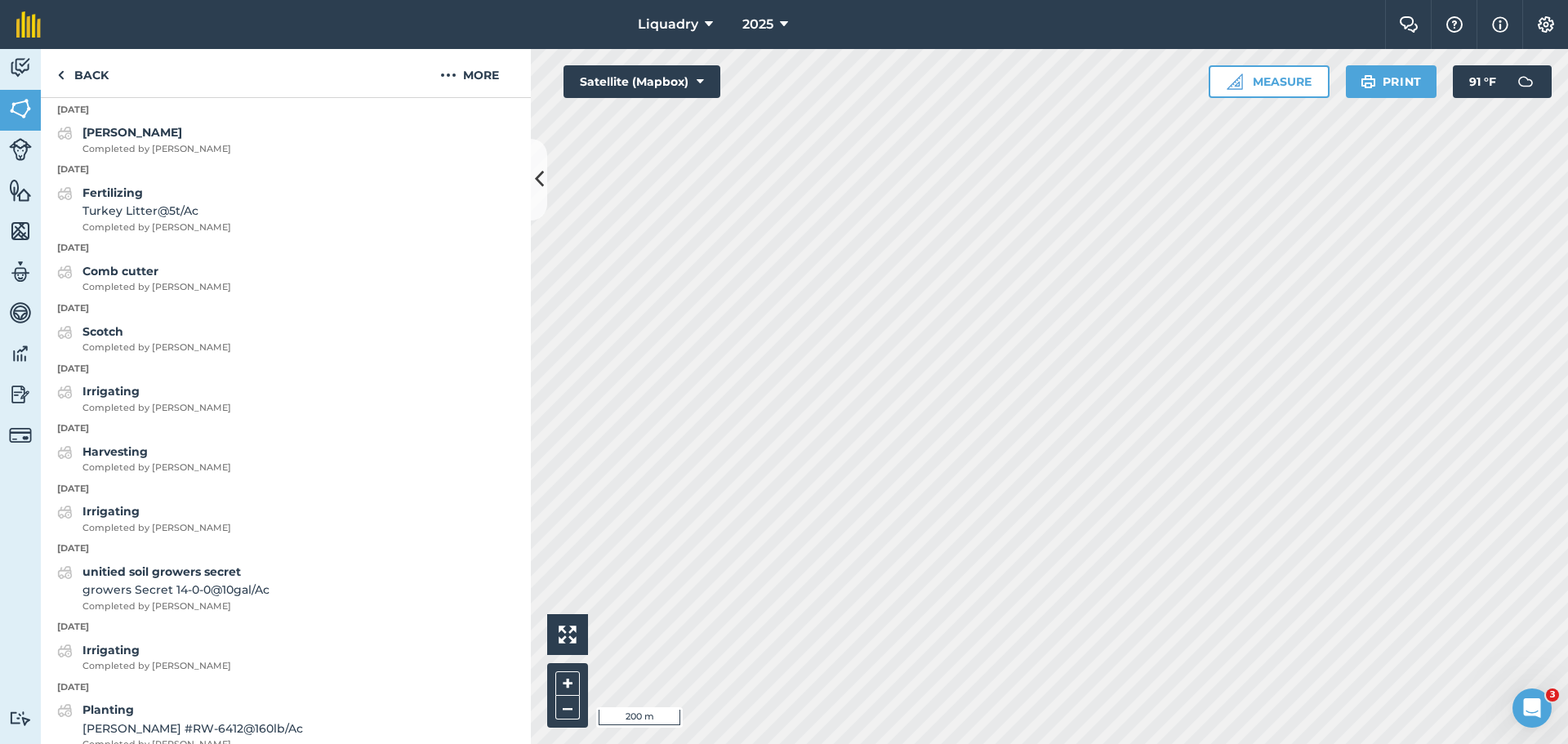
scroll to position [1471, 0]
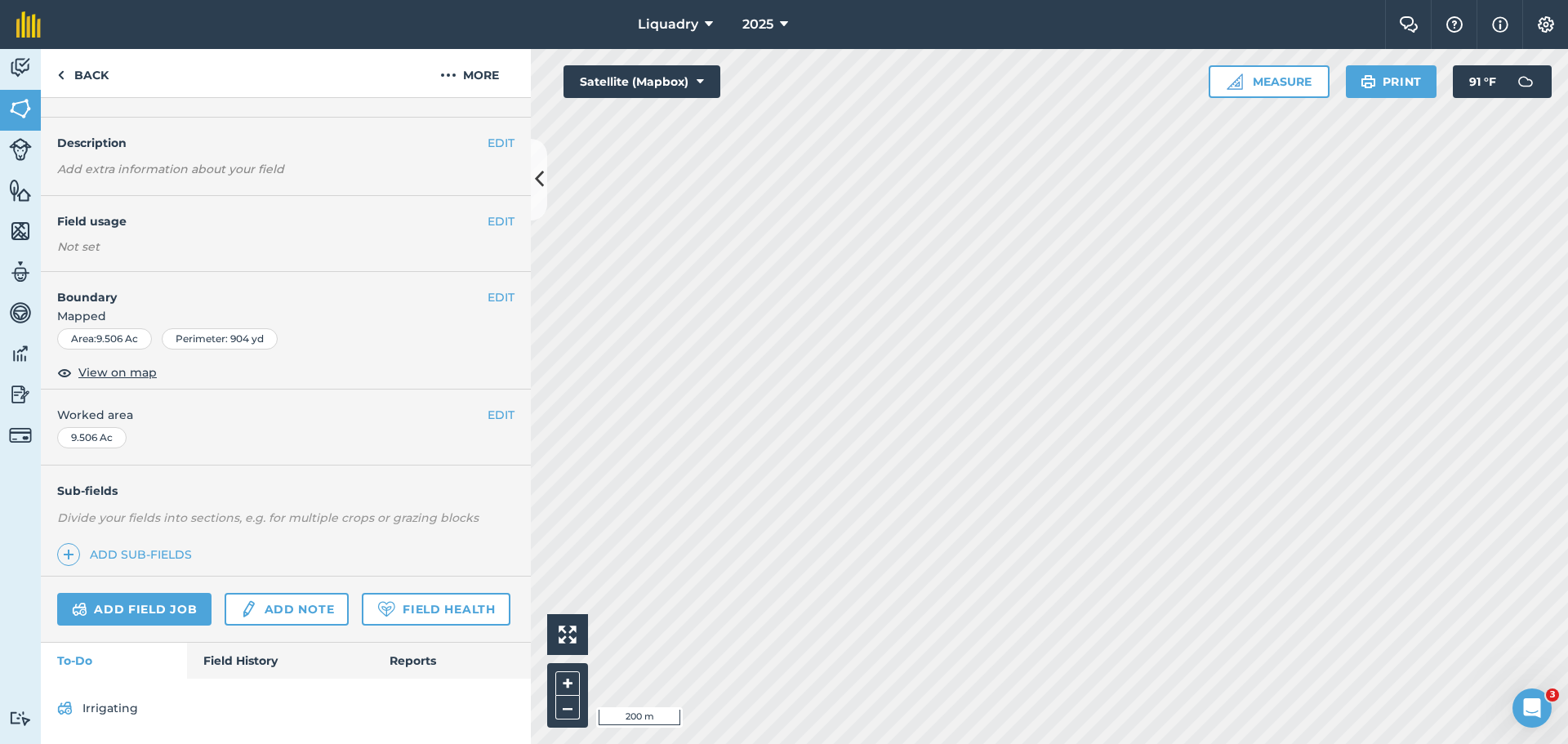
scroll to position [82, 0]
click at [226, 660] on link "Field History" at bounding box center [279, 661] width 186 height 36
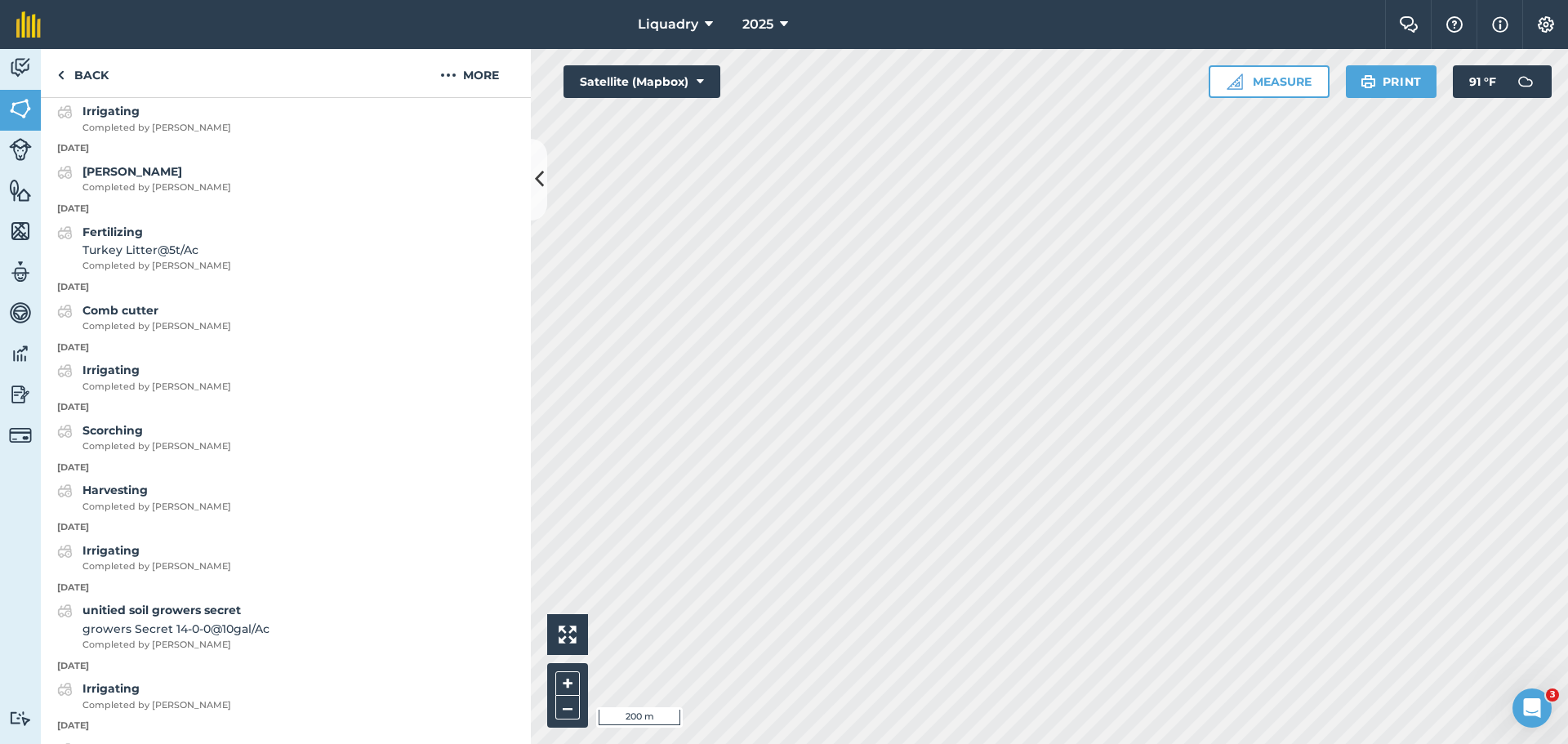
scroll to position [1390, 0]
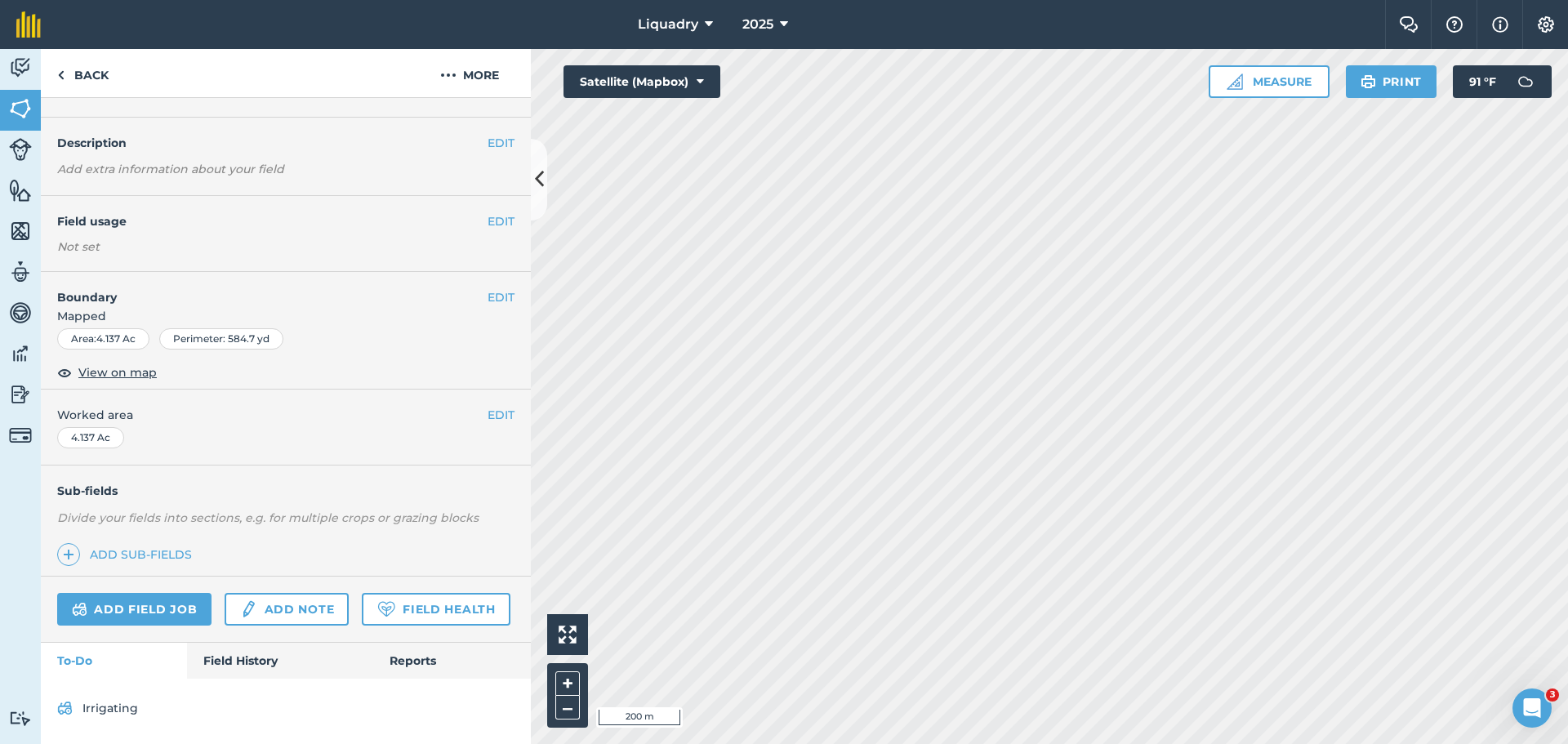
scroll to position [82, 0]
click at [240, 654] on link "Field History" at bounding box center [279, 661] width 186 height 36
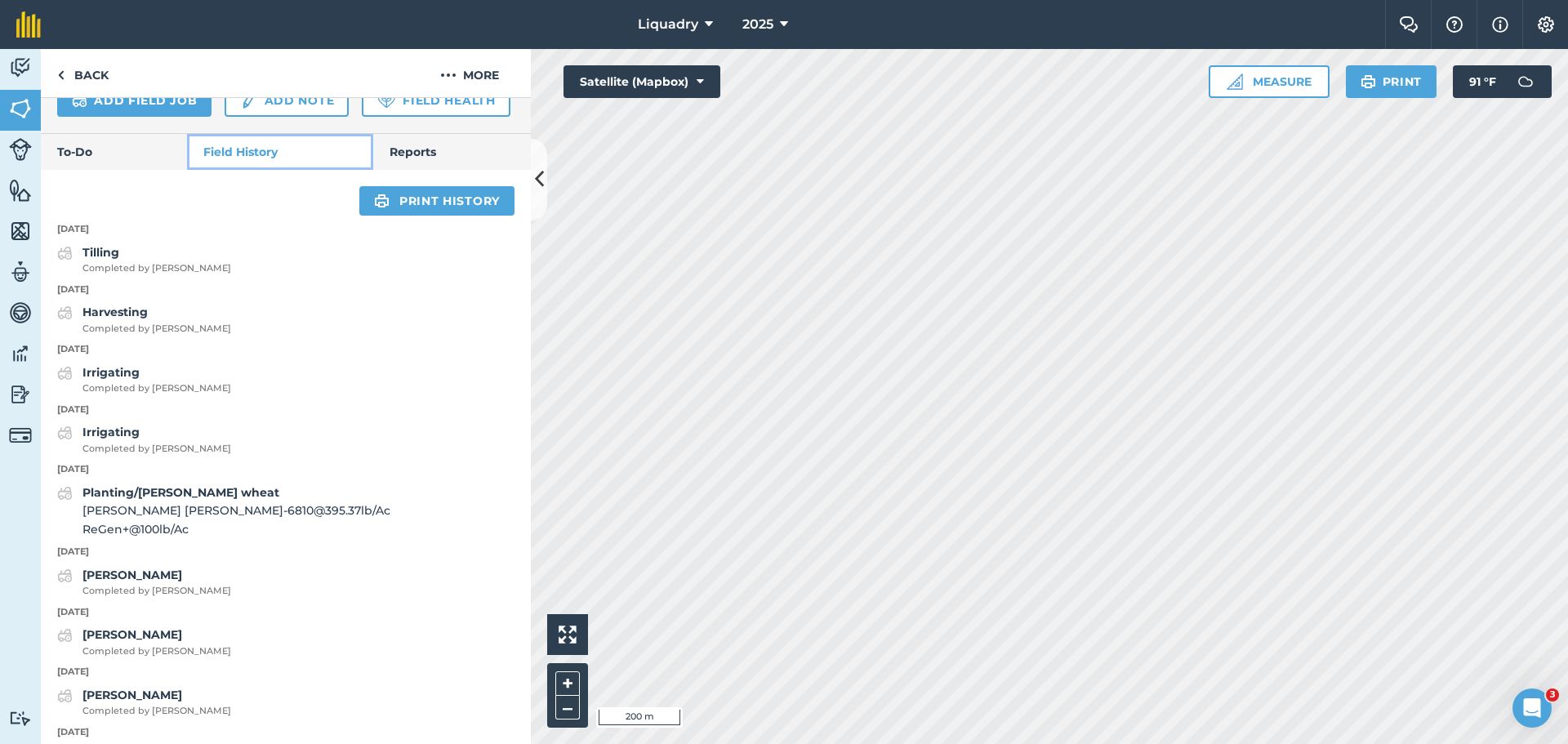
scroll to position [572, 0]
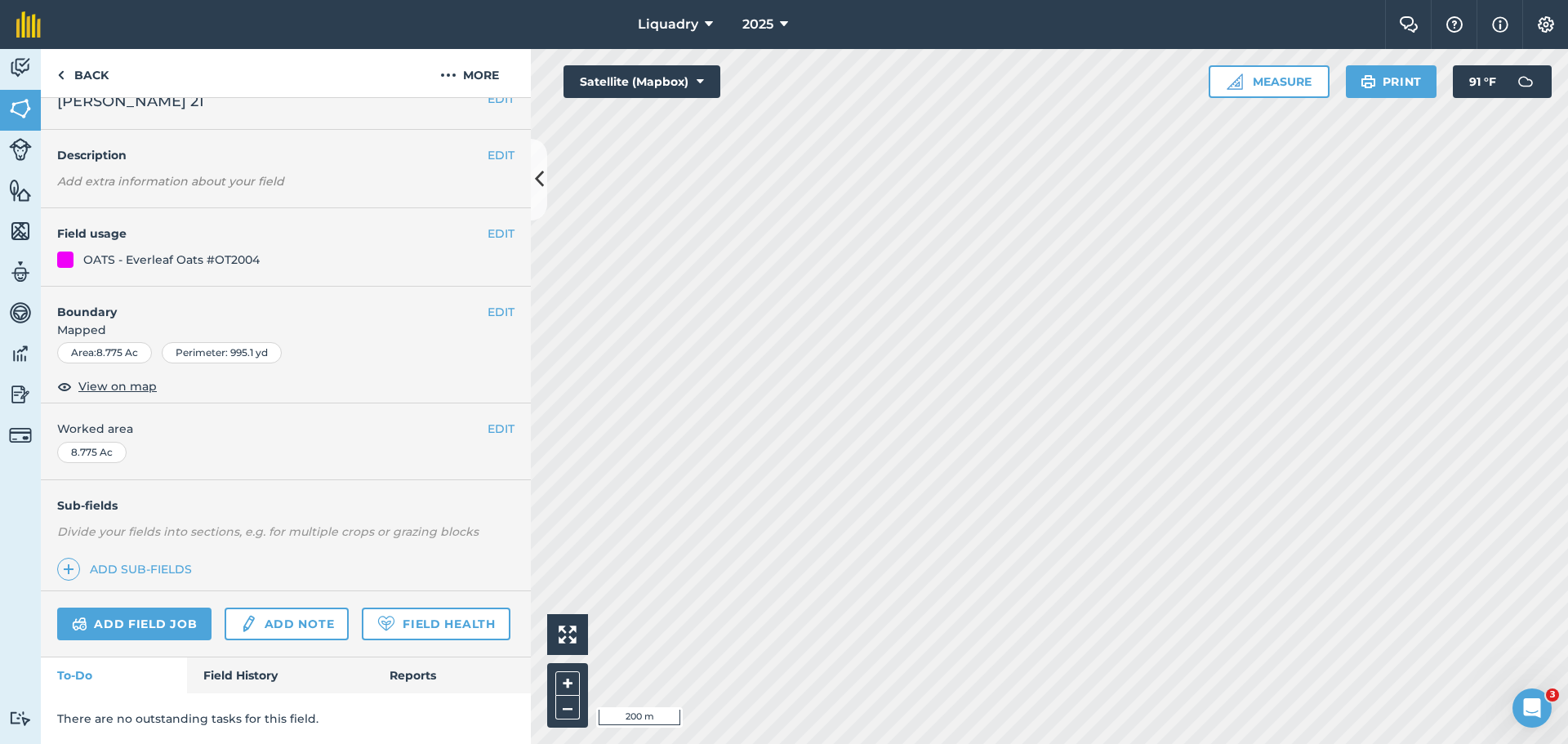
scroll to position [70, 0]
click at [246, 675] on link "Field History" at bounding box center [279, 675] width 186 height 36
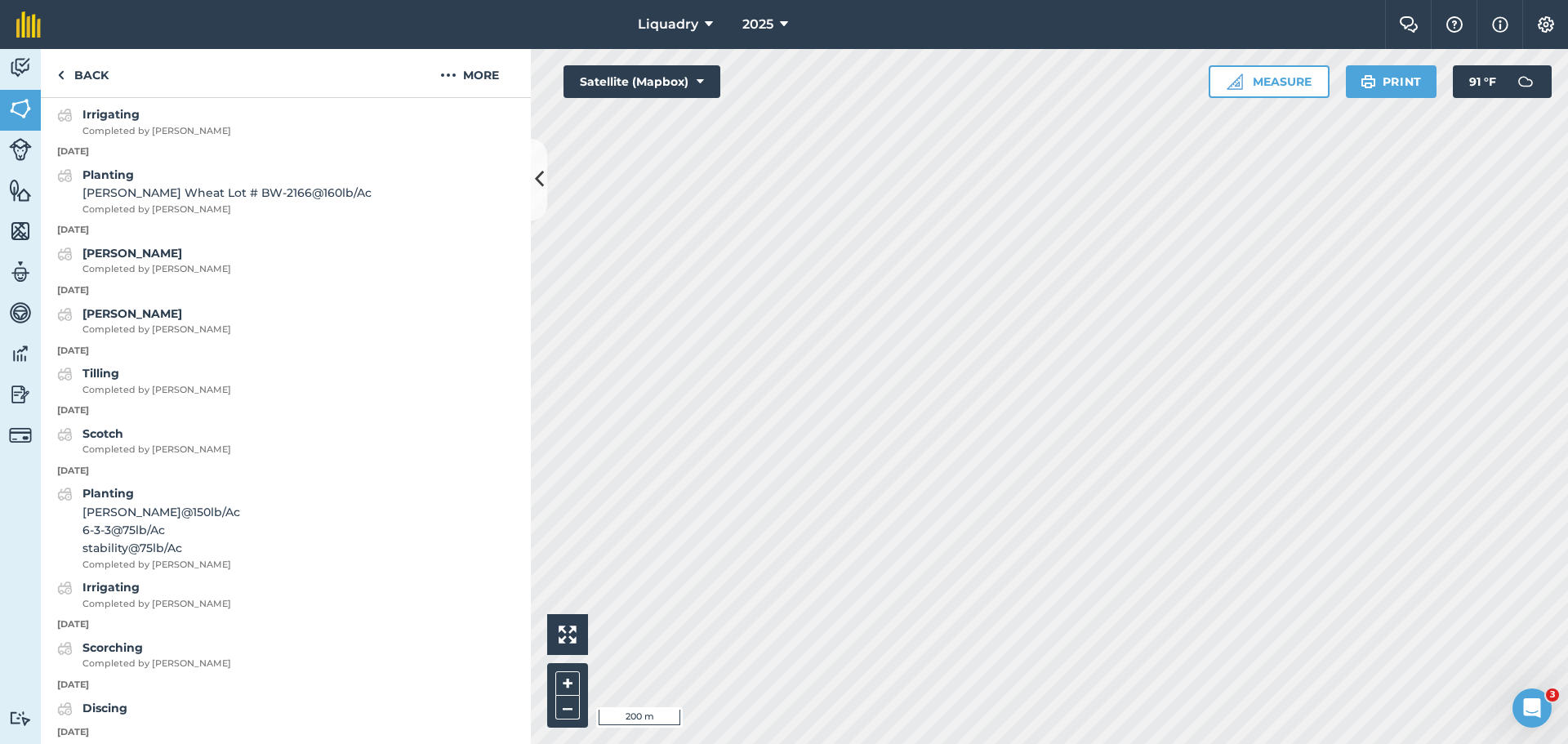
scroll to position [1459, 0]
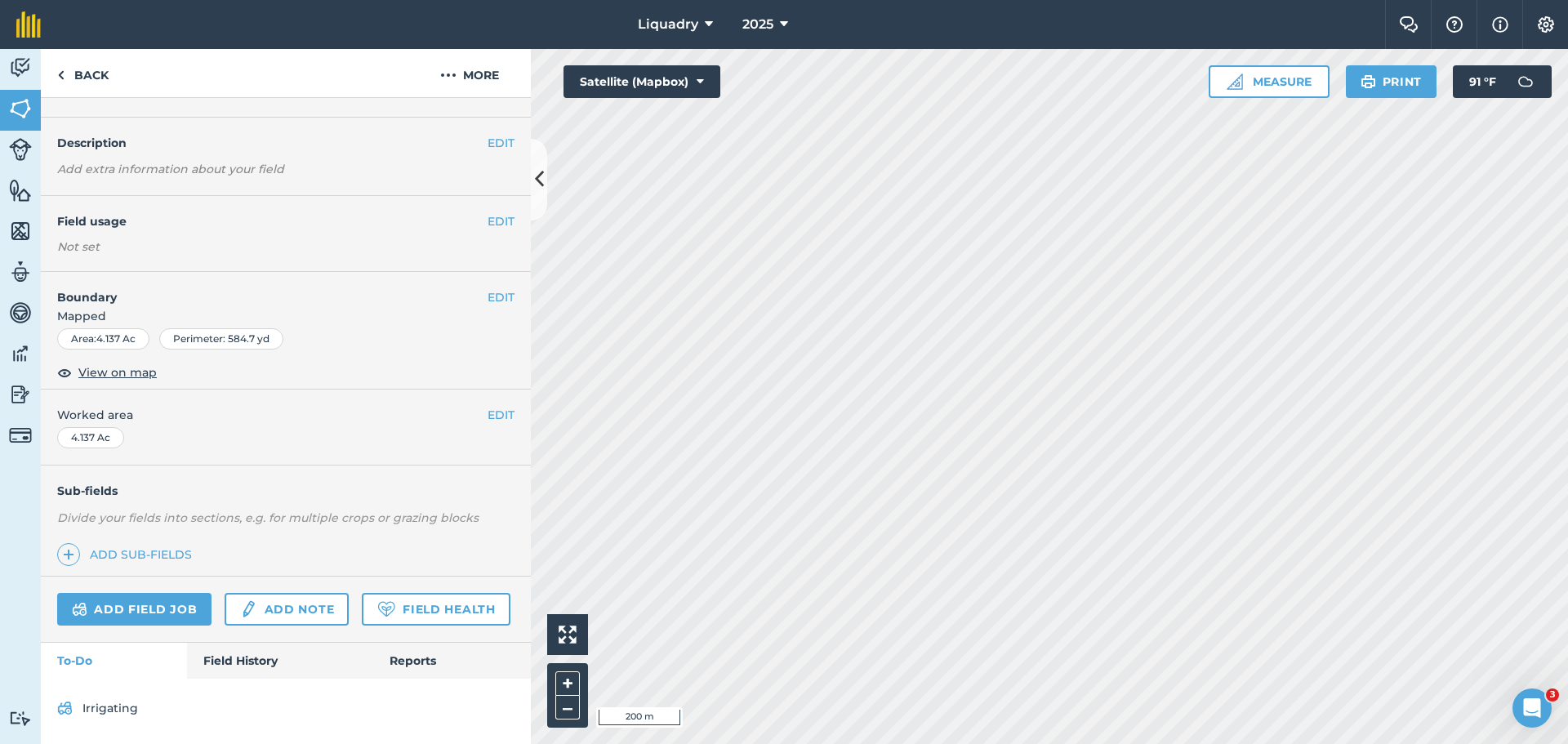
scroll to position [82, 0]
click at [246, 648] on link "Field History" at bounding box center [279, 661] width 186 height 36
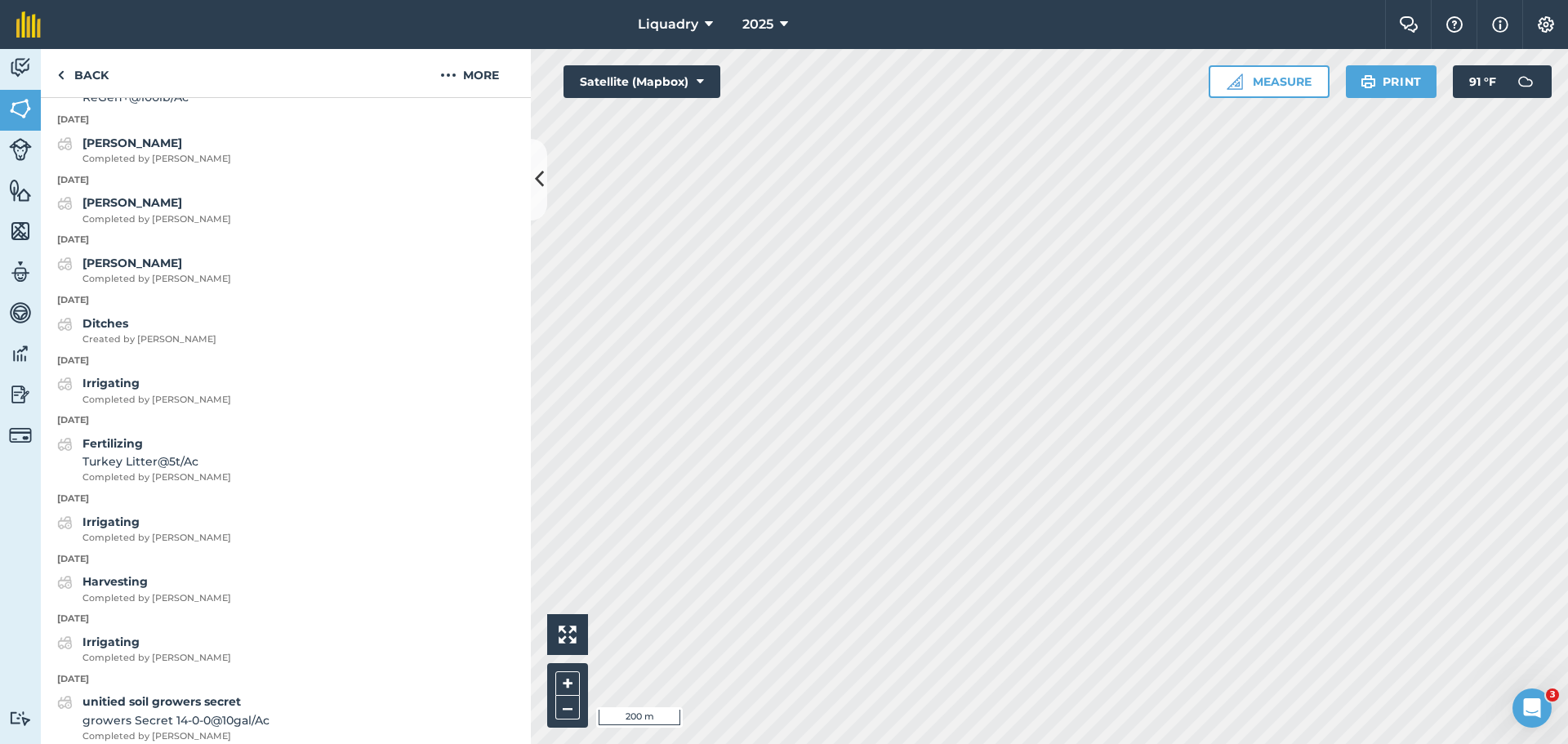
scroll to position [981, 0]
click at [267, 542] on div "Irrigating Completed by [PERSON_NAME]" at bounding box center [286, 526] width 490 height 32
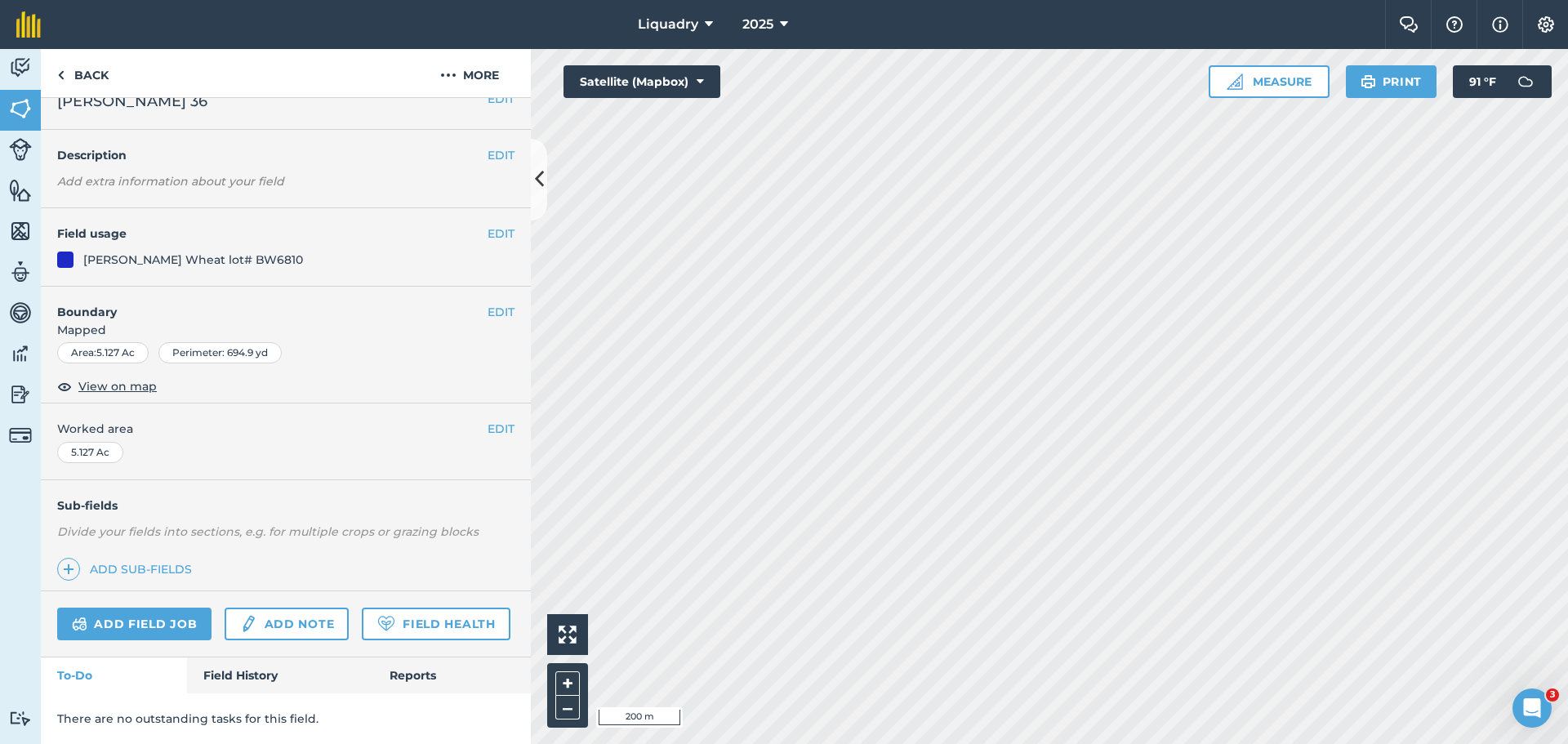
scroll to position [70, 0]
click at [236, 667] on link "Field History" at bounding box center [279, 675] width 186 height 36
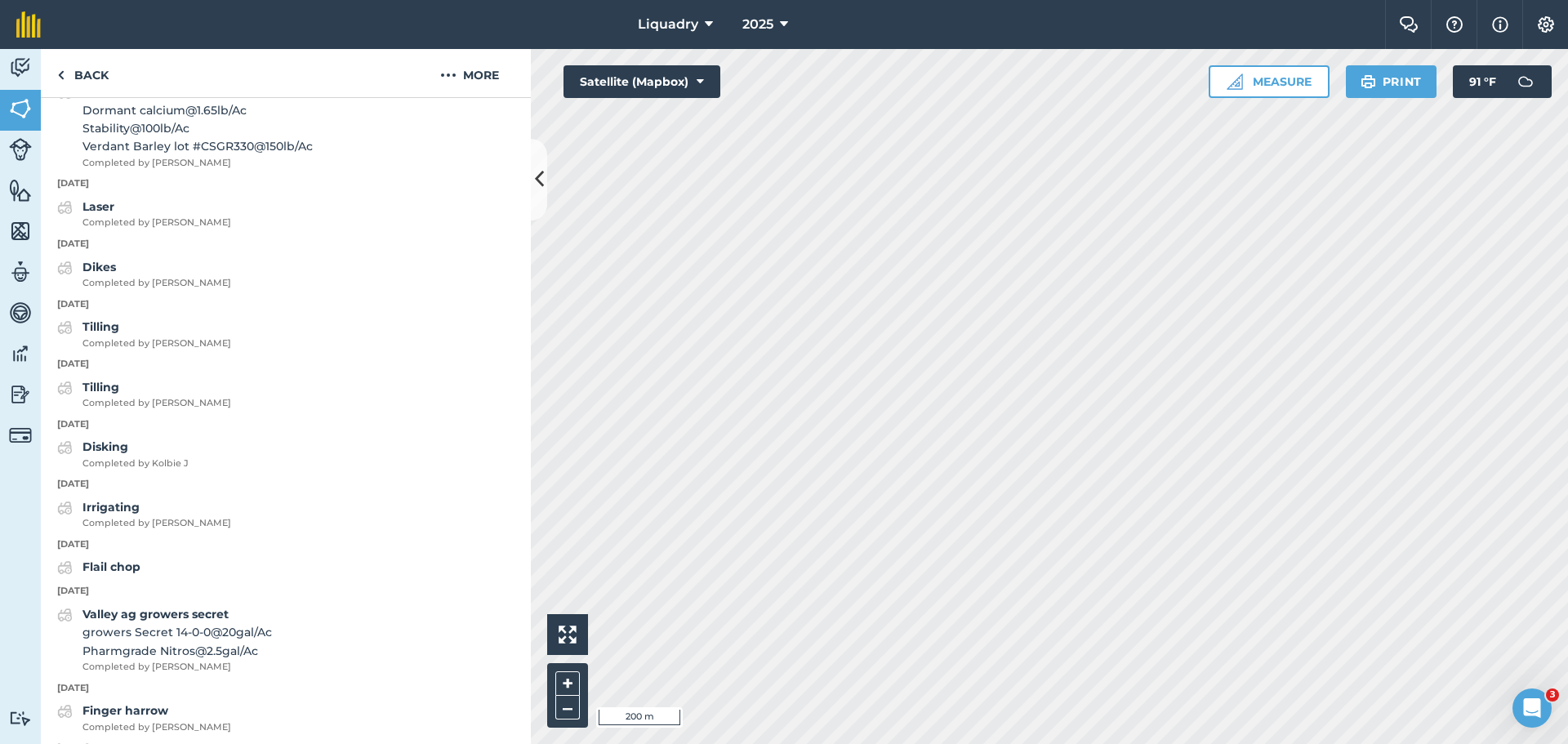
scroll to position [1377, 0]
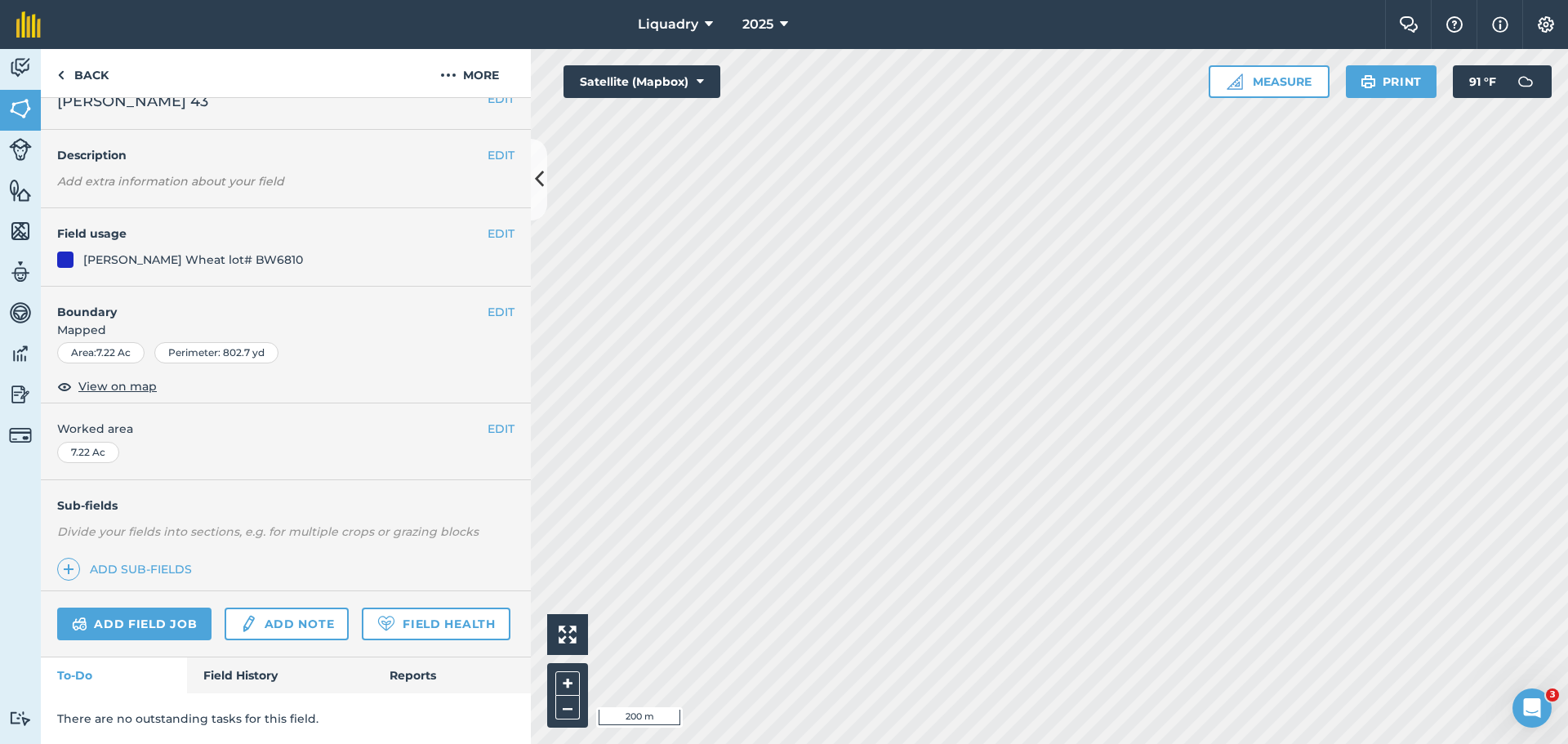
scroll to position [70, 0]
click at [237, 665] on link "Field History" at bounding box center [279, 675] width 186 height 36
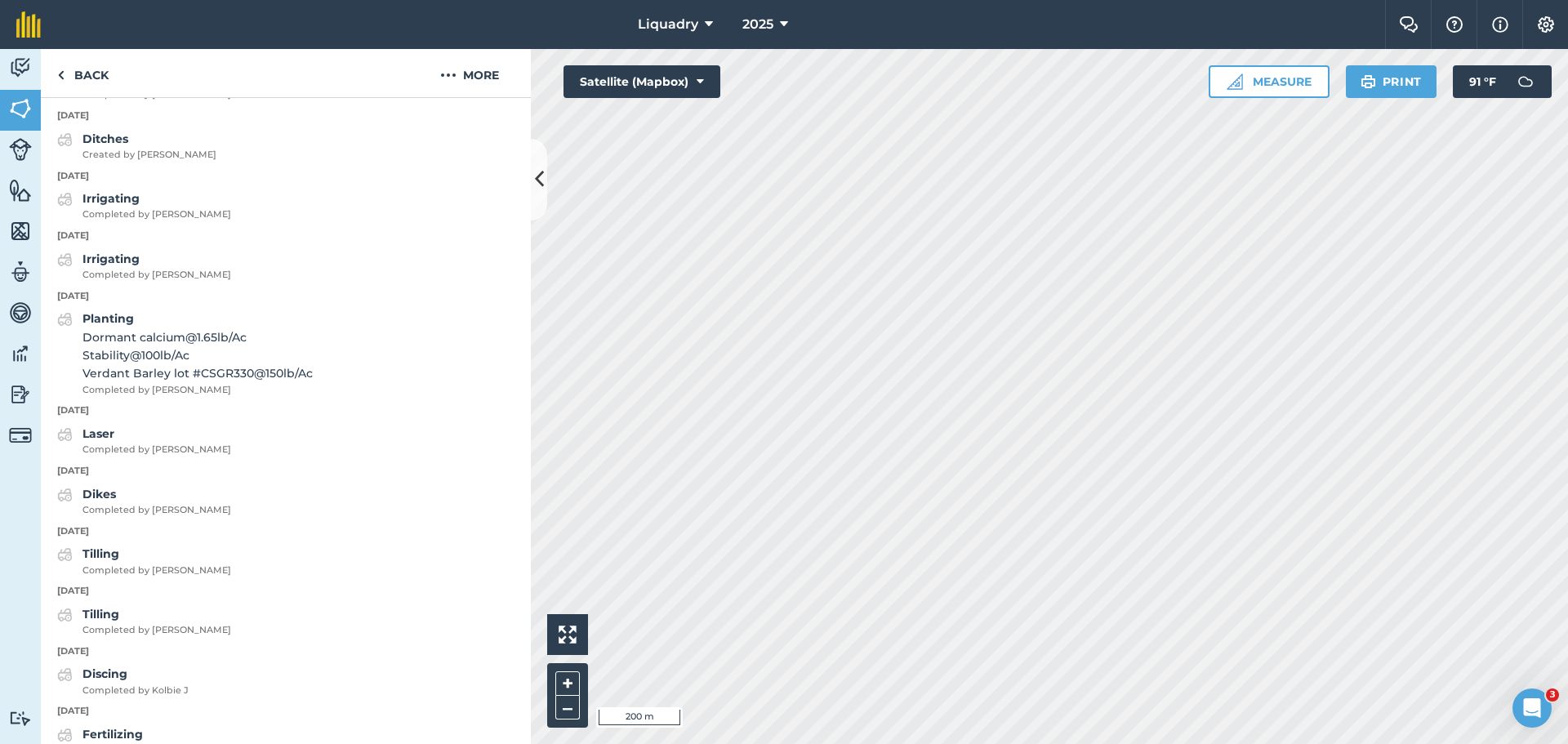
scroll to position [1132, 0]
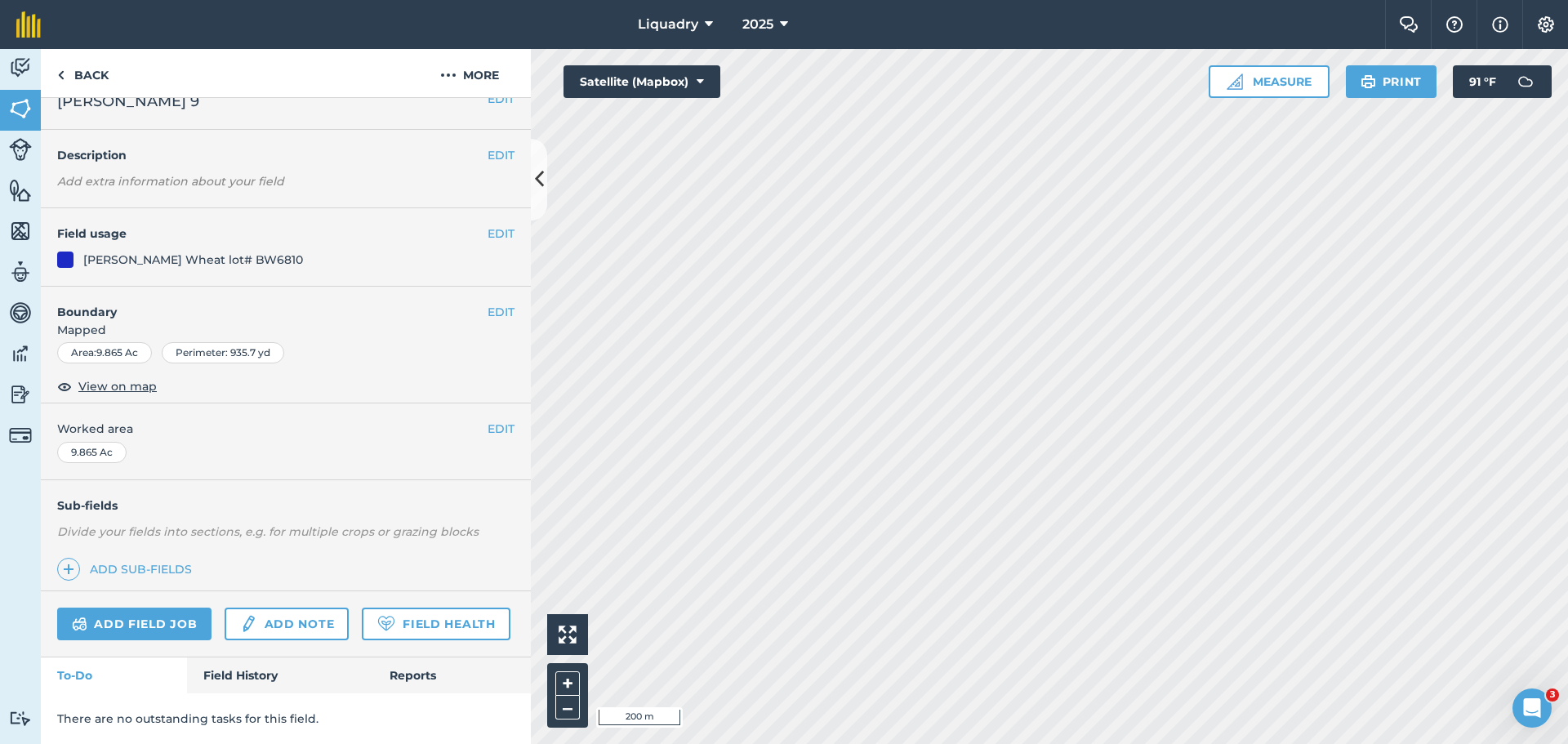
scroll to position [70, 0]
click at [254, 673] on link "Field History" at bounding box center [279, 675] width 186 height 36
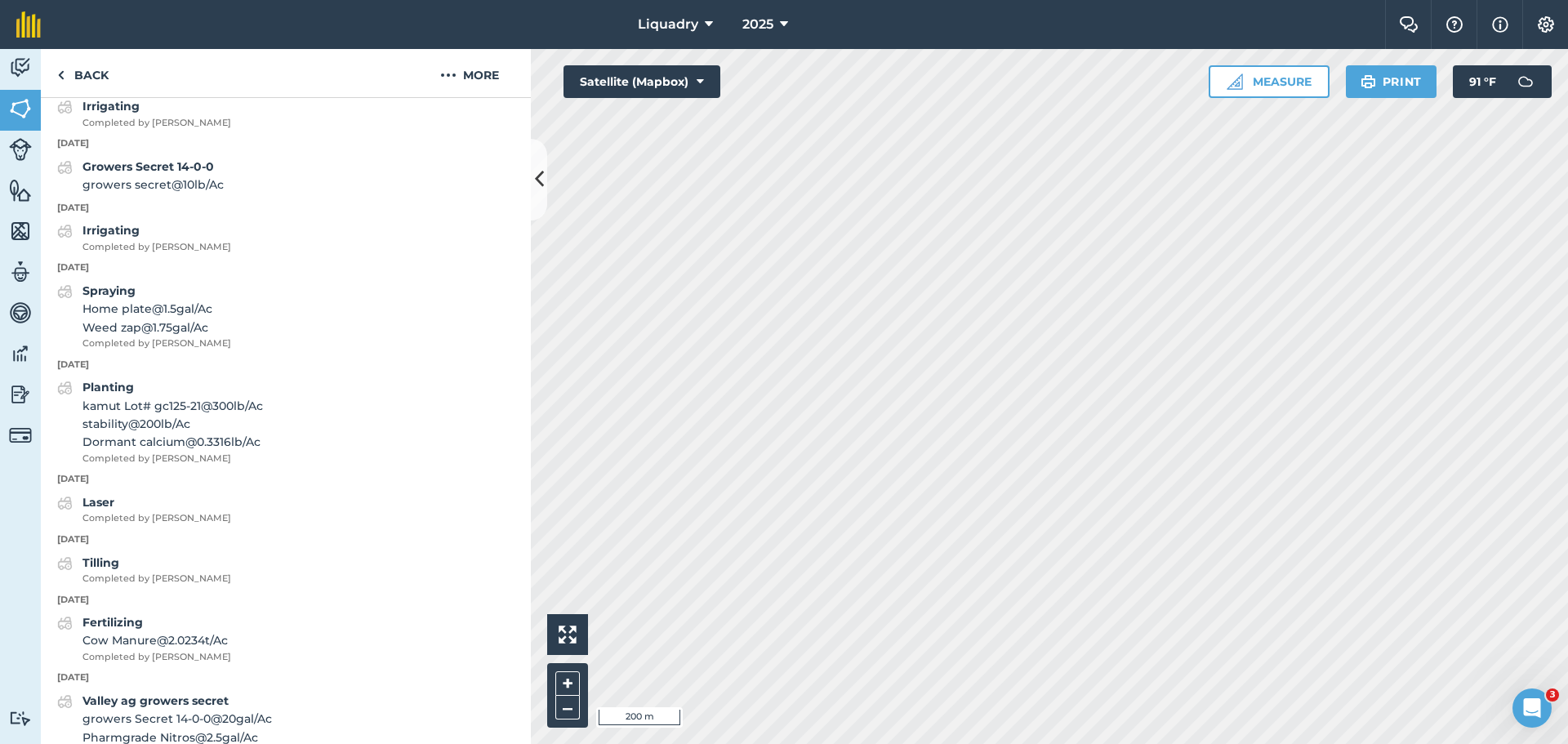
scroll to position [1704, 0]
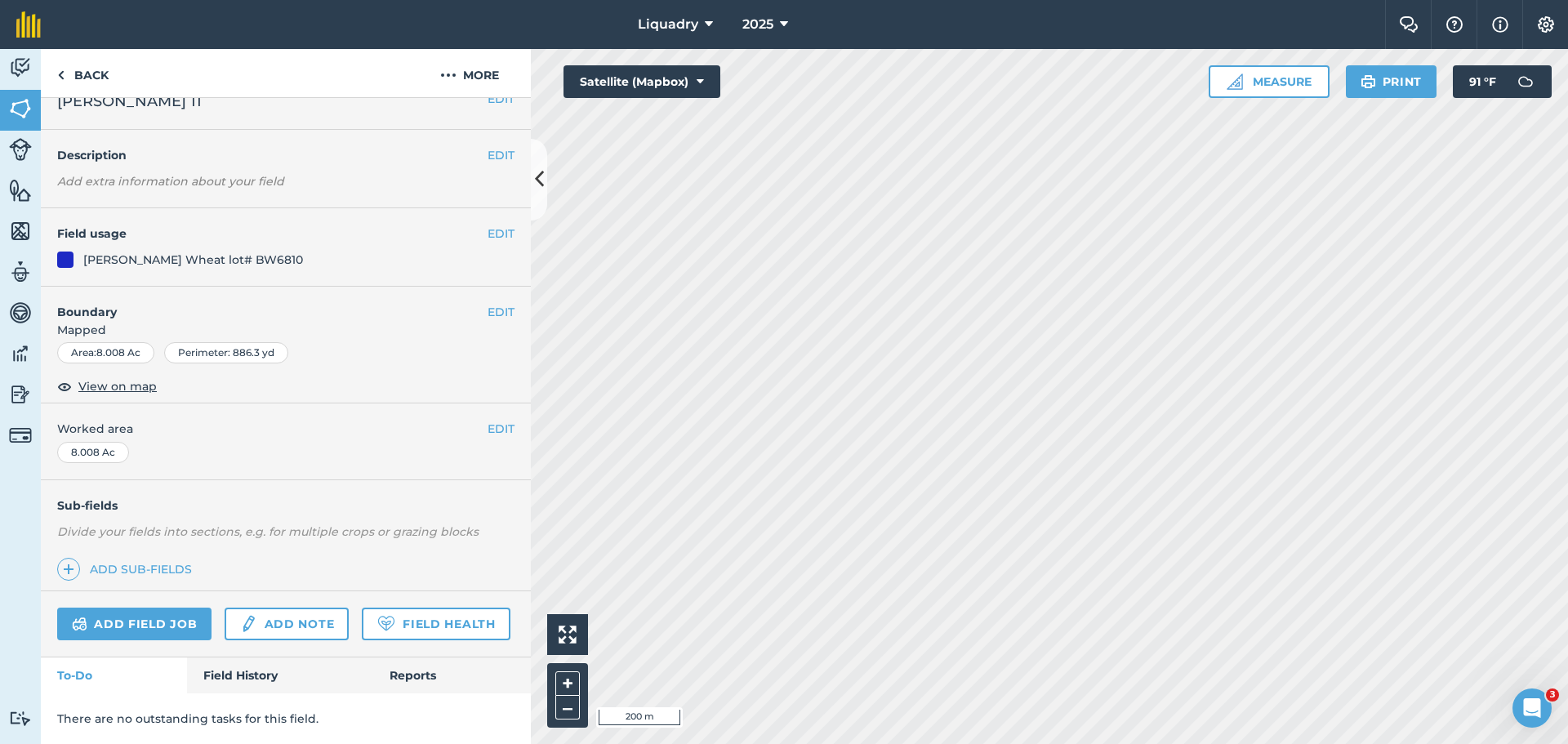
scroll to position [70, 0]
click at [269, 672] on link "Field History" at bounding box center [279, 675] width 186 height 36
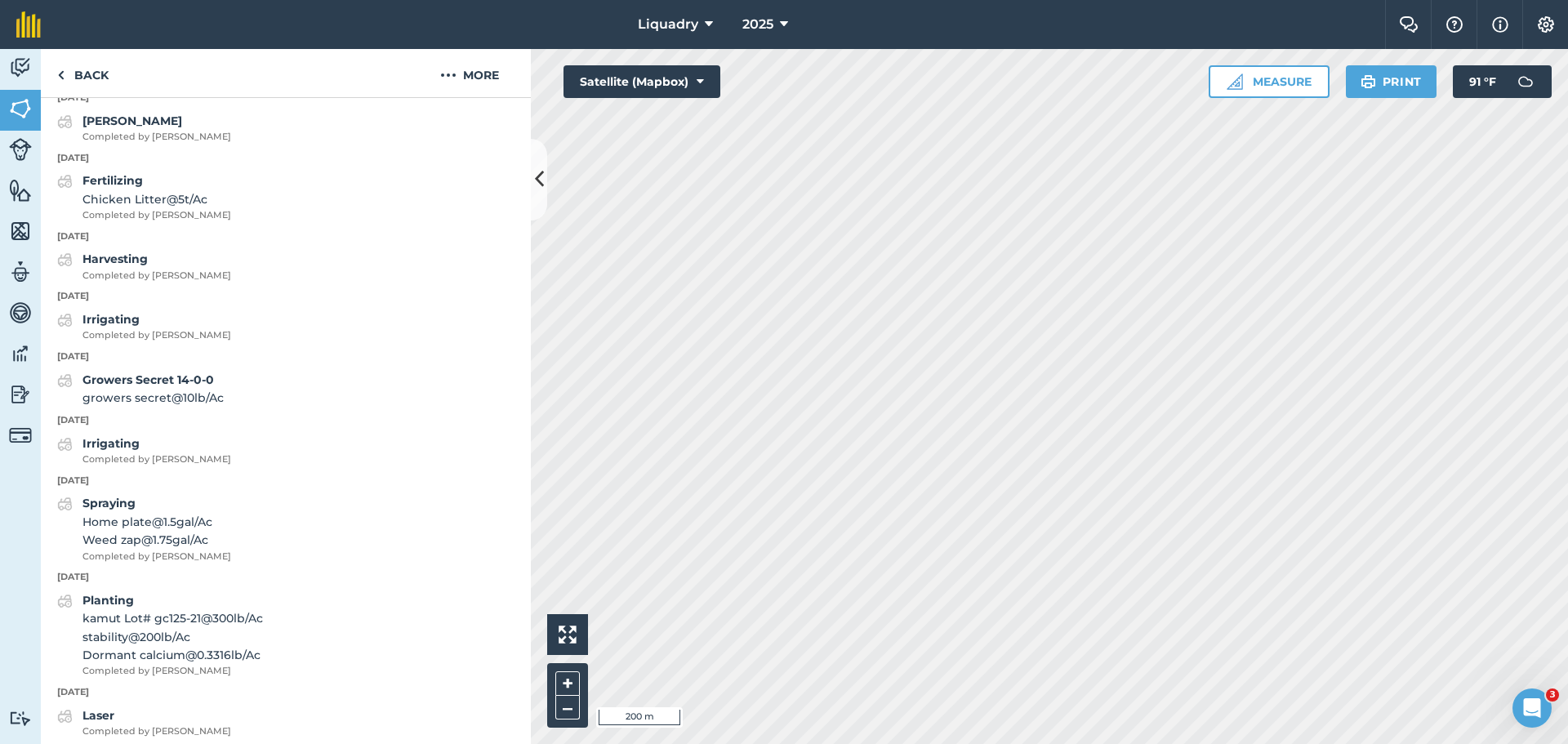
scroll to position [1540, 0]
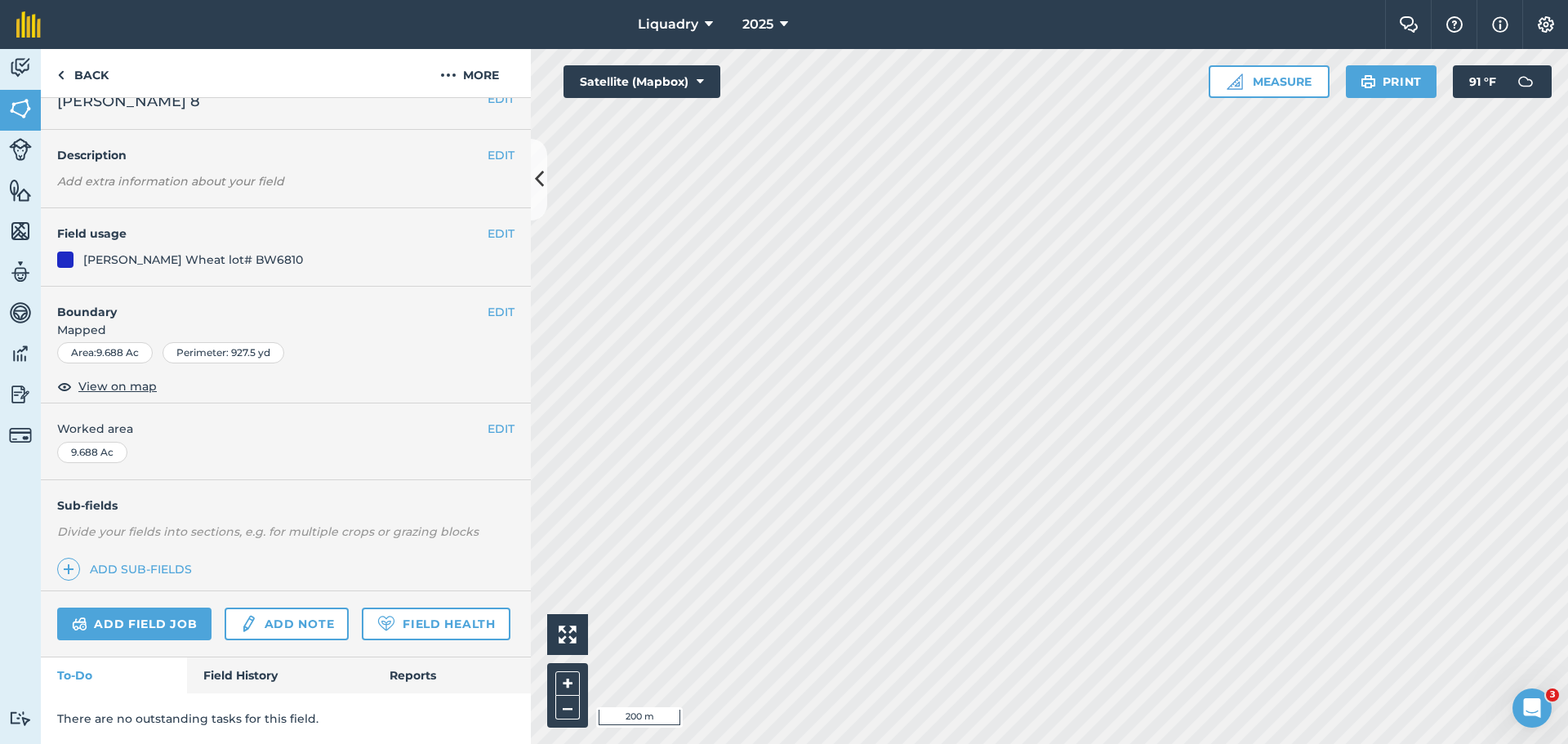
scroll to position [70, 0]
click at [251, 668] on link "Field History" at bounding box center [279, 675] width 186 height 36
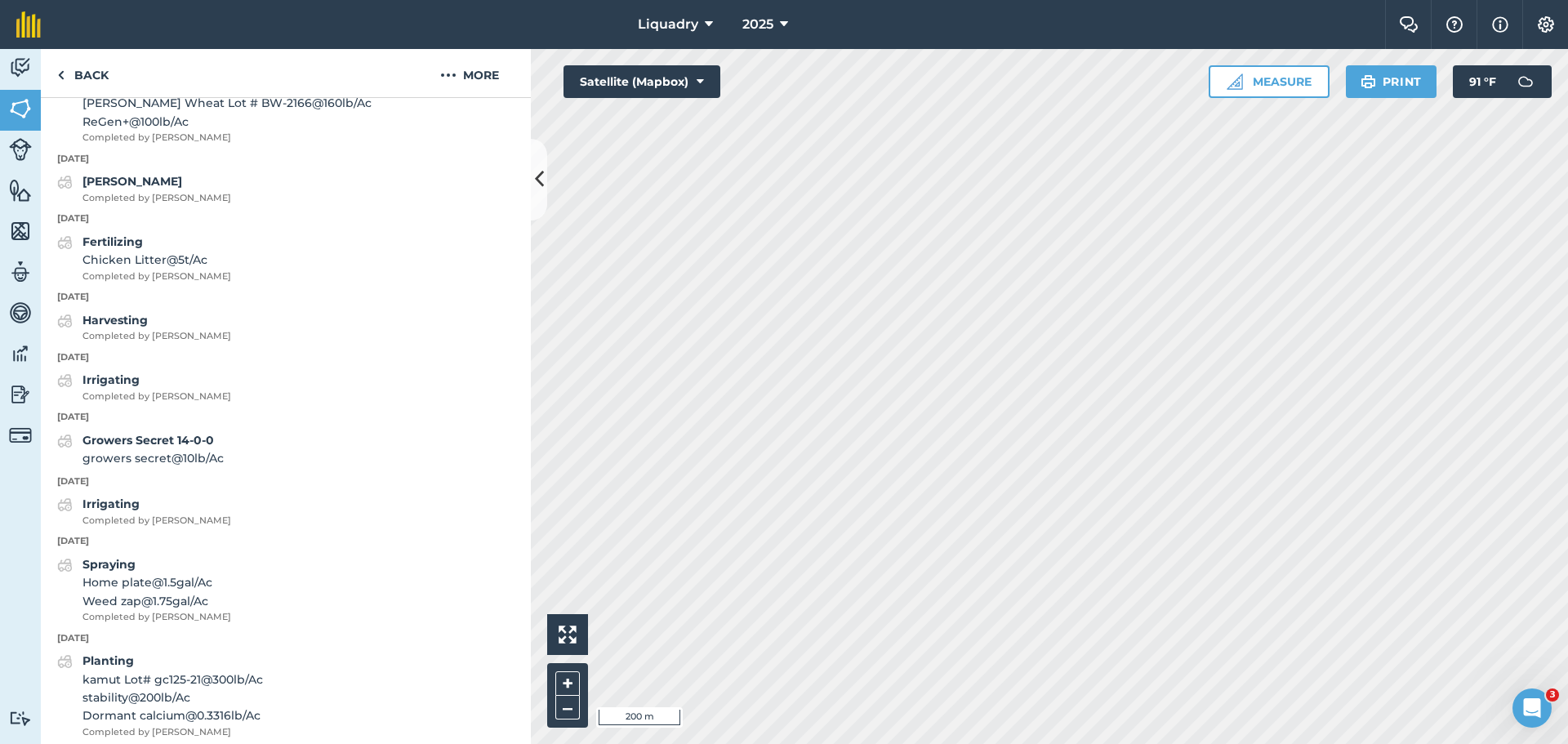
scroll to position [1540, 0]
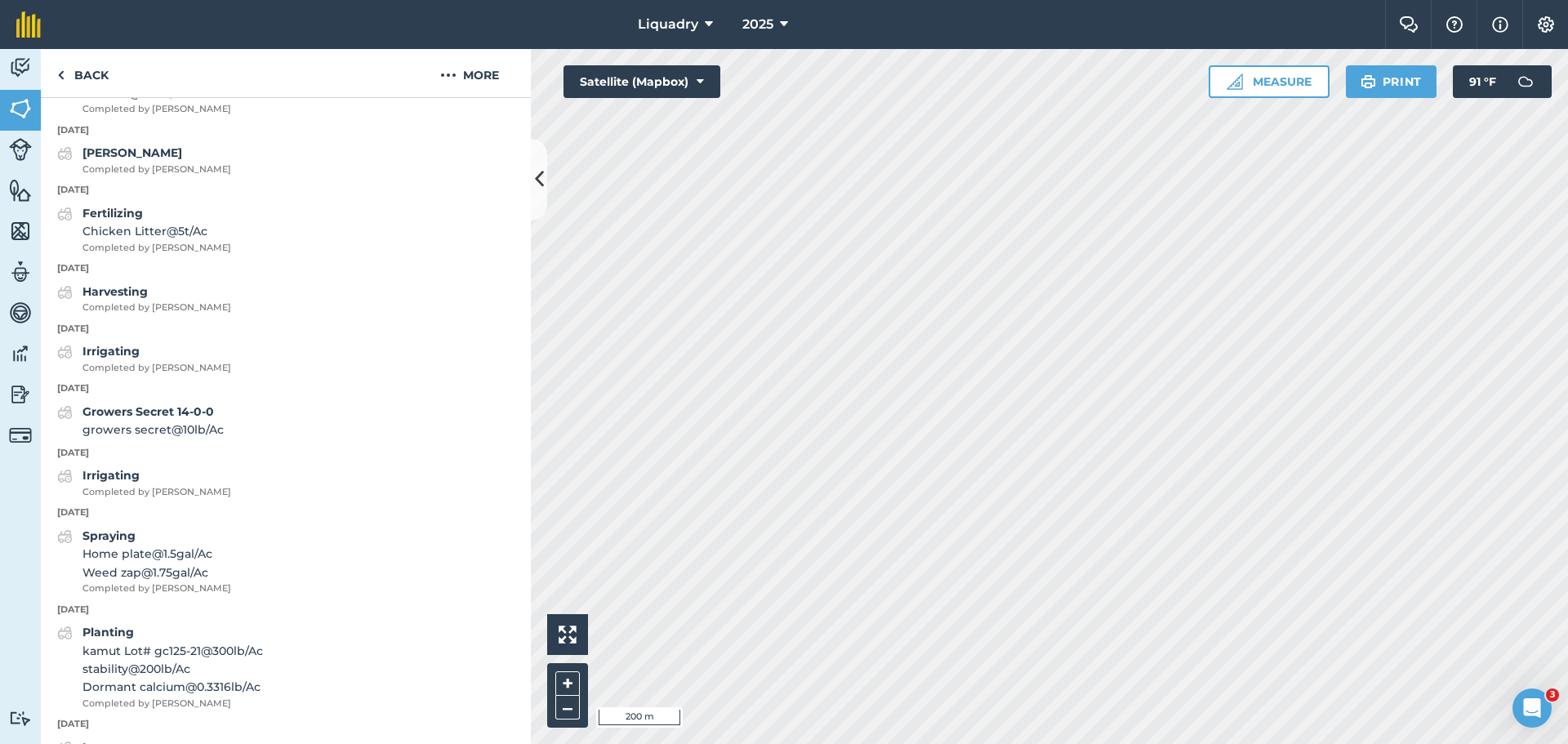
scroll to position [68, 0]
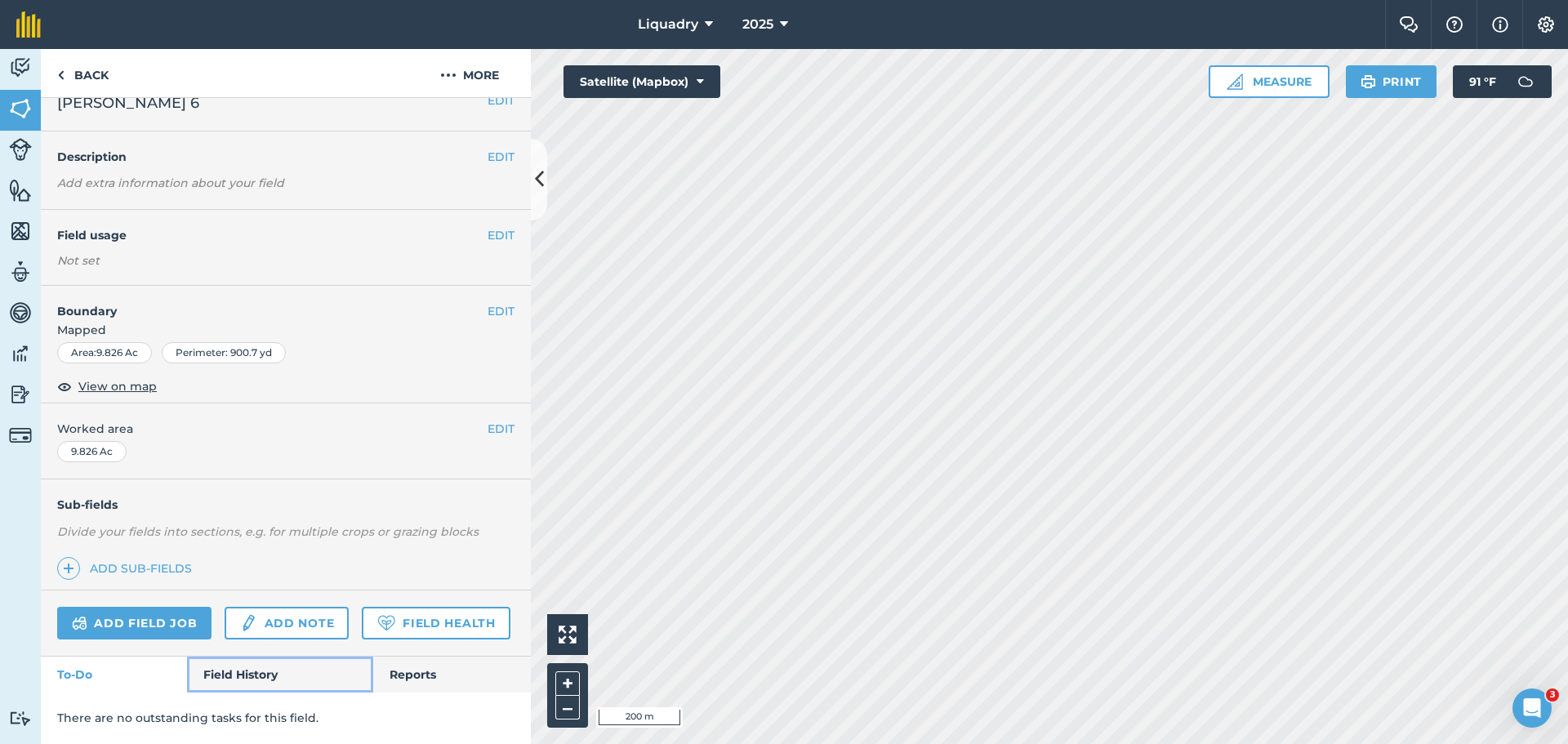
click at [249, 672] on link "Field History" at bounding box center [279, 674] width 186 height 36
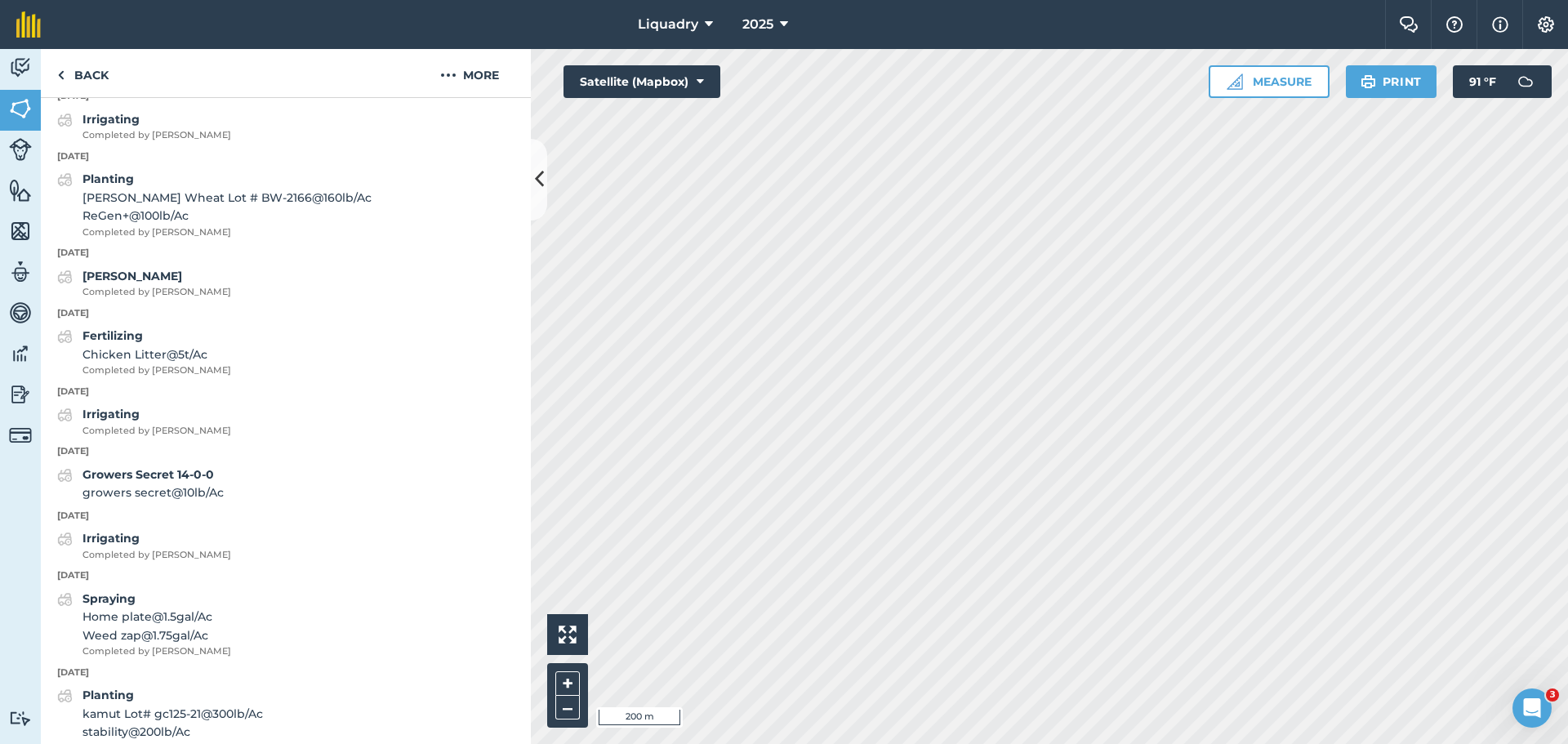
scroll to position [1457, 0]
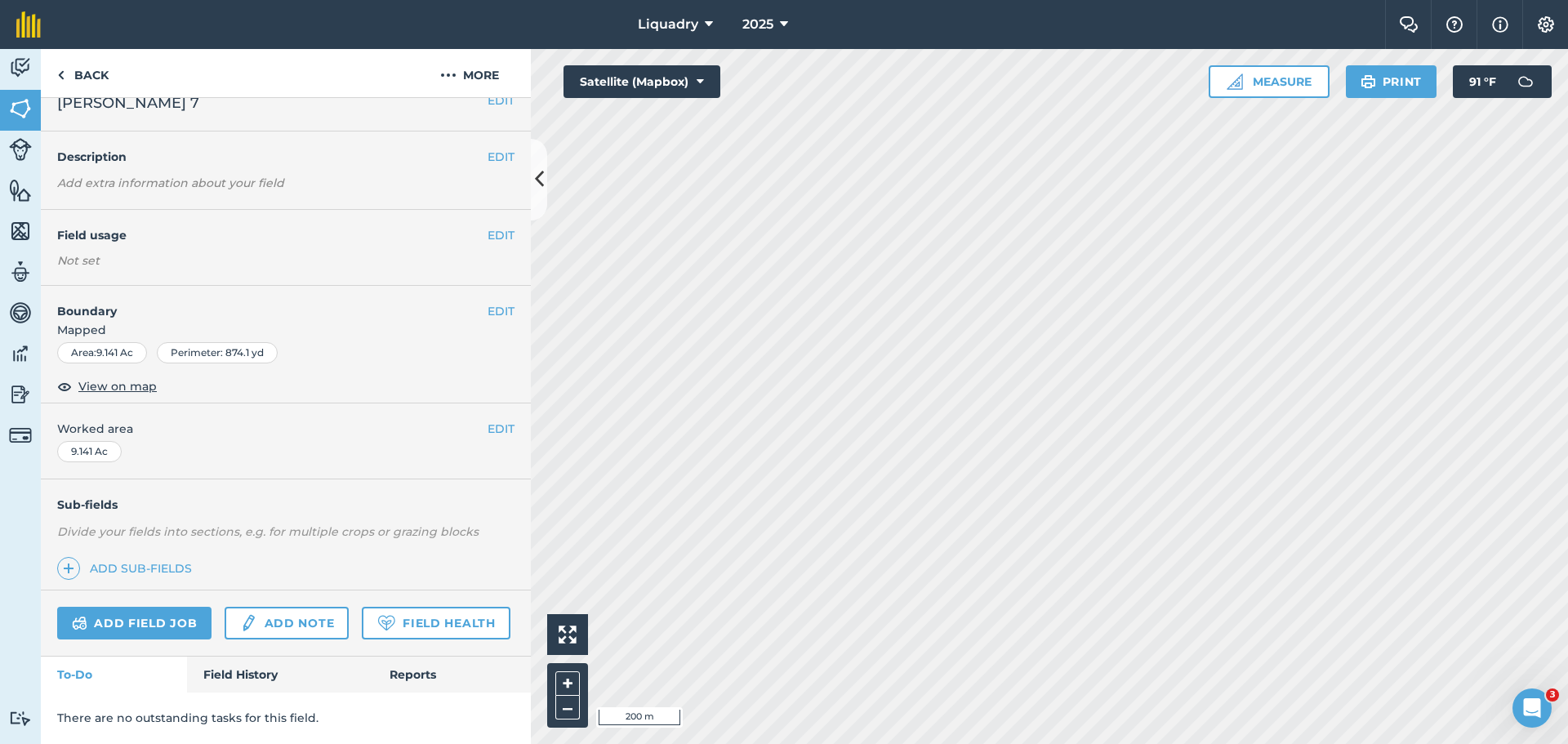
scroll to position [68, 0]
click at [211, 667] on link "Field History" at bounding box center [279, 674] width 186 height 36
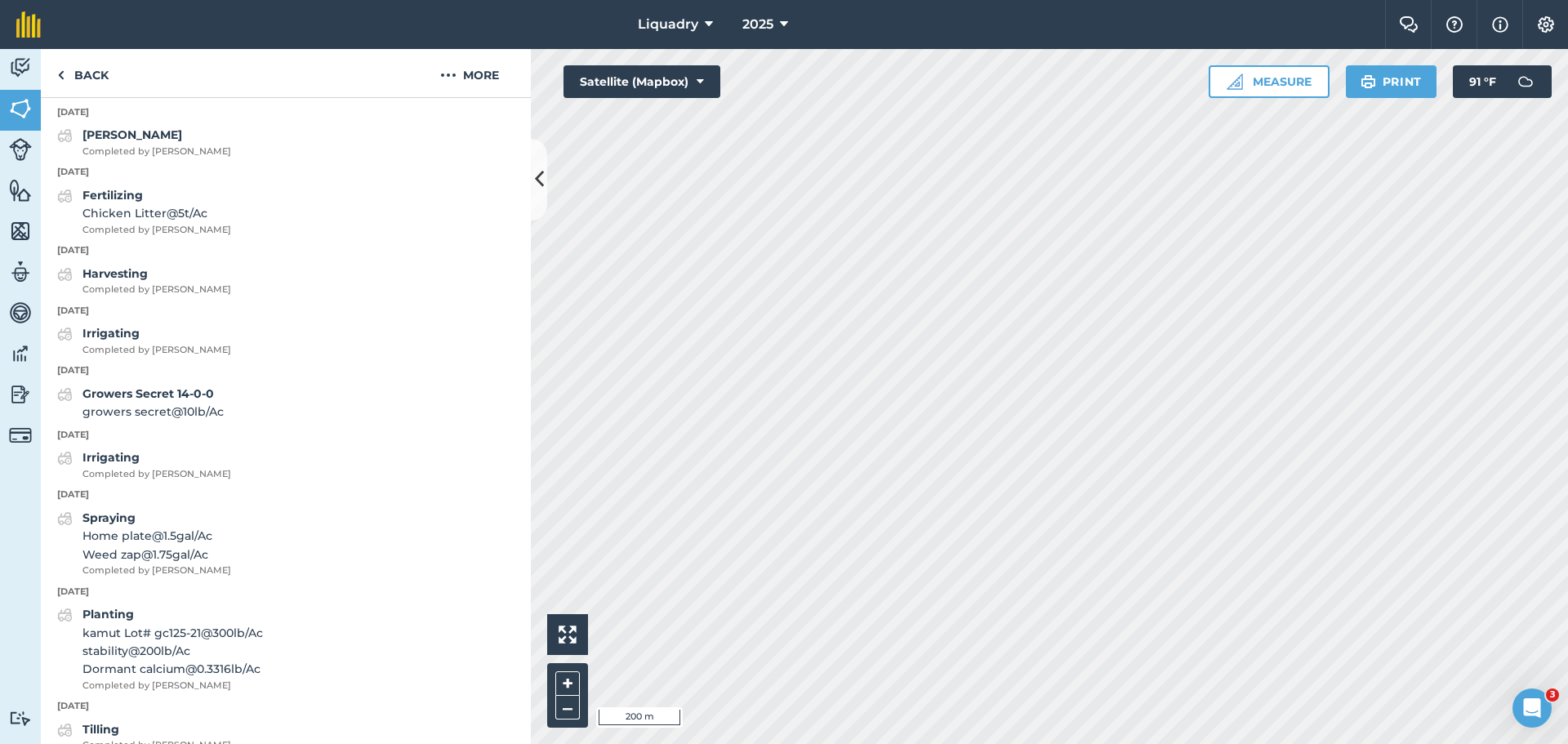
scroll to position [1539, 0]
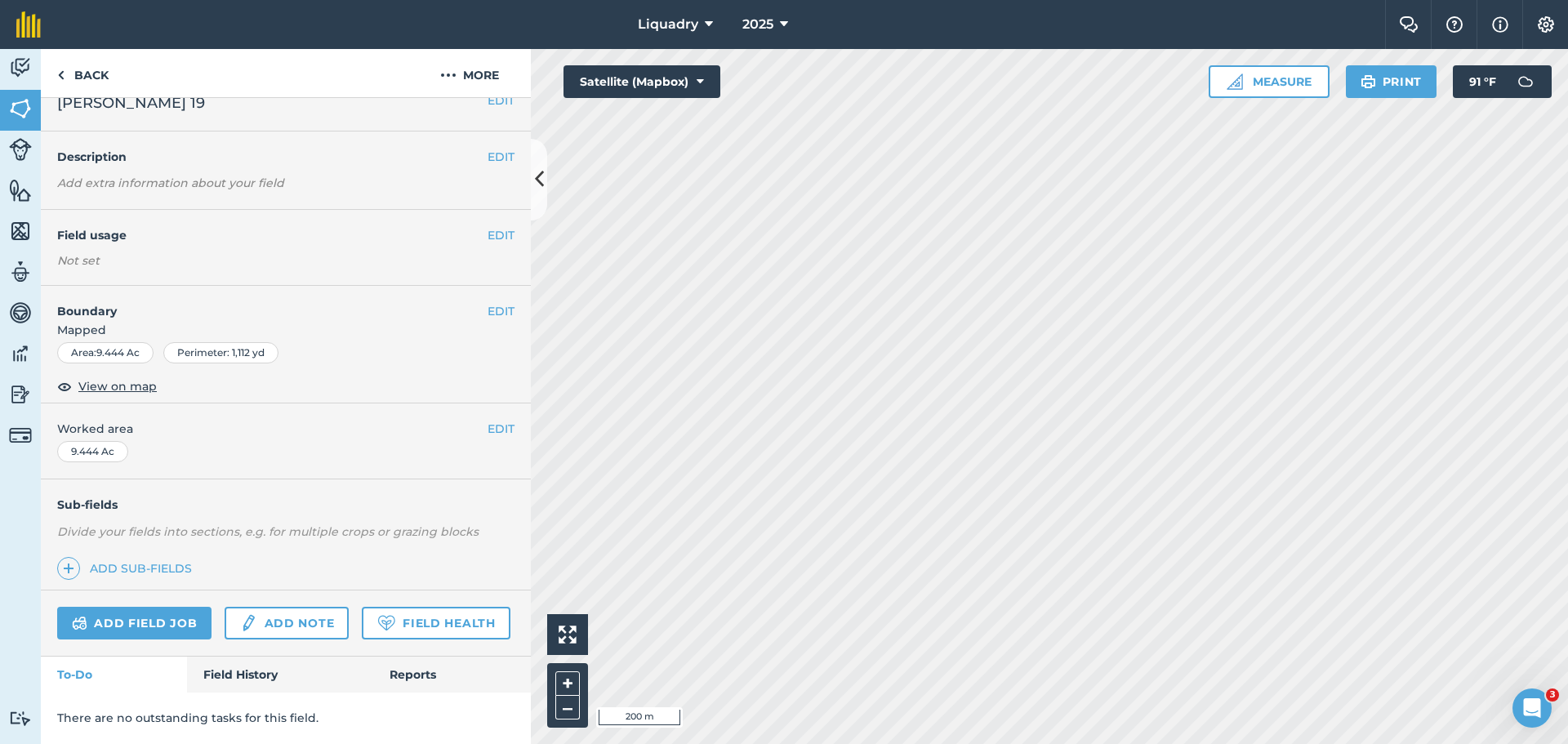
scroll to position [68, 0]
click at [269, 675] on link "Field History" at bounding box center [279, 674] width 186 height 36
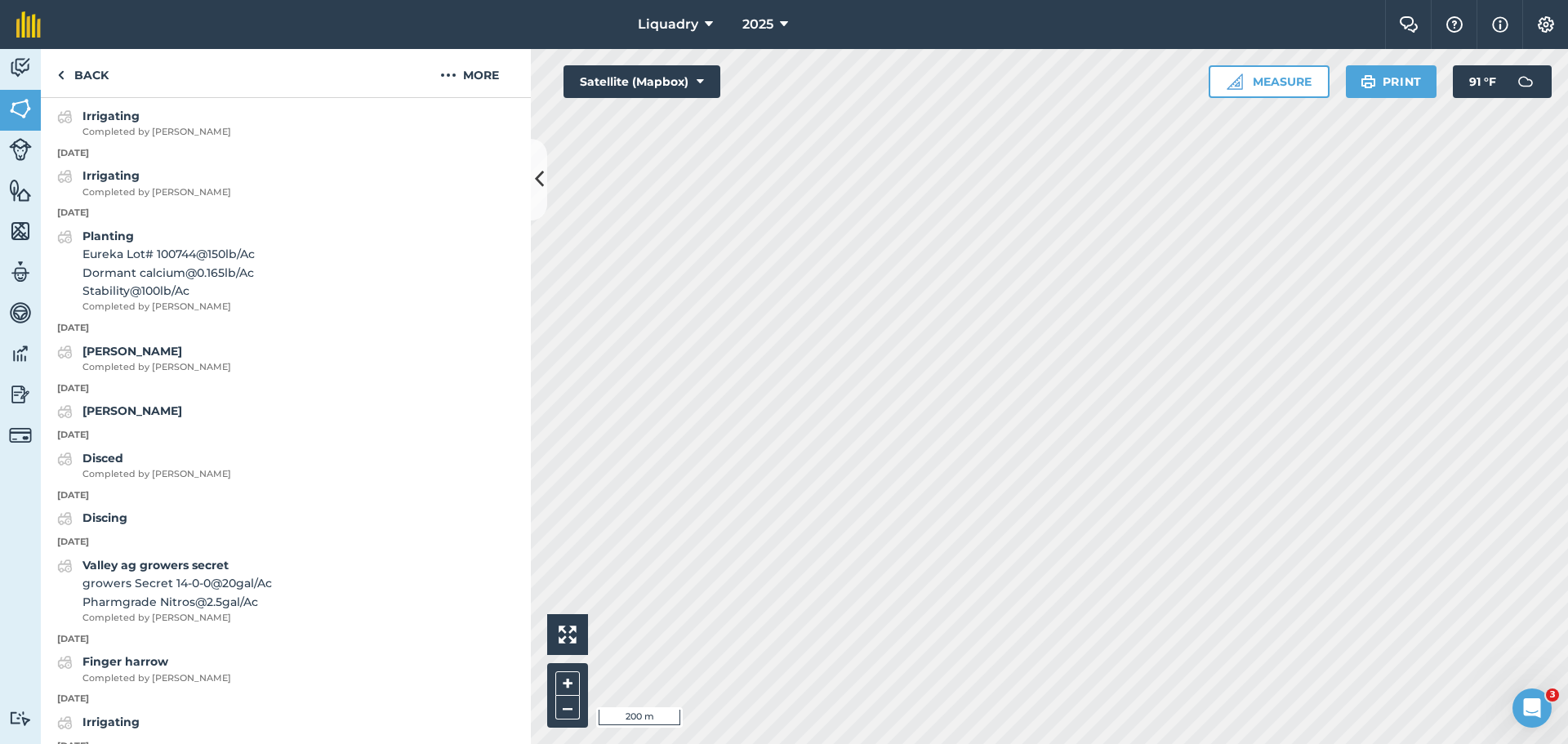
scroll to position [1784, 0]
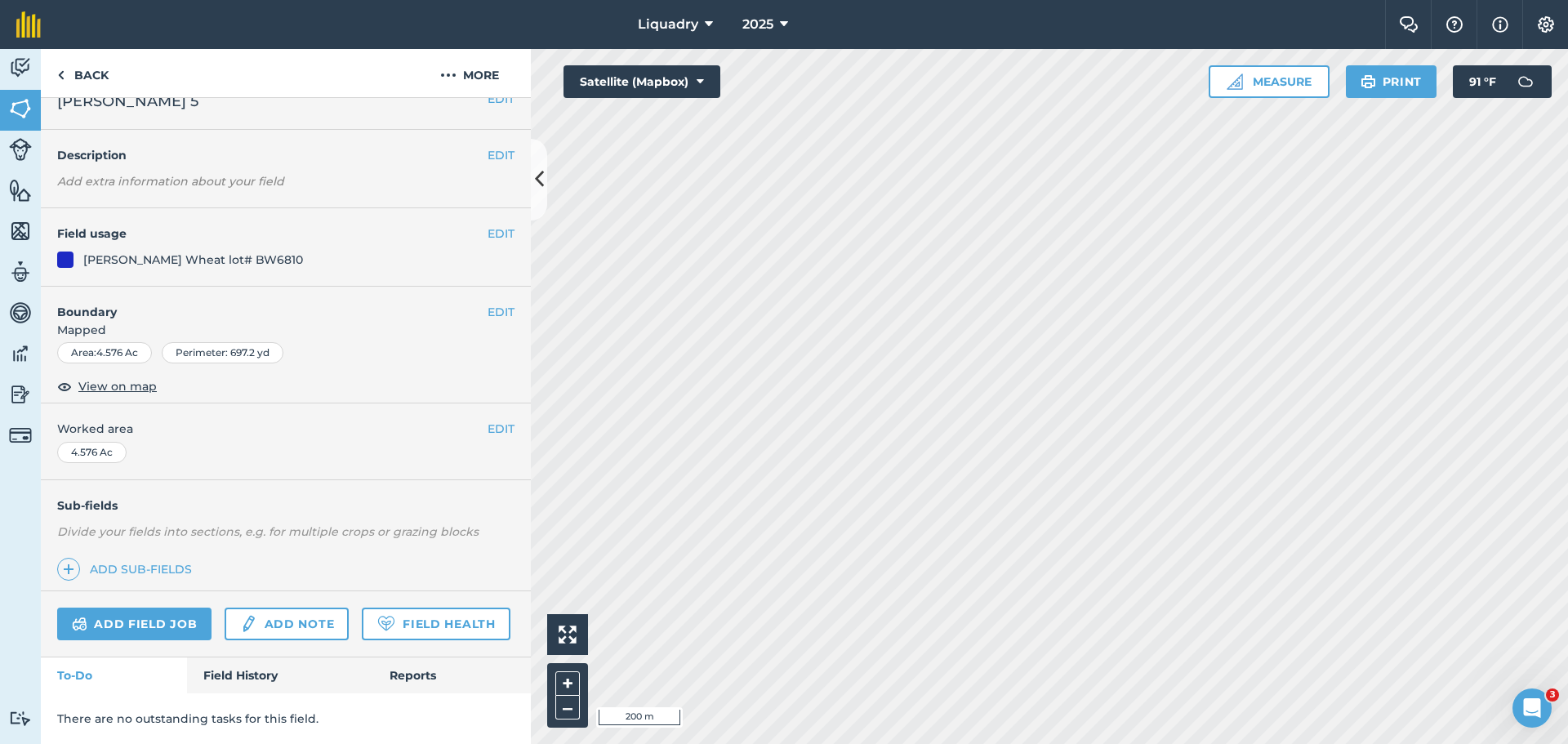
scroll to position [70, 0]
click at [228, 672] on link "Field History" at bounding box center [279, 675] width 186 height 36
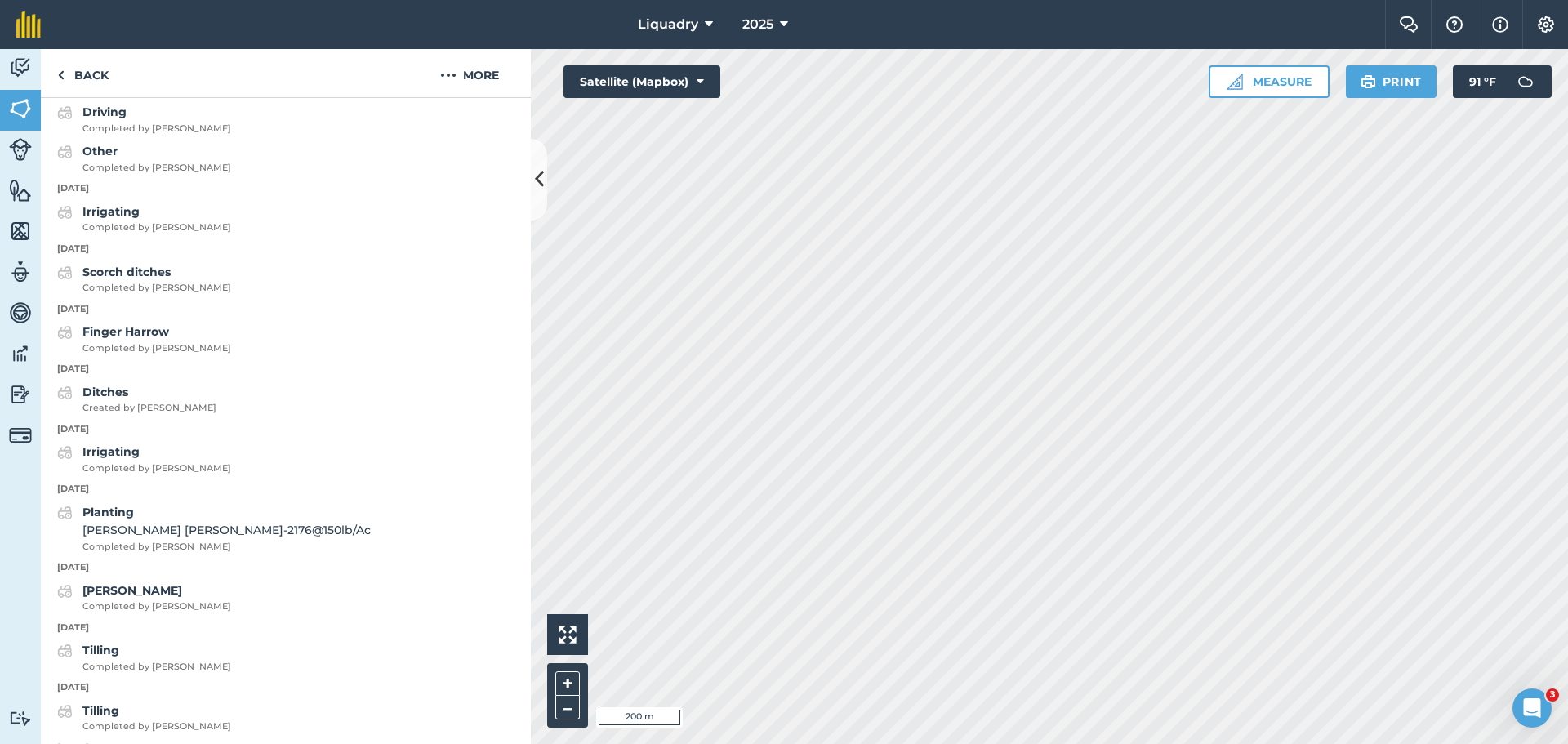
scroll to position [1214, 0]
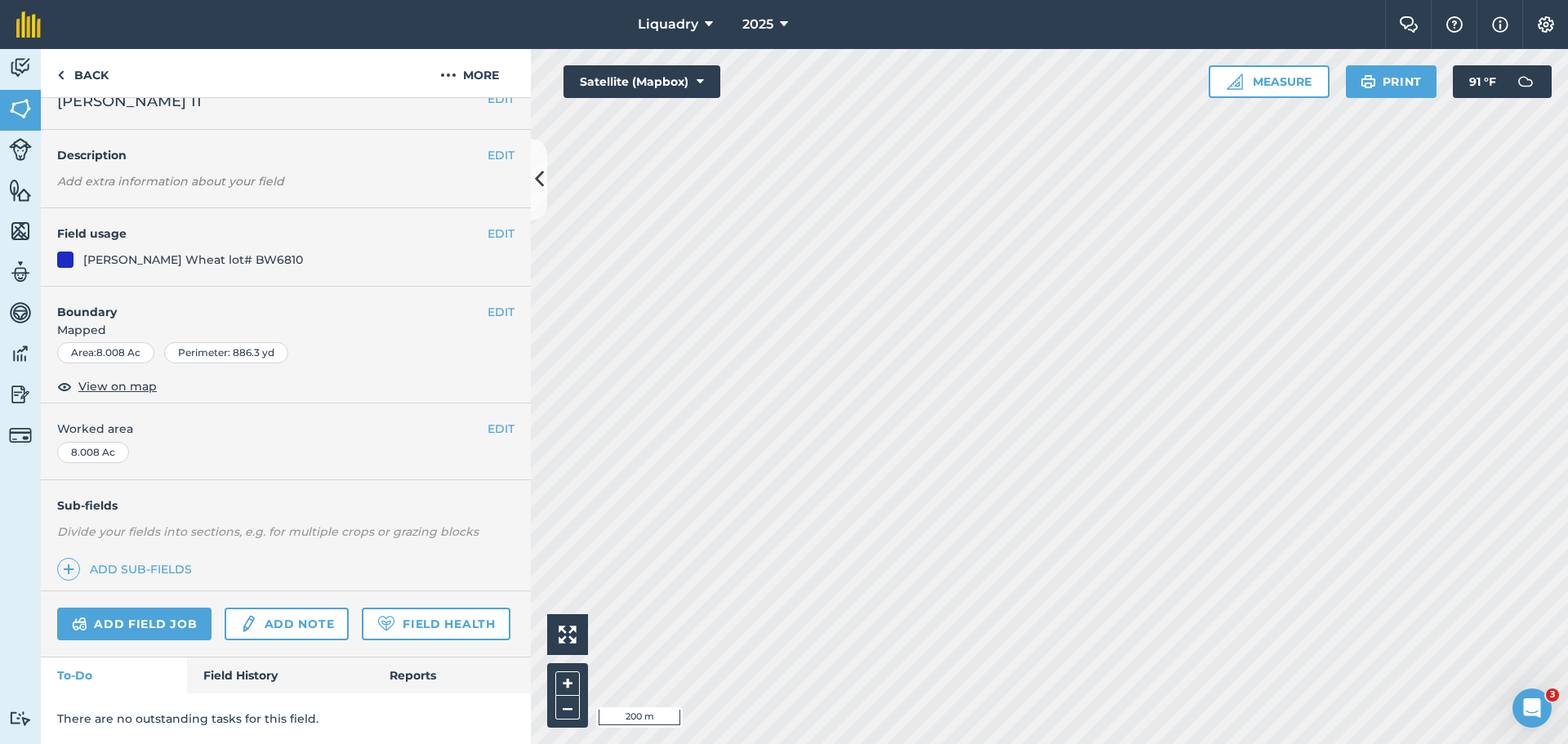
scroll to position [70, 0]
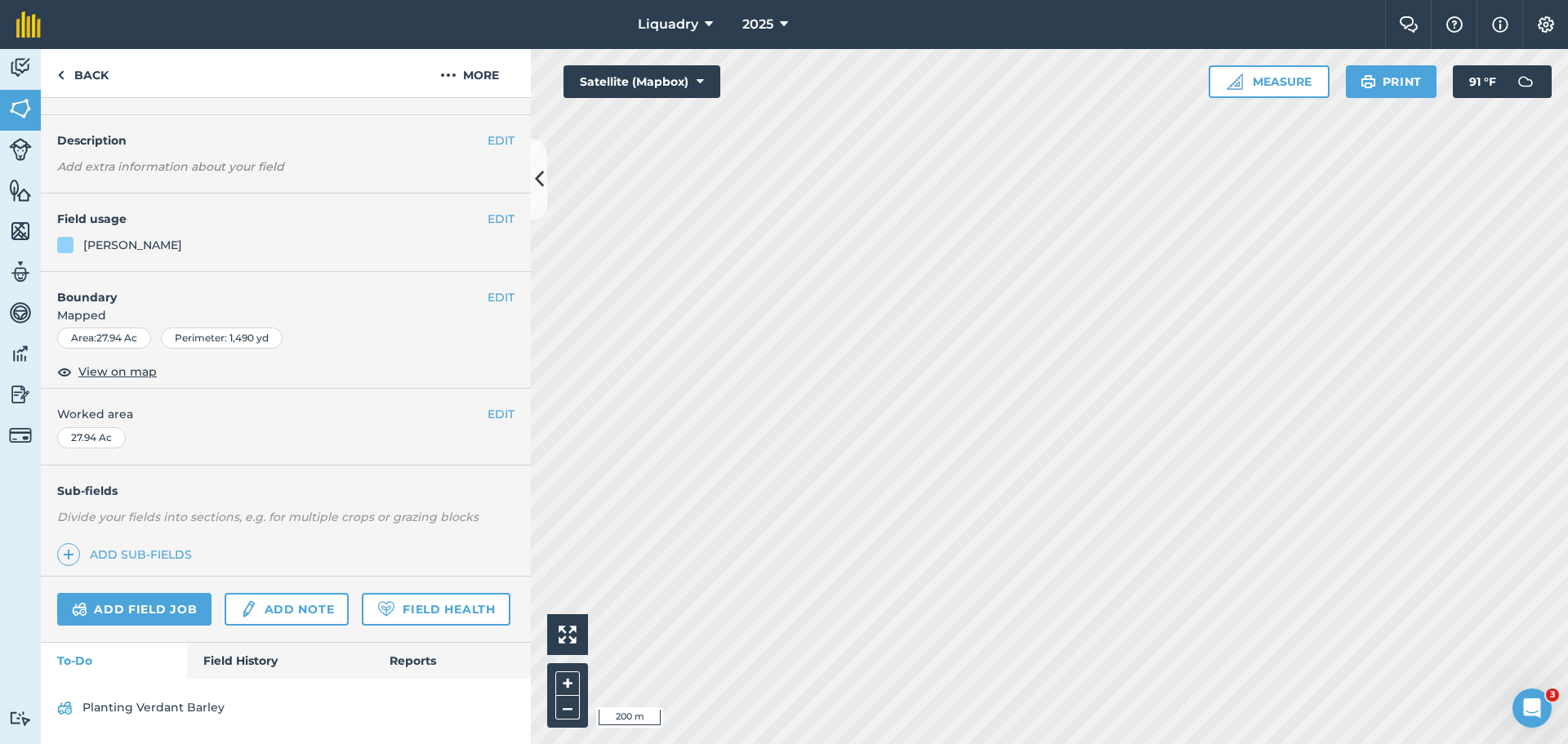
scroll to position [85, 0]
click at [227, 660] on link "Field History" at bounding box center [279, 661] width 186 height 36
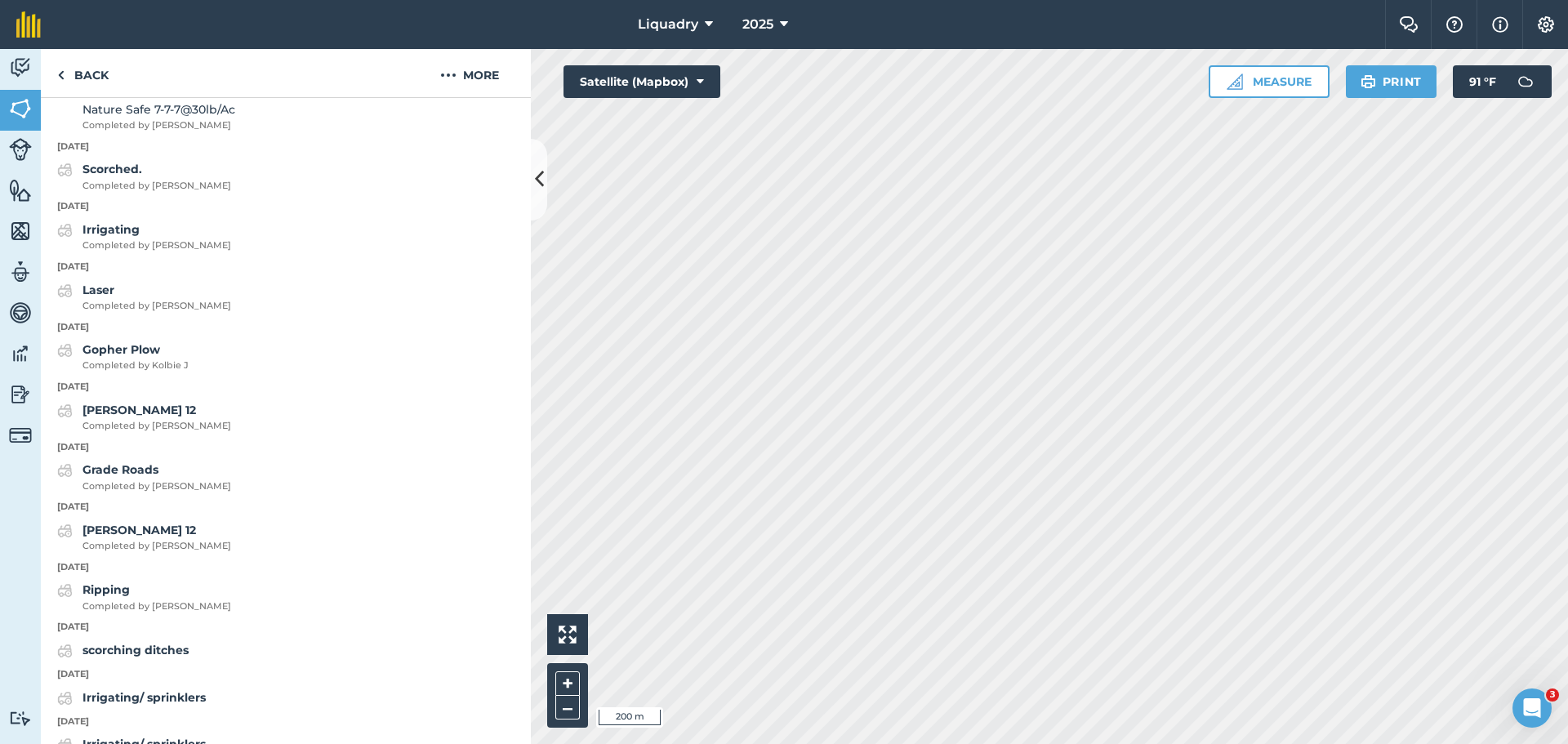
scroll to position [1001, 0]
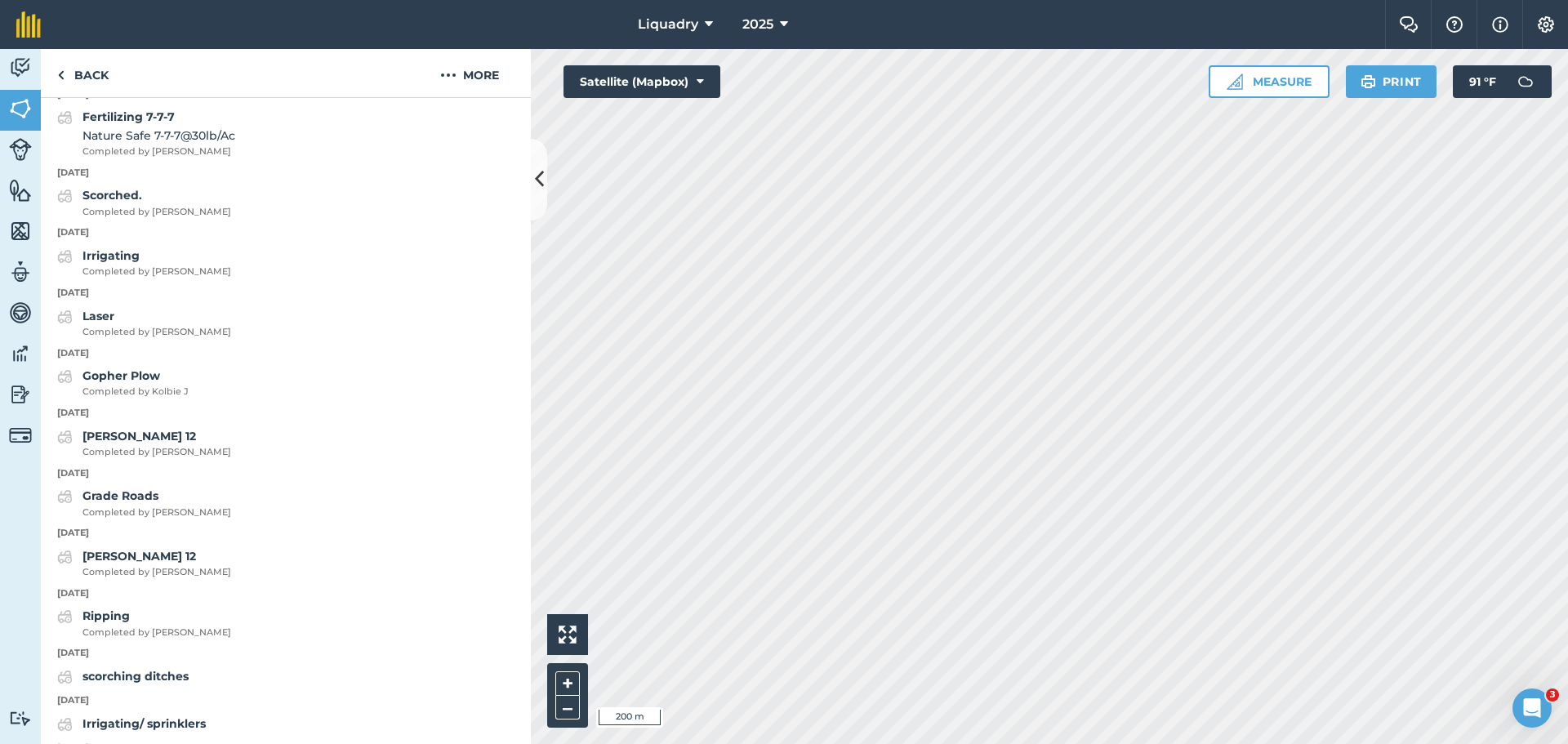
scroll to position [68, 0]
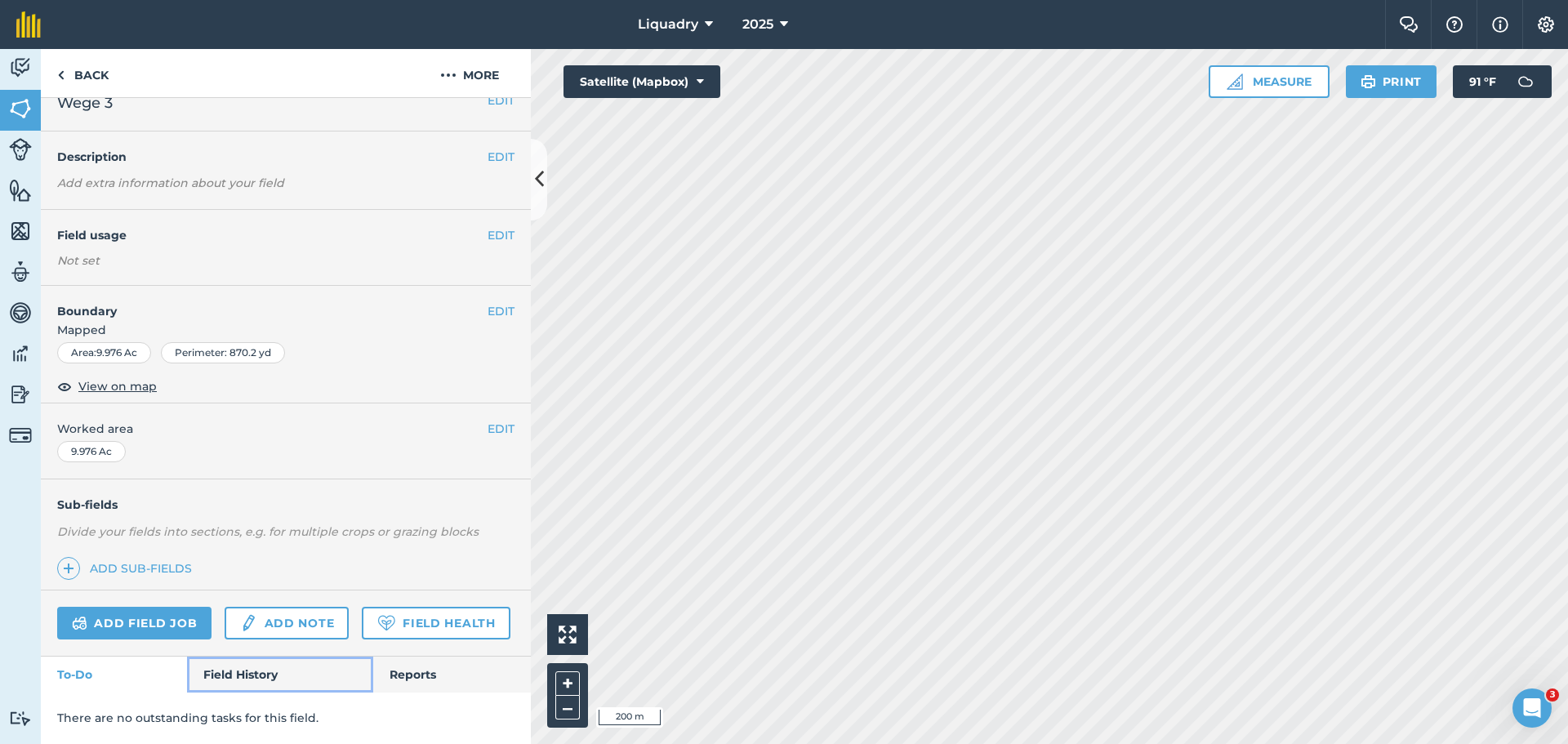
click at [230, 685] on link "Field History" at bounding box center [279, 674] width 186 height 36
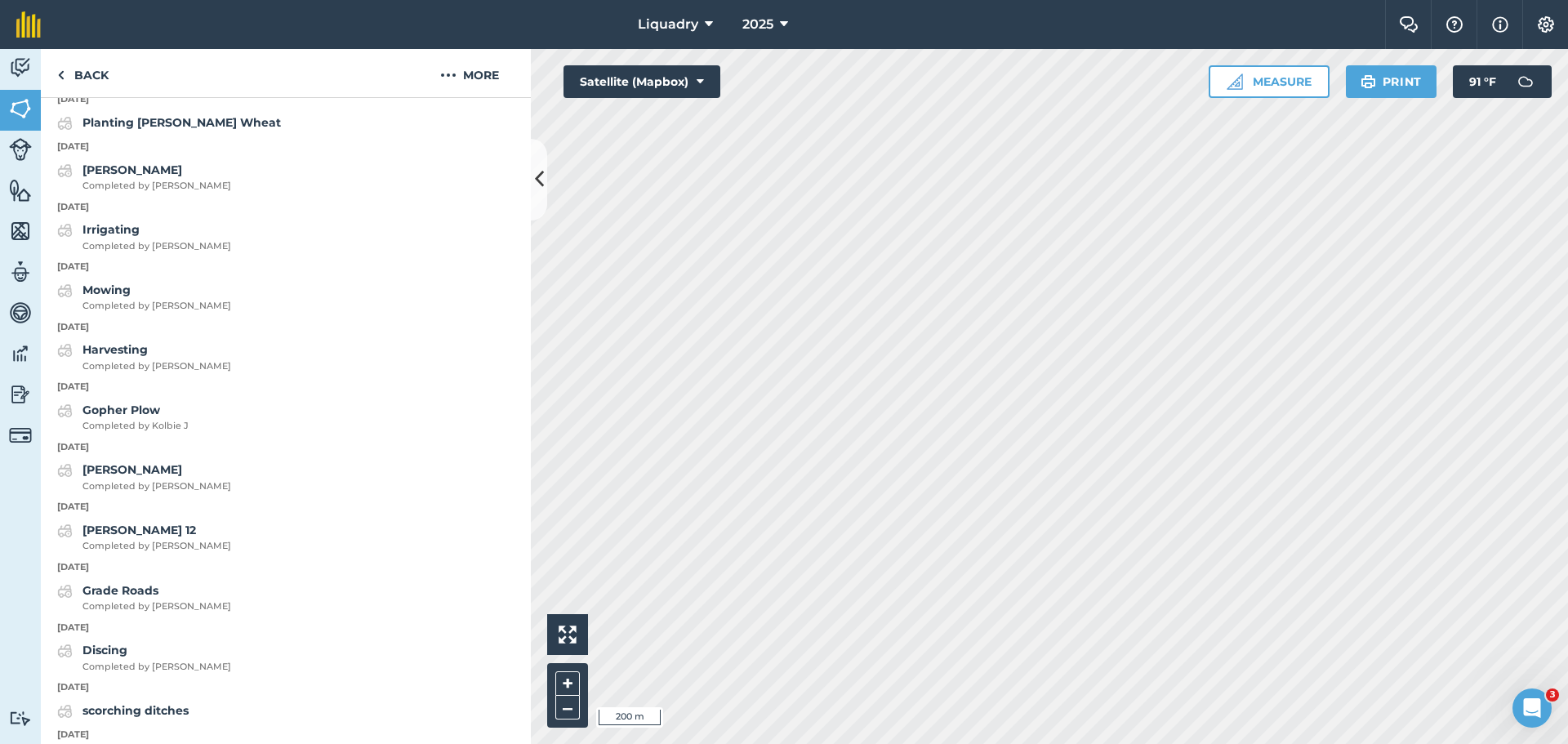
scroll to position [1289, 0]
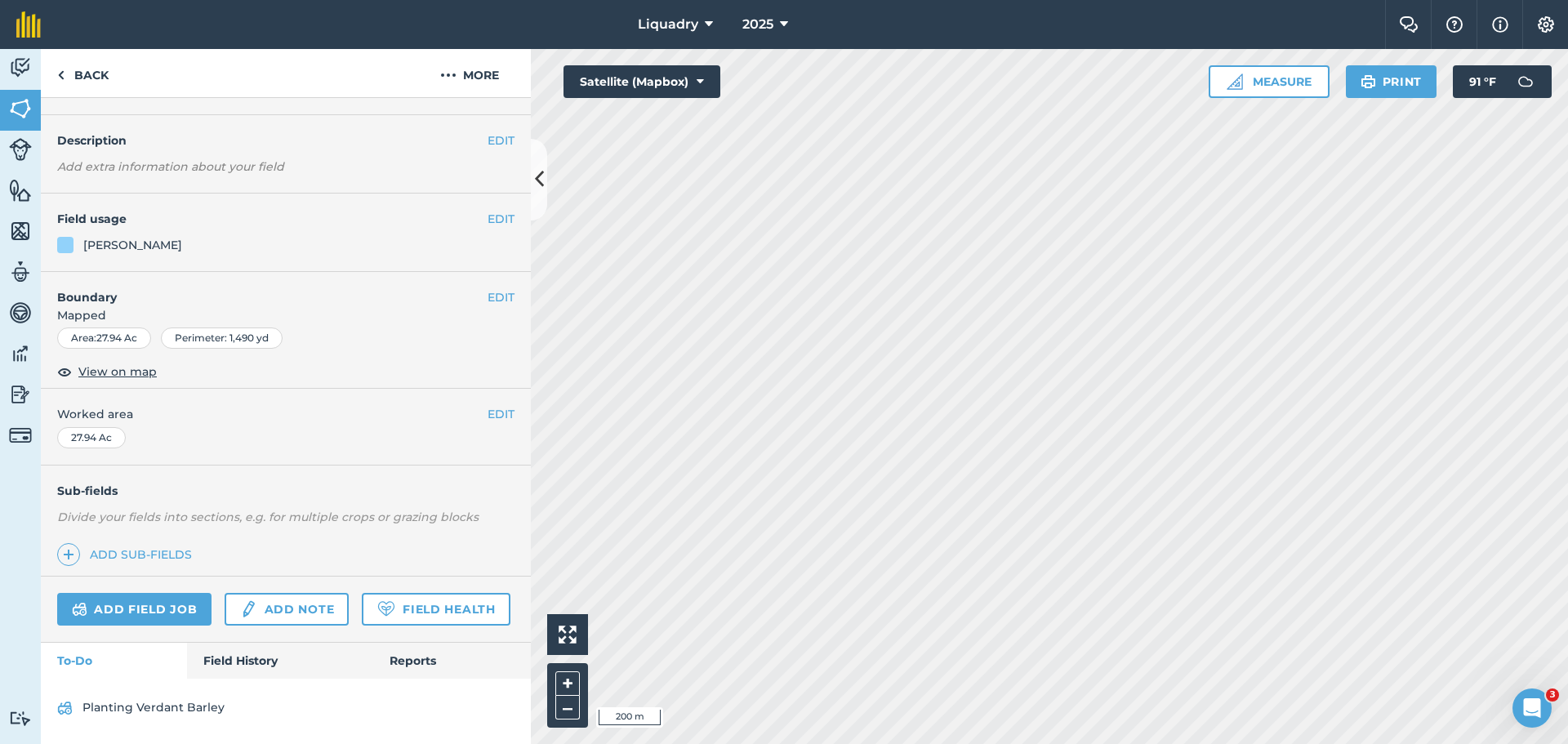
scroll to position [85, 0]
click at [243, 652] on link "Field History" at bounding box center [279, 661] width 186 height 36
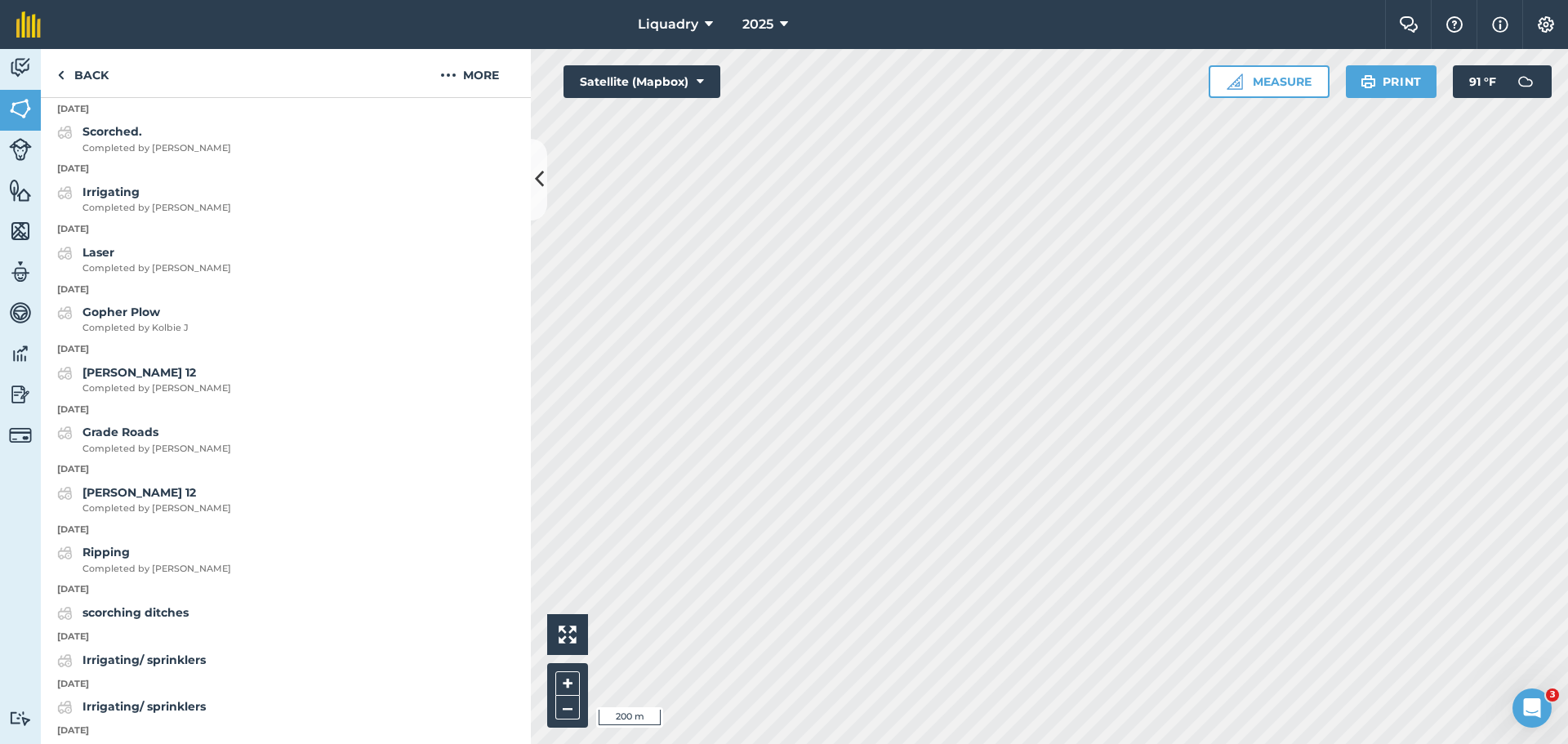
scroll to position [983, 0]
